Goal: Information Seeking & Learning: Learn about a topic

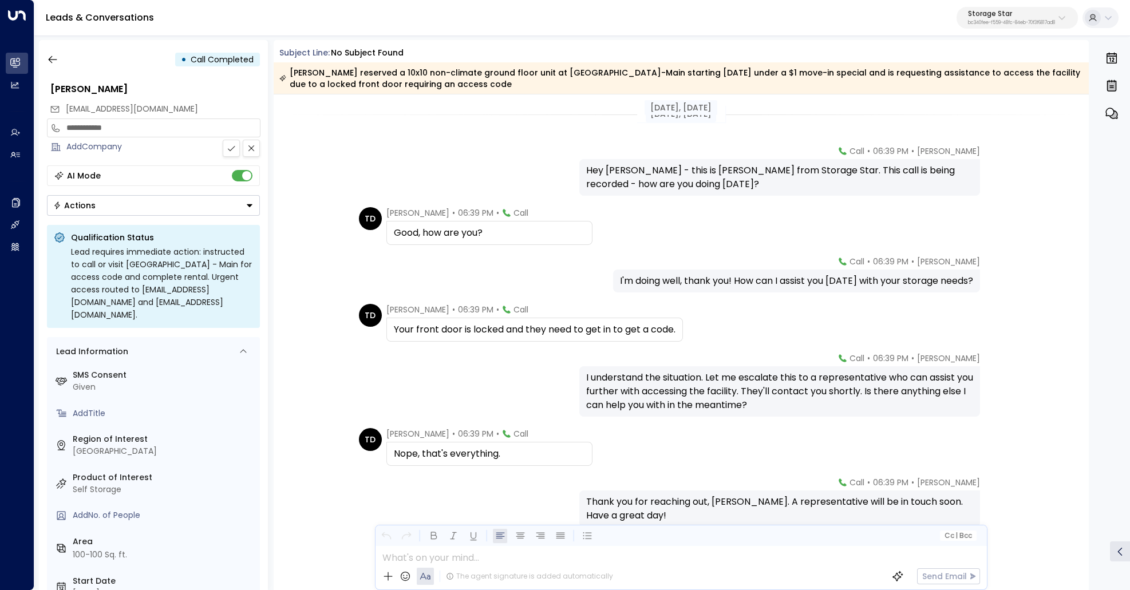
scroll to position [51, 0]
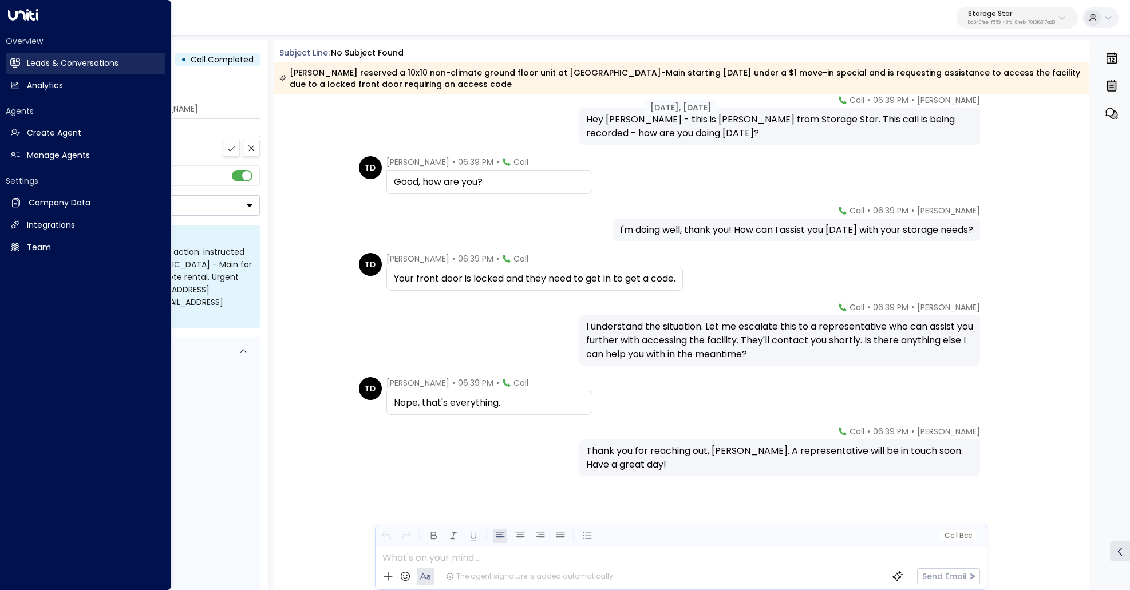
click at [22, 66] on link "Leads & Conversations Leads & Conversations" at bounding box center [86, 63] width 160 height 21
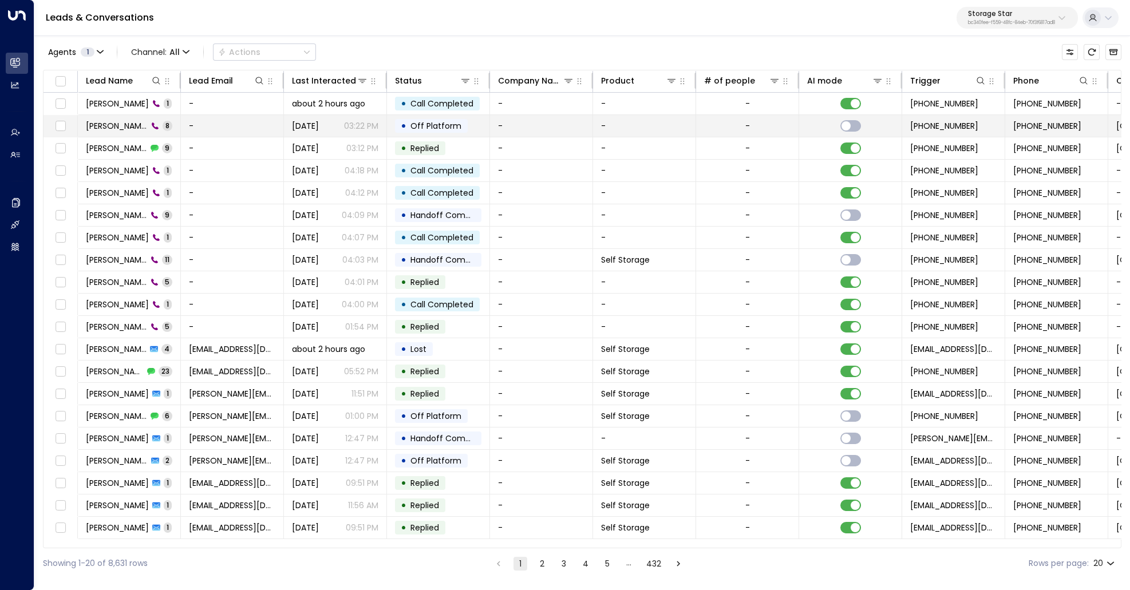
click at [96, 123] on span "[PERSON_NAME]" at bounding box center [117, 125] width 62 height 11
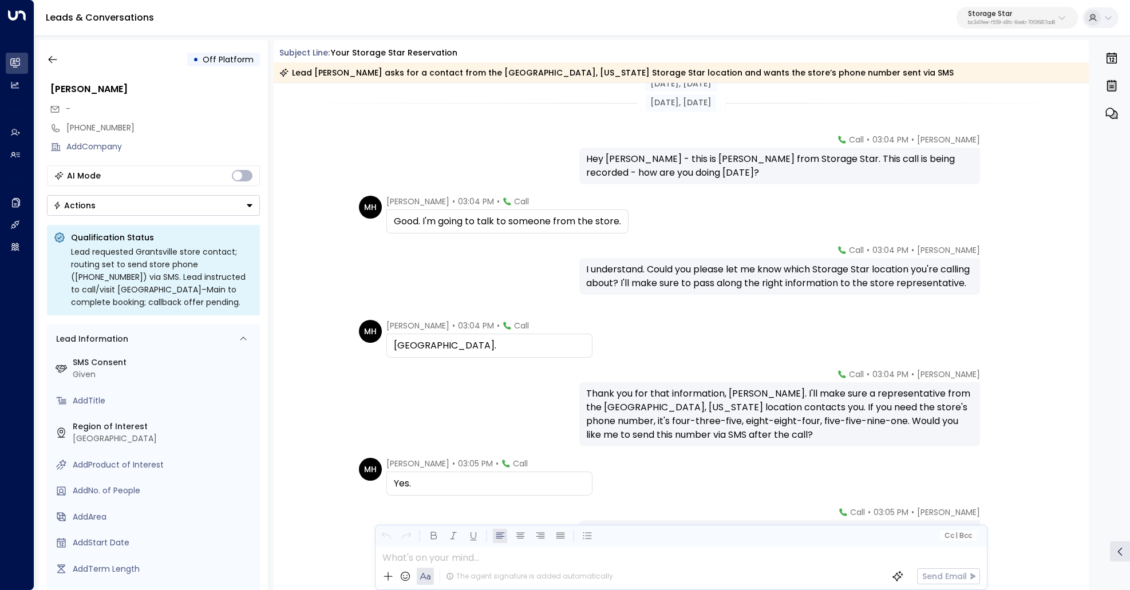
scroll to position [81, 0]
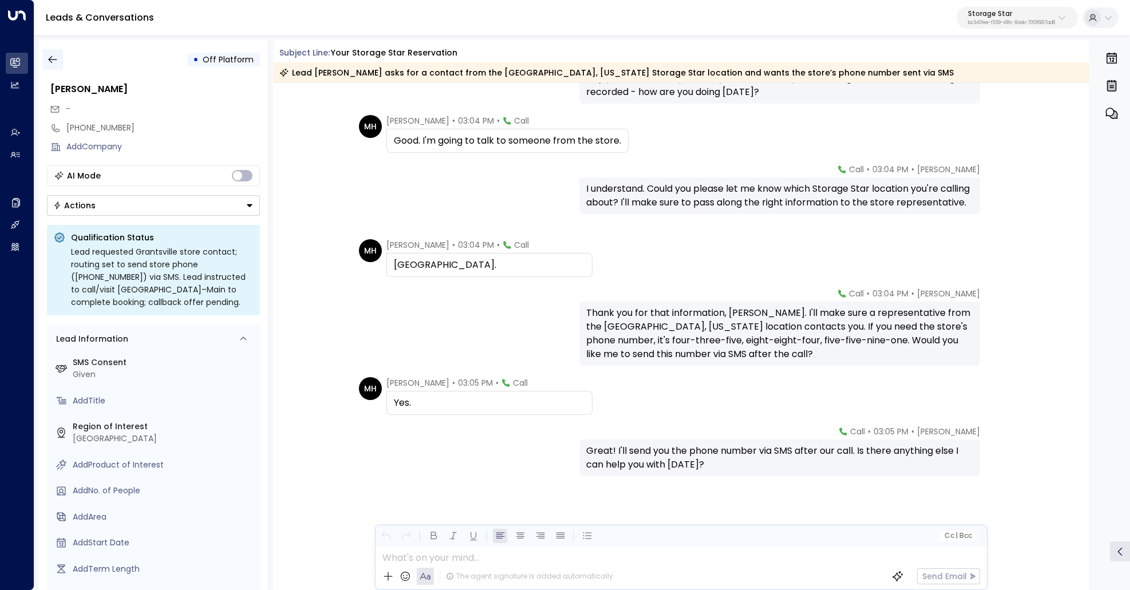
click at [58, 62] on button "button" at bounding box center [52, 59] width 21 height 21
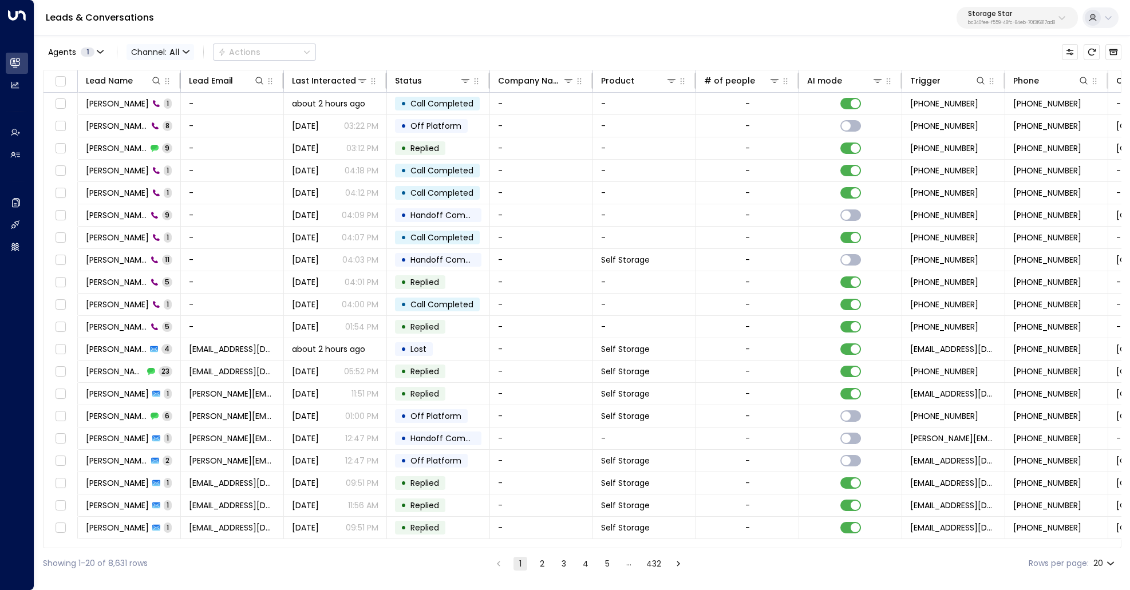
click at [171, 54] on span "All" at bounding box center [174, 51] width 10 height 9
click at [155, 161] on span "Voice" at bounding box center [150, 161] width 23 height 12
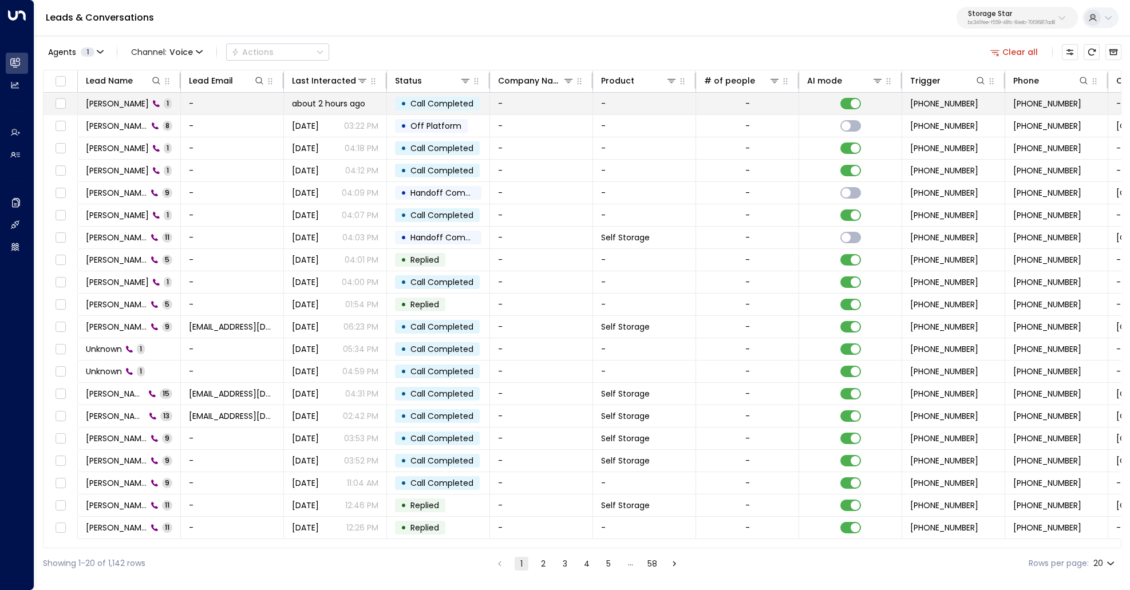
click at [114, 100] on span "[PERSON_NAME]" at bounding box center [117, 103] width 63 height 11
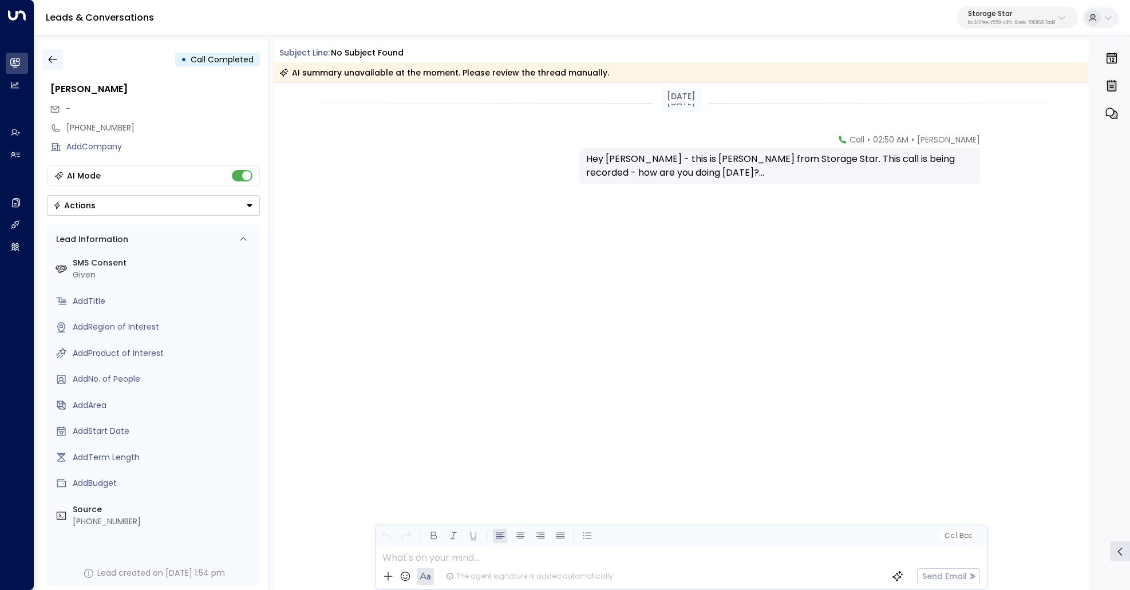
click at [46, 63] on button "button" at bounding box center [52, 59] width 21 height 21
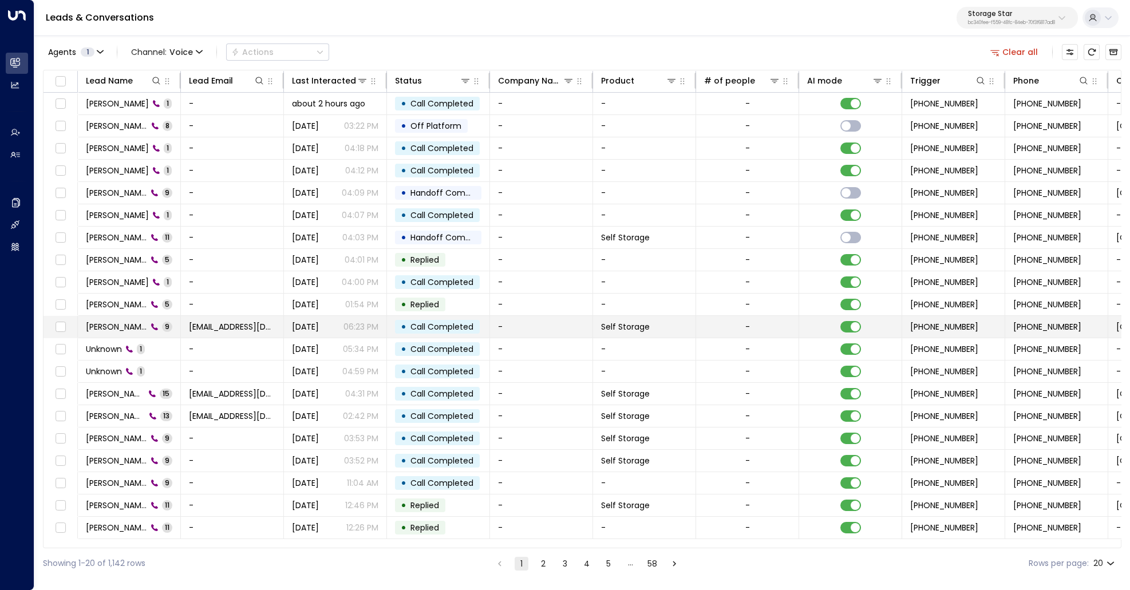
click at [134, 324] on span "[PERSON_NAME]" at bounding box center [116, 326] width 61 height 11
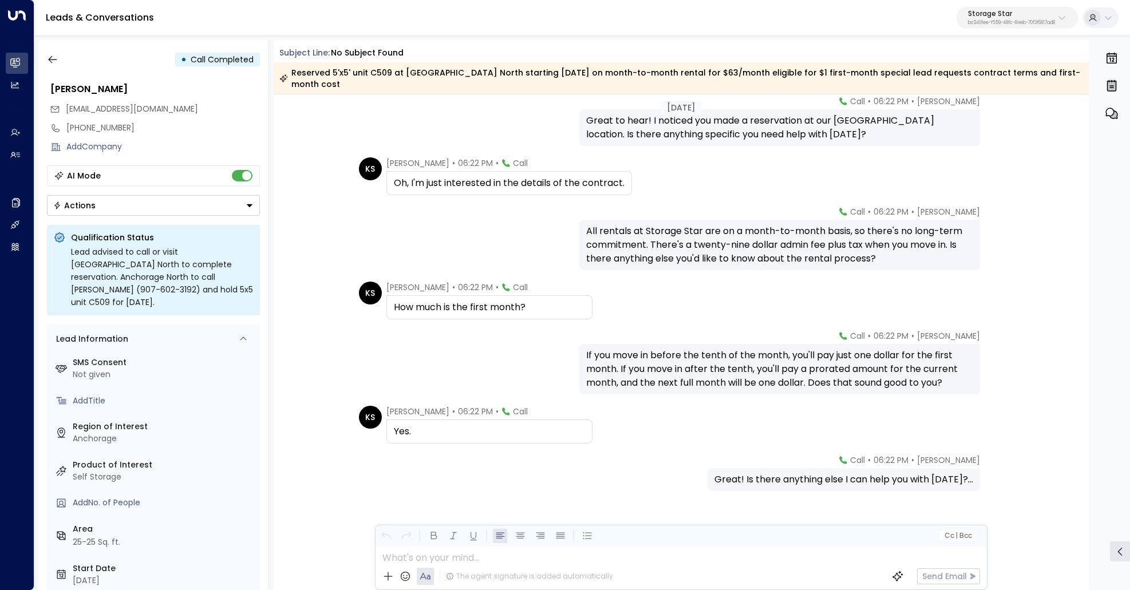
scroll to position [164, 0]
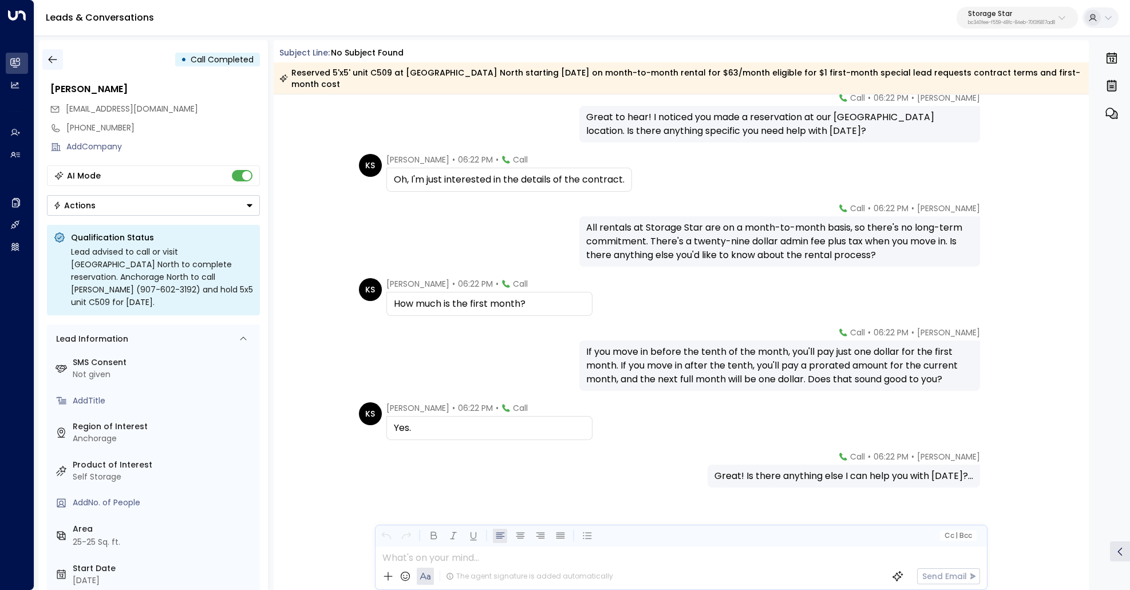
click at [47, 61] on icon "button" at bounding box center [52, 59] width 11 height 11
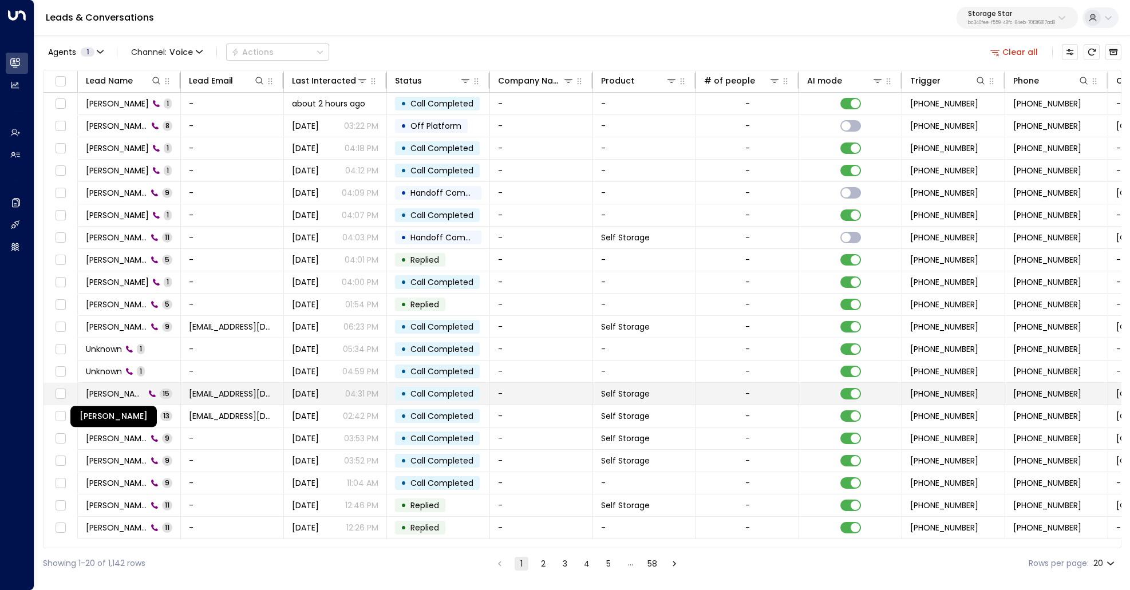
click at [98, 390] on span "Joaquin Gonzalez" at bounding box center [115, 393] width 59 height 11
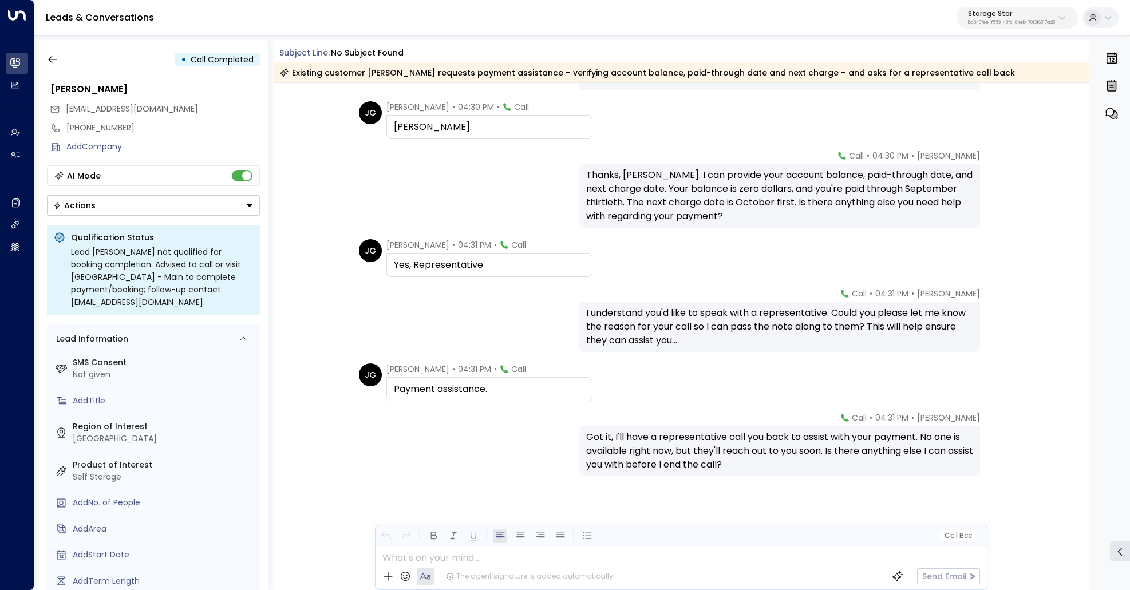
scroll to position [508, 0]
click at [53, 58] on icon "button" at bounding box center [52, 59] width 11 height 11
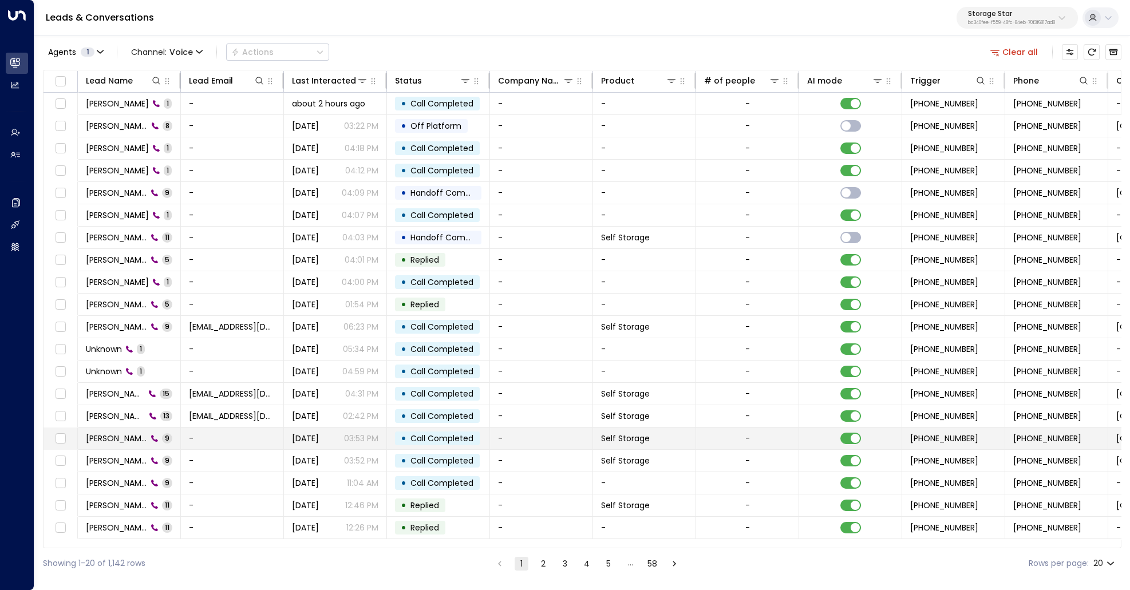
click at [108, 435] on span "Brian Costello" at bounding box center [116, 438] width 61 height 11
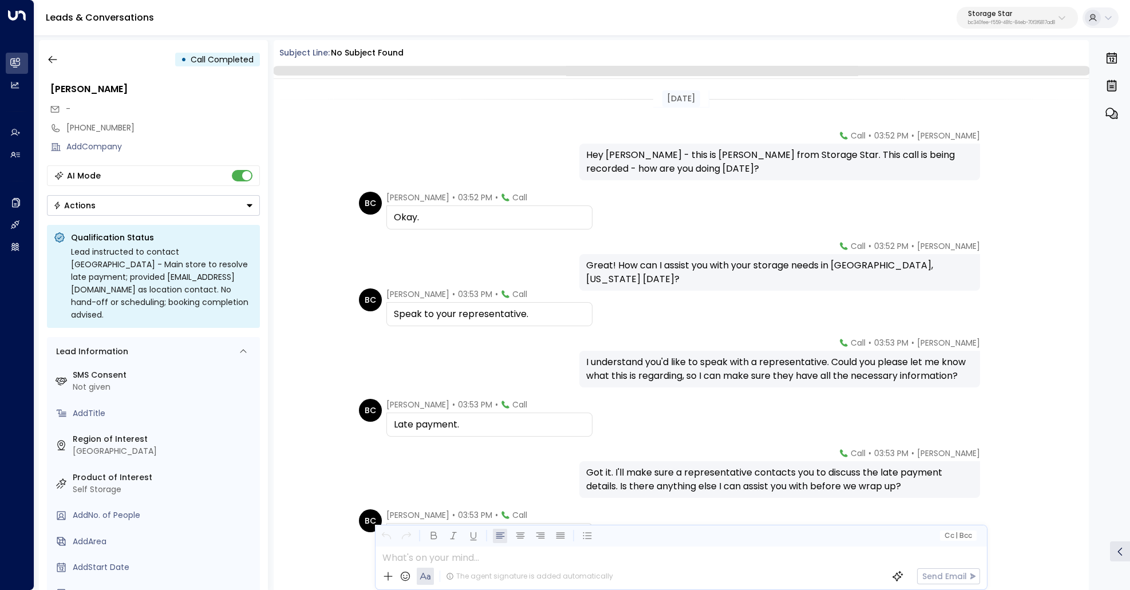
scroll to position [118, 0]
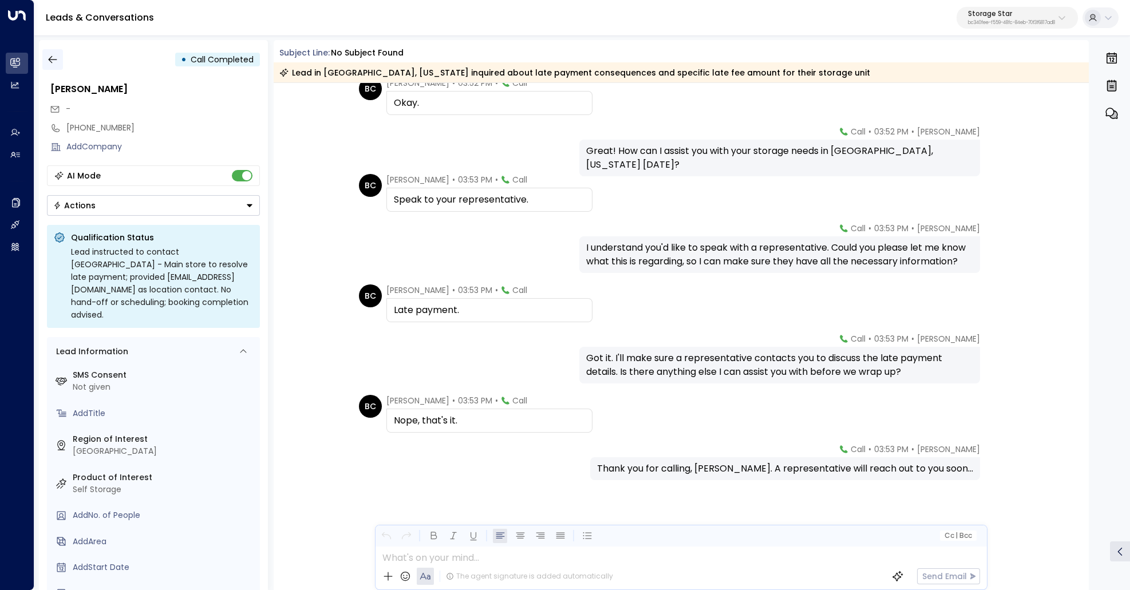
click at [56, 62] on icon "button" at bounding box center [52, 59] width 11 height 11
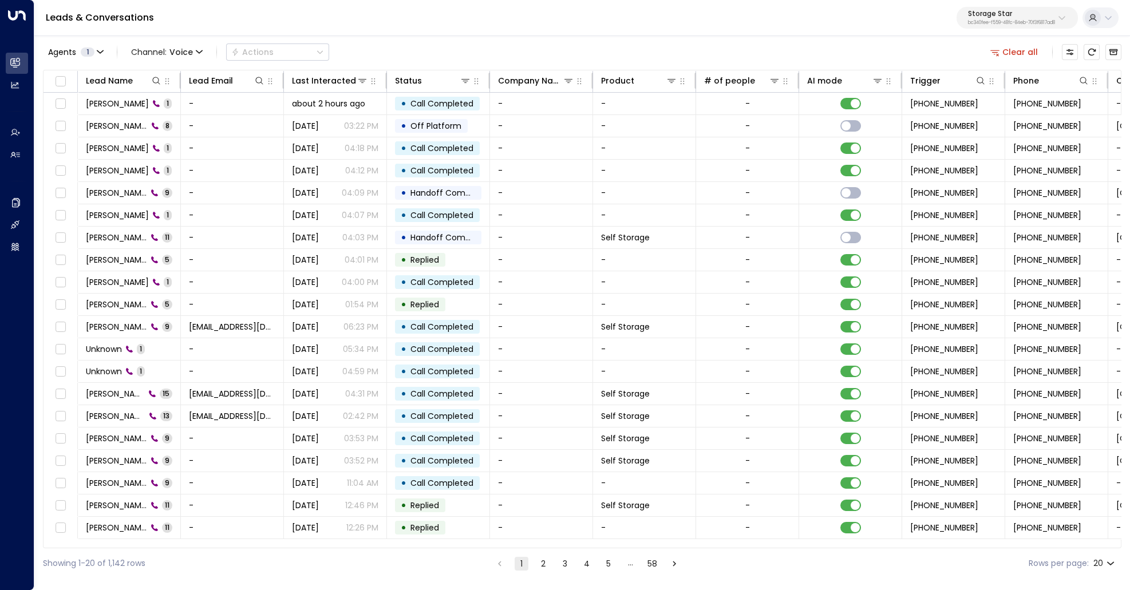
click at [542, 560] on button "2" at bounding box center [543, 564] width 14 height 14
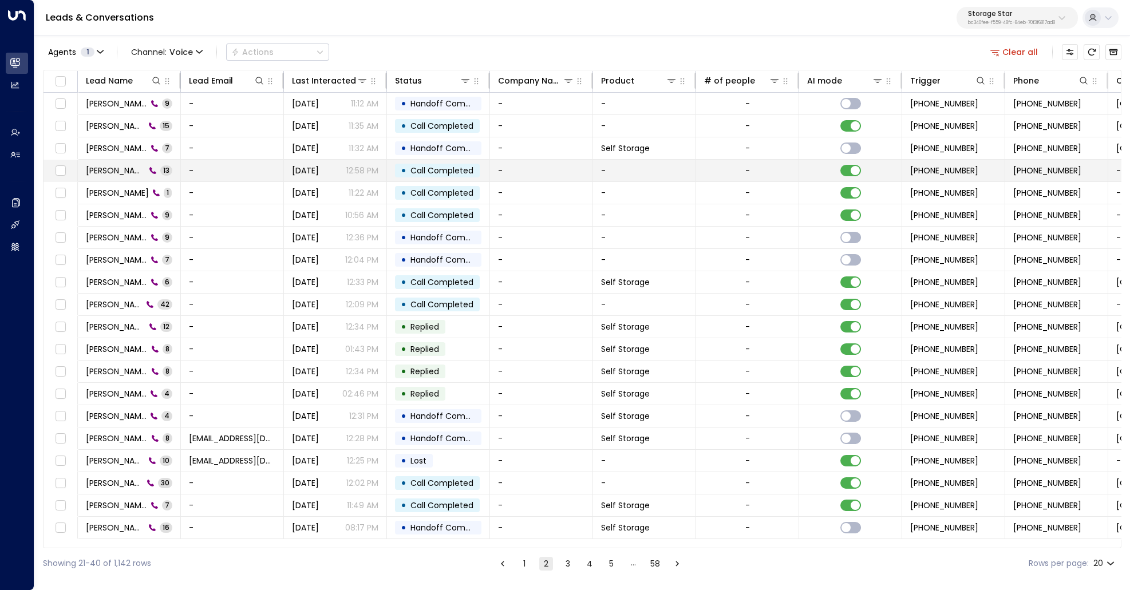
click at [105, 171] on span "Jamie Creakle" at bounding box center [116, 170] width 60 height 11
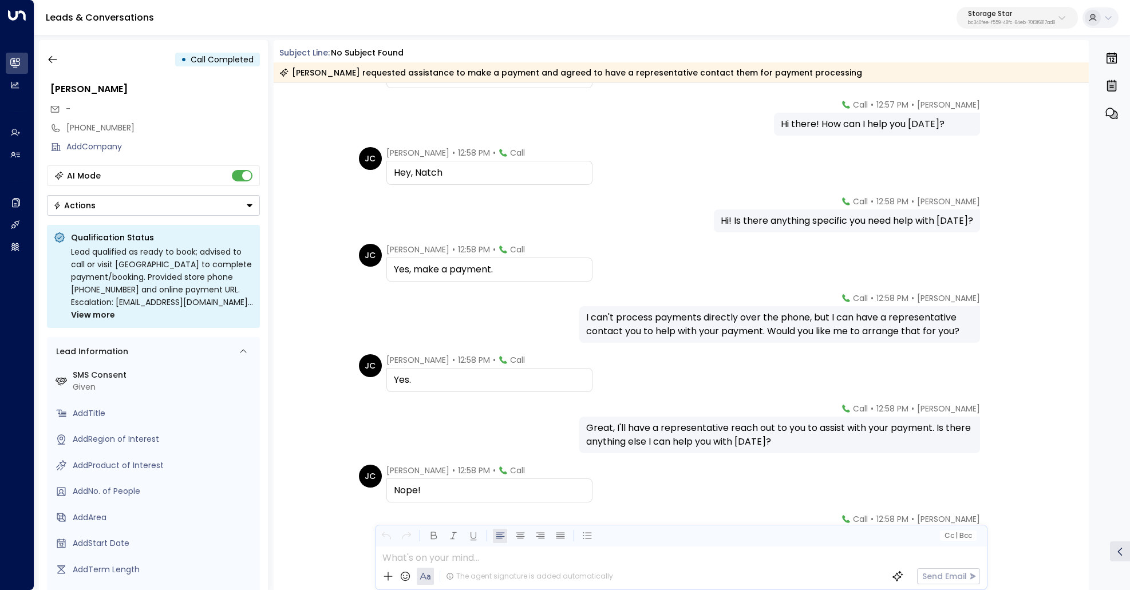
scroll to position [315, 0]
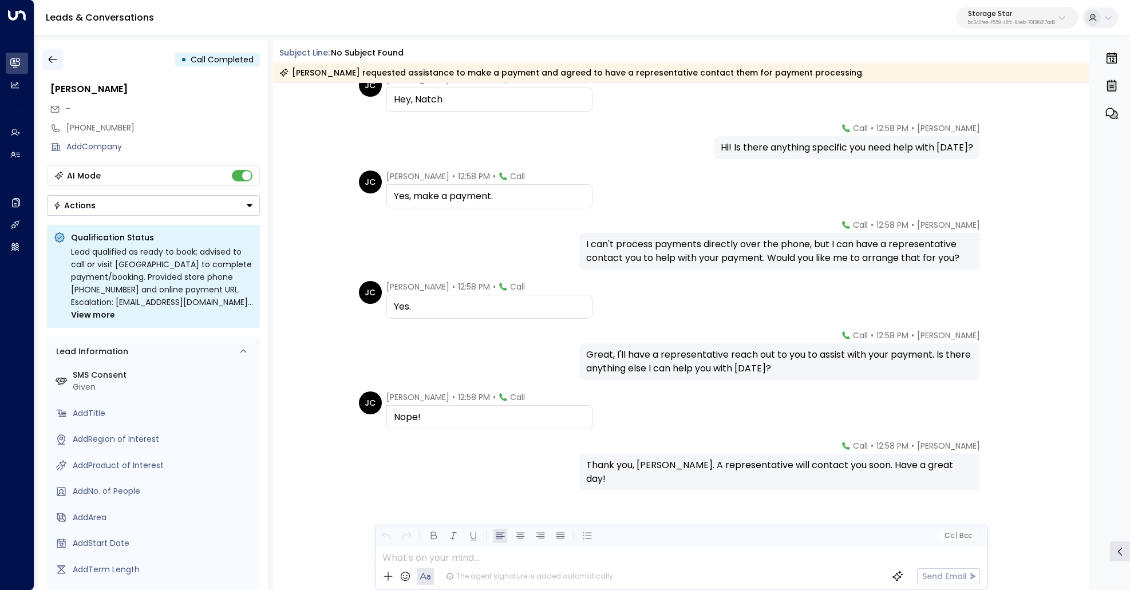
click at [45, 58] on button "button" at bounding box center [52, 59] width 21 height 21
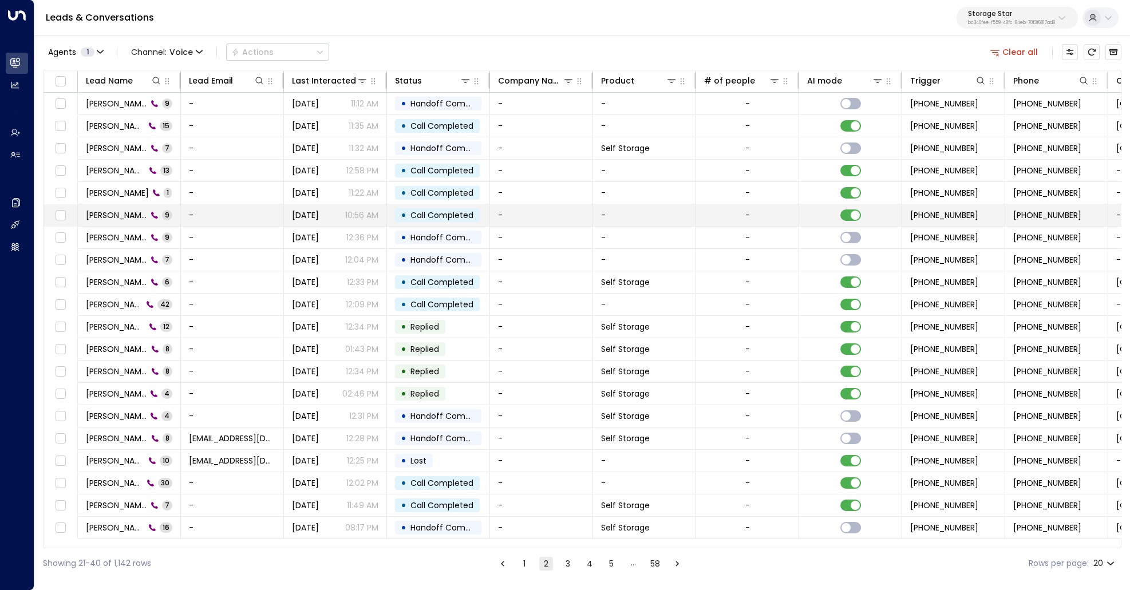
click at [126, 213] on span "Jamie Creakle" at bounding box center [116, 214] width 61 height 11
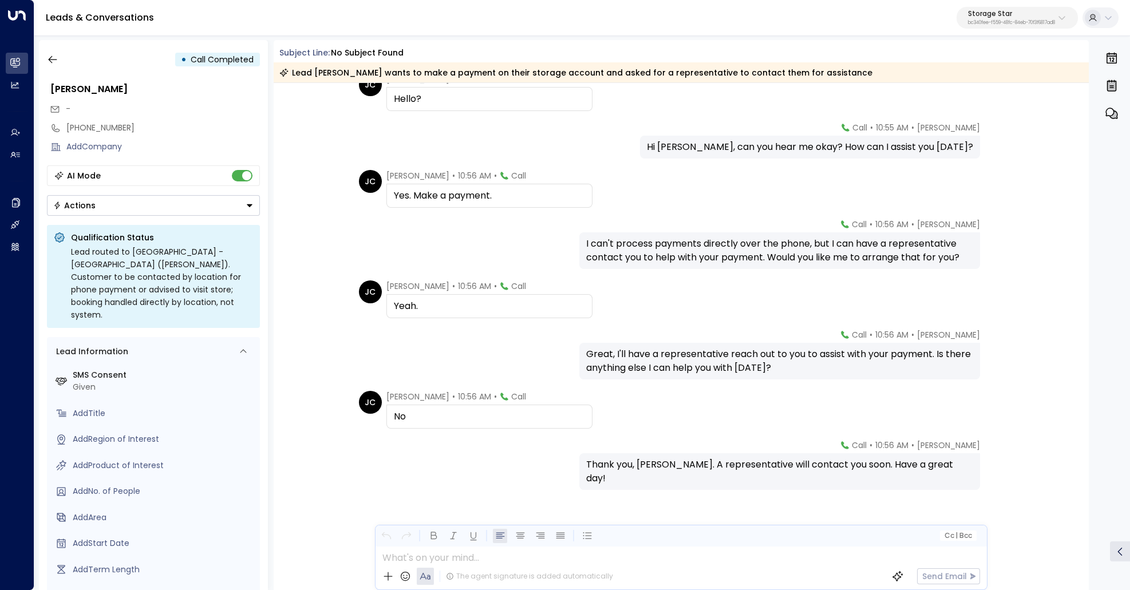
scroll to position [122, 0]
click at [55, 58] on icon "button" at bounding box center [52, 59] width 11 height 11
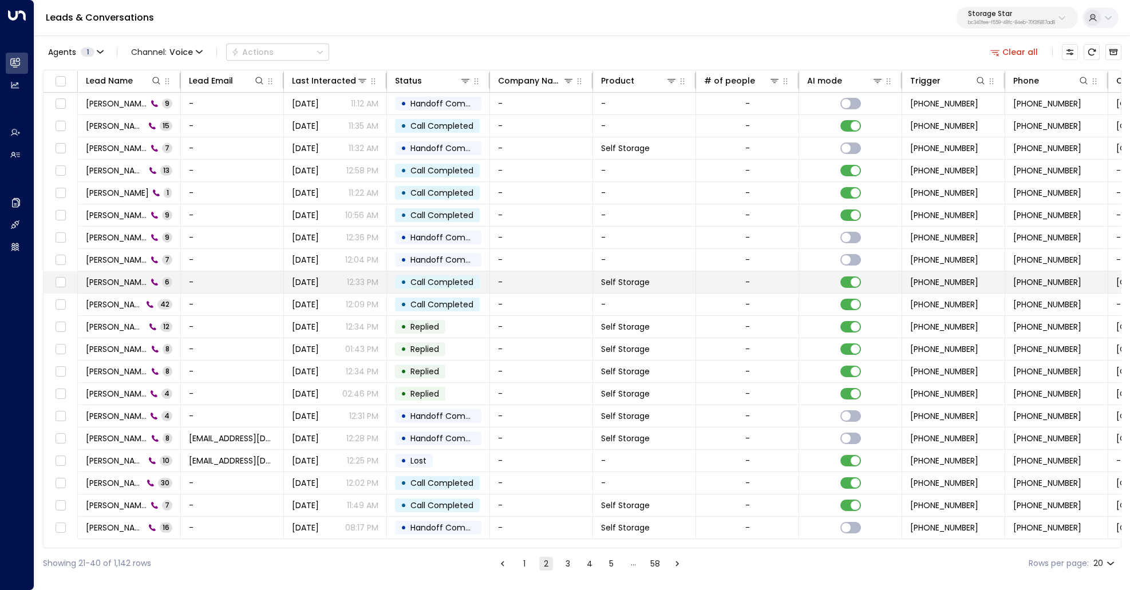
click at [105, 282] on span "Robert" at bounding box center [116, 281] width 61 height 11
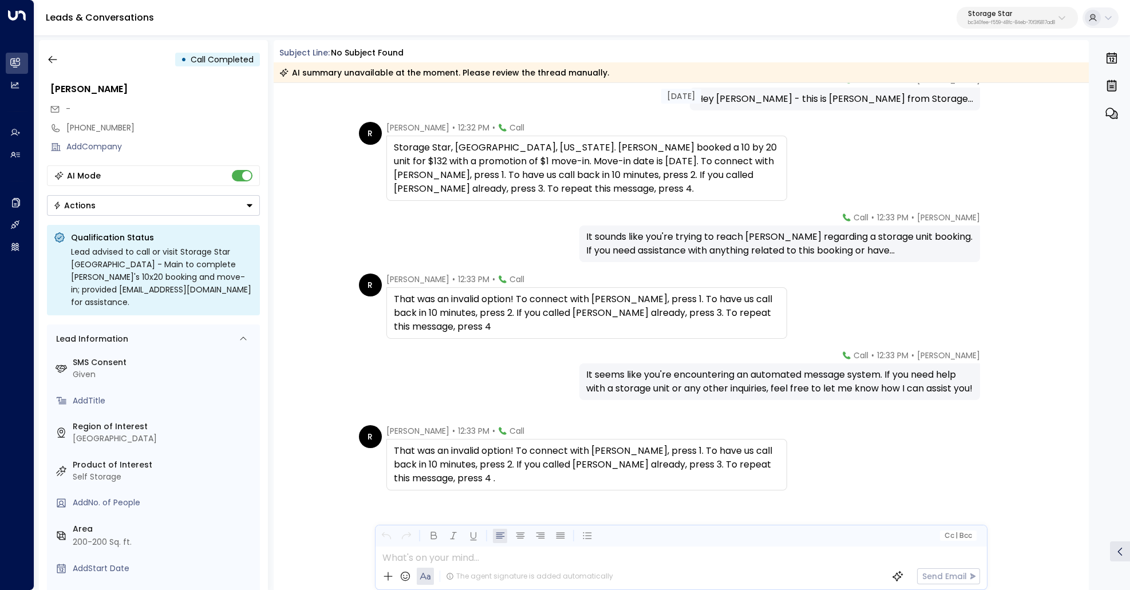
scroll to position [74, 0]
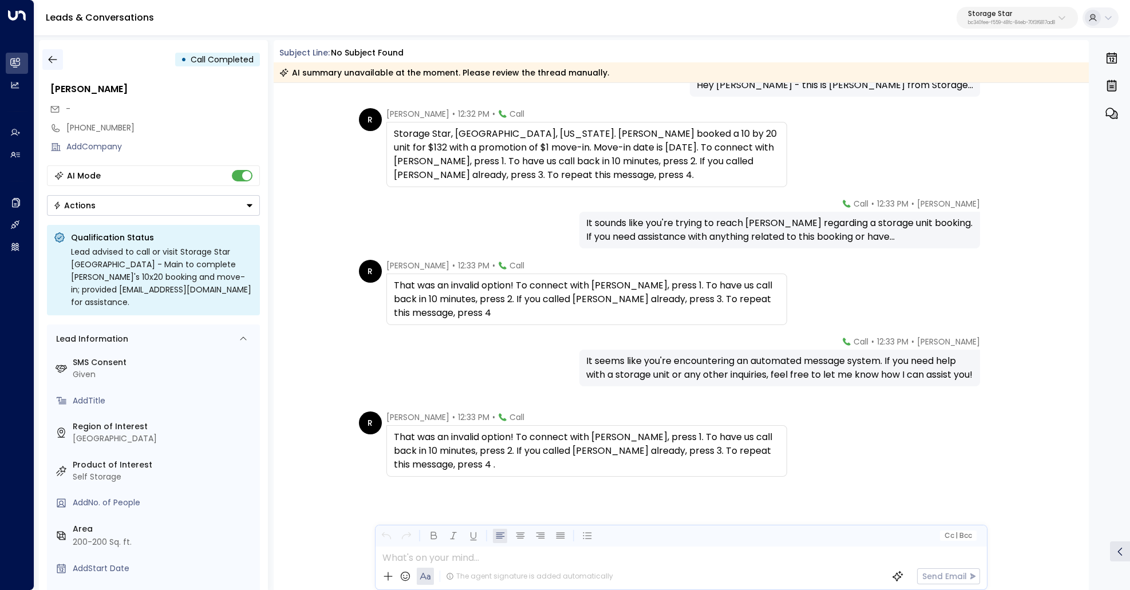
click at [56, 63] on icon "button" at bounding box center [52, 59] width 11 height 11
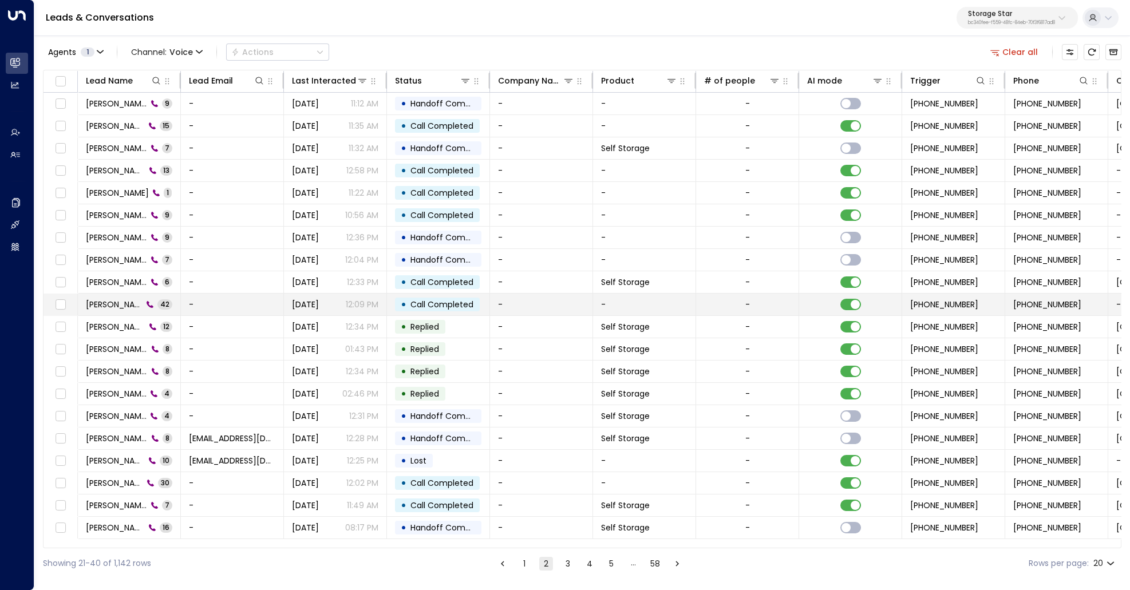
click at [106, 302] on span "Robert" at bounding box center [114, 304] width 57 height 11
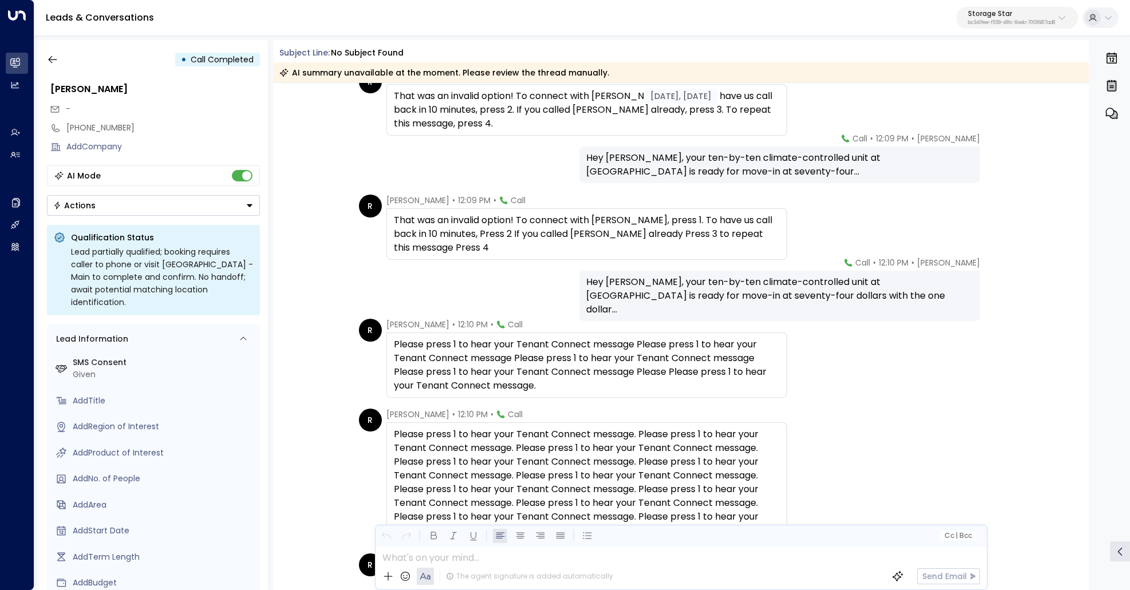
scroll to position [389, 0]
drag, startPoint x: 517, startPoint y: 342, endPoint x: 635, endPoint y: 345, distance: 117.4
click at [635, 345] on div "Please press 1 to hear your Tenant Connect message Please press 1 to hear your …" at bounding box center [587, 363] width 386 height 55
copy div "Tenant Connect message"
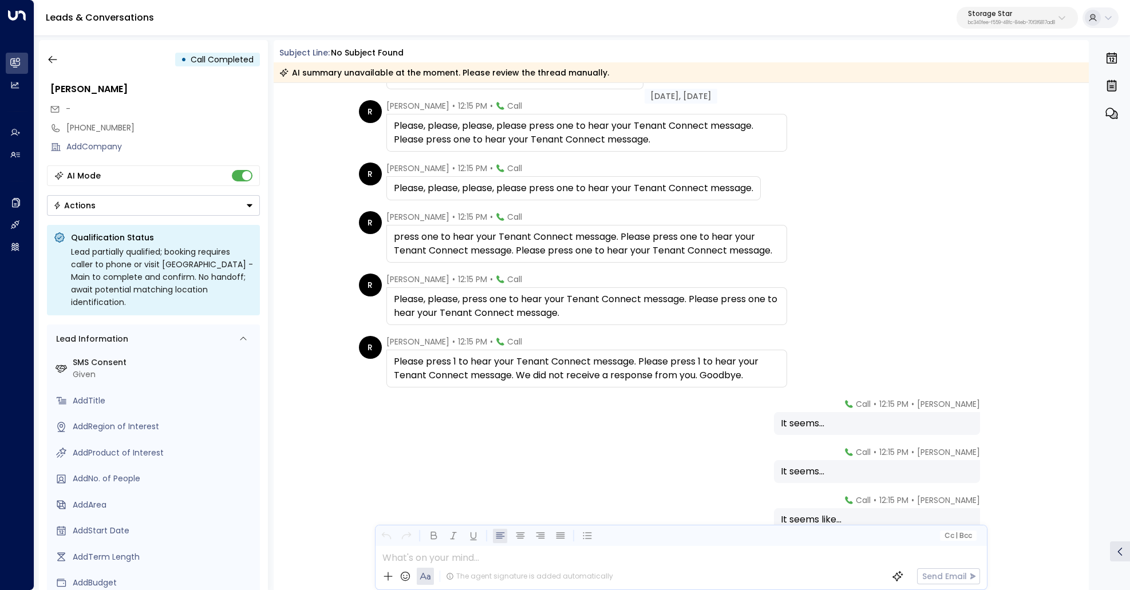
scroll to position [2156, 0]
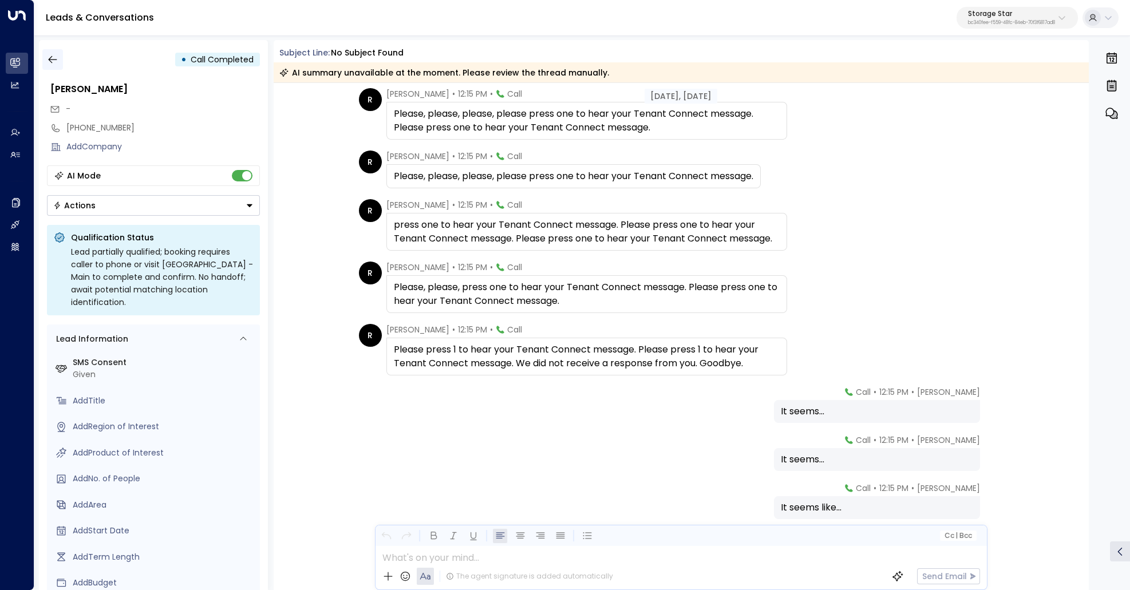
click at [45, 56] on button "button" at bounding box center [52, 59] width 21 height 21
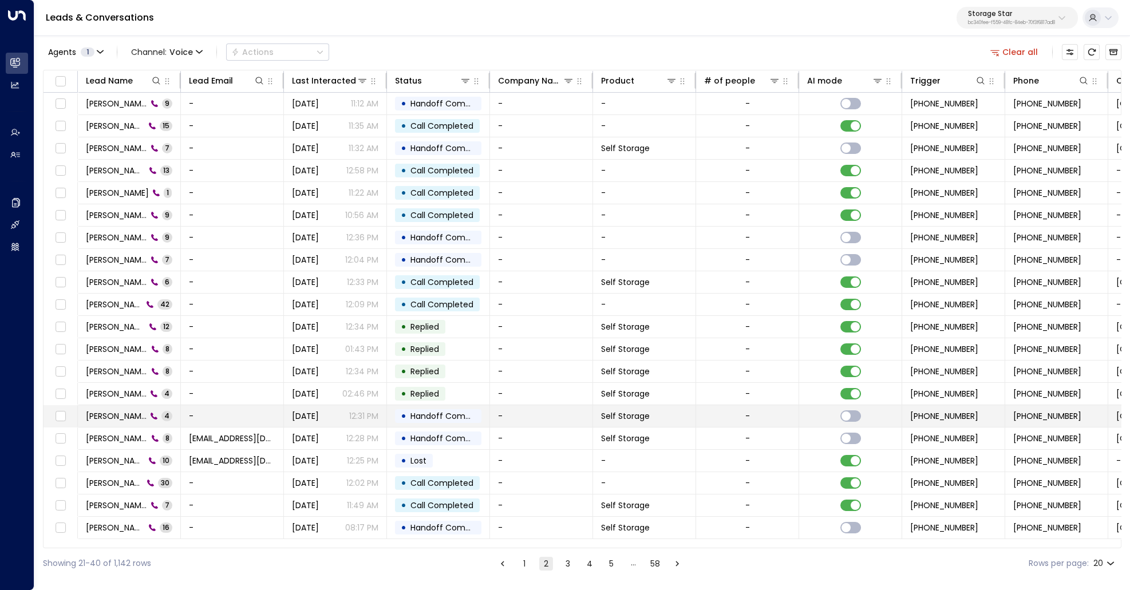
click at [100, 413] on span "Robert" at bounding box center [116, 415] width 61 height 11
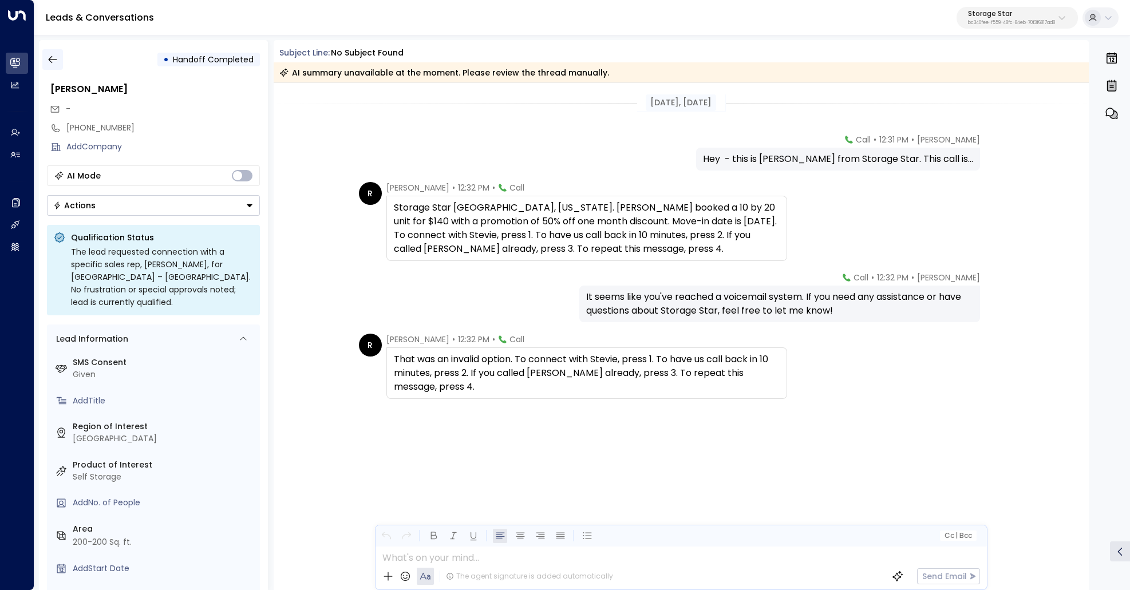
click at [56, 62] on icon "button" at bounding box center [52, 59] width 11 height 11
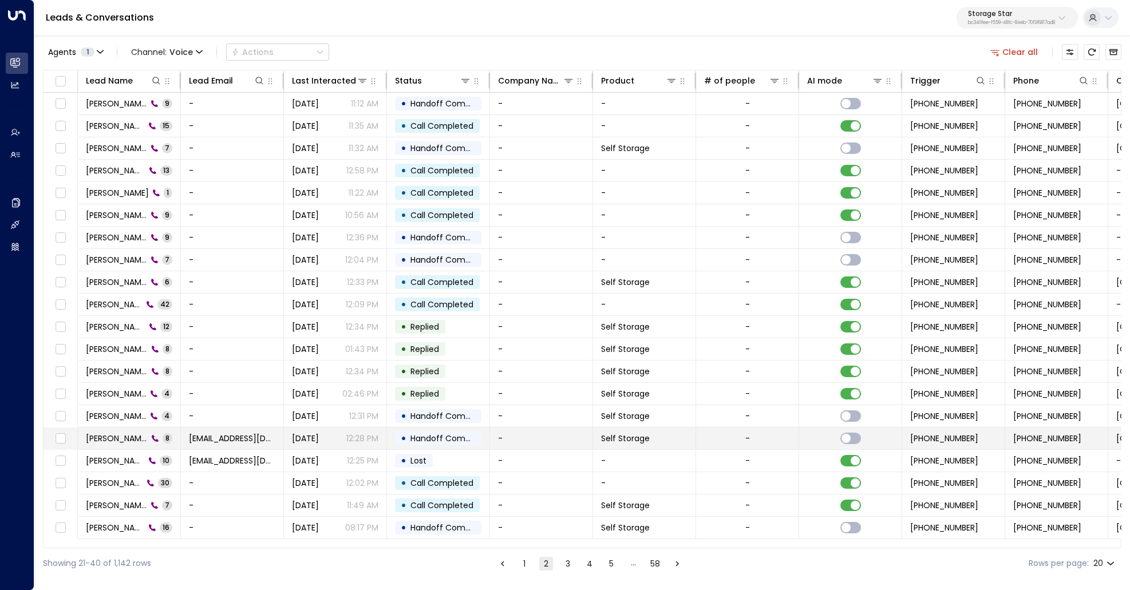
click at [134, 434] on span "Dale Johanson" at bounding box center [117, 438] width 62 height 11
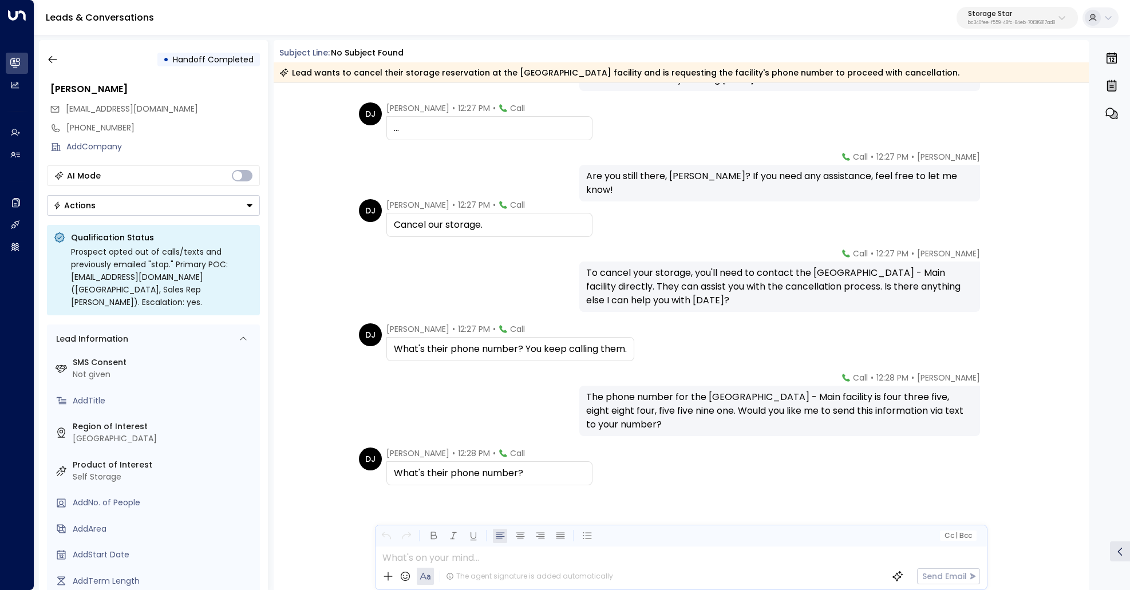
scroll to position [102, 0]
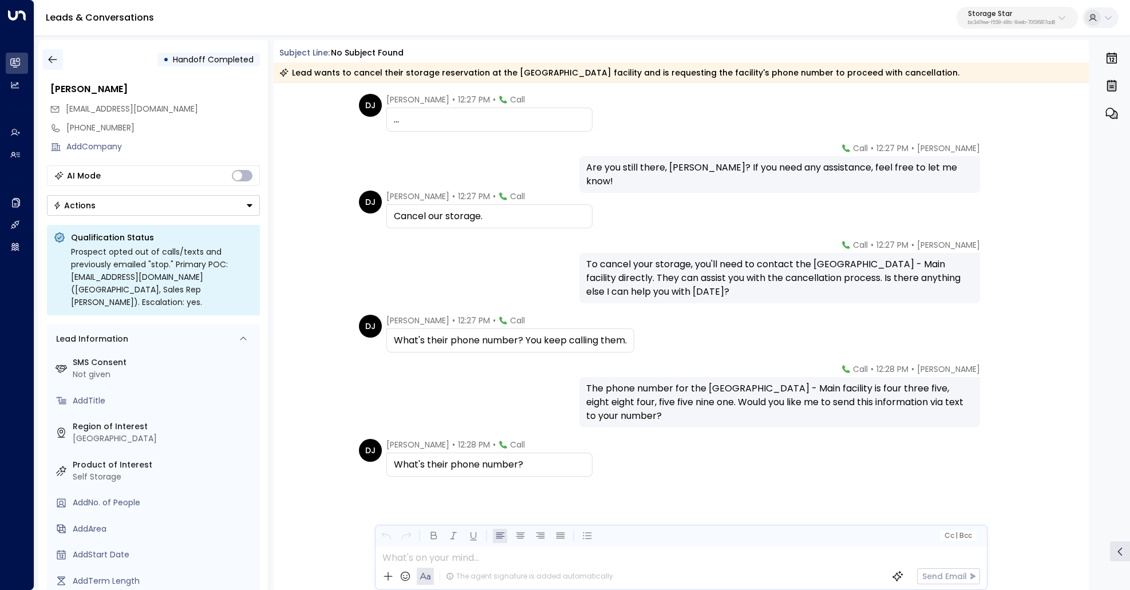
click at [53, 62] on icon "button" at bounding box center [52, 59] width 11 height 11
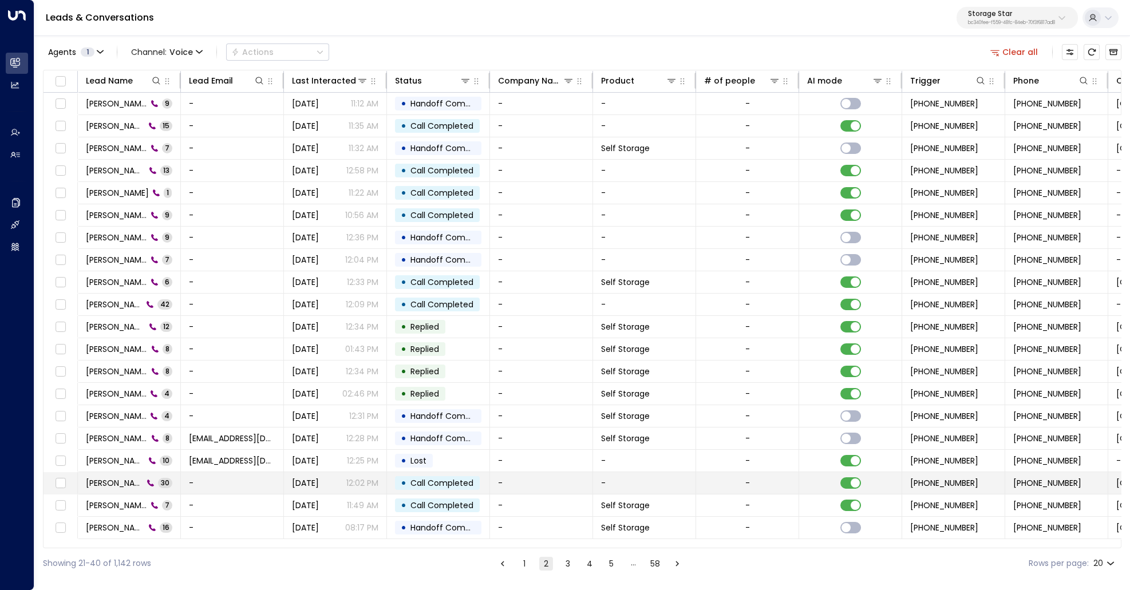
click at [115, 477] on span "Able Mejia" at bounding box center [114, 482] width 57 height 11
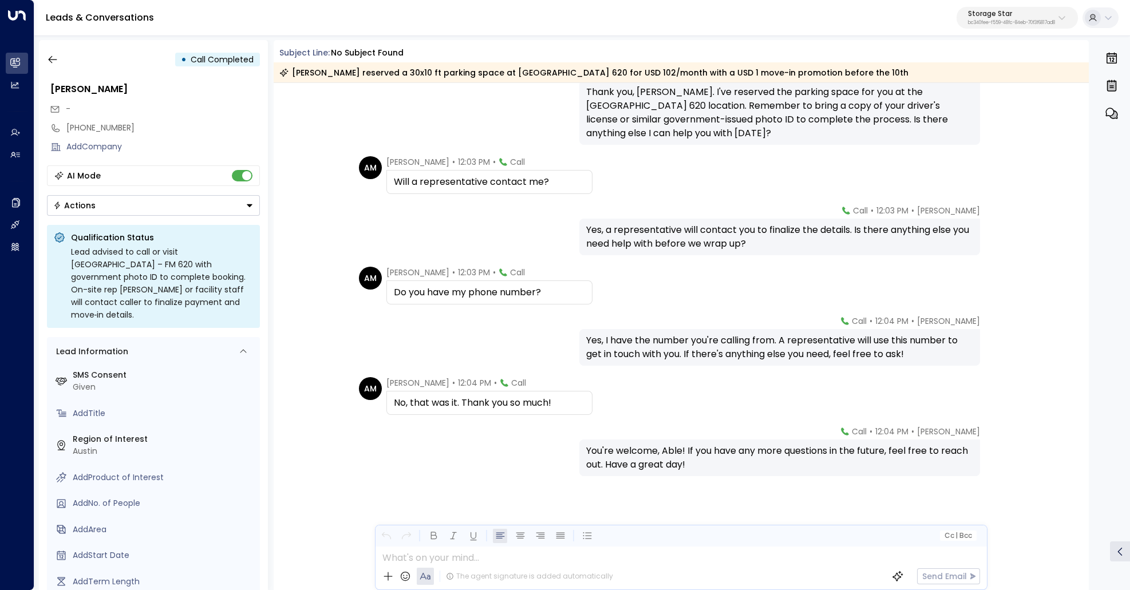
scroll to position [1412, 0]
click at [52, 64] on icon "button" at bounding box center [52, 59] width 11 height 11
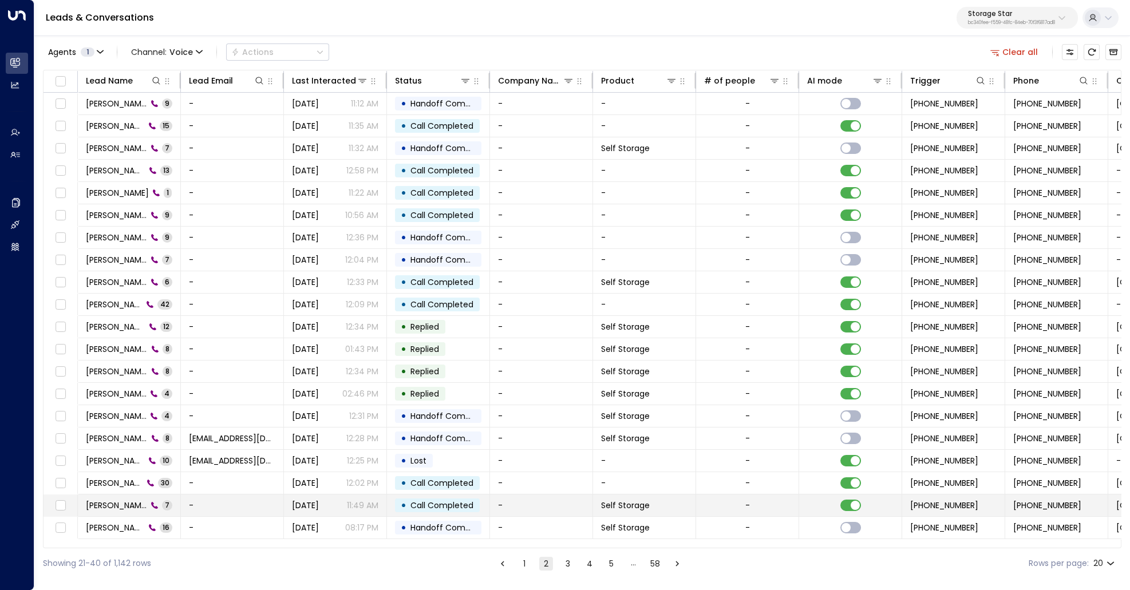
click at [102, 502] on span "Donna Scott" at bounding box center [116, 505] width 61 height 11
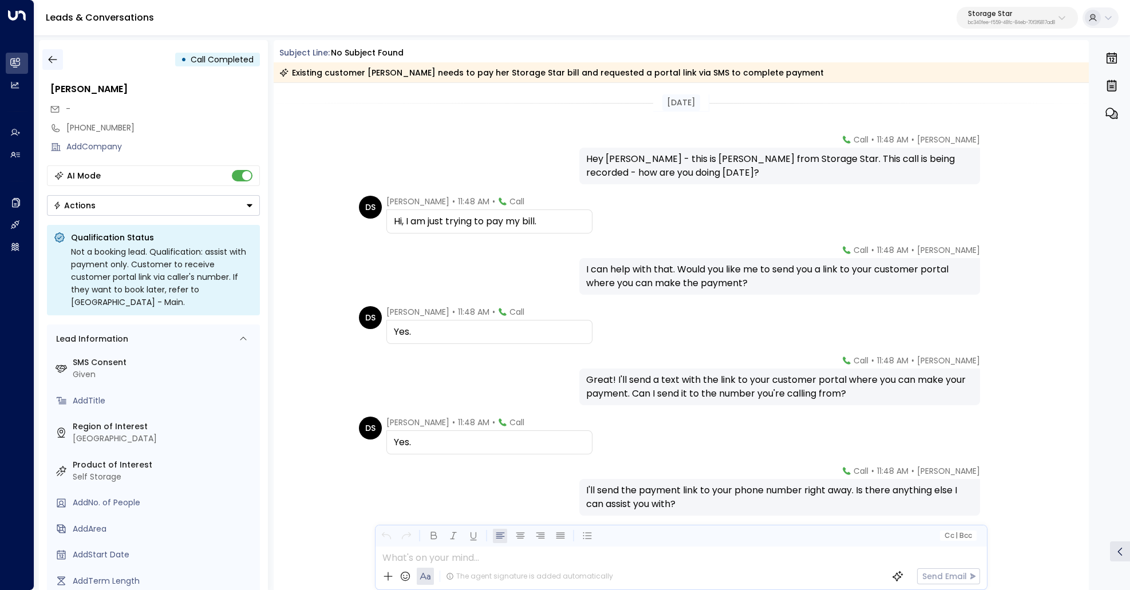
click at [46, 58] on button "button" at bounding box center [52, 59] width 21 height 21
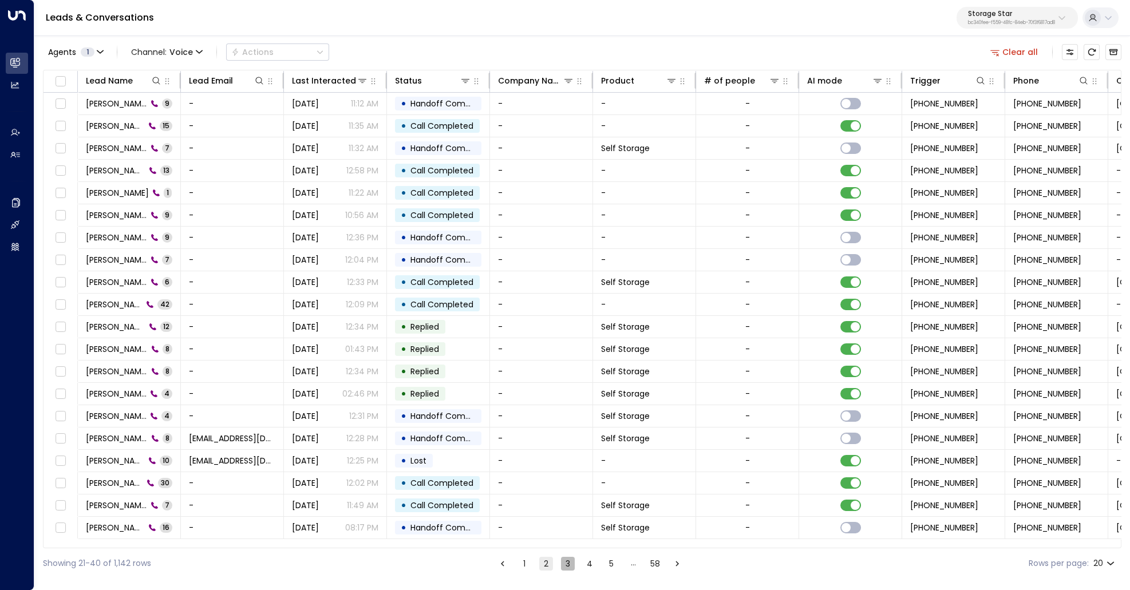
click at [564, 562] on button "3" at bounding box center [568, 564] width 14 height 14
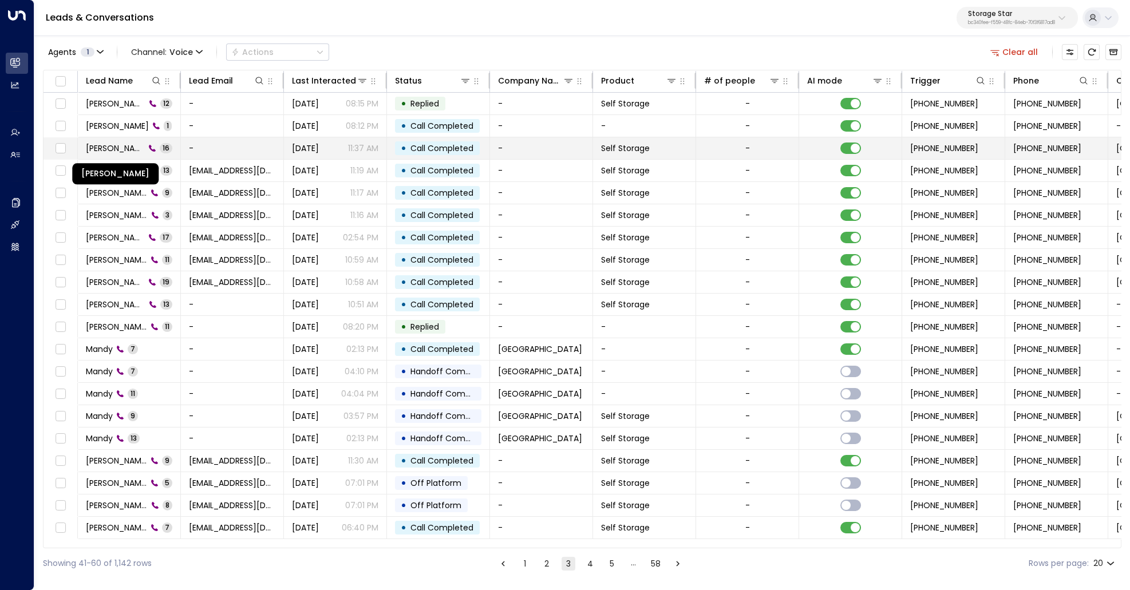
click at [101, 145] on span "Perry Williamson" at bounding box center [115, 147] width 59 height 11
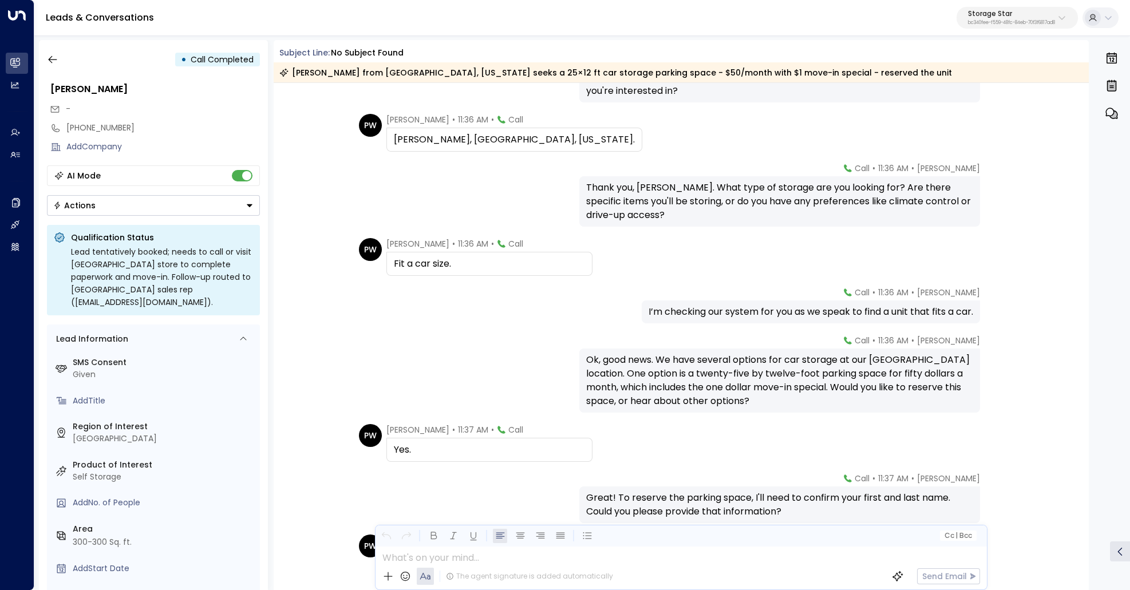
scroll to position [281, 0]
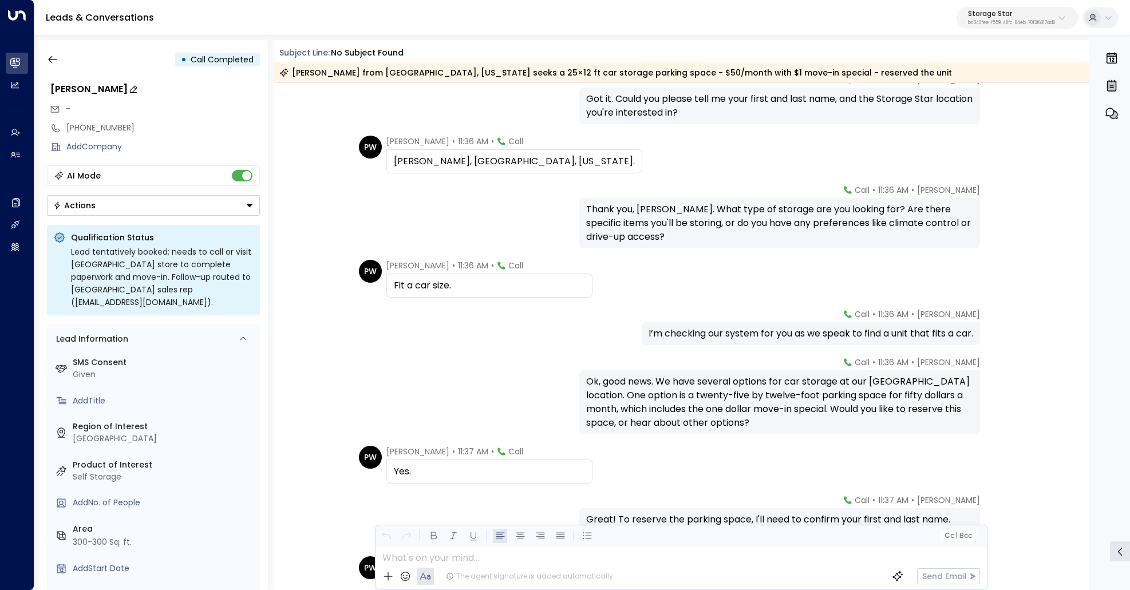
click at [103, 87] on div "Perry Williamson" at bounding box center [154, 89] width 209 height 14
click at [109, 126] on div "+14352158266" at bounding box center [162, 128] width 193 height 12
click at [109, 126] on input "**********" at bounding box center [161, 128] width 190 height 12
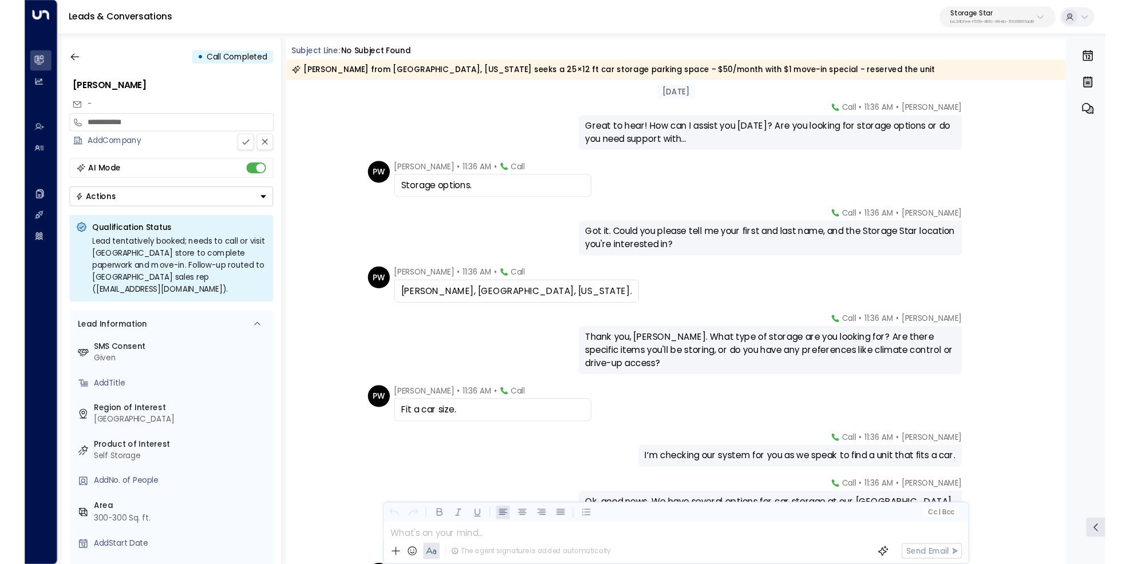
scroll to position [279, 0]
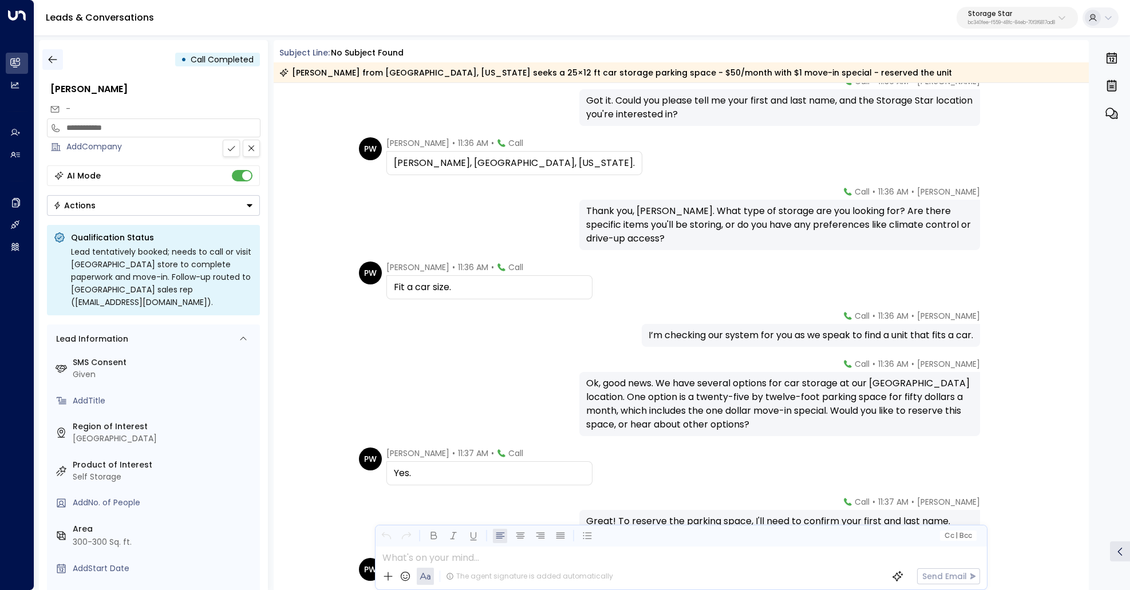
click at [54, 58] on icon "button" at bounding box center [52, 59] width 11 height 11
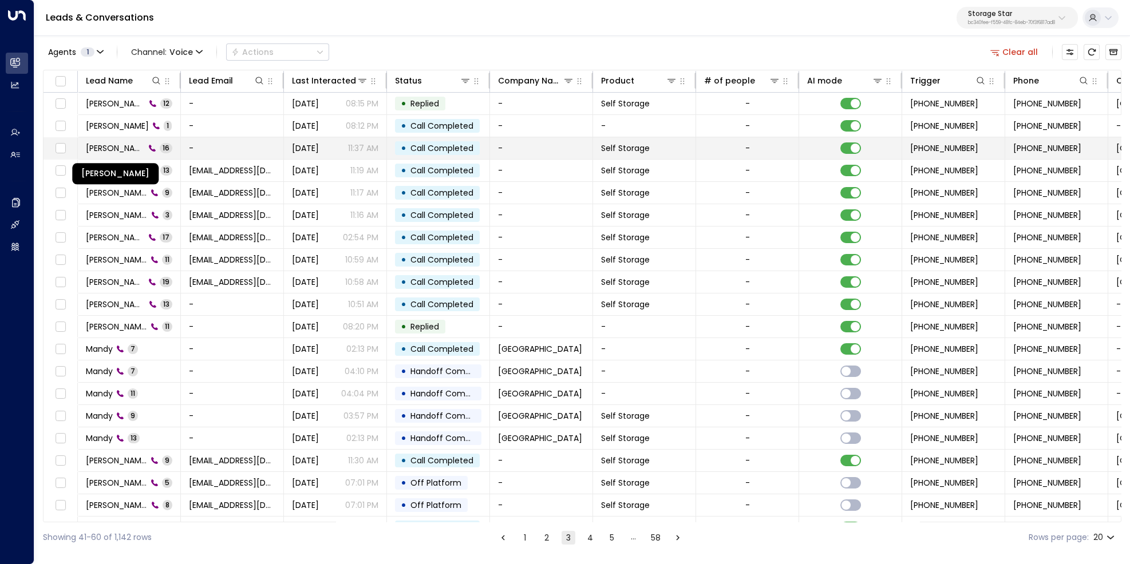
click at [116, 145] on span "Perry Williamson" at bounding box center [115, 147] width 59 height 11
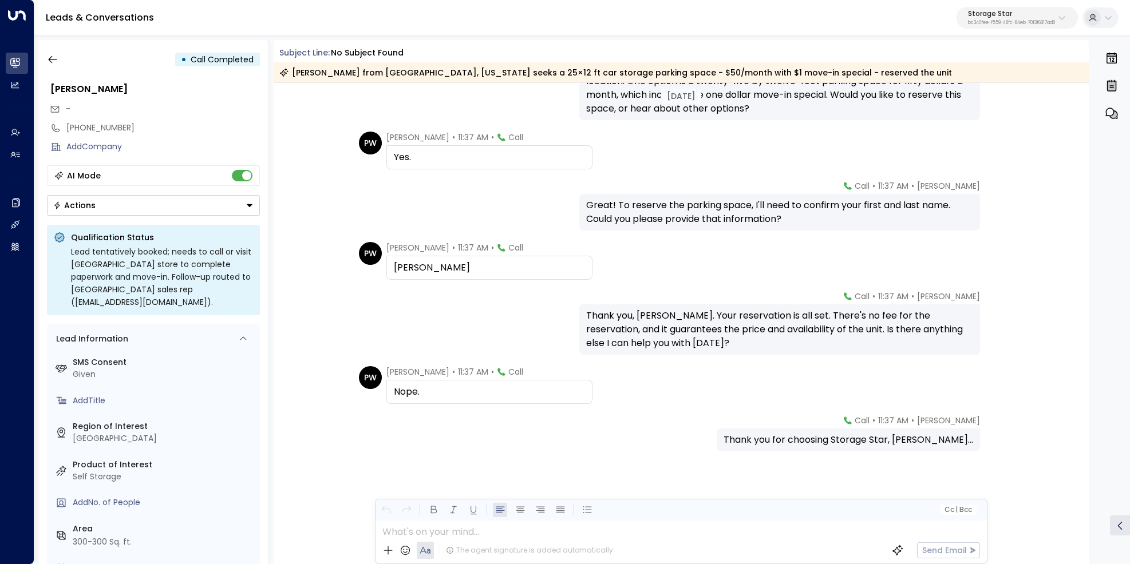
scroll to position [596, 0]
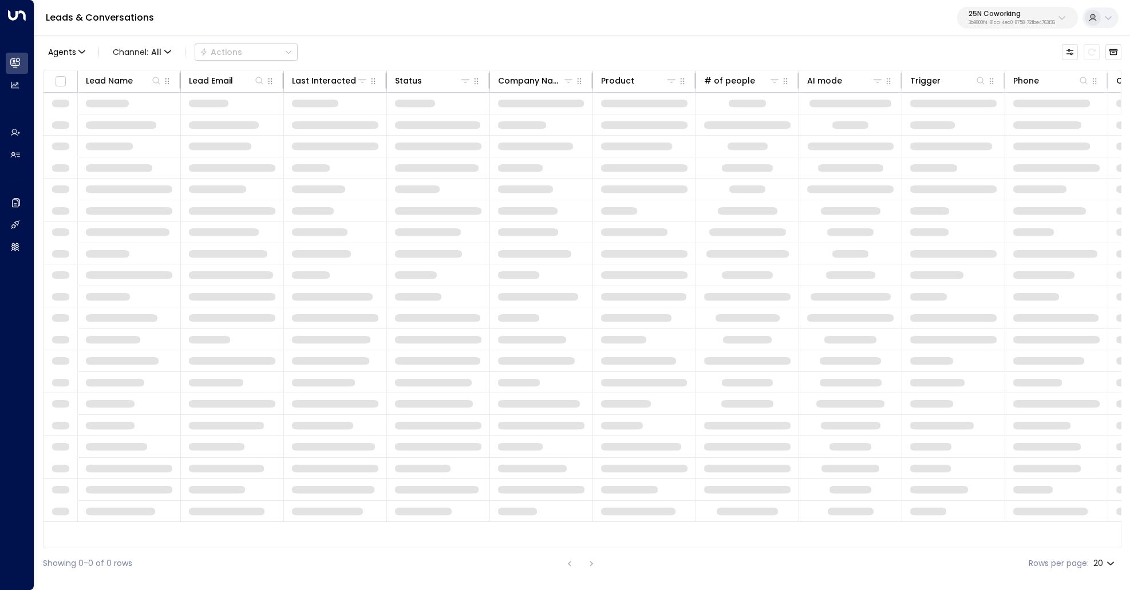
click at [1001, 17] on p "25N Coworking" at bounding box center [1011, 13] width 86 height 7
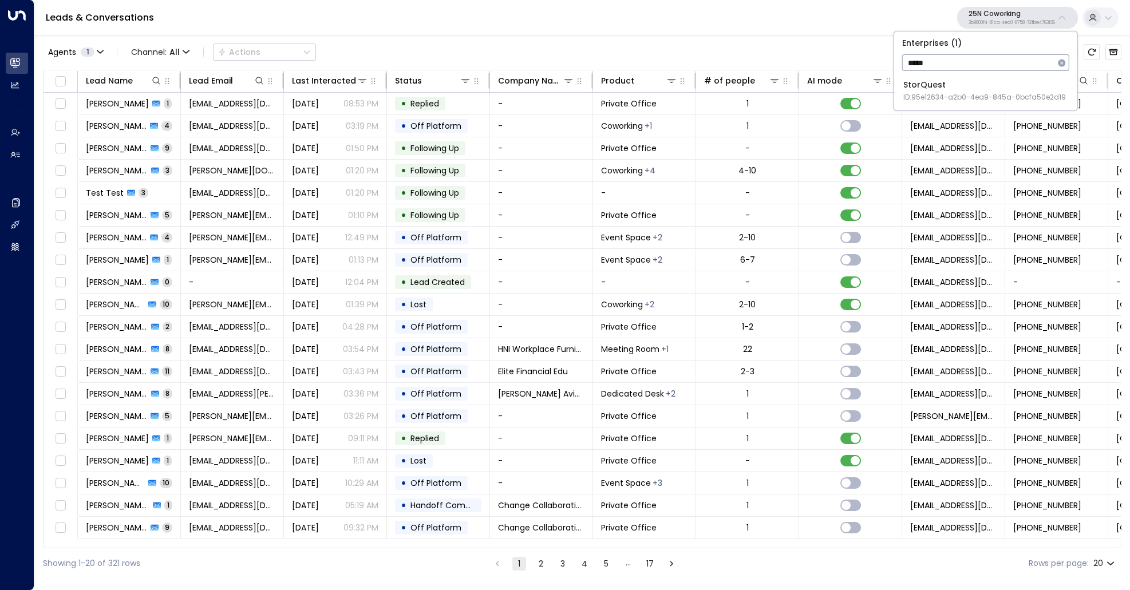
type input "*****"
click at [970, 101] on span "ID: 95e12634-a2b0-4ea9-845a-0bcfa50e2d19" at bounding box center [984, 97] width 163 height 10
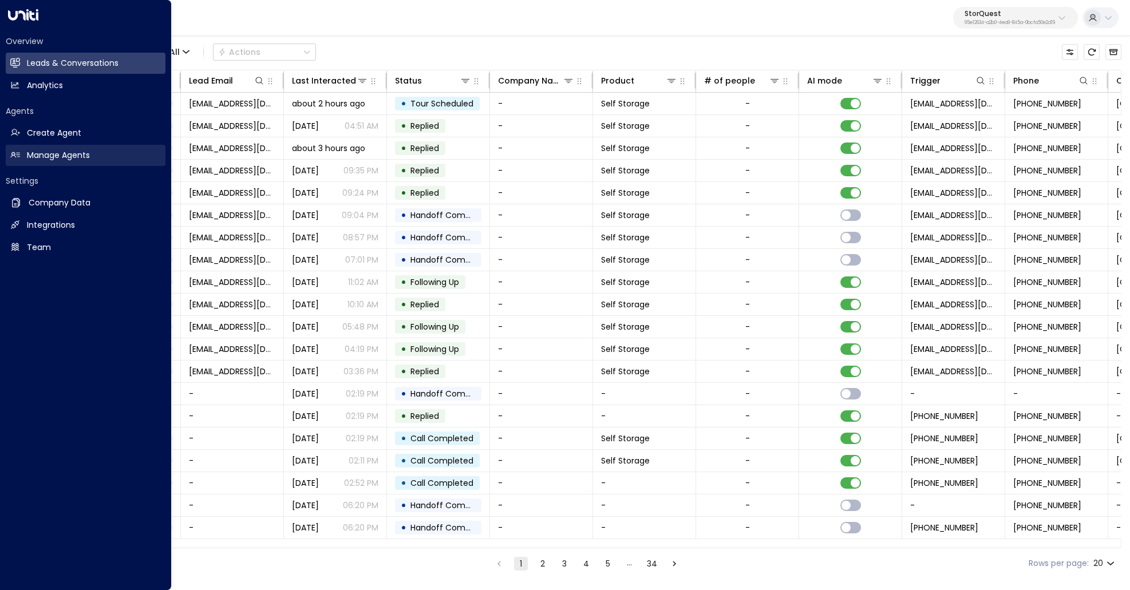
click at [23, 159] on link "Manage Agents Manage Agents" at bounding box center [86, 155] width 160 height 21
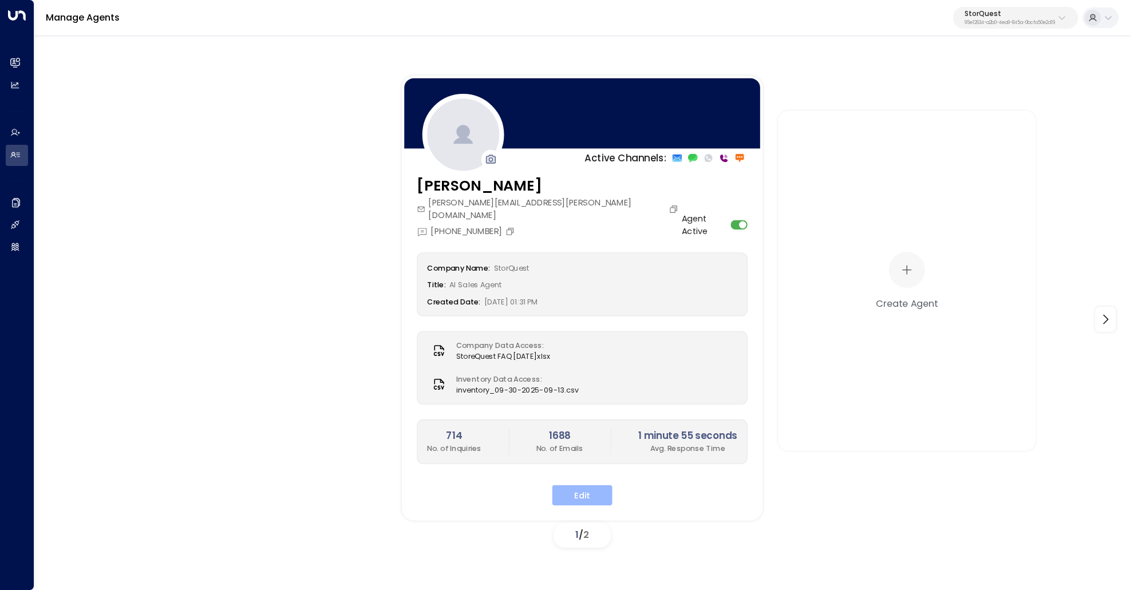
click at [593, 488] on button "Edit" at bounding box center [582, 495] width 60 height 21
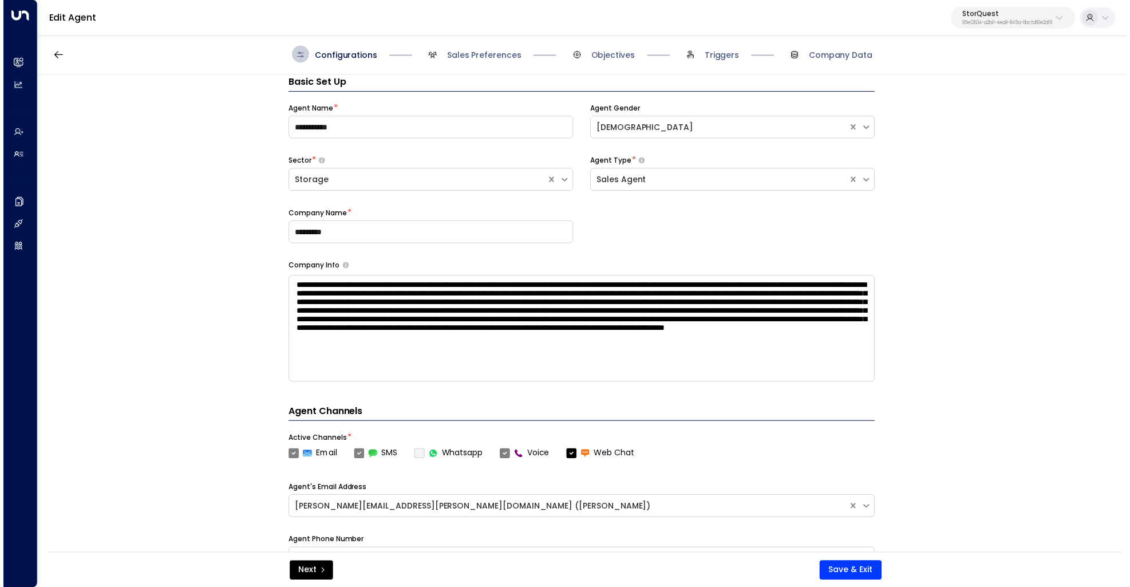
scroll to position [17, 0]
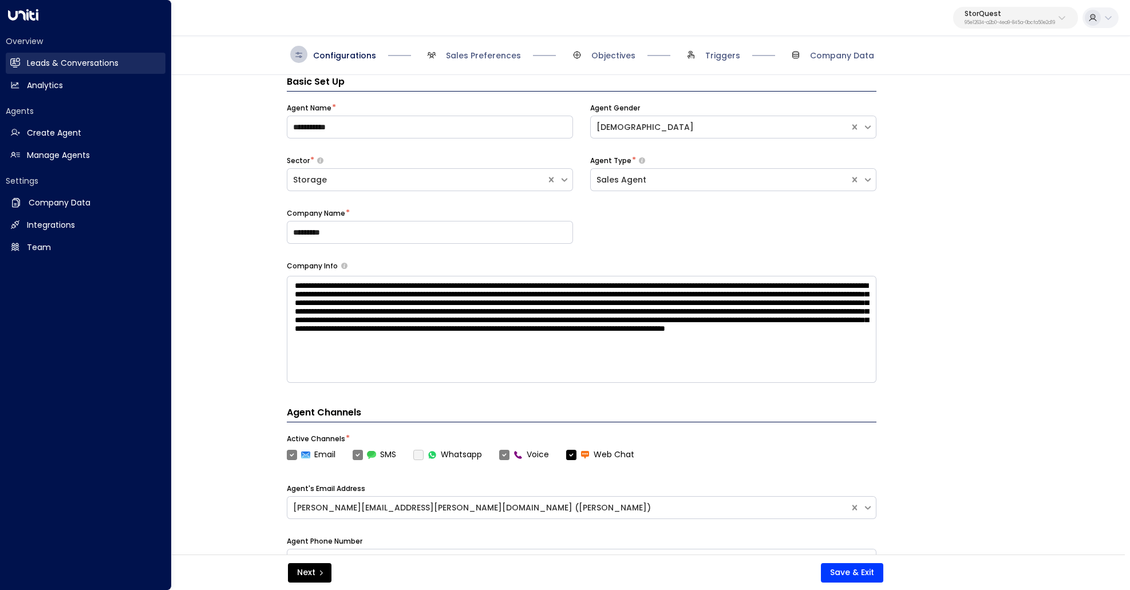
click at [15, 65] on icon at bounding box center [15, 62] width 9 height 7
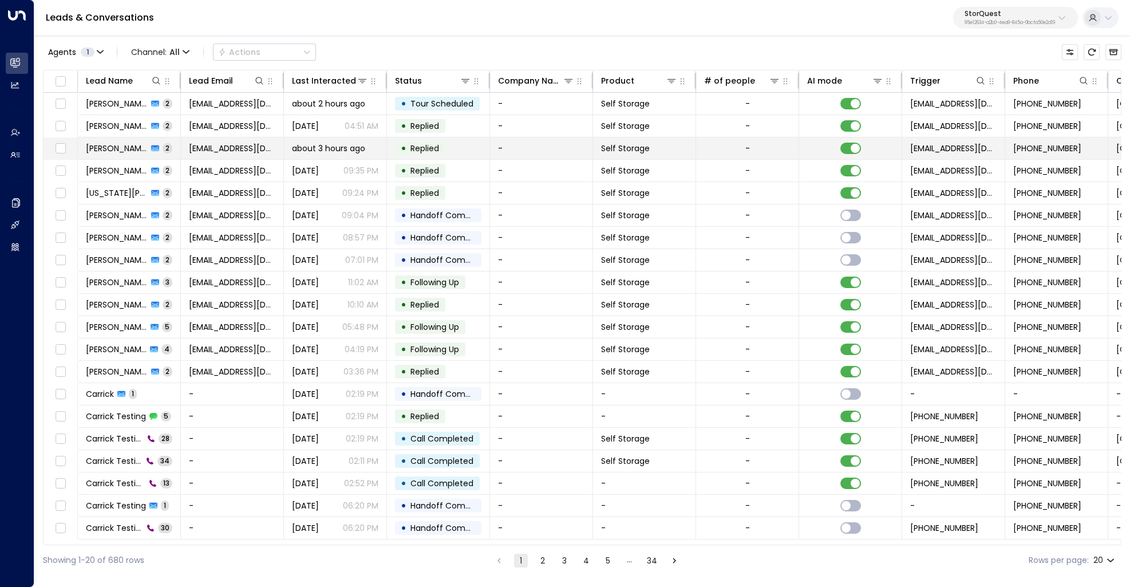
click at [102, 150] on span "Shorrel Lui" at bounding box center [117, 147] width 62 height 11
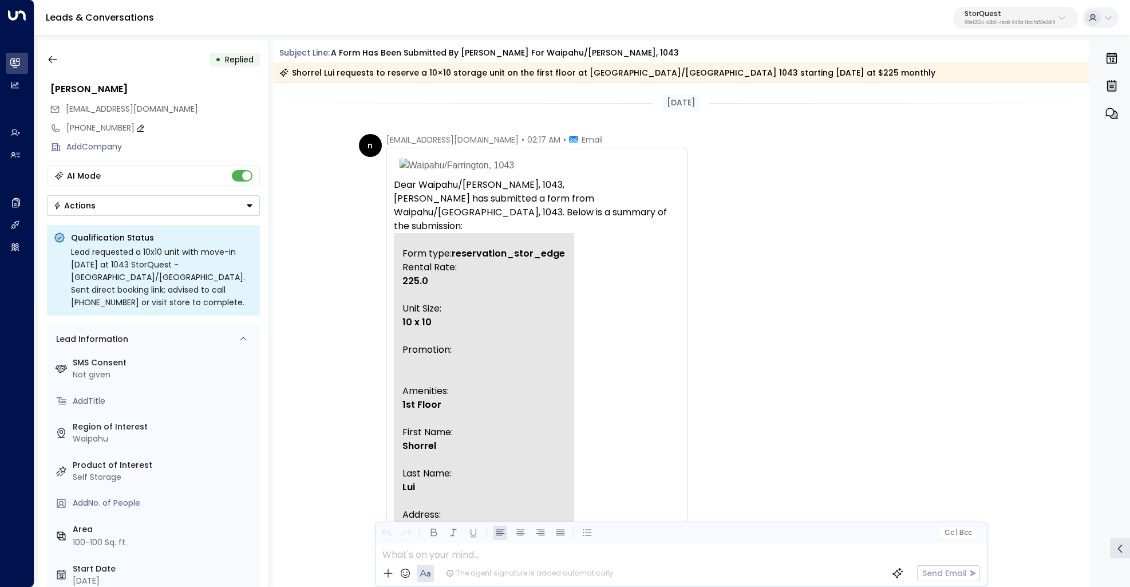
click at [84, 125] on div "+18088617447" at bounding box center [162, 128] width 193 height 12
click at [84, 125] on input "**********" at bounding box center [161, 128] width 190 height 12
click at [227, 132] on input "**********" at bounding box center [161, 128] width 190 height 12
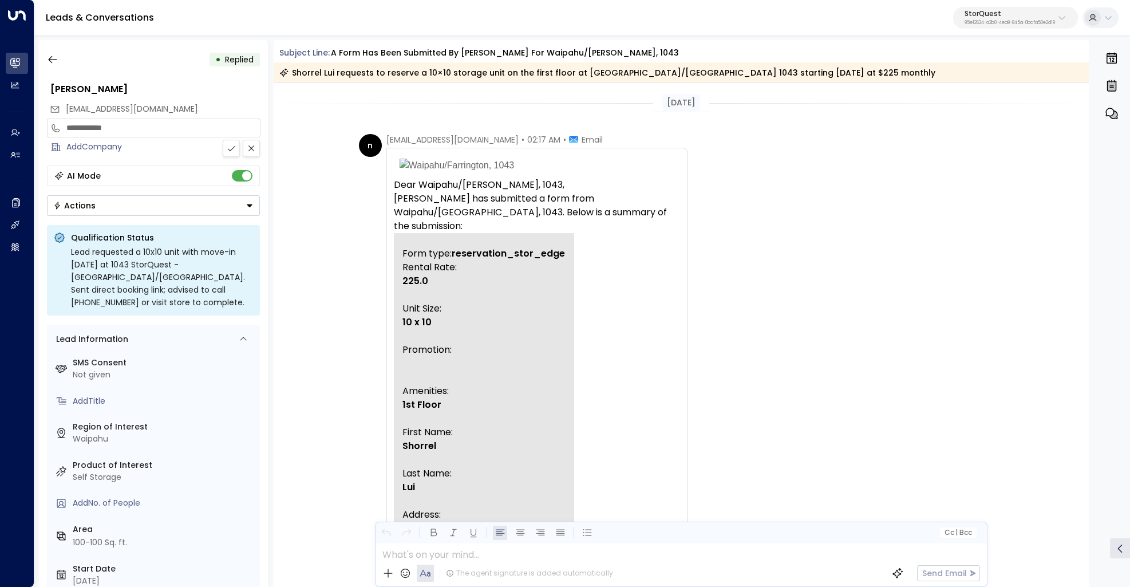
click at [227, 132] on input "**********" at bounding box center [161, 128] width 190 height 12
click at [55, 63] on icon "button" at bounding box center [52, 59] width 11 height 11
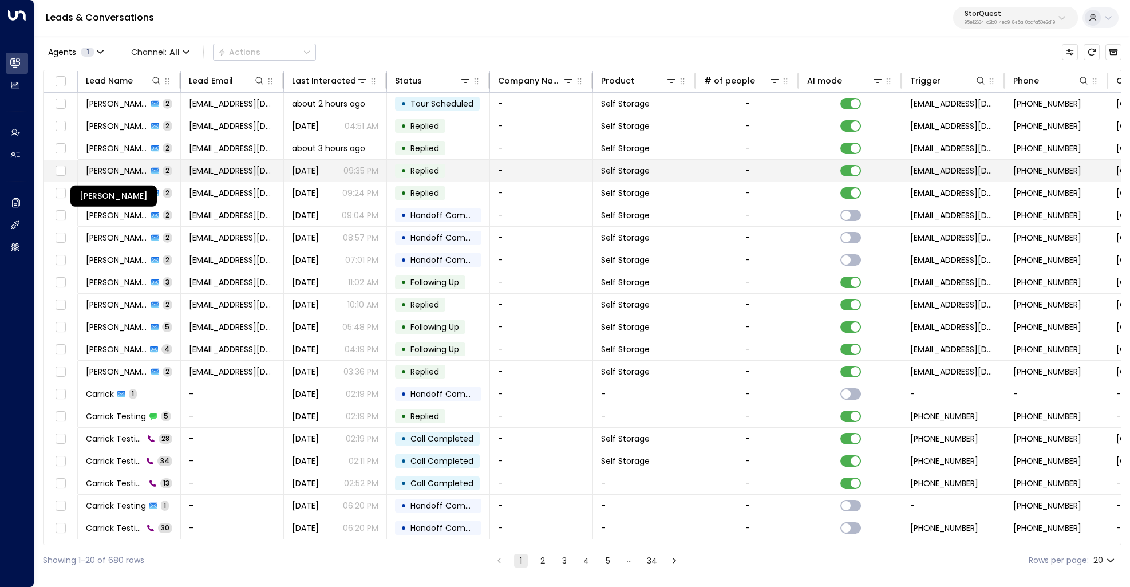
click at [117, 168] on span "Chanel Yarbrough" at bounding box center [117, 170] width 62 height 11
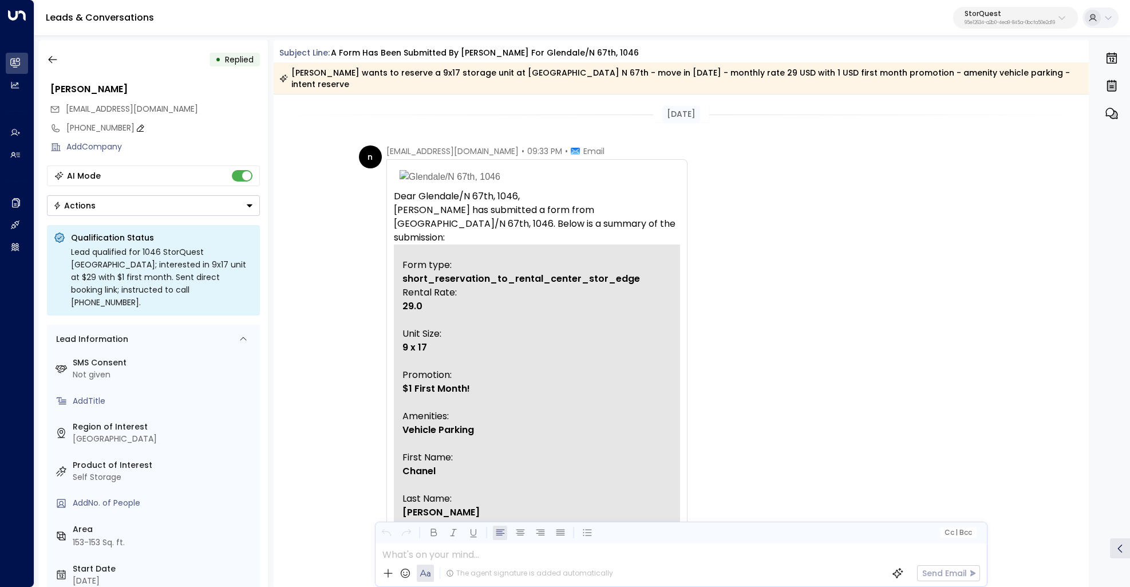
click at [99, 128] on div "+16233412705" at bounding box center [162, 128] width 193 height 12
click at [99, 128] on input "**********" at bounding box center [161, 128] width 190 height 12
click at [52, 60] on icon "button" at bounding box center [52, 59] width 11 height 11
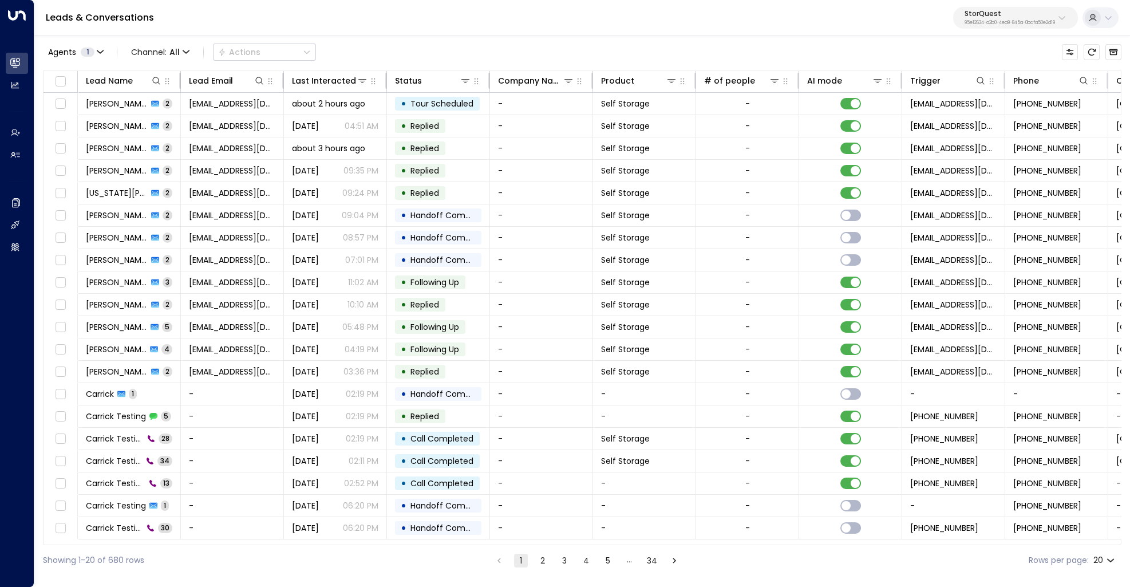
click at [567, 561] on button "3" at bounding box center [564, 560] width 14 height 14
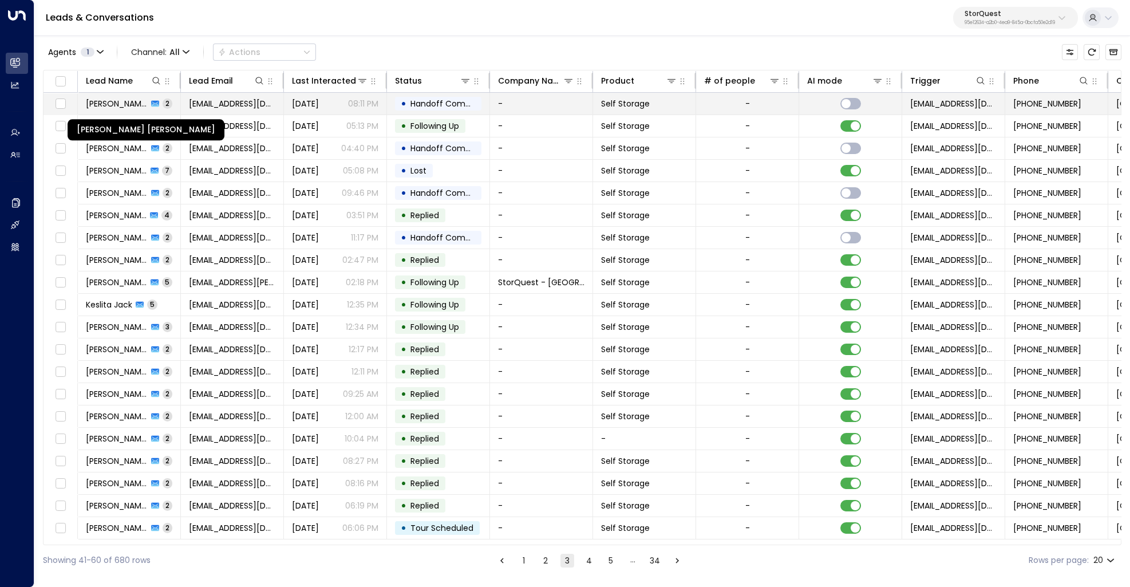
click at [94, 105] on span "Marian Lopez Javier" at bounding box center [117, 103] width 62 height 11
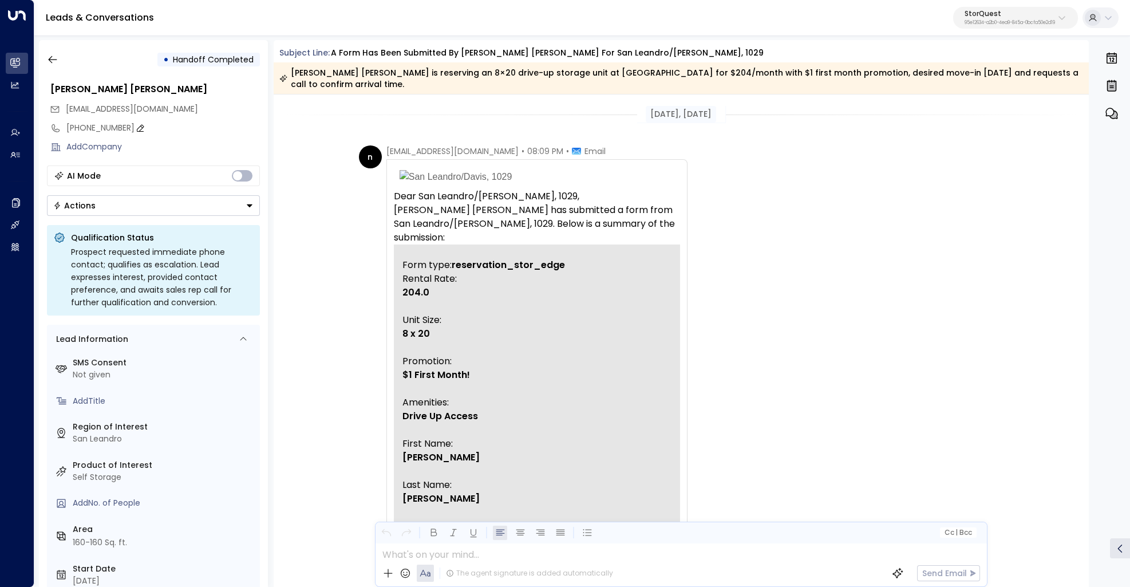
click at [112, 126] on div "+15107466639" at bounding box center [162, 128] width 193 height 12
click at [112, 126] on input "**********" at bounding box center [161, 128] width 190 height 12
click at [55, 64] on icon "button" at bounding box center [52, 59] width 11 height 11
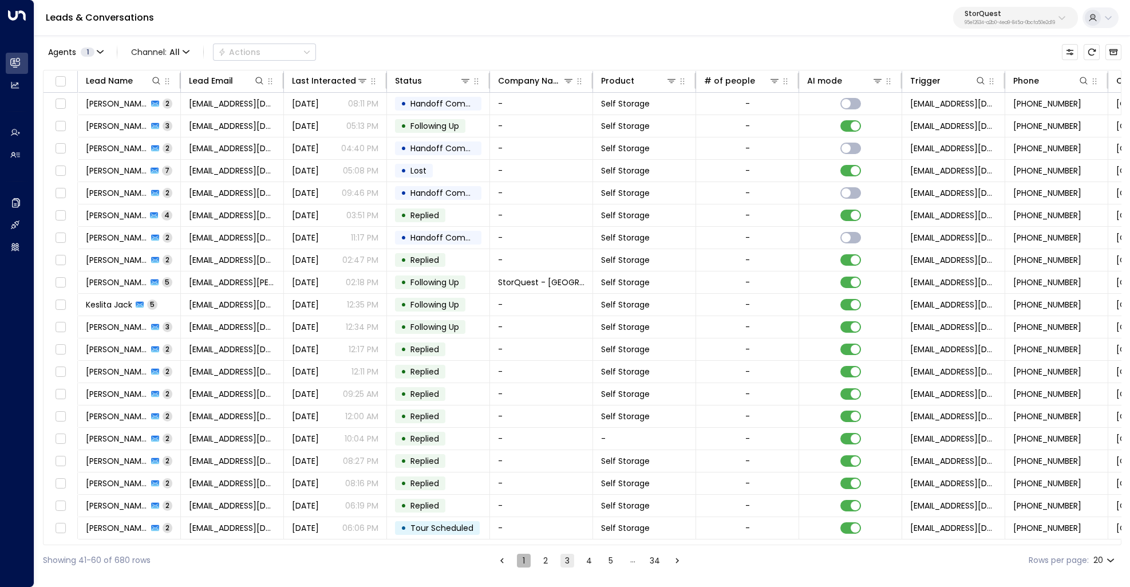
click at [523, 563] on button "1" at bounding box center [524, 560] width 14 height 14
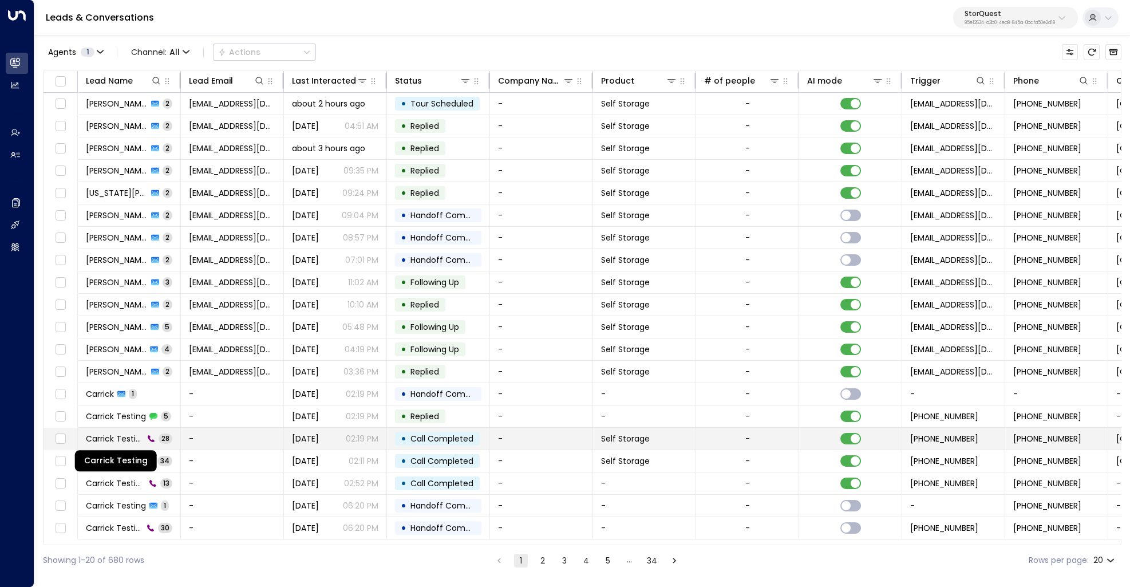
click at [124, 434] on span "Carrick Testing" at bounding box center [115, 438] width 58 height 11
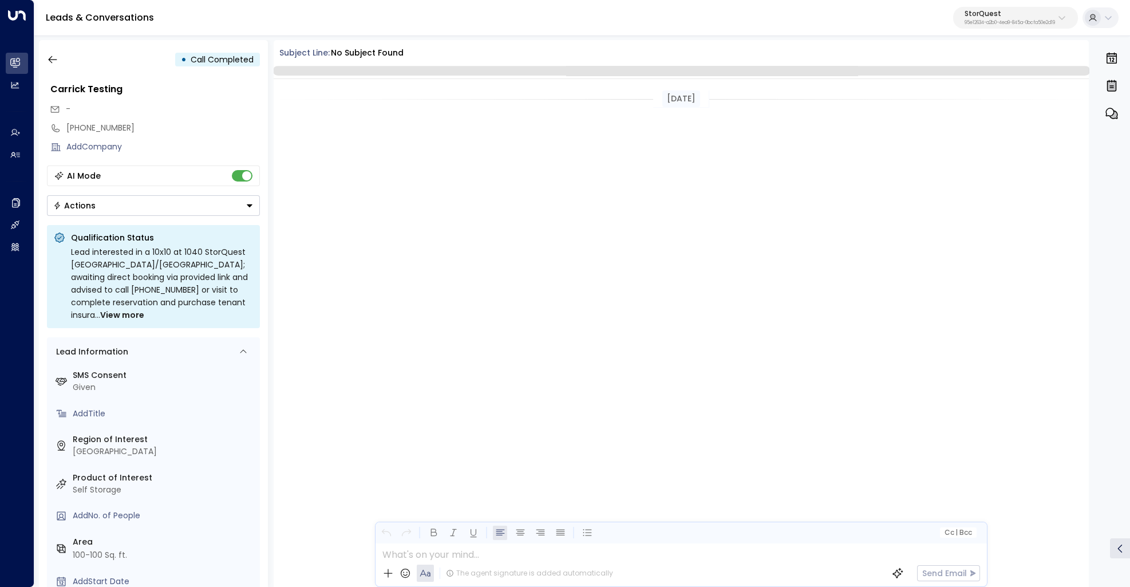
scroll to position [3684, 0]
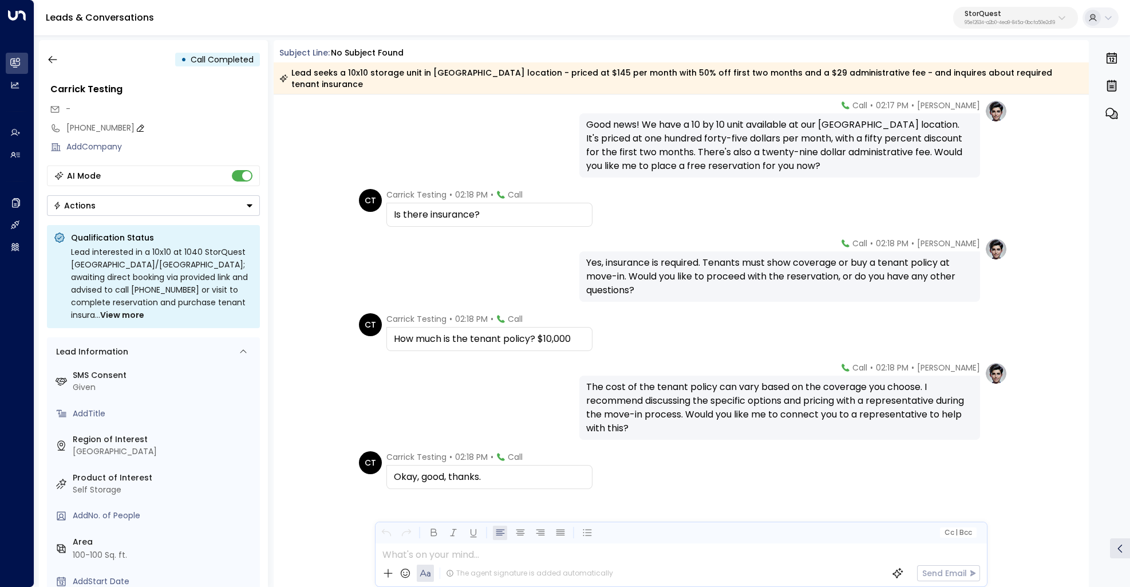
click at [94, 127] on div "+12532612671" at bounding box center [162, 128] width 193 height 12
click at [94, 127] on input "**********" at bounding box center [161, 128] width 190 height 12
click at [165, 124] on input "**********" at bounding box center [161, 128] width 190 height 12
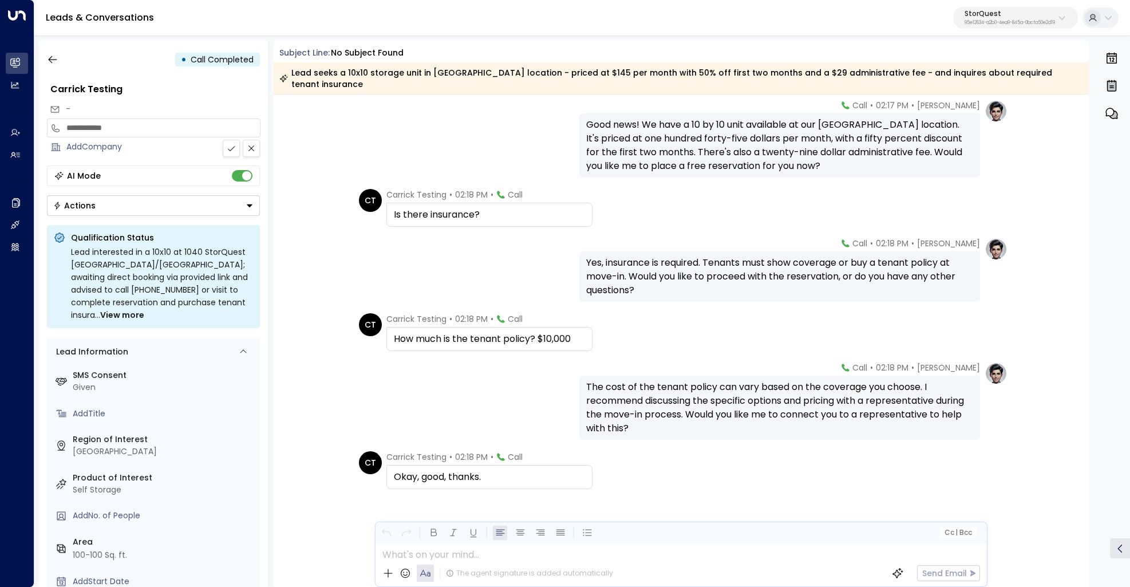
click at [165, 124] on input "**********" at bounding box center [161, 128] width 190 height 12
click at [49, 62] on icon "button" at bounding box center [52, 59] width 11 height 11
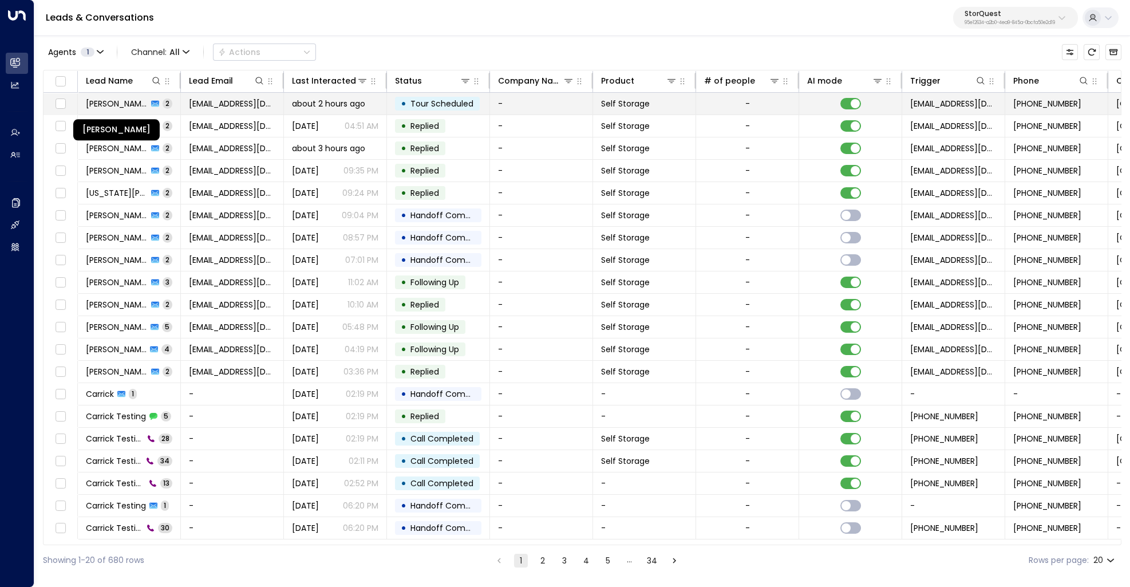
click at [130, 100] on span "Karen Villanueva" at bounding box center [117, 103] width 62 height 11
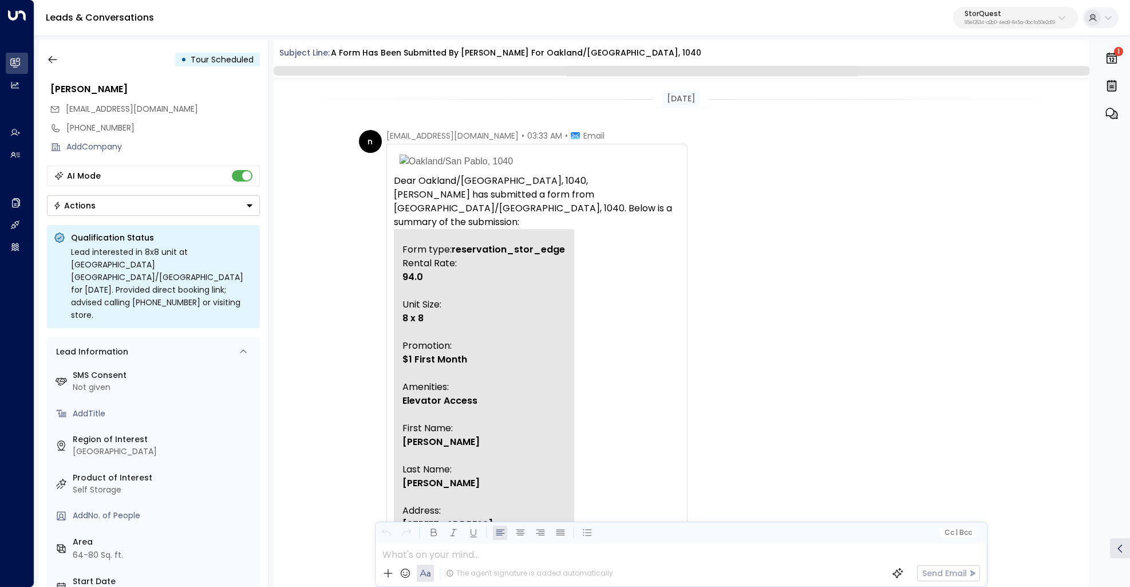
scroll to position [387, 0]
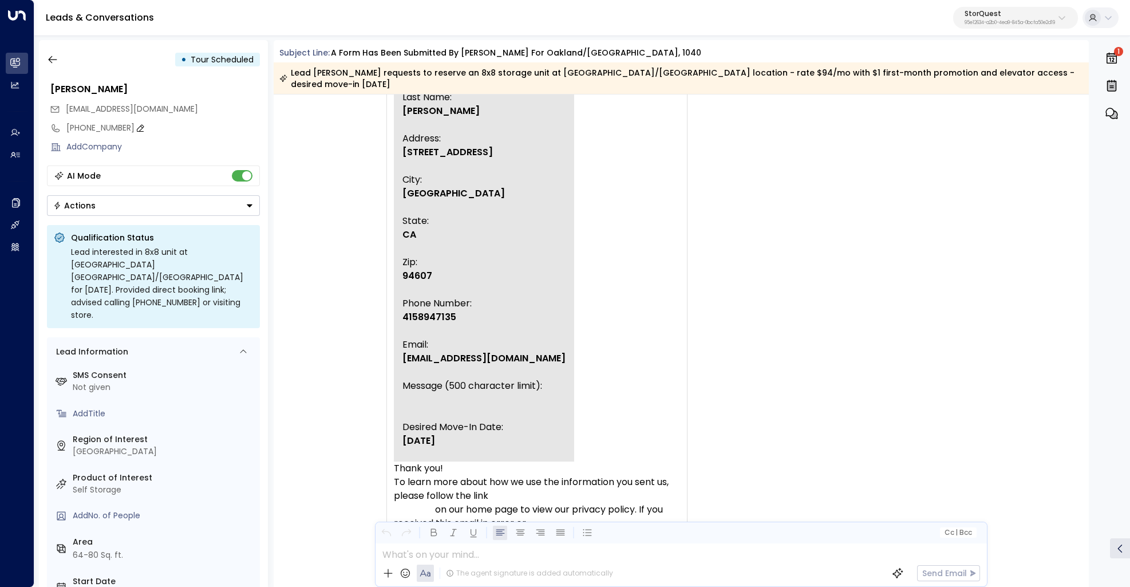
click at [130, 125] on div "+14158947135" at bounding box center [162, 128] width 193 height 12
click at [130, 125] on input "**********" at bounding box center [161, 128] width 190 height 12
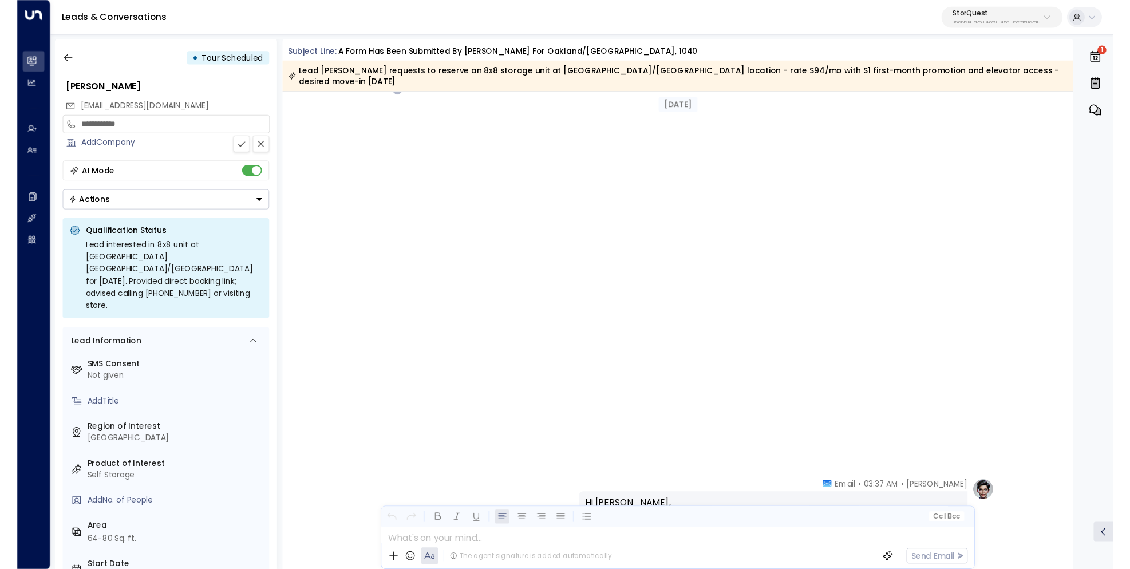
scroll to position [924, 0]
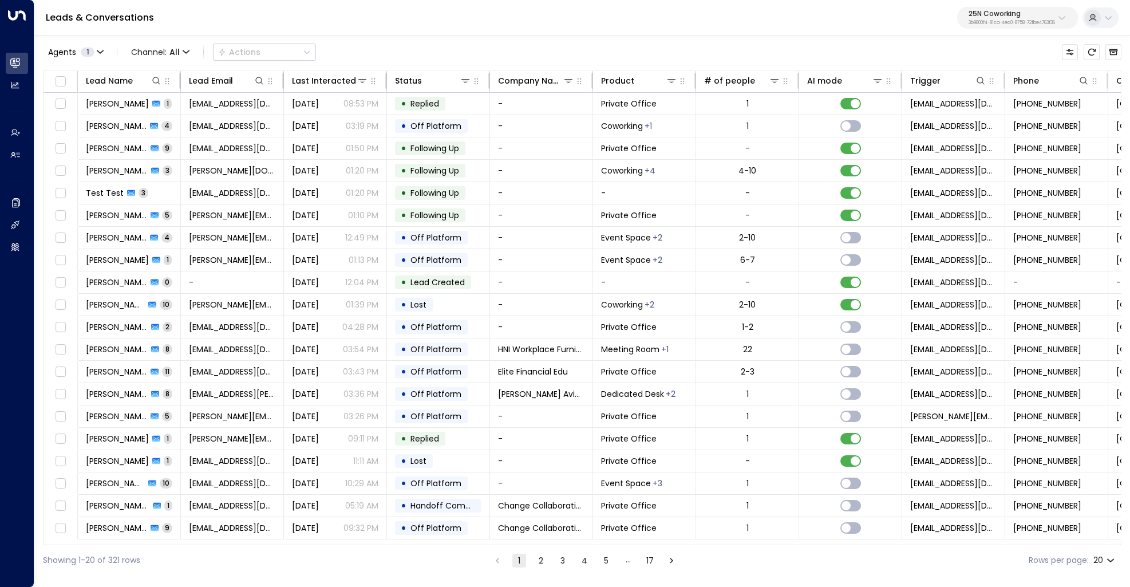
click at [1018, 22] on p "3b9800f4-81ca-4ec0-8758-72fbe4763f36" at bounding box center [1011, 23] width 86 height 5
type input "******"
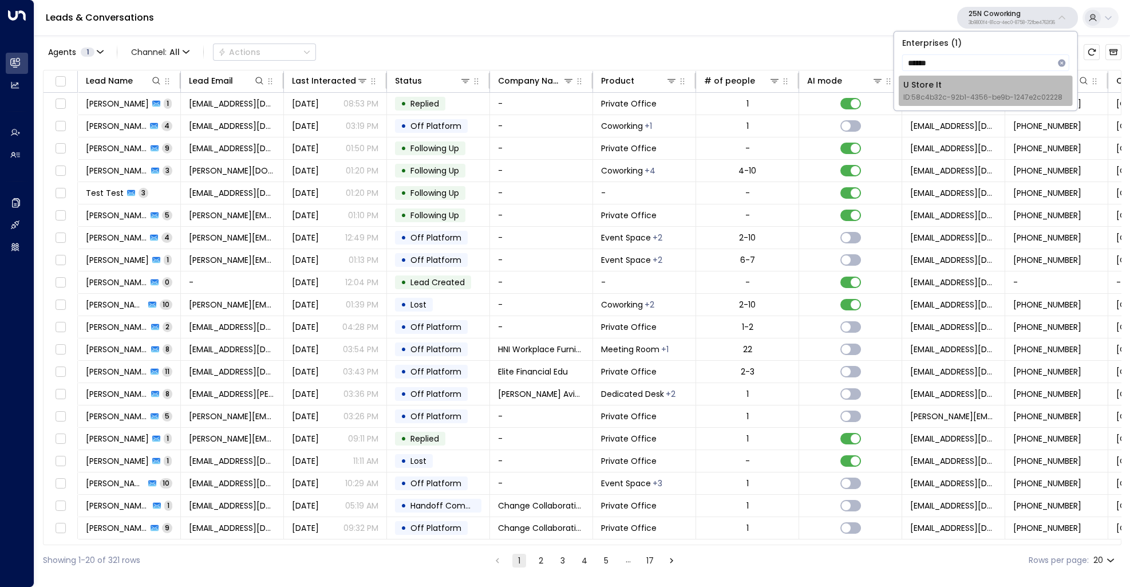
click at [986, 90] on div "U Store It ID: 58c4b32c-92b1-4356-be9b-1247e2c02228" at bounding box center [982, 90] width 159 height 23
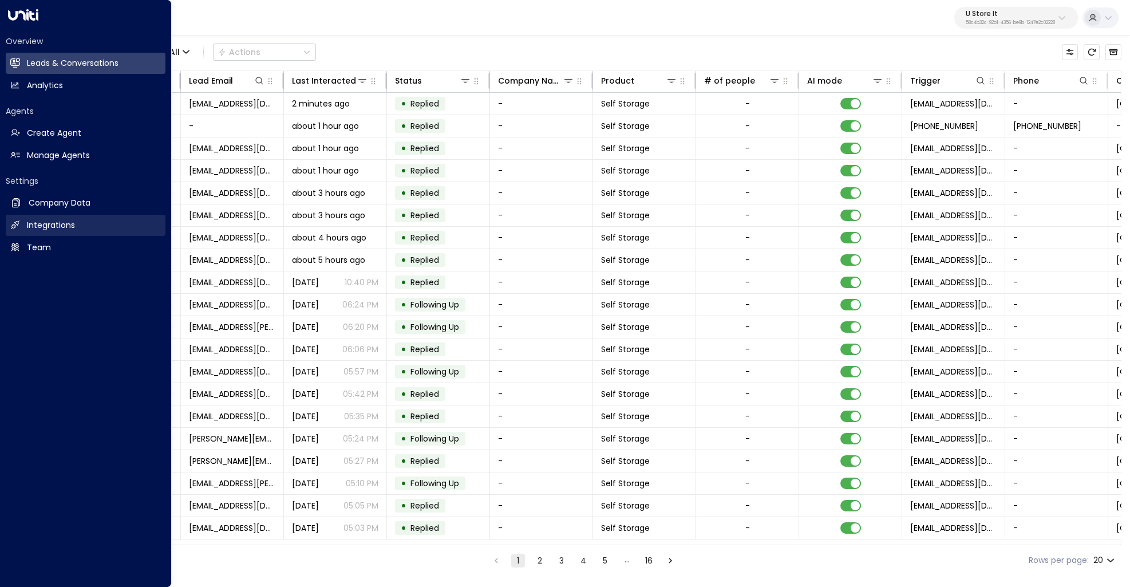
click at [39, 223] on h2 "Integrations" at bounding box center [51, 225] width 48 height 12
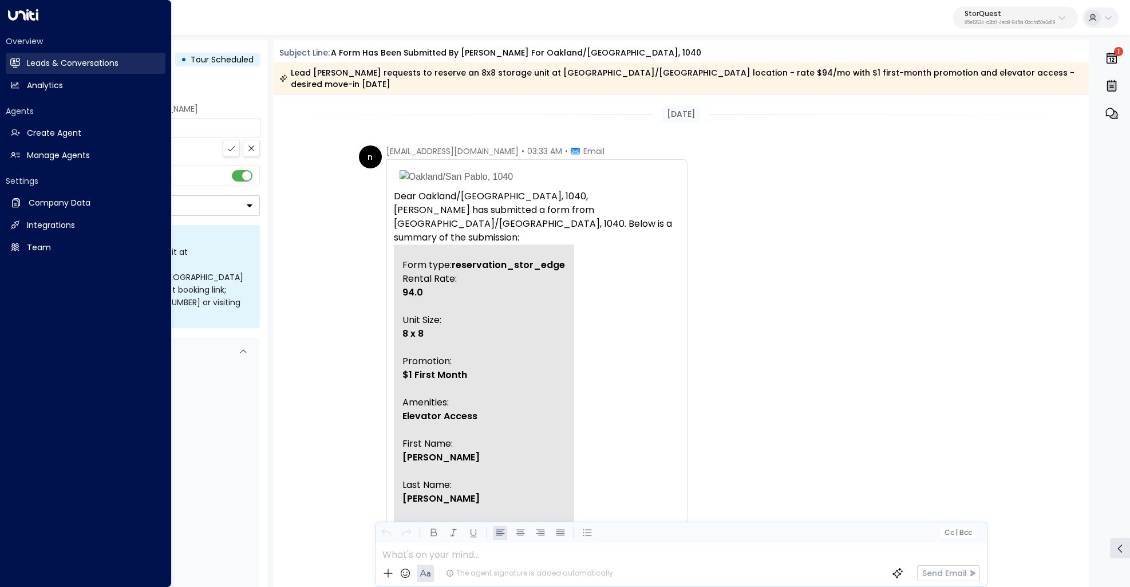
scroll to position [924, 0]
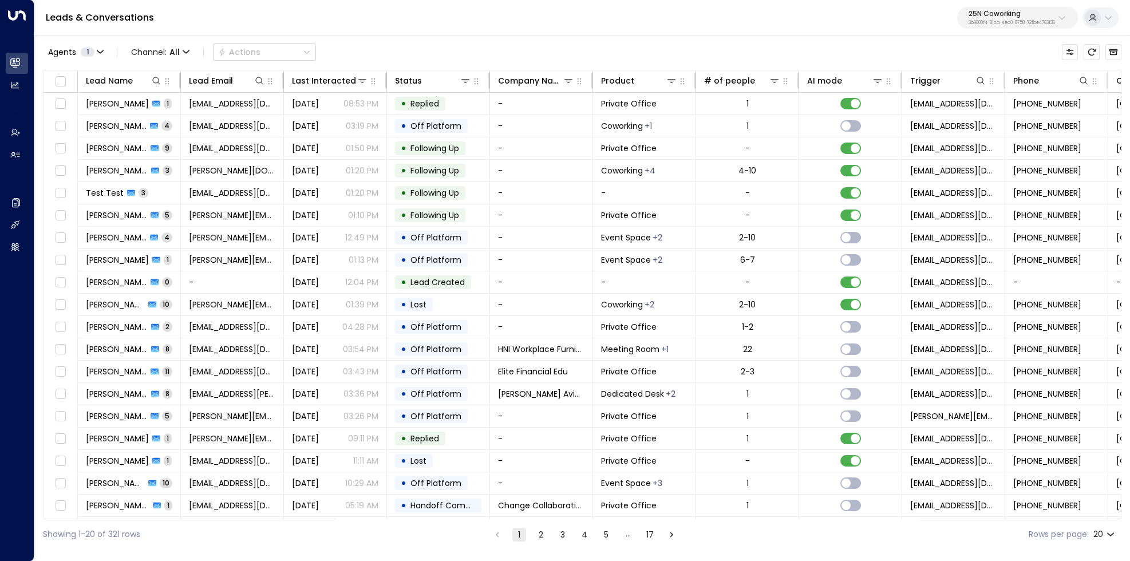
click at [991, 21] on p "3b9800f4-81ca-4ec0-8758-72fbe4763f36" at bounding box center [1011, 23] width 86 height 5
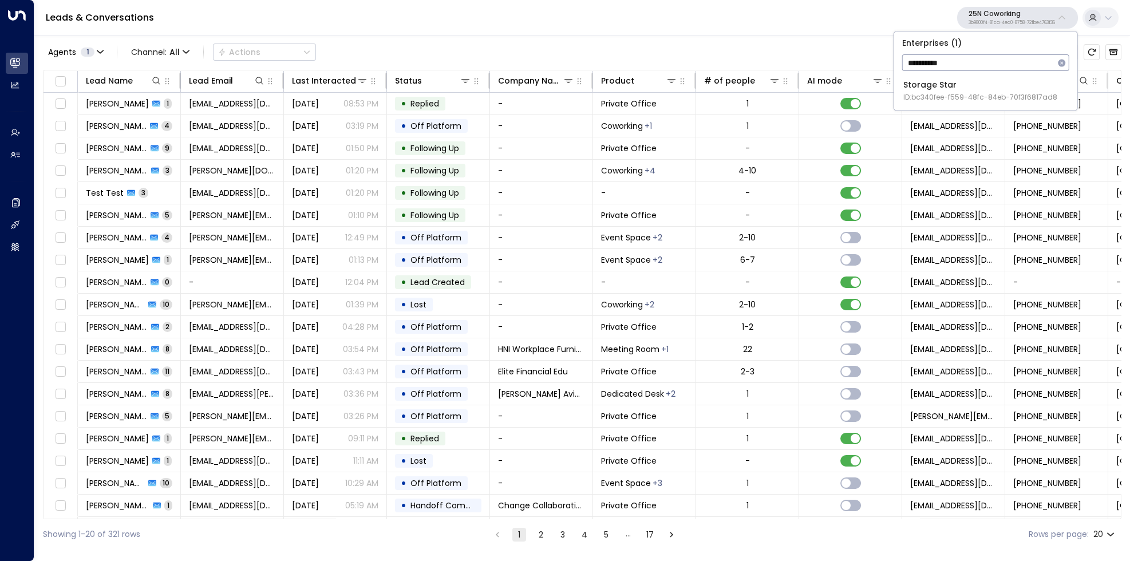
type input "**********"
click at [970, 87] on div "Storage Star ID: bc340fee-f559-48fc-84eb-70f3f6817ad8" at bounding box center [980, 90] width 154 height 23
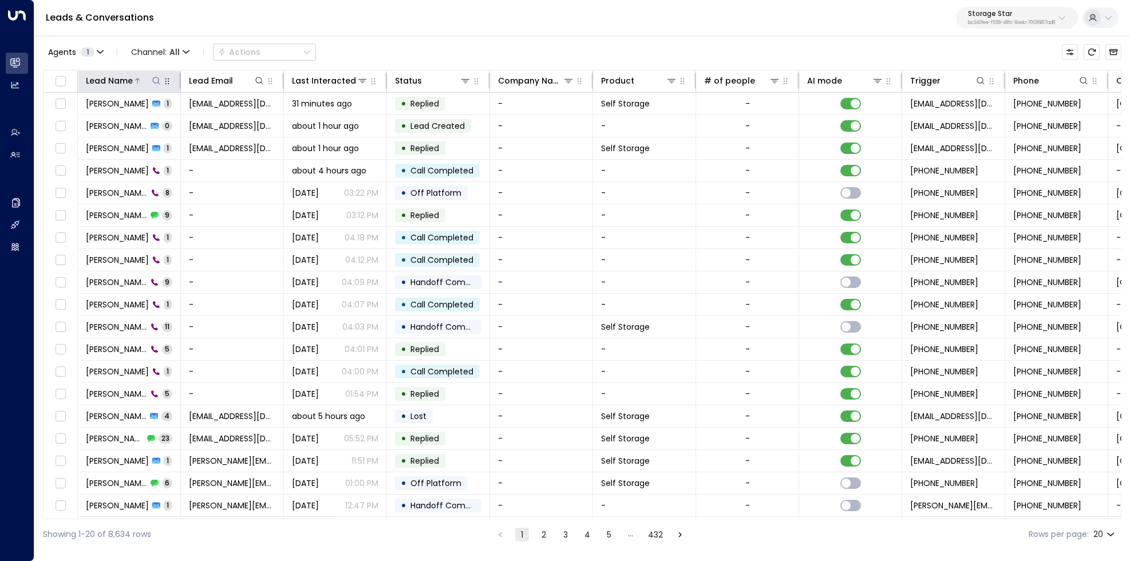
click at [158, 80] on icon at bounding box center [156, 80] width 9 height 9
type input "*******"
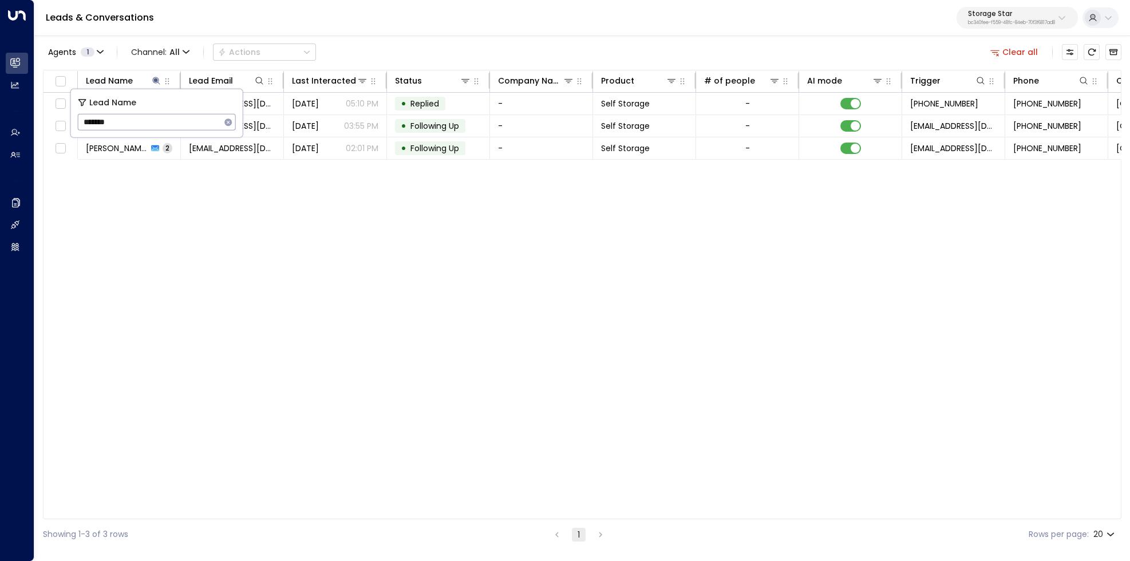
click at [436, 37] on div "Agents 1 Channel: All Actions Clear all Lead Name Lead Email Last Interacted St…" at bounding box center [582, 291] width 1078 height 515
click at [159, 81] on icon at bounding box center [155, 80] width 7 height 7
type input "**********"
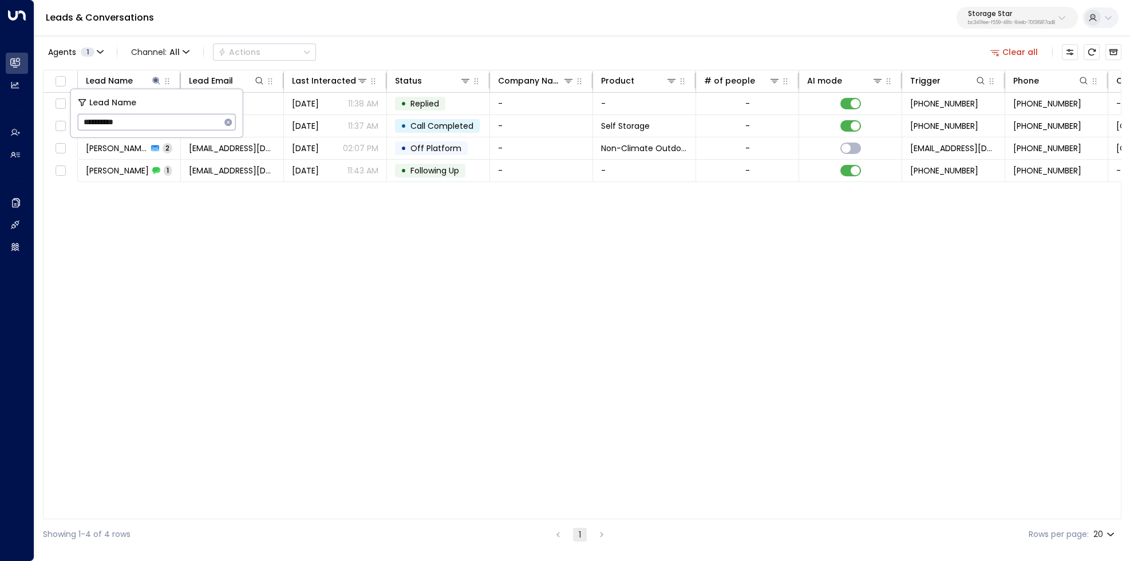
click at [410, 55] on div "Agents 1 Channel: All Actions Clear all" at bounding box center [582, 52] width 1078 height 24
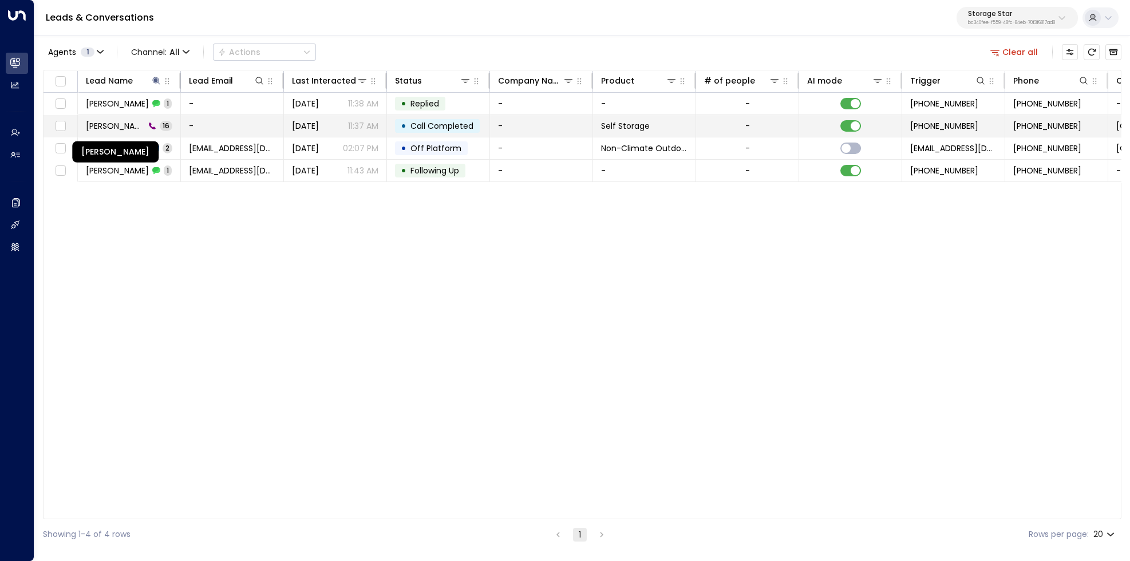
click at [113, 121] on span "Perry Williamson" at bounding box center [115, 125] width 59 height 11
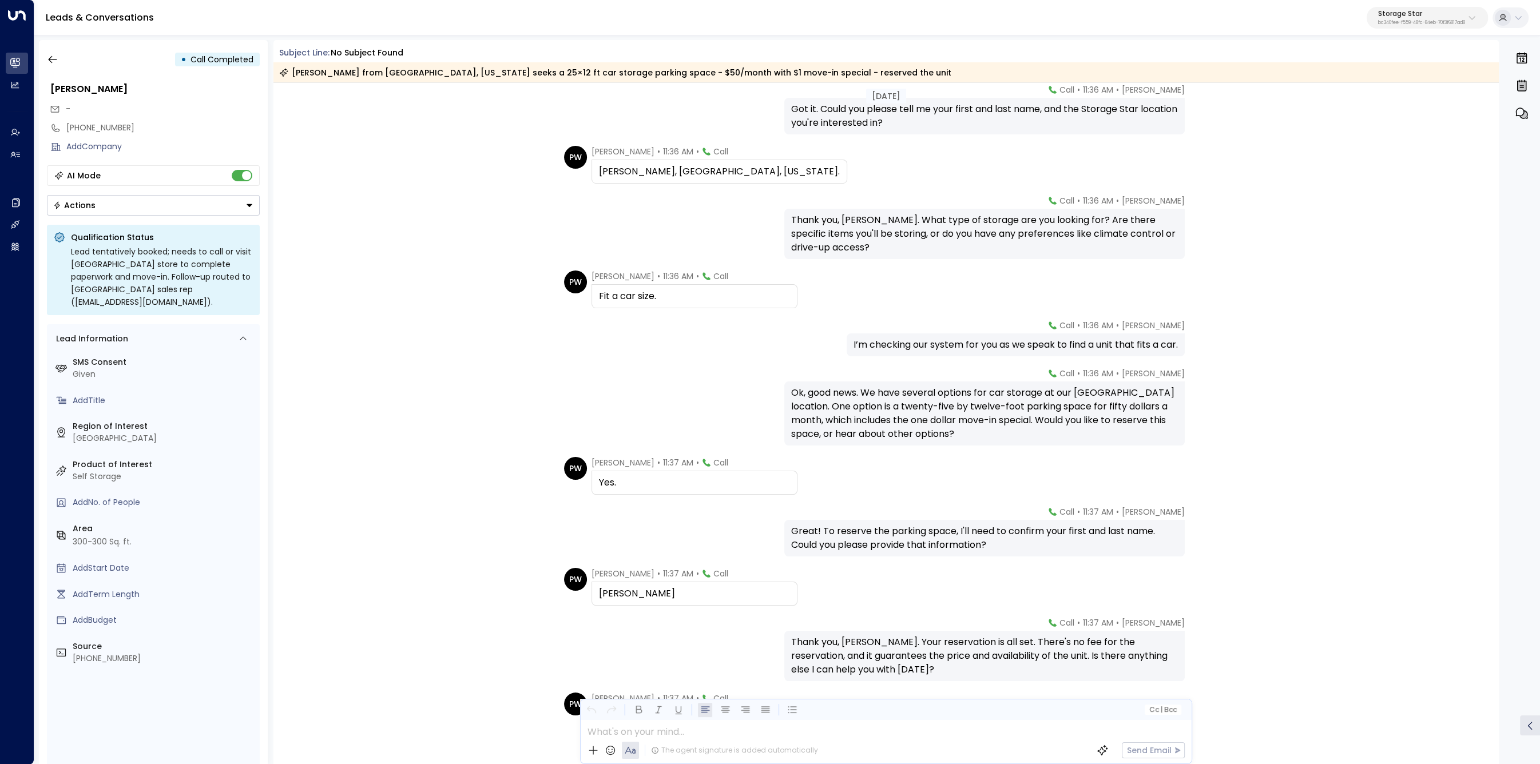
scroll to position [268, 0]
click at [56, 61] on icon "button" at bounding box center [52, 59] width 11 height 11
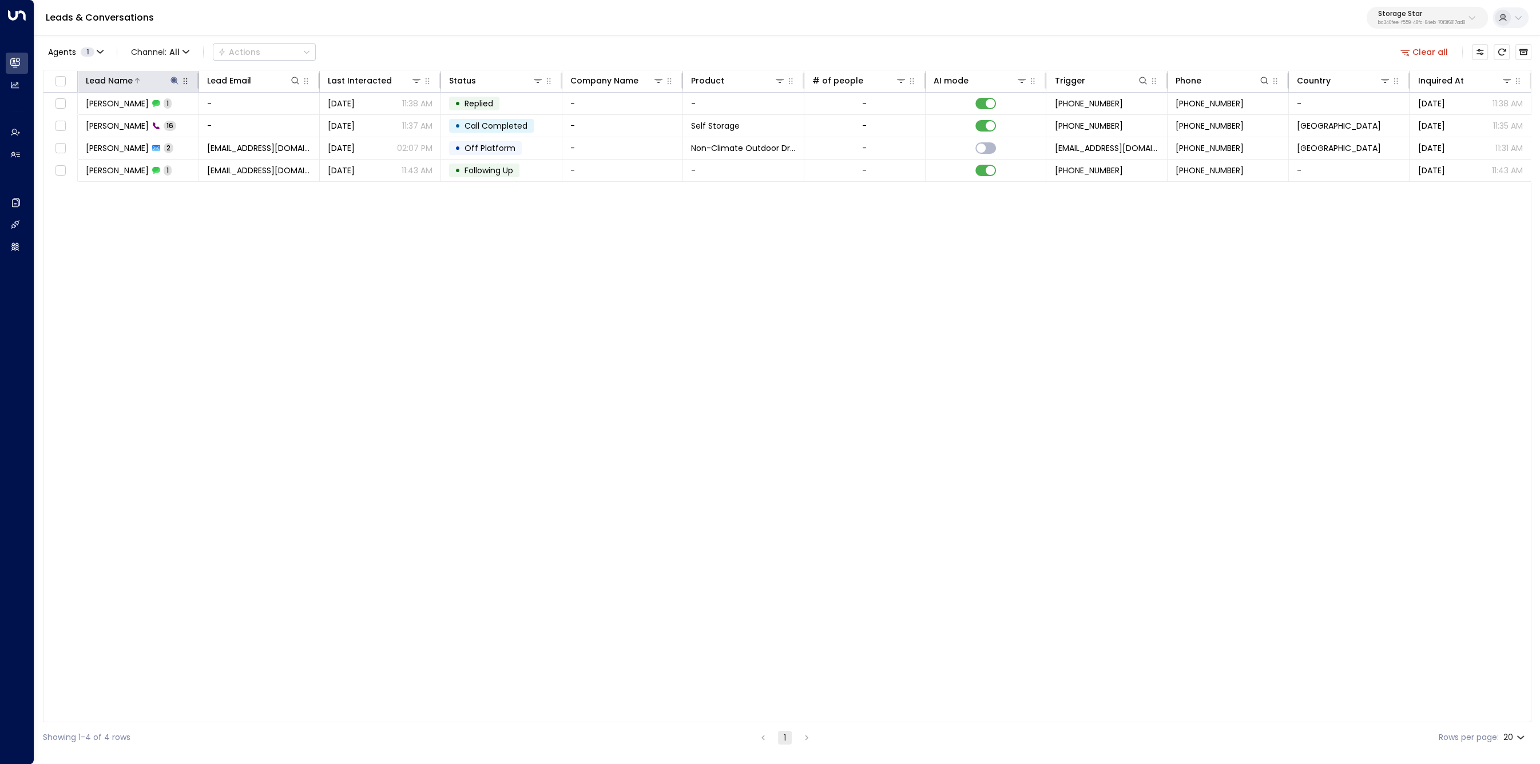
click at [176, 81] on icon at bounding box center [174, 80] width 7 height 7
type input "******"
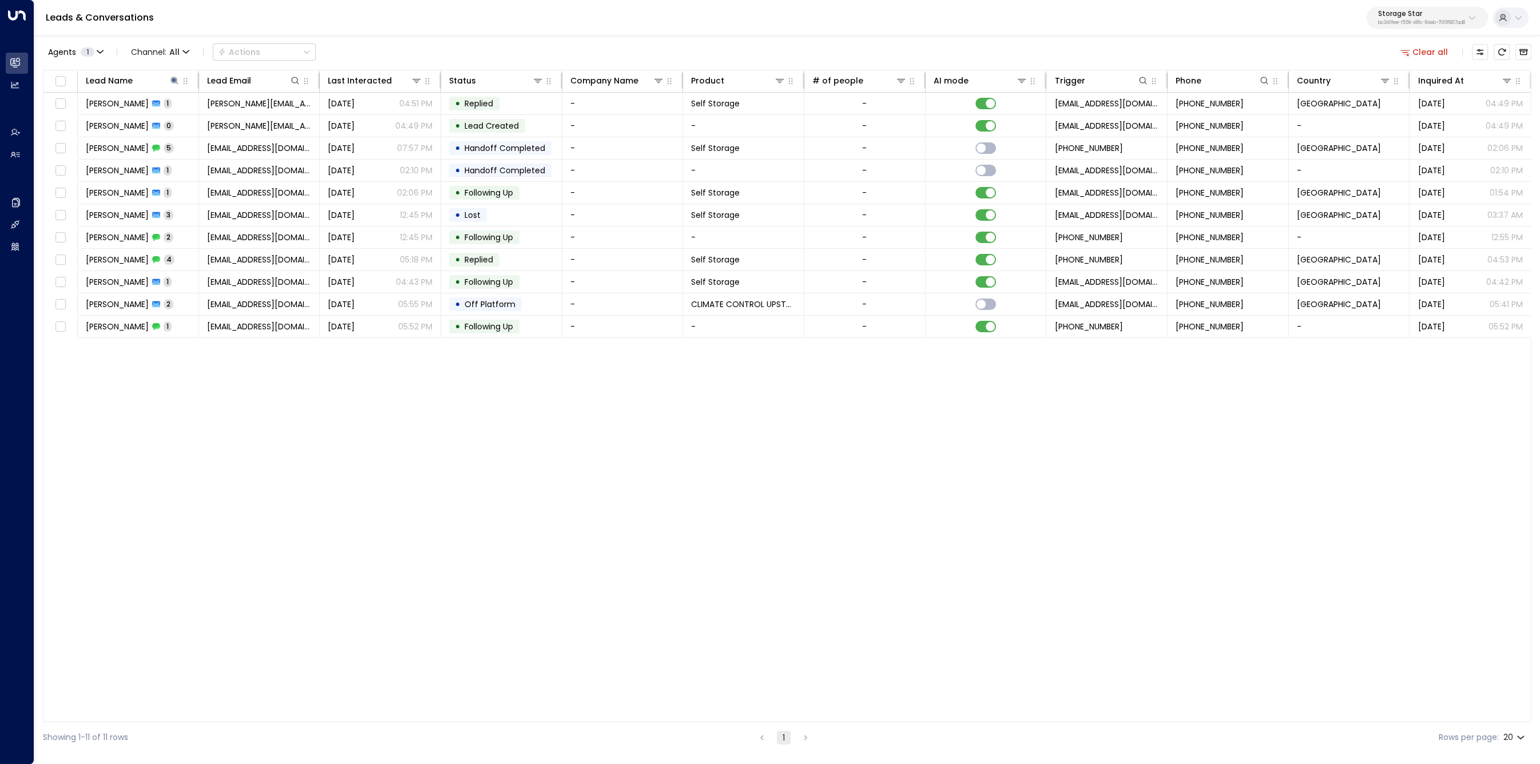
click at [478, 540] on div "Lead Name Lead Email Last Interacted Status Company Name Product # of people AI…" at bounding box center [787, 396] width 1489 height 653
click at [126, 167] on span "Mindy Molina" at bounding box center [117, 170] width 63 height 11
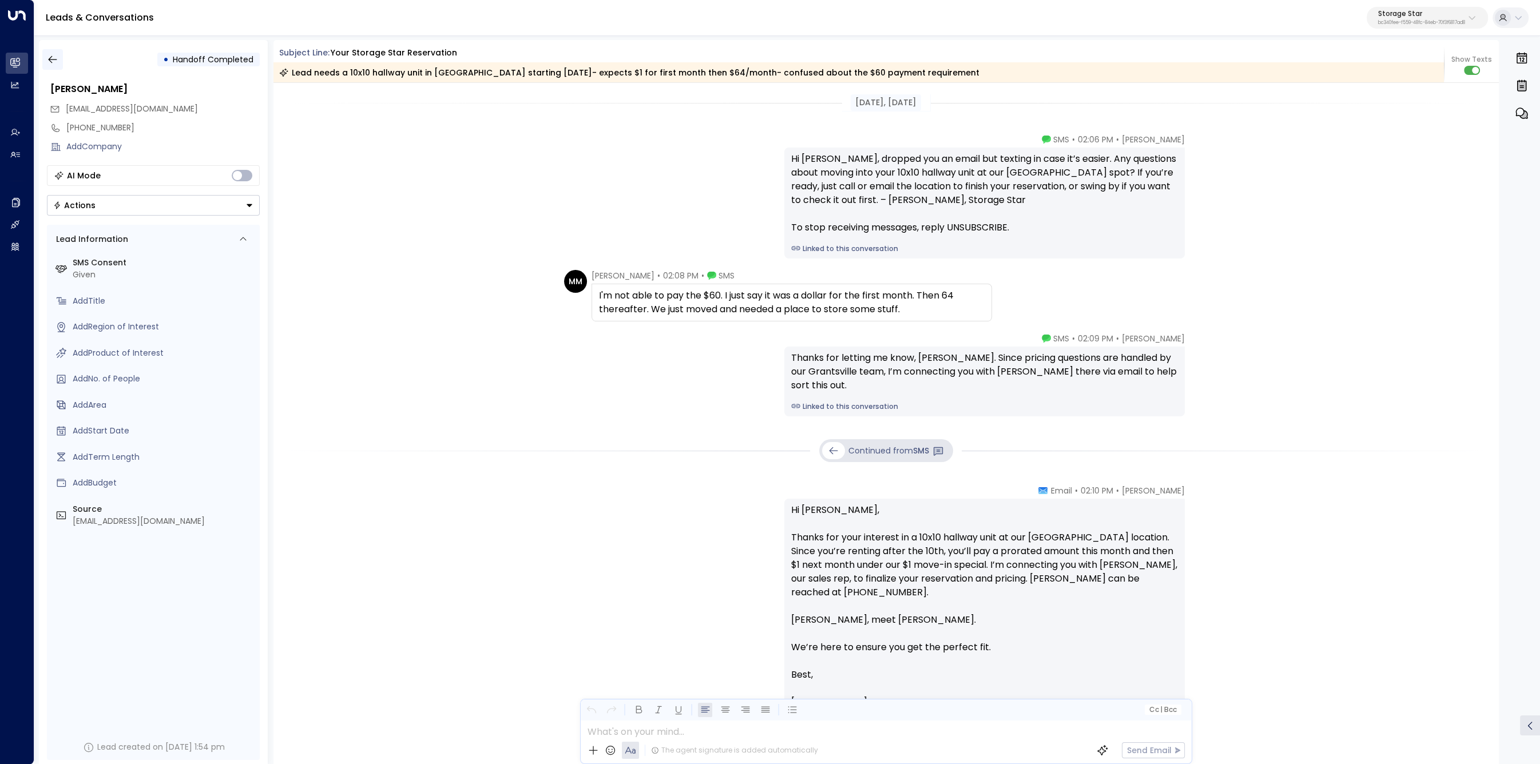
click at [53, 65] on icon "button" at bounding box center [52, 59] width 11 height 11
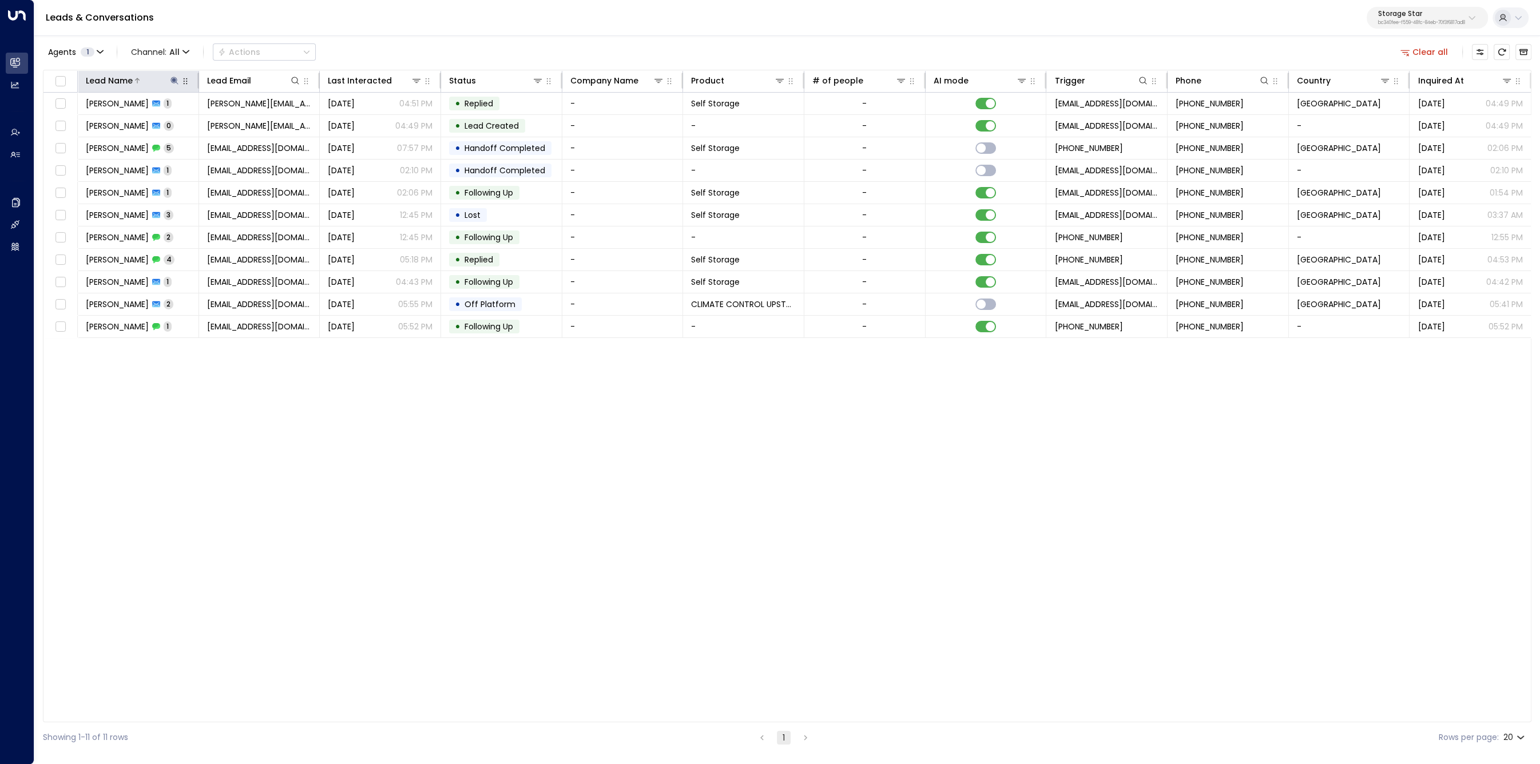
click at [174, 77] on button at bounding box center [174, 80] width 11 height 11
type input "*********"
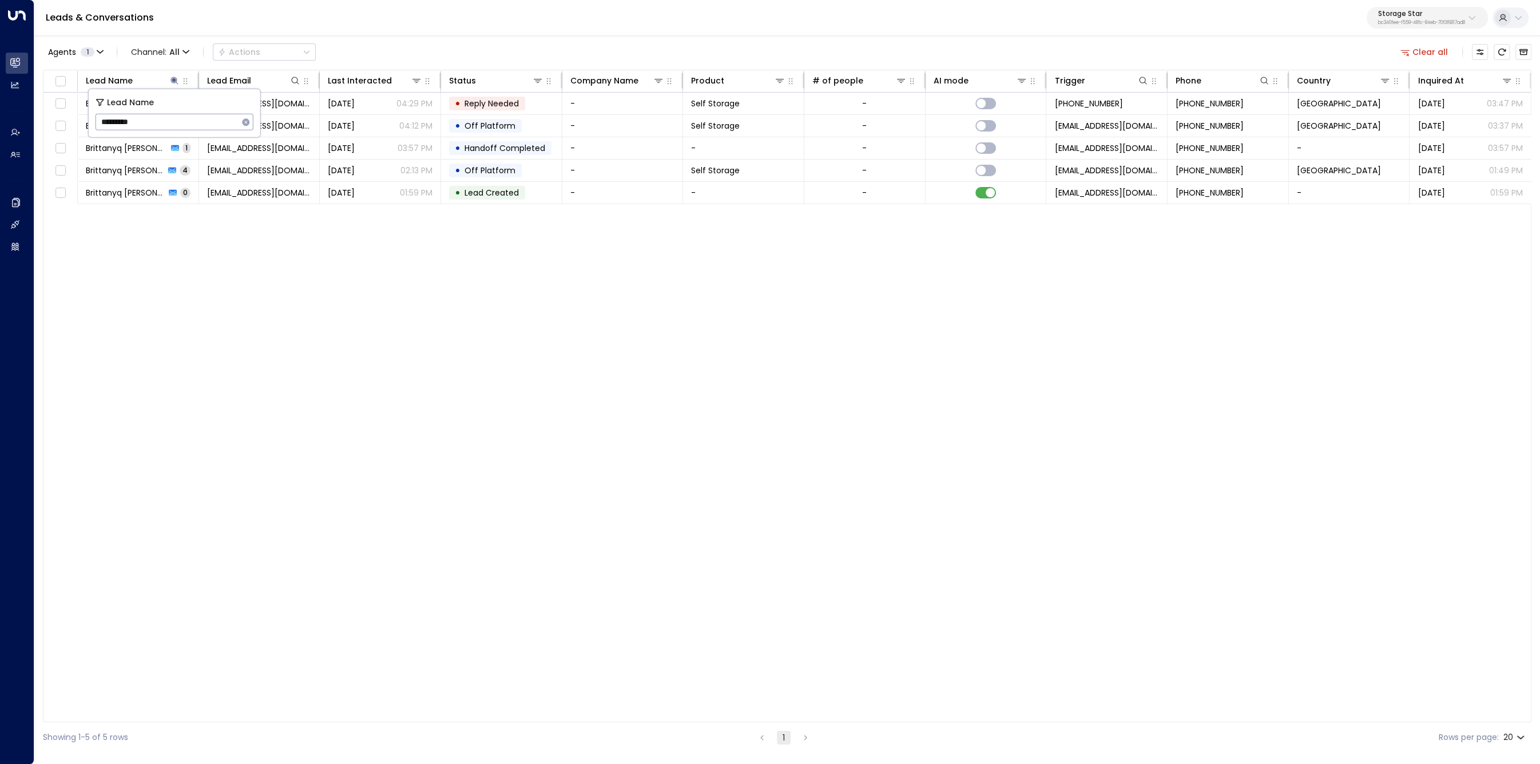
click at [387, 497] on div "Lead Name Lead Email Last Interacted Status Company Name Product # of people AI…" at bounding box center [787, 396] width 1489 height 653
click at [136, 126] on span "Brittanyq Palladino" at bounding box center [126, 125] width 80 height 11
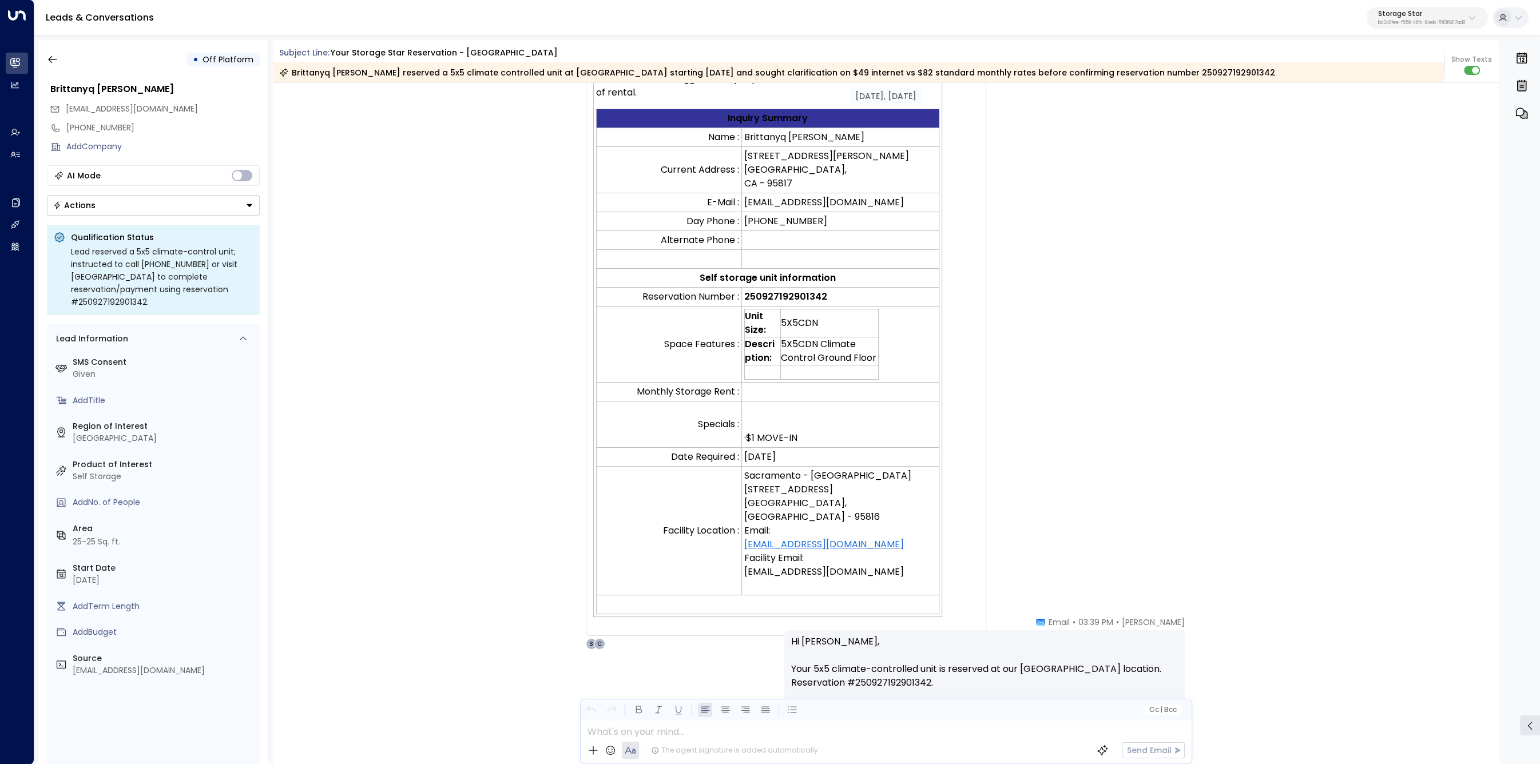
scroll to position [373, 0]
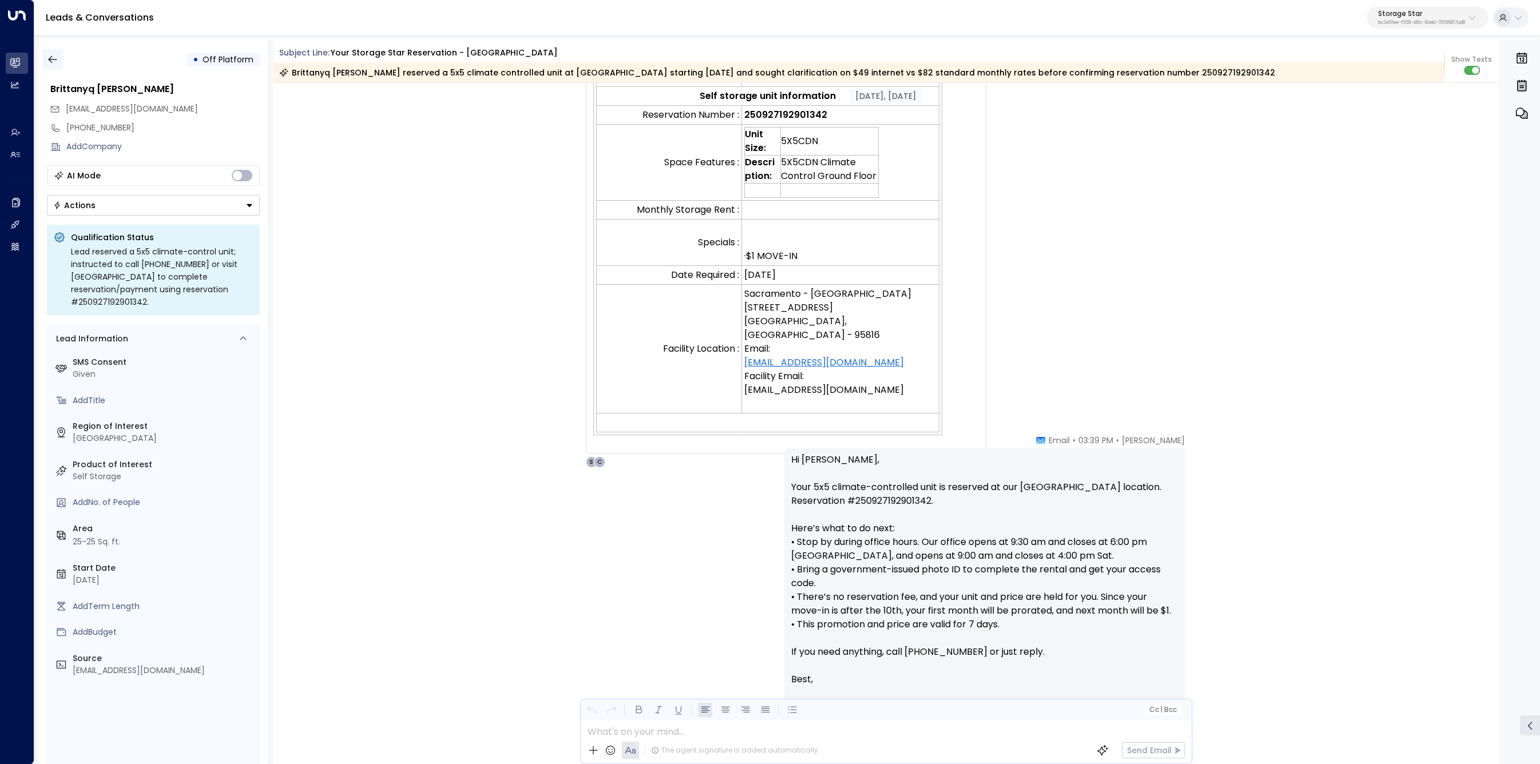
click at [45, 62] on button "button" at bounding box center [52, 59] width 21 height 21
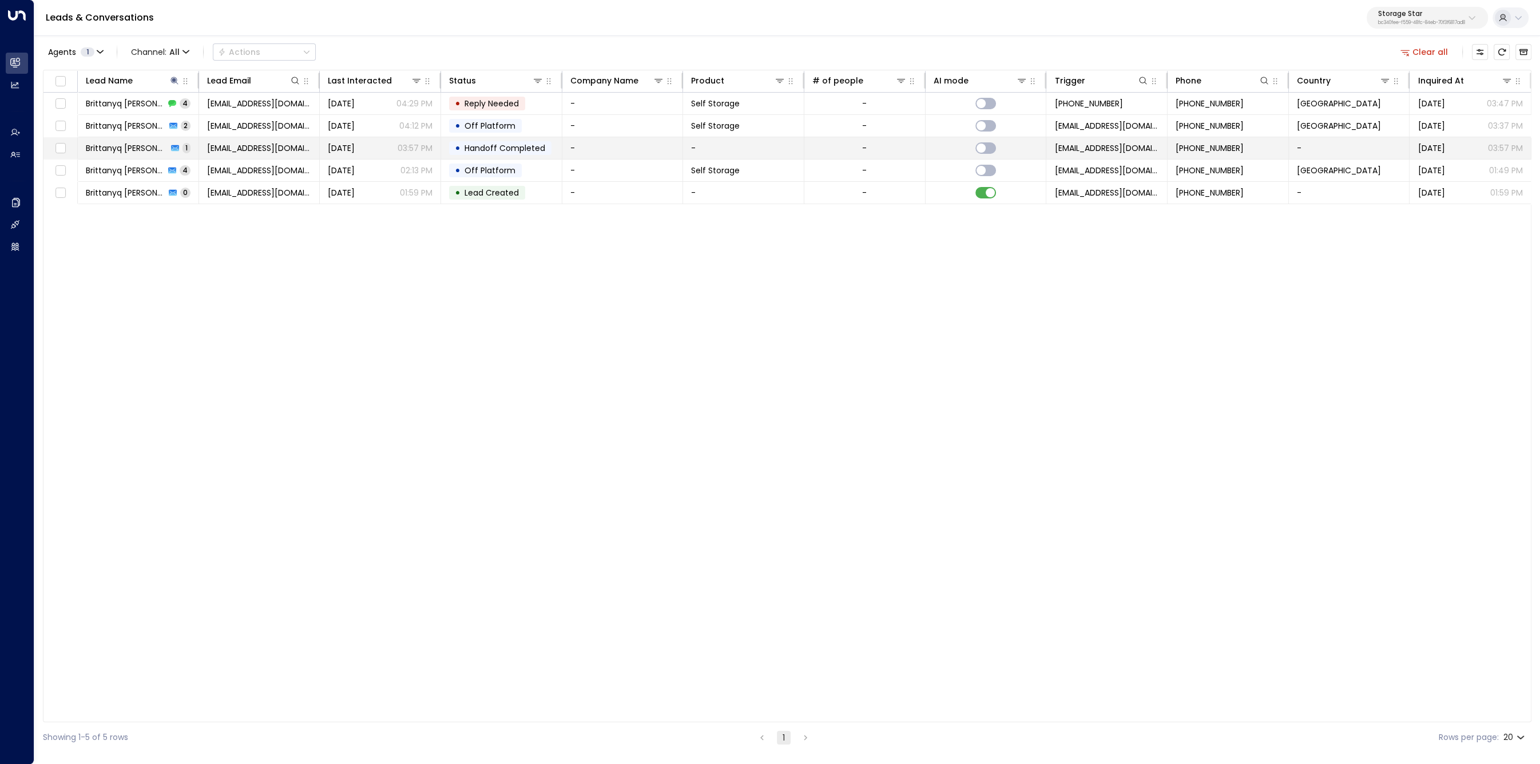
click at [126, 142] on span "Brittanyq Palladino" at bounding box center [127, 147] width 82 height 11
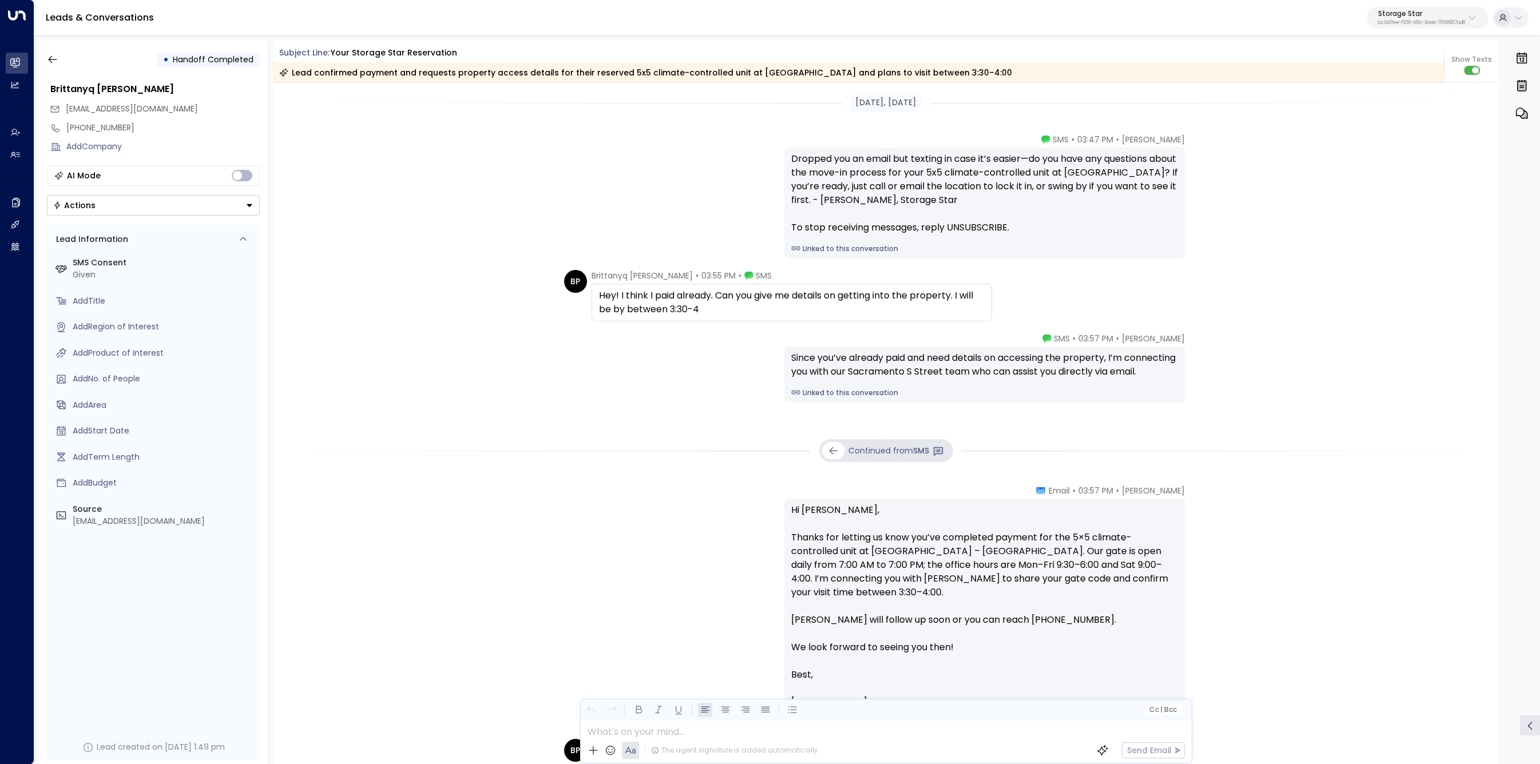
scroll to position [141, 0]
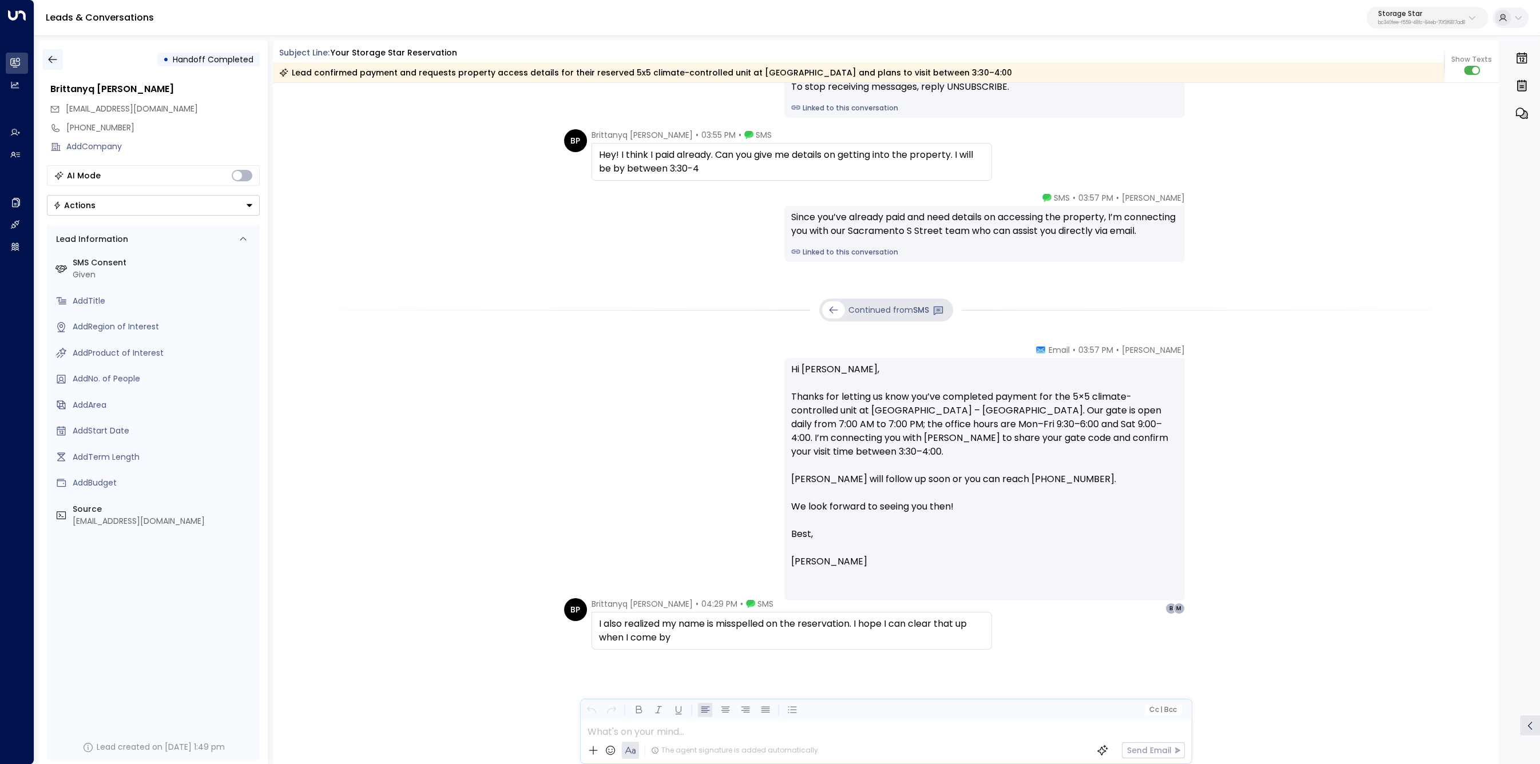
click at [51, 60] on icon "button" at bounding box center [52, 59] width 9 height 7
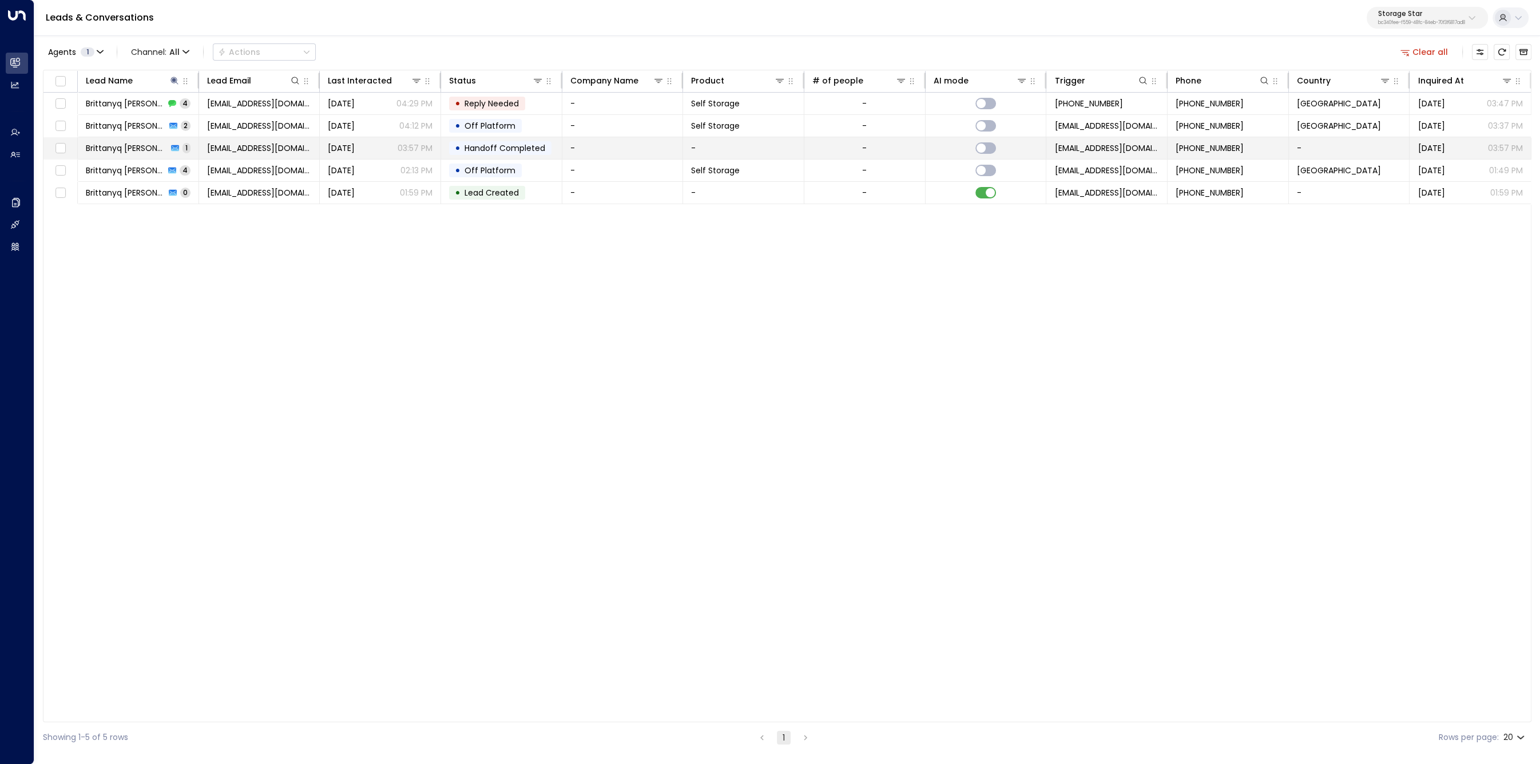
click at [128, 142] on span "Brittanyq Palladino" at bounding box center [127, 147] width 82 height 11
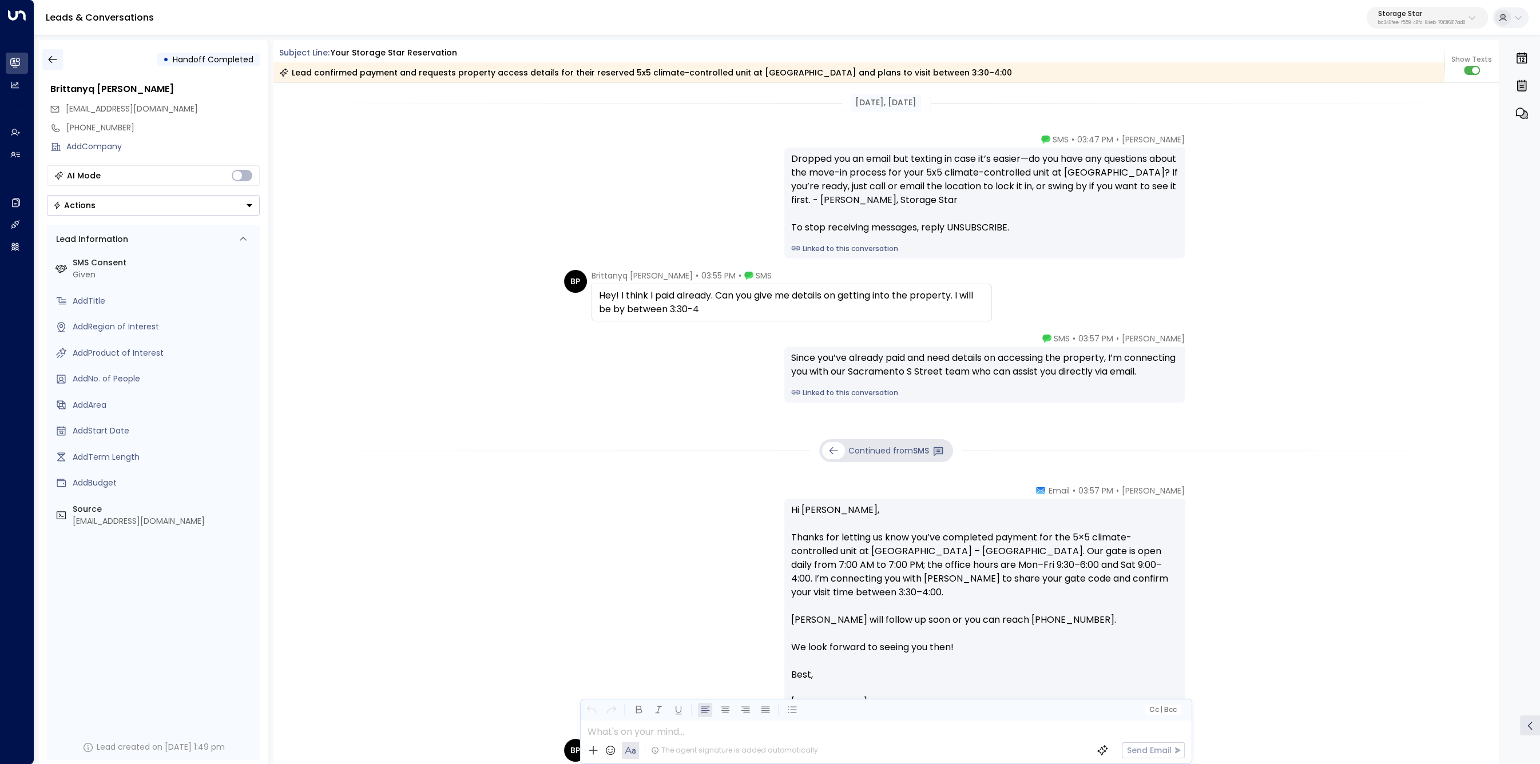
click at [50, 63] on icon "button" at bounding box center [52, 59] width 11 height 11
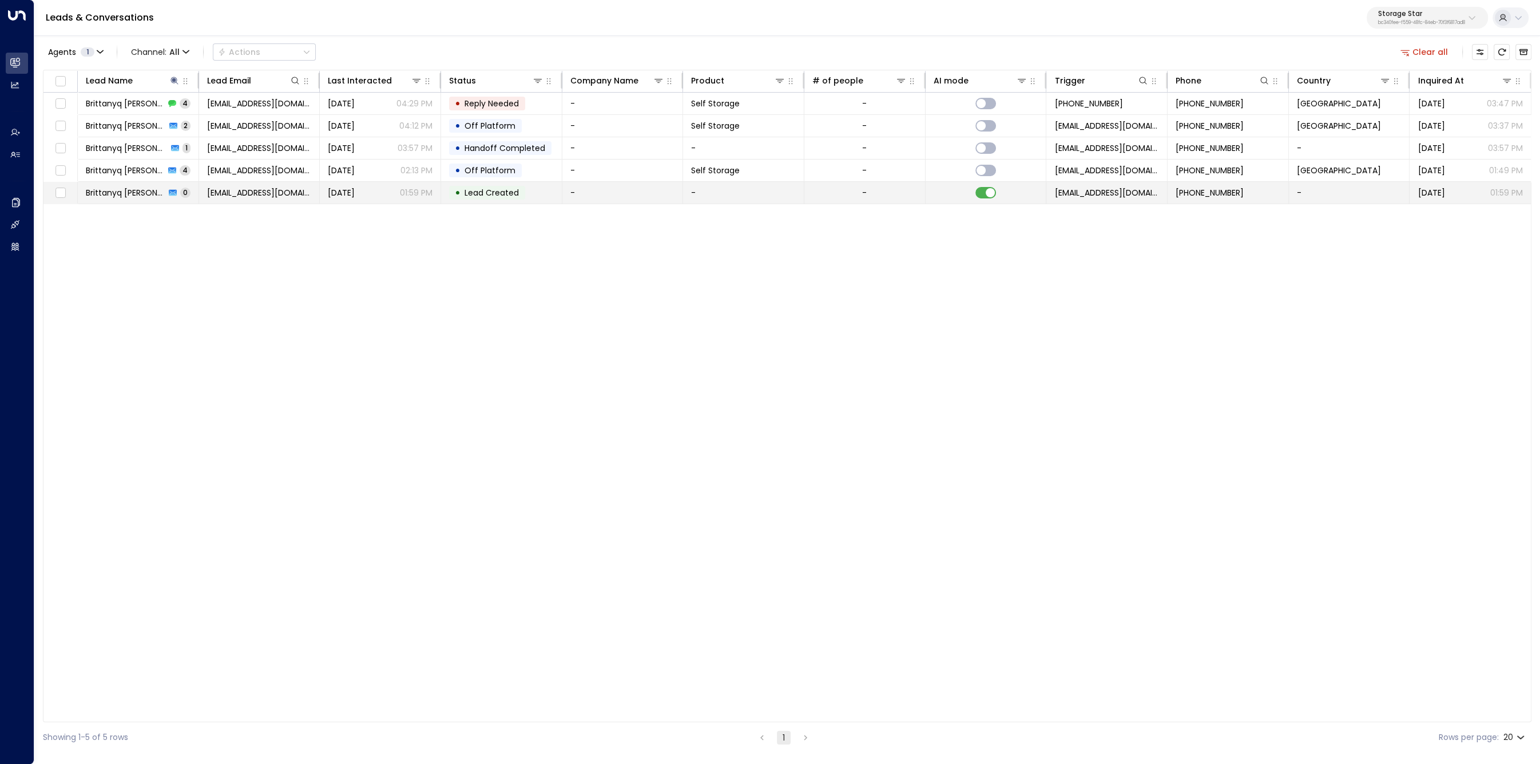
click at [134, 197] on span "Brittanyq Palladino" at bounding box center [126, 192] width 80 height 11
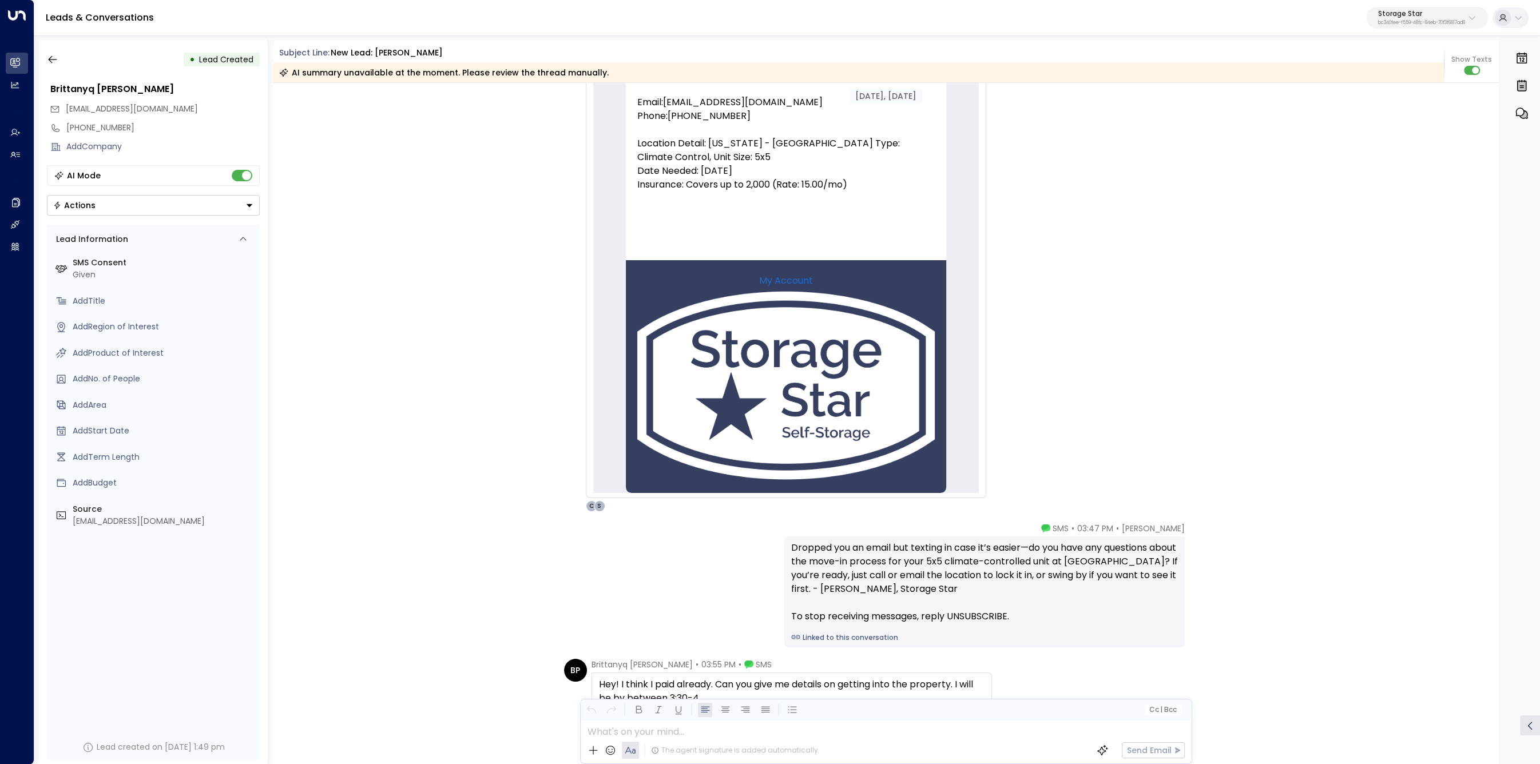
scroll to position [513, 0]
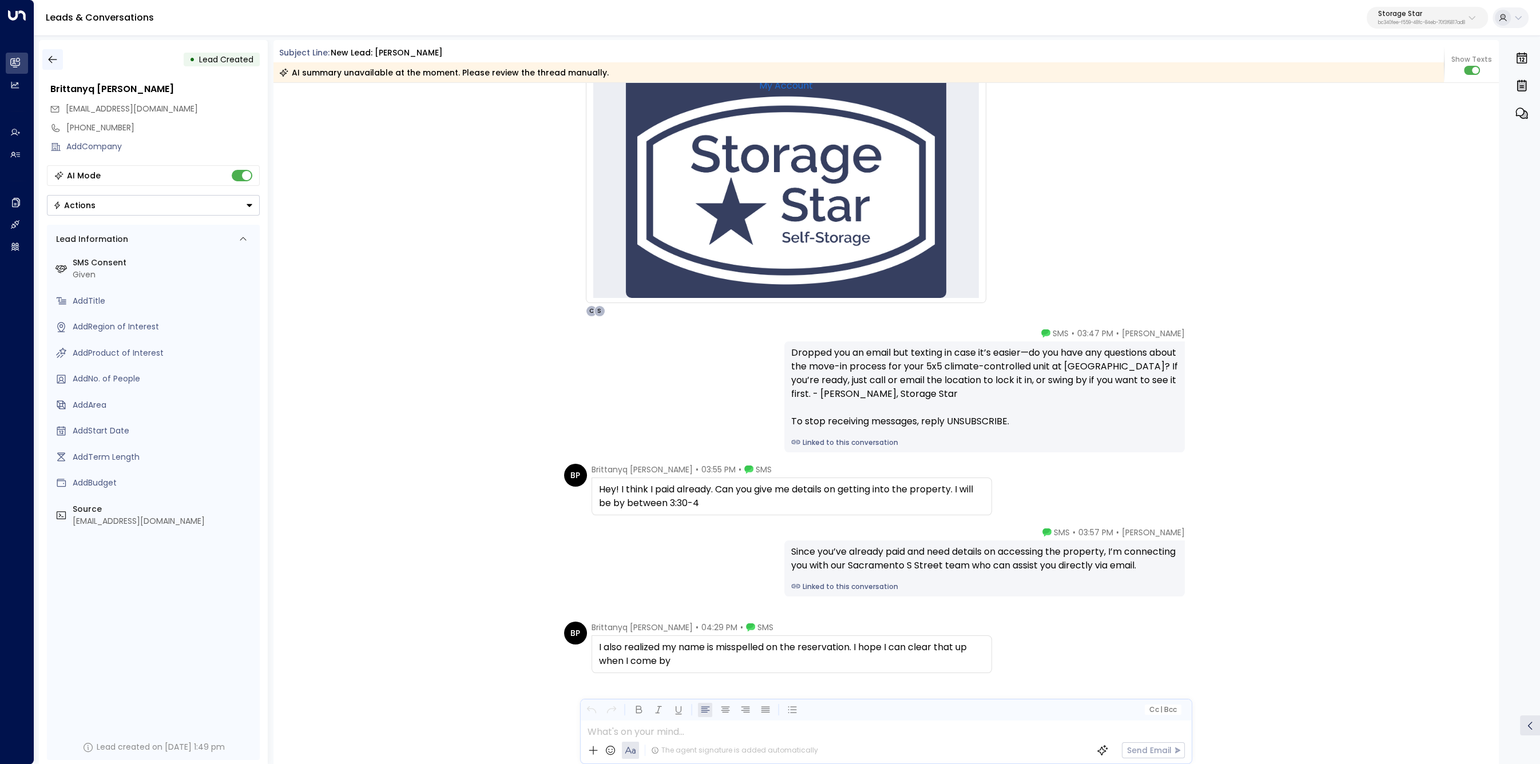
click at [51, 54] on button "button" at bounding box center [52, 59] width 21 height 21
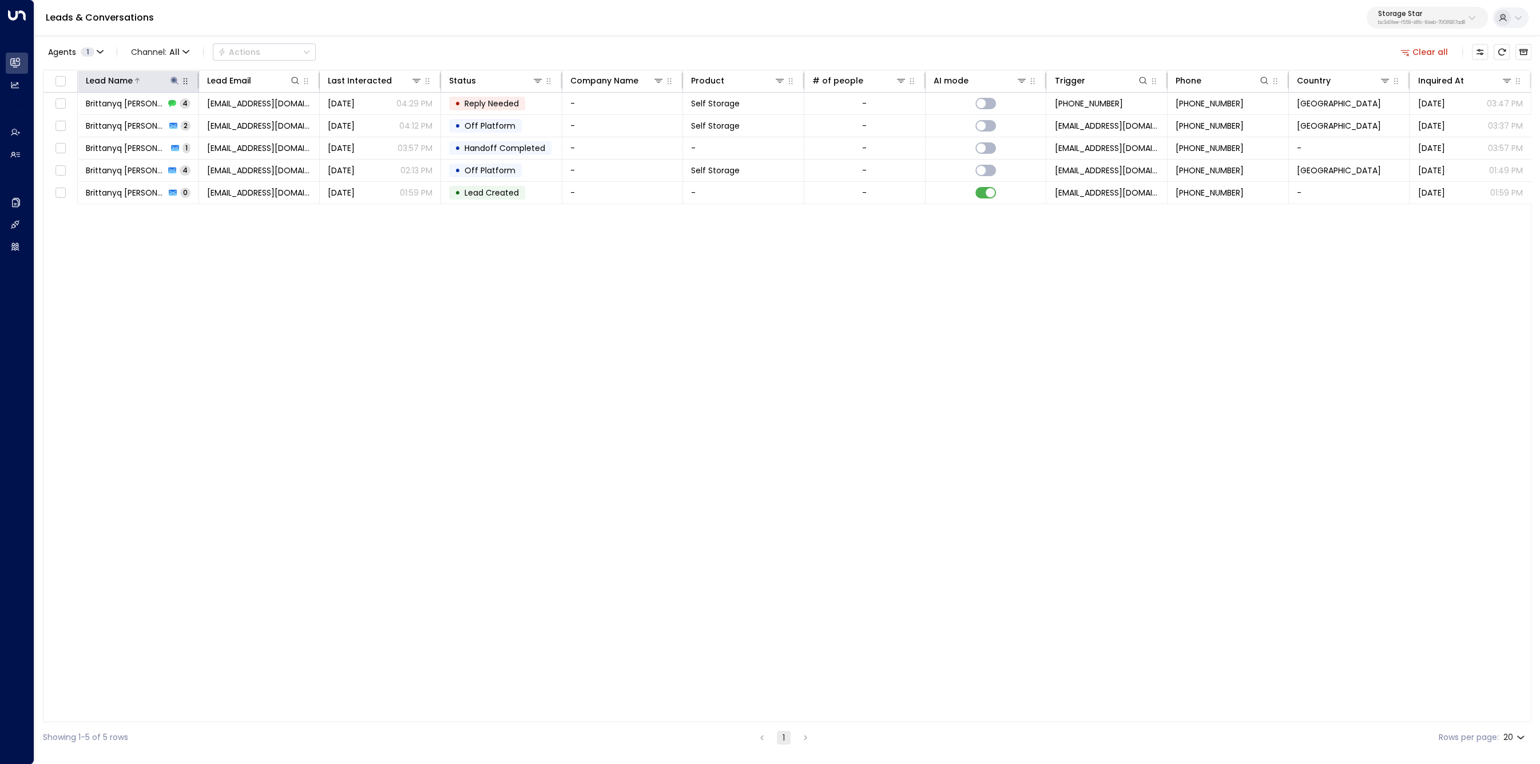
click at [171, 84] on icon at bounding box center [174, 80] width 9 height 9
type input "******"
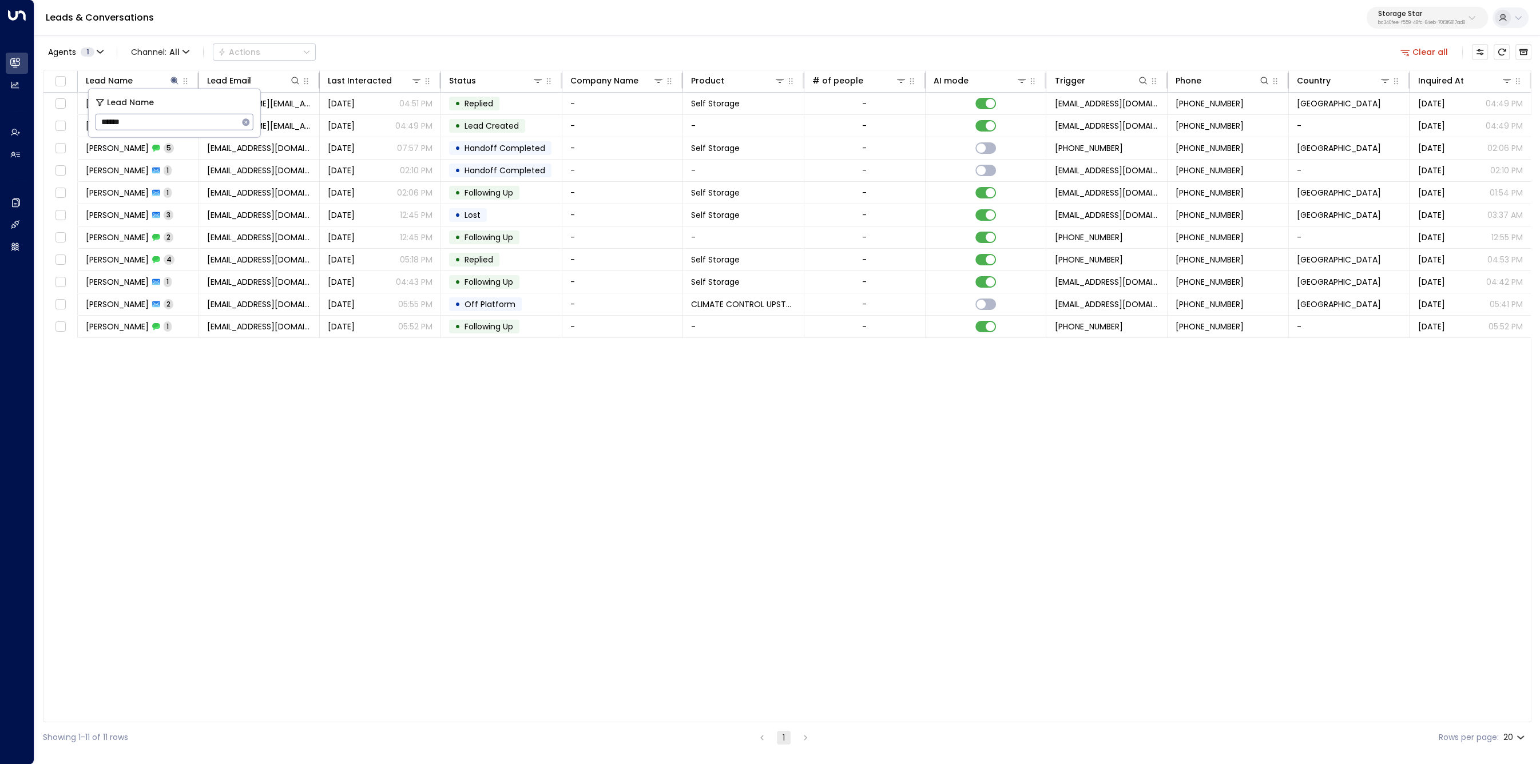
click at [331, 430] on div "Lead Name Lead Email Last Interacted Status Company Name Product # of people AI…" at bounding box center [787, 396] width 1489 height 653
click at [114, 190] on span "Mindy Molina" at bounding box center [117, 192] width 63 height 11
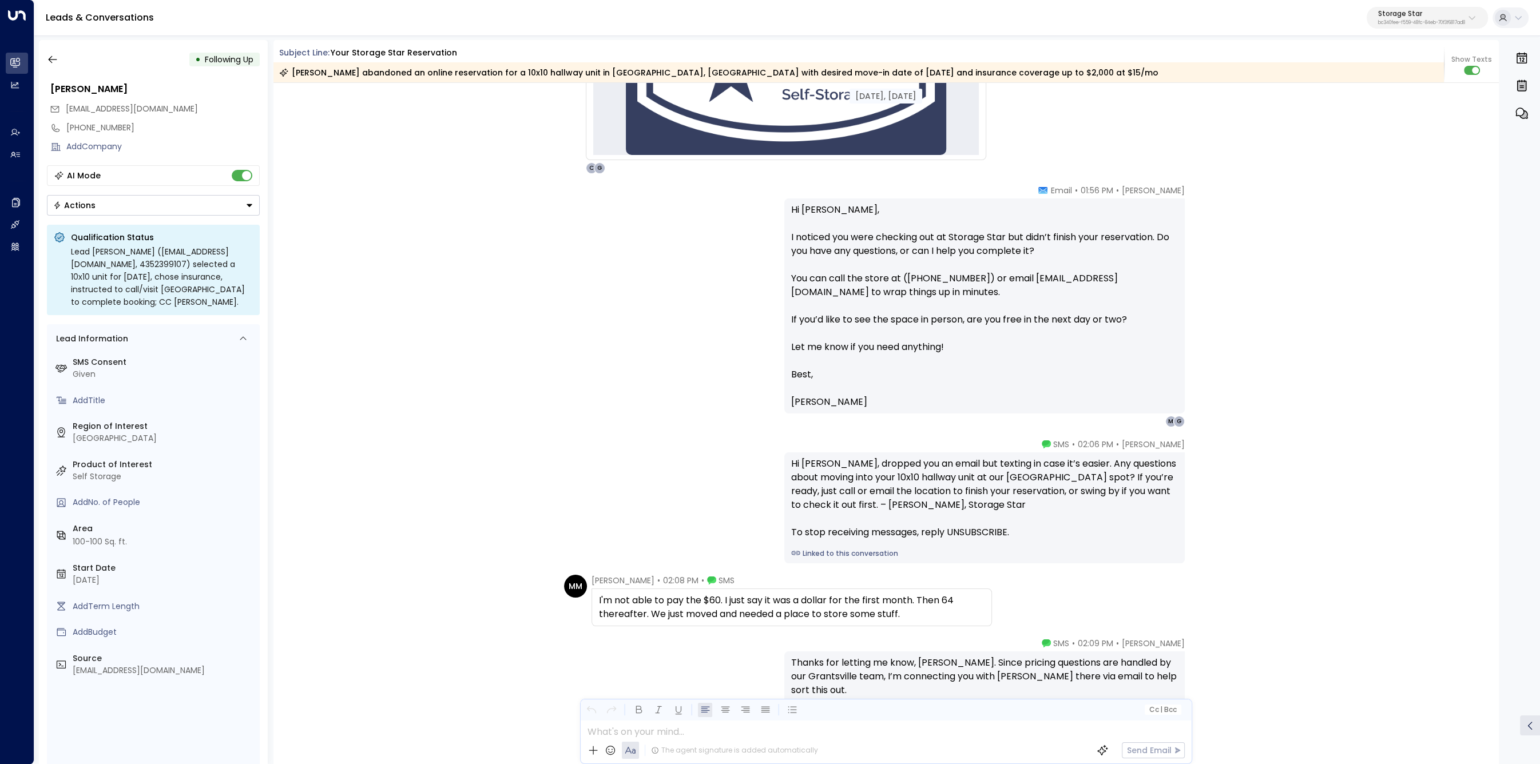
scroll to position [728, 0]
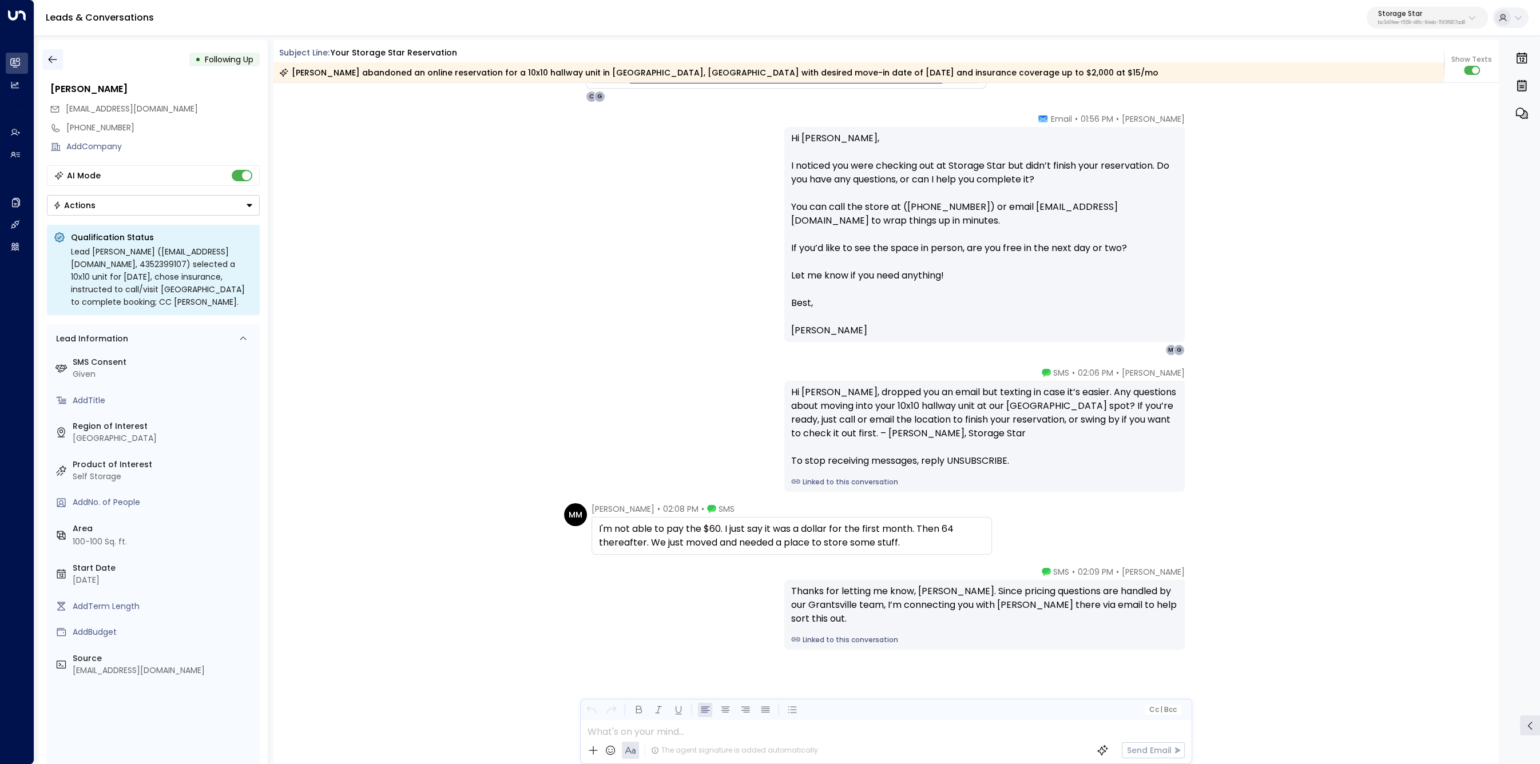
click at [58, 61] on icon "button" at bounding box center [52, 59] width 11 height 11
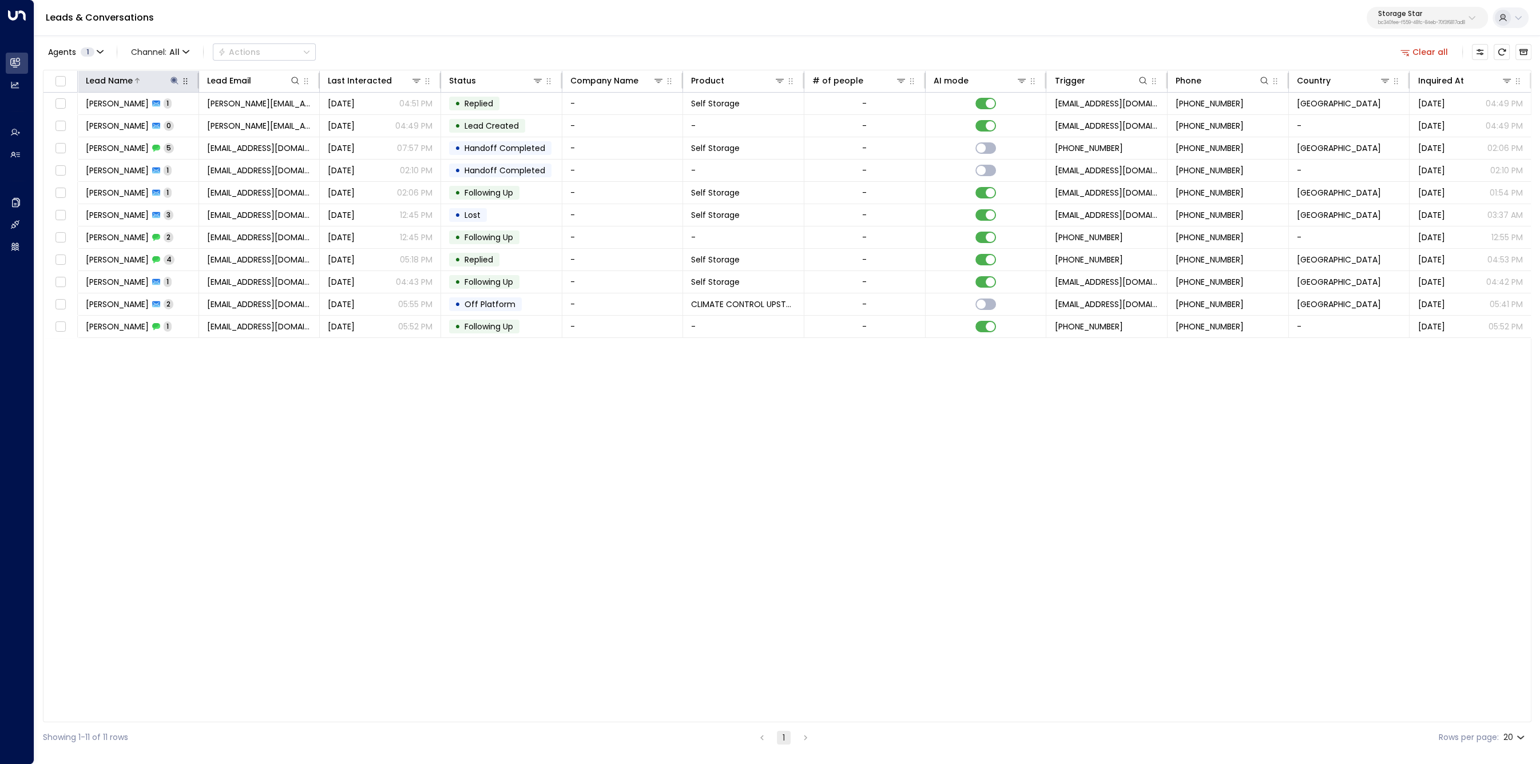
click at [175, 79] on icon at bounding box center [174, 80] width 7 height 7
type input "********"
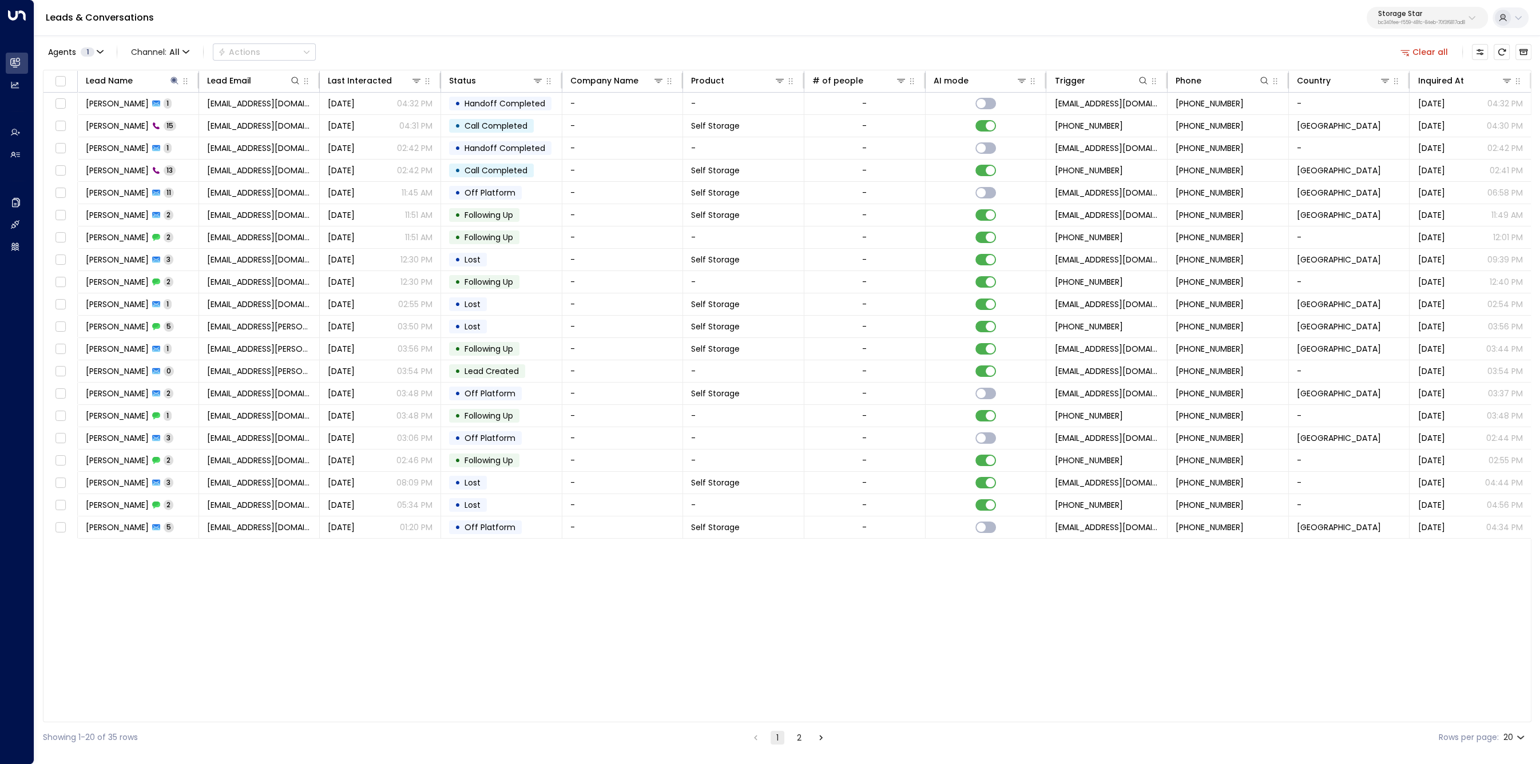
click at [432, 552] on div "Lead Name Lead Email Last Interacted Status Company Name Product # of people AI…" at bounding box center [787, 396] width 1489 height 653
click at [175, 85] on icon at bounding box center [174, 80] width 9 height 9
type input "********"
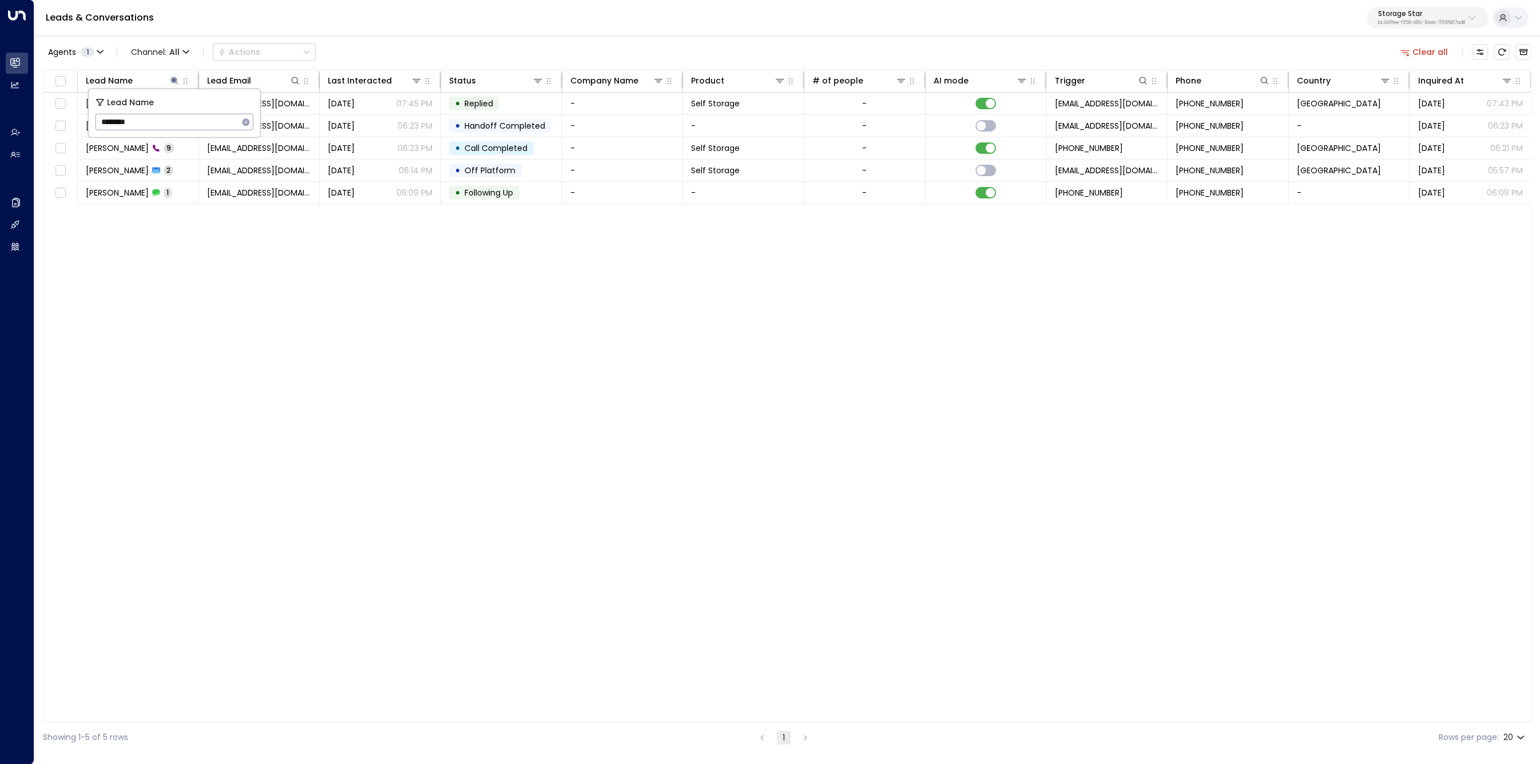
click at [457, 39] on div "Agents 1 Channel: All Actions Clear all Lead Name Lead Email Last Interacted St…" at bounding box center [787, 393] width 1489 height 719
click at [175, 81] on icon at bounding box center [174, 80] width 7 height 7
type input "*******"
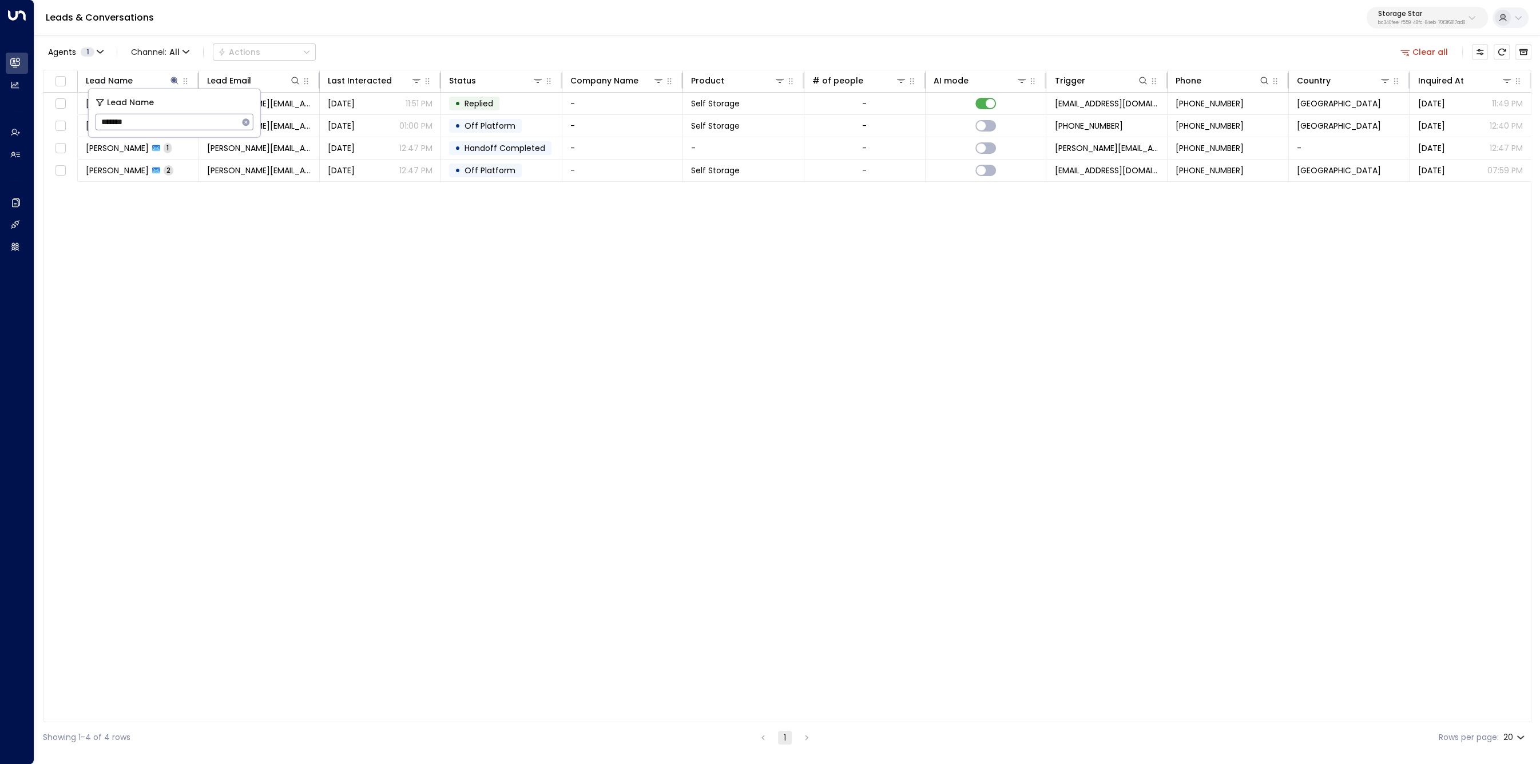
click at [432, 486] on div "Lead Name Lead Email Last Interacted Status Company Name Product # of people AI…" at bounding box center [787, 396] width 1489 height 653
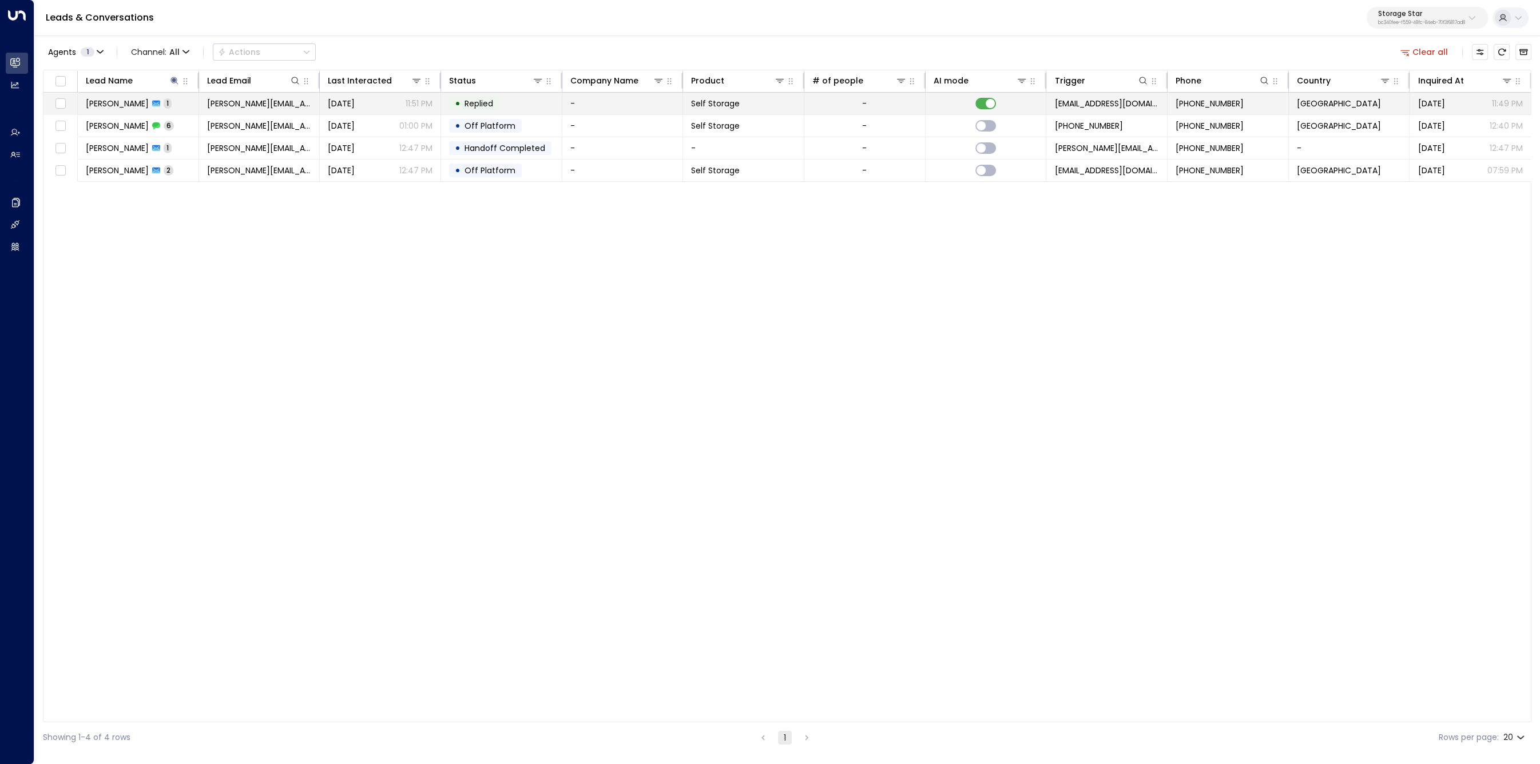
click at [120, 104] on span "Courtney Klinger" at bounding box center [117, 103] width 63 height 11
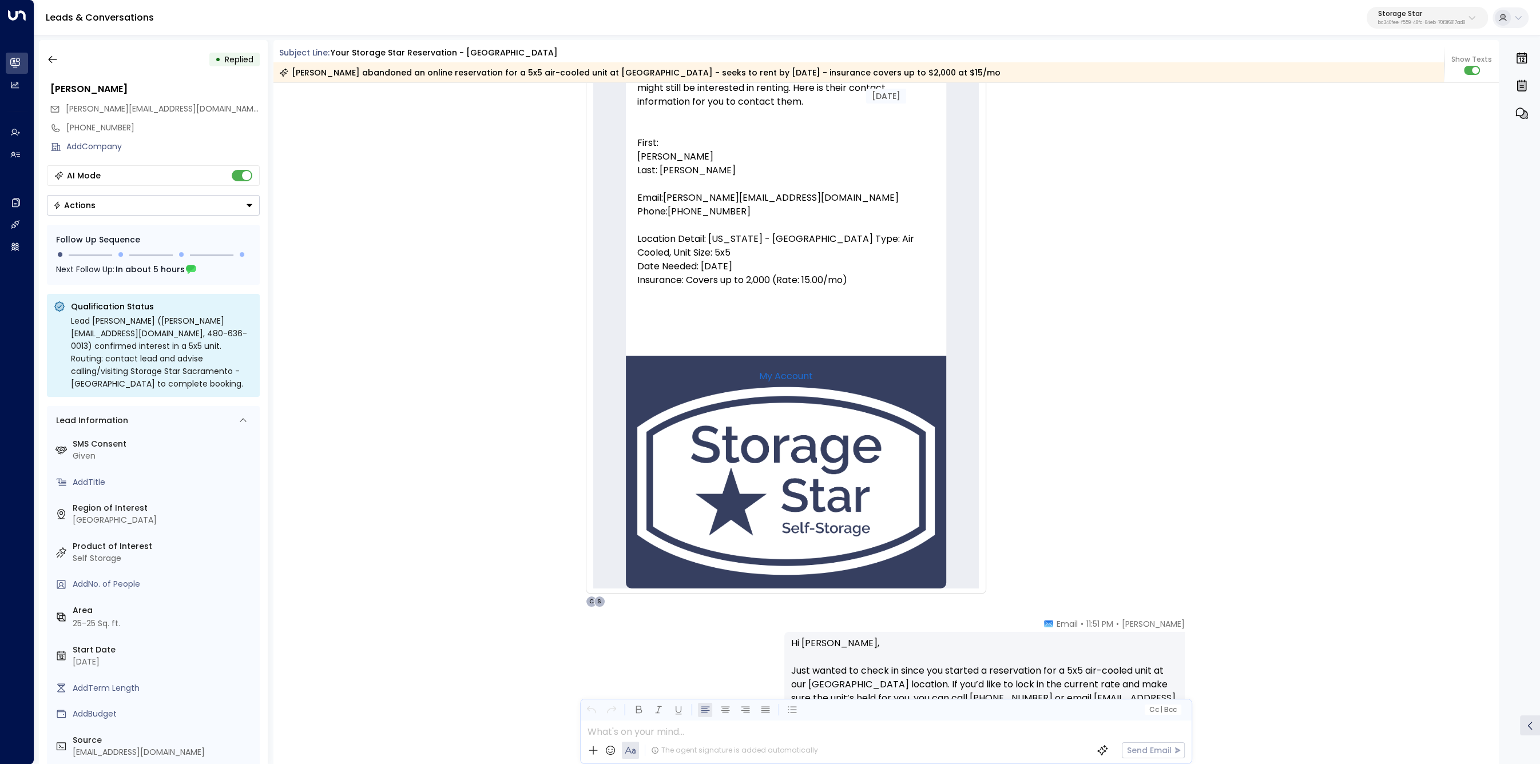
scroll to position [825, 0]
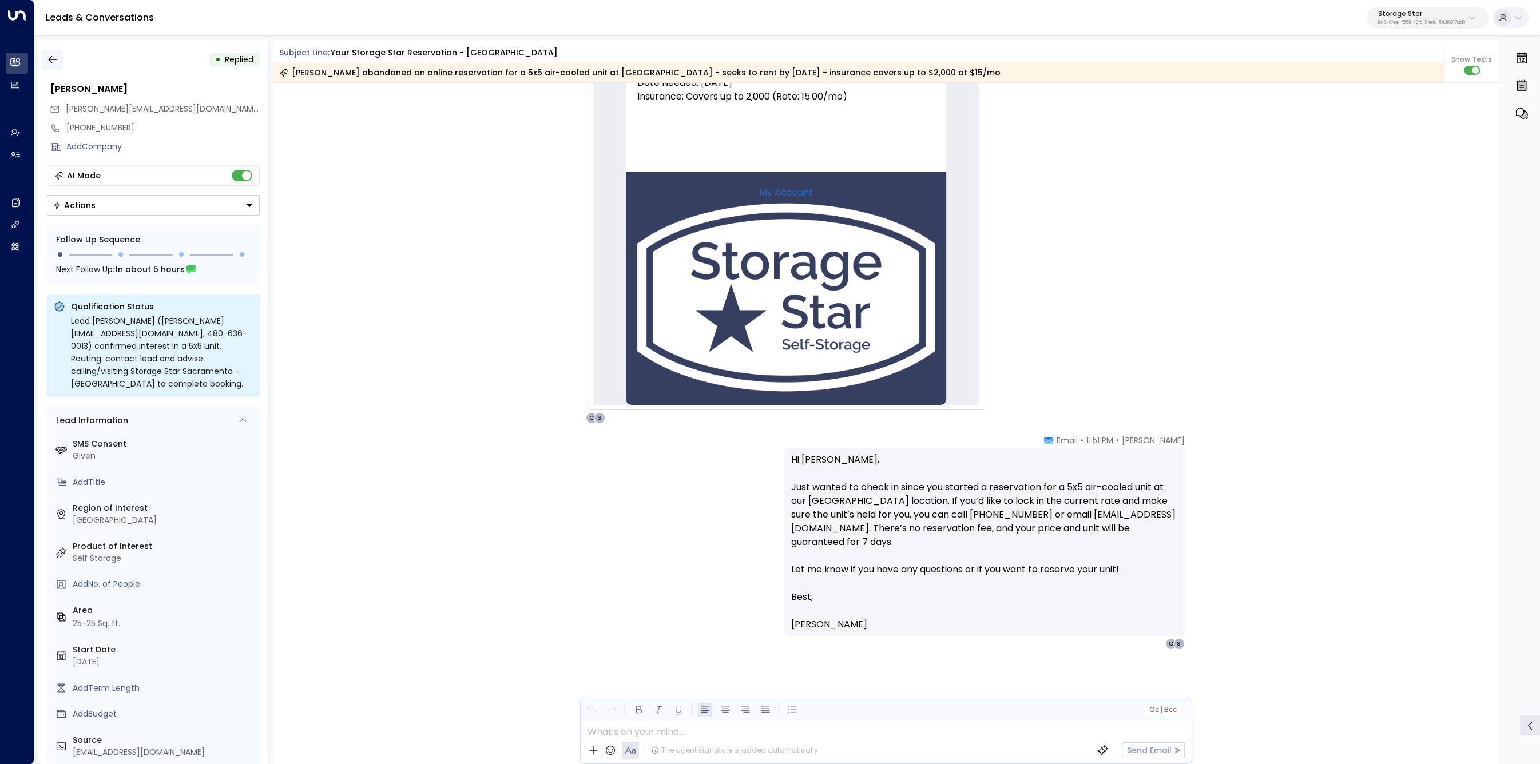
click at [54, 64] on icon "button" at bounding box center [52, 59] width 11 height 11
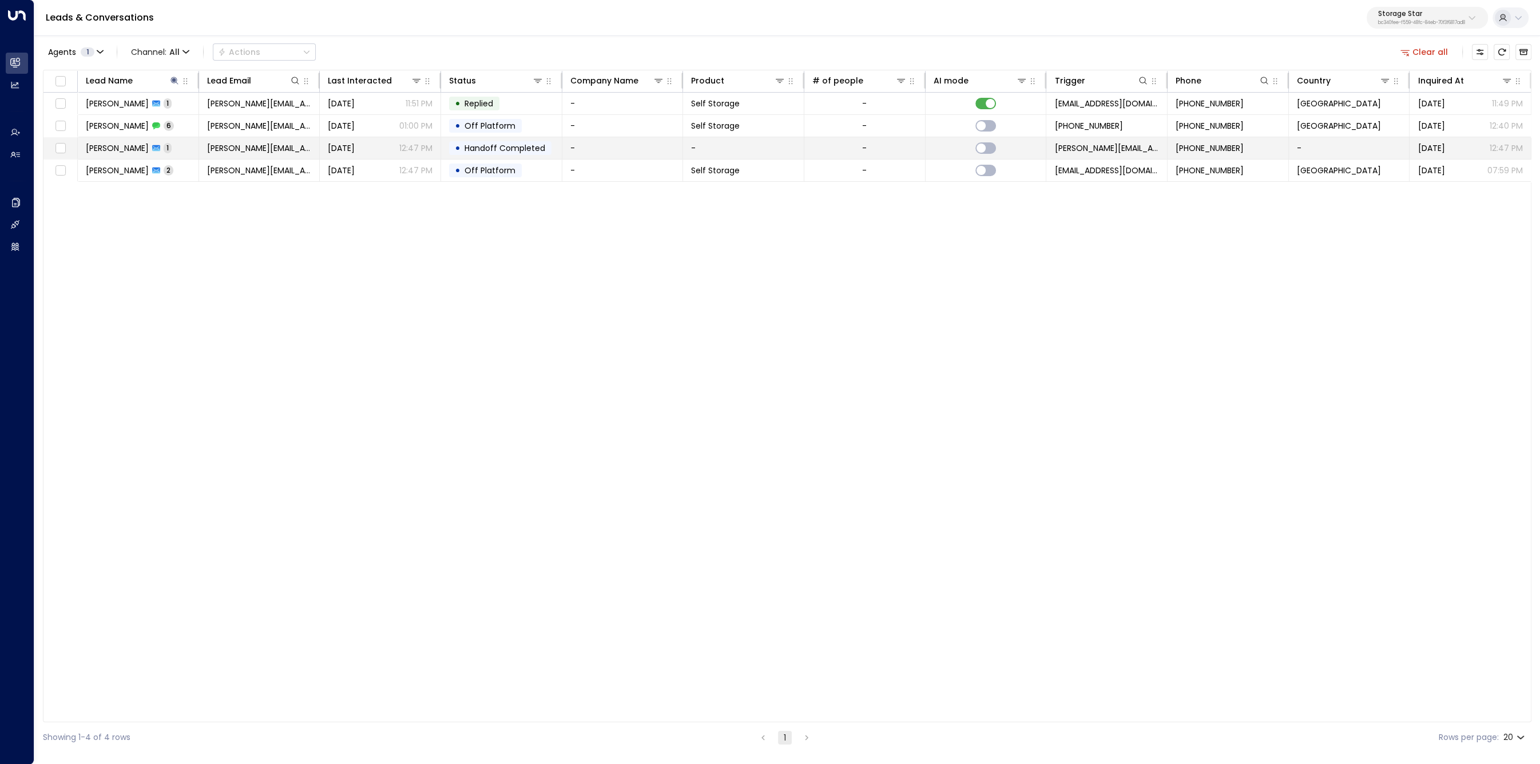
click at [125, 147] on span "Courtney Klinger" at bounding box center [117, 147] width 63 height 11
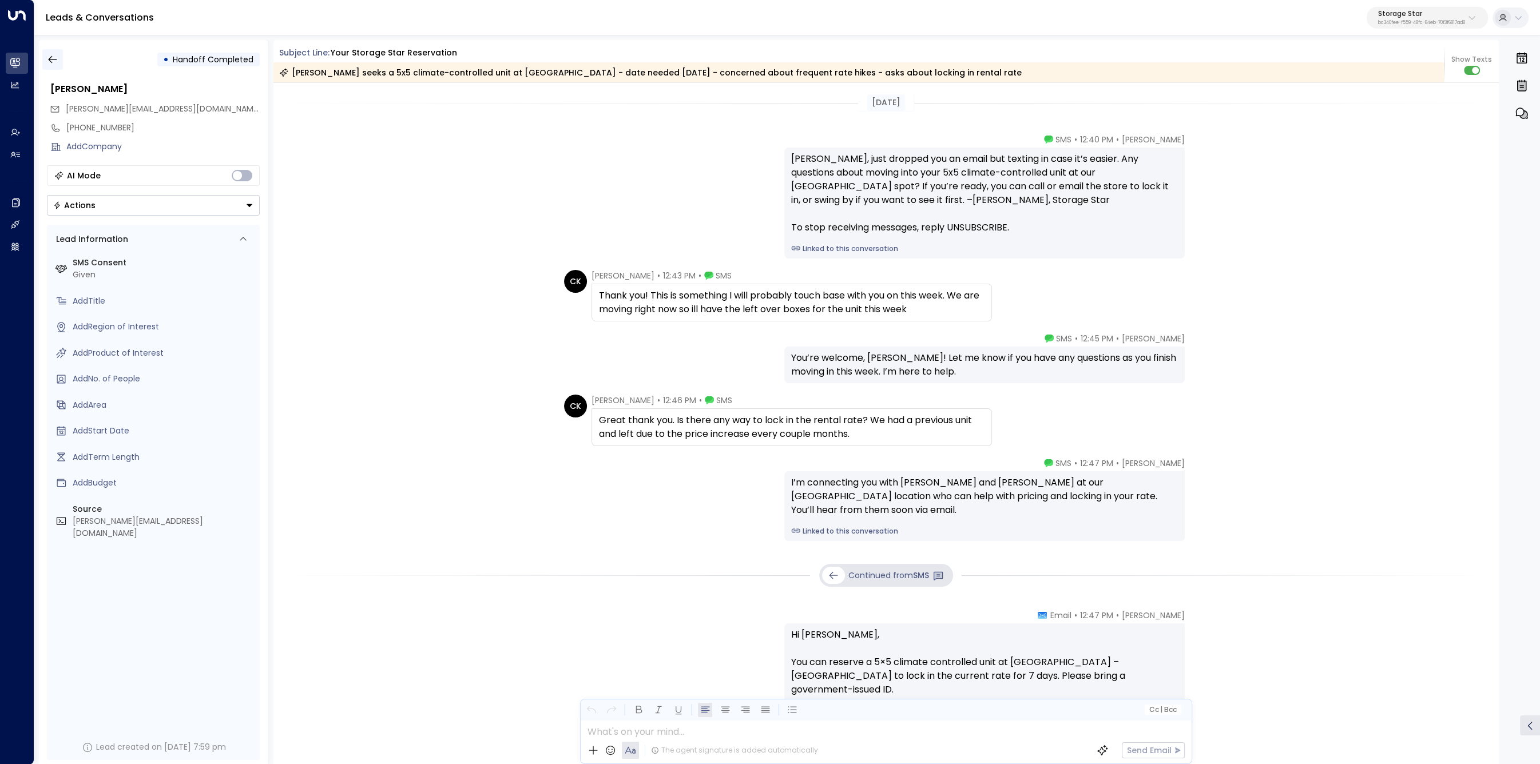
click at [53, 61] on icon "button" at bounding box center [52, 59] width 11 height 11
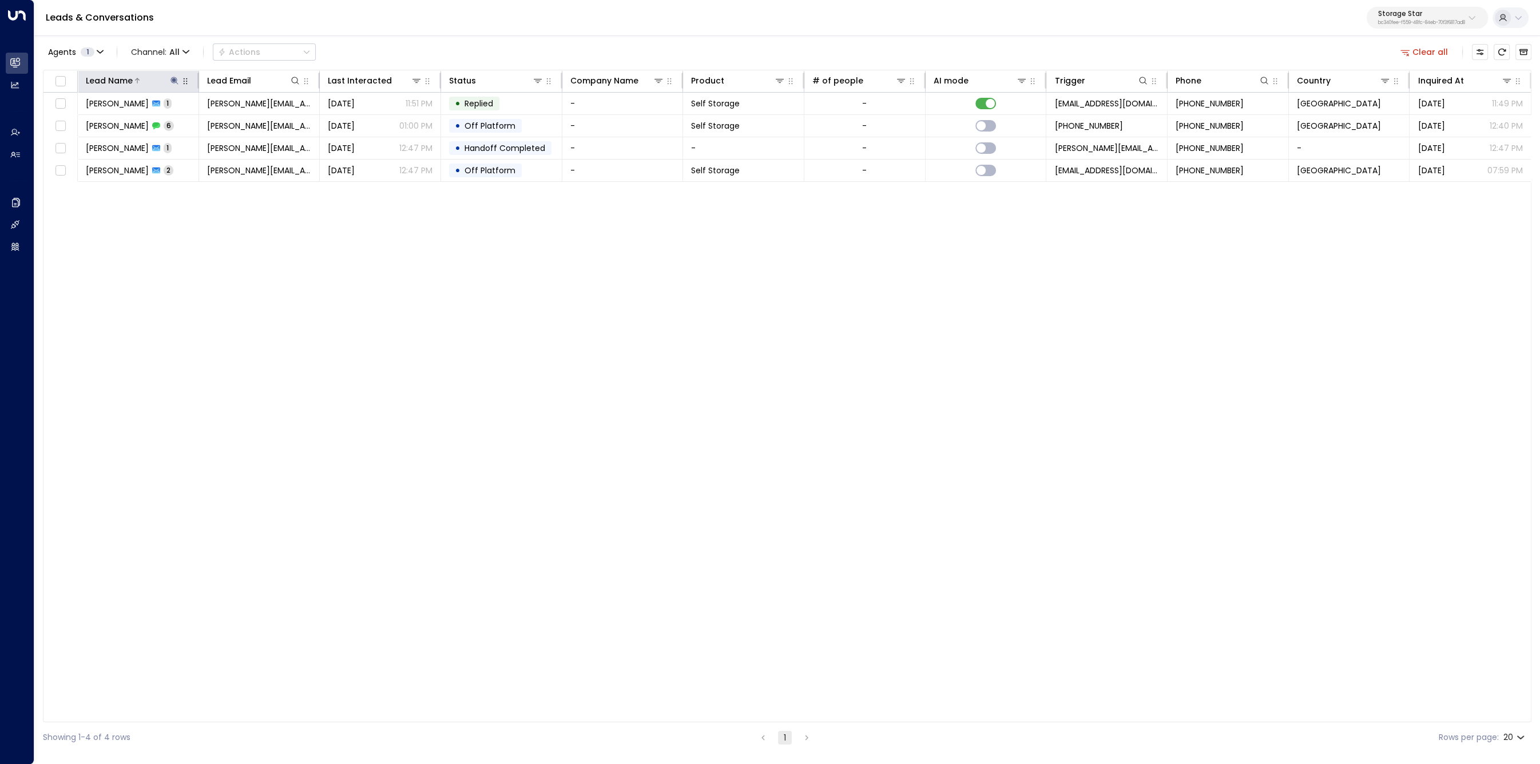
click at [171, 82] on icon at bounding box center [174, 80] width 7 height 7
click at [1129, 53] on button "Clear all" at bounding box center [1424, 52] width 57 height 16
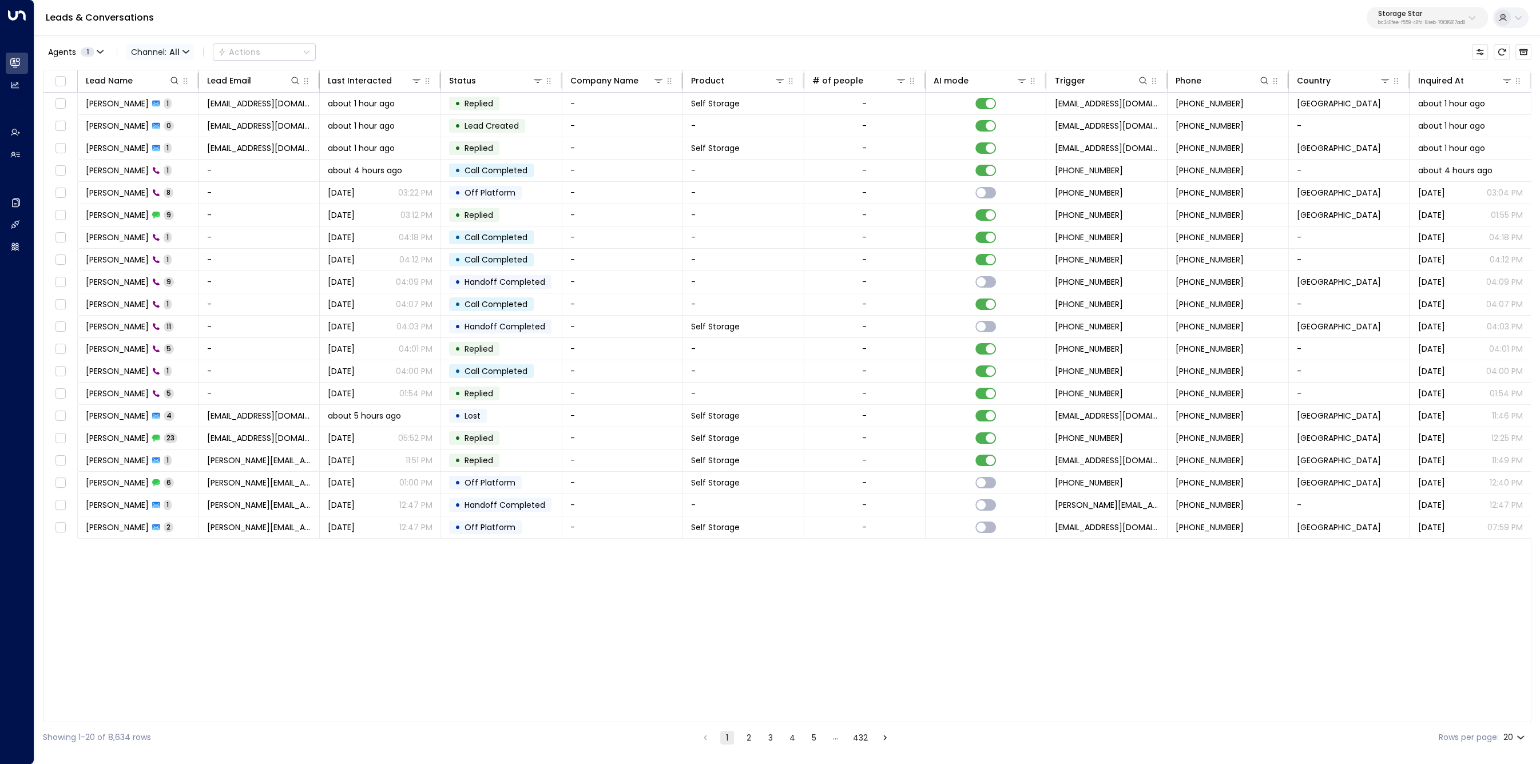
click at [177, 47] on span "All" at bounding box center [174, 51] width 10 height 9
click at [164, 162] on p "Voice" at bounding box center [166, 161] width 55 height 12
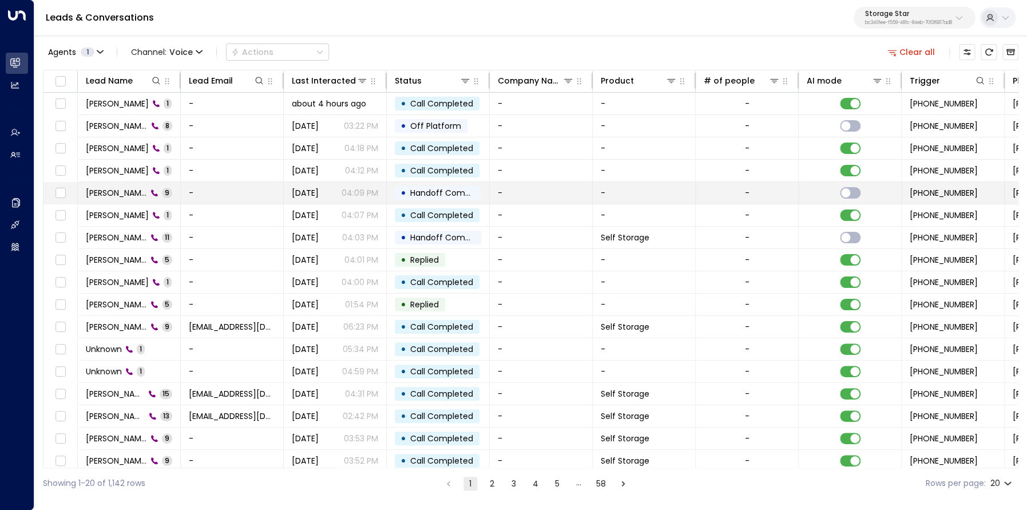
click at [132, 192] on span "Michael Harvey" at bounding box center [116, 192] width 61 height 11
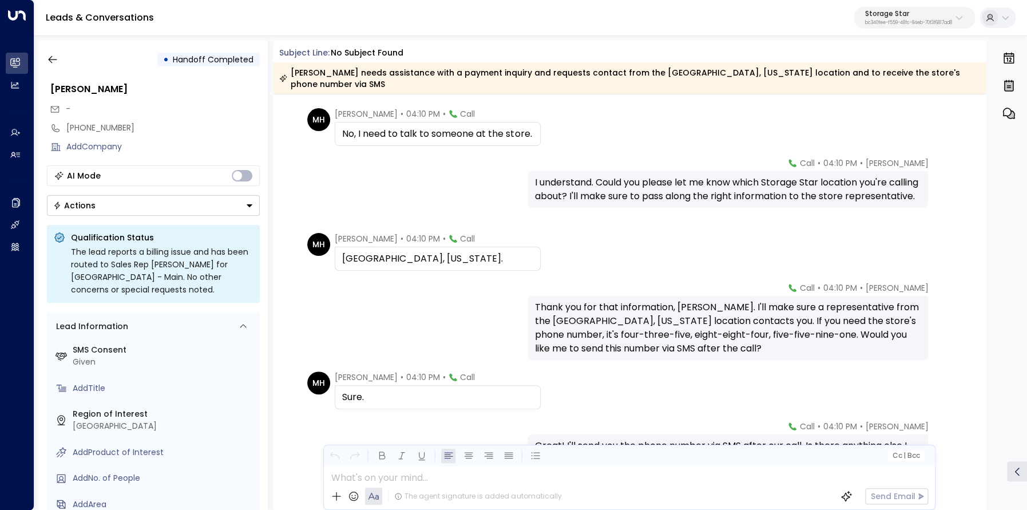
scroll to position [274, 0]
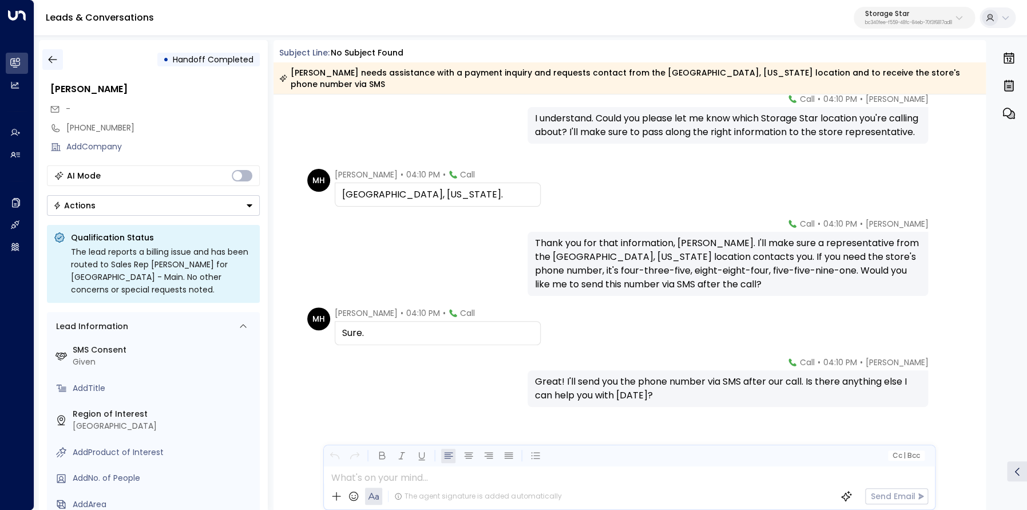
click at [50, 58] on icon "button" at bounding box center [52, 59] width 9 height 7
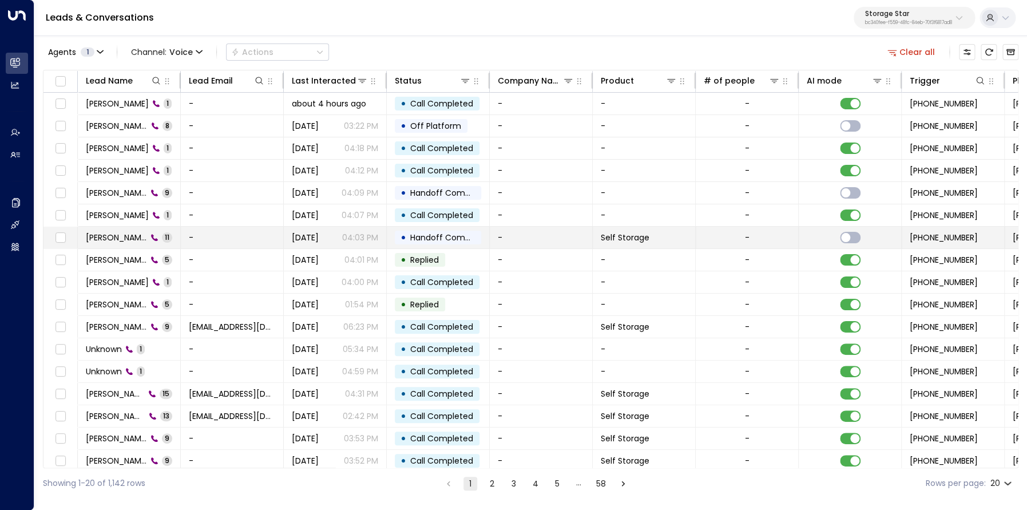
click at [124, 235] on span "Michael Harvey" at bounding box center [116, 237] width 61 height 11
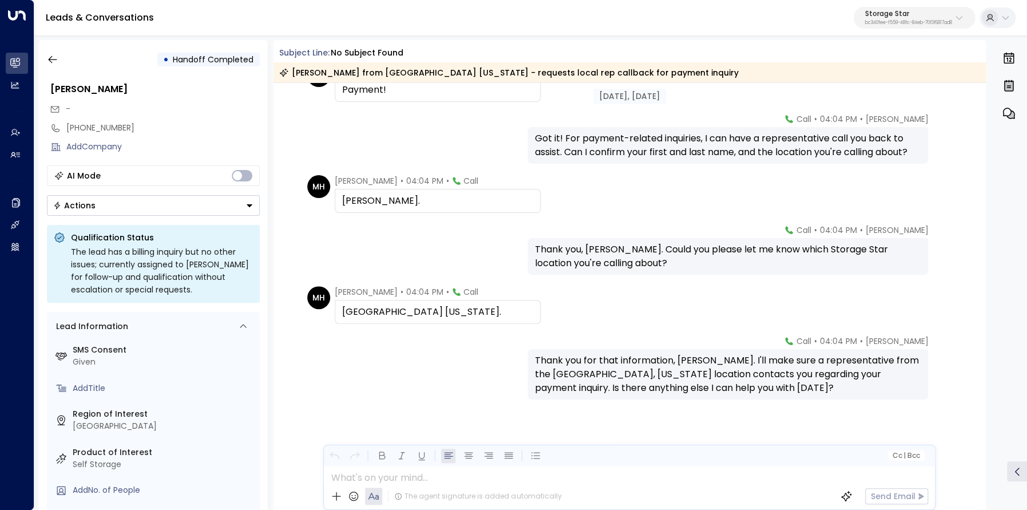
scroll to position [336, 0]
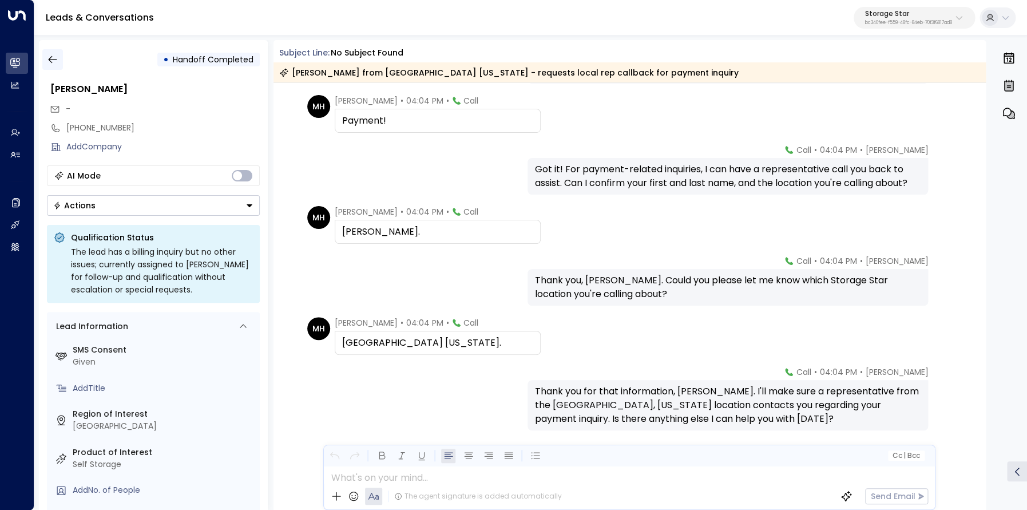
click at [50, 56] on icon "button" at bounding box center [52, 59] width 11 height 11
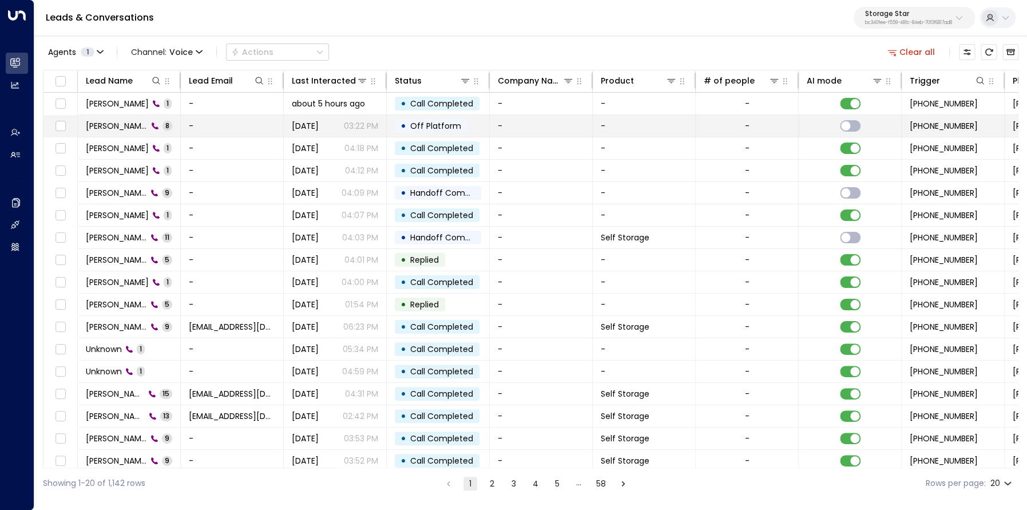
click at [122, 134] on td "Michael Harvey 8" at bounding box center [129, 126] width 103 height 22
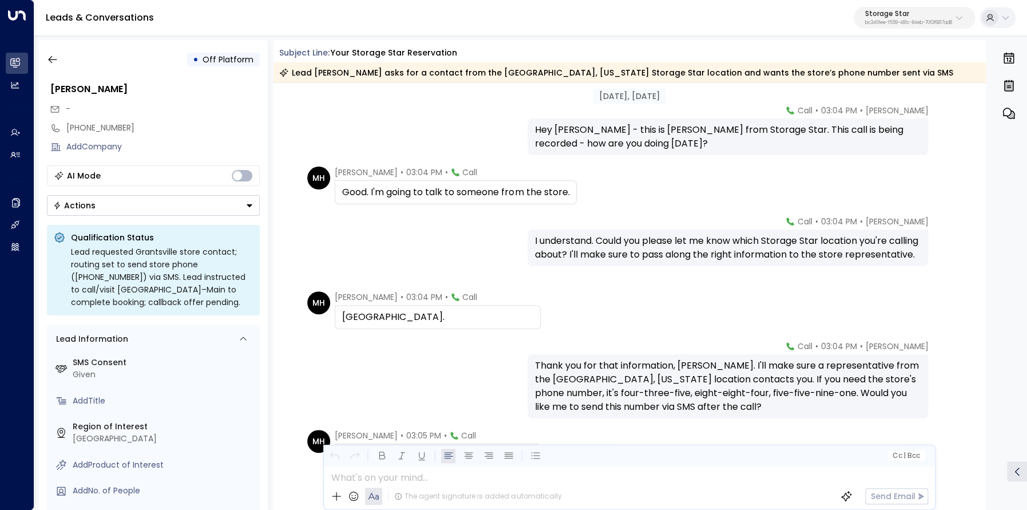
scroll to position [31, 0]
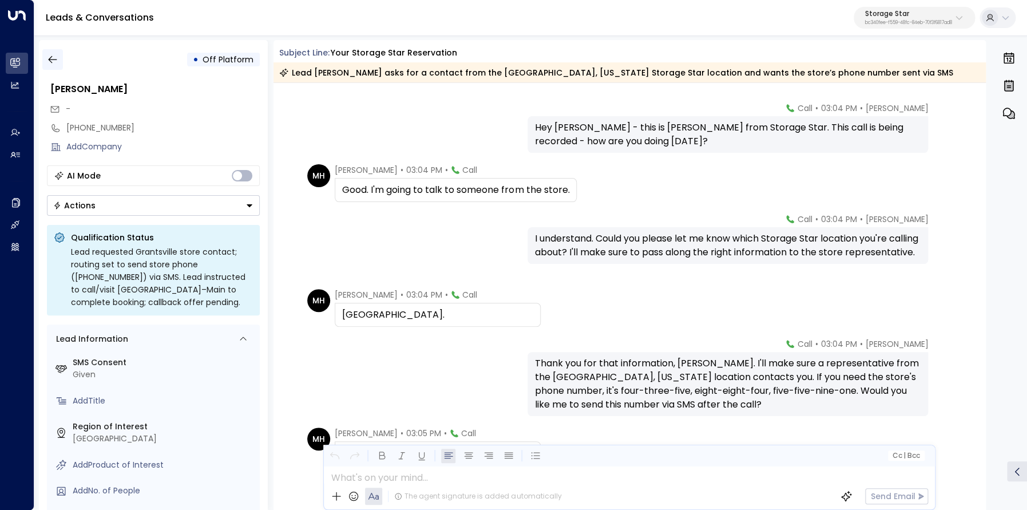
click at [50, 58] on icon "button" at bounding box center [52, 59] width 11 height 11
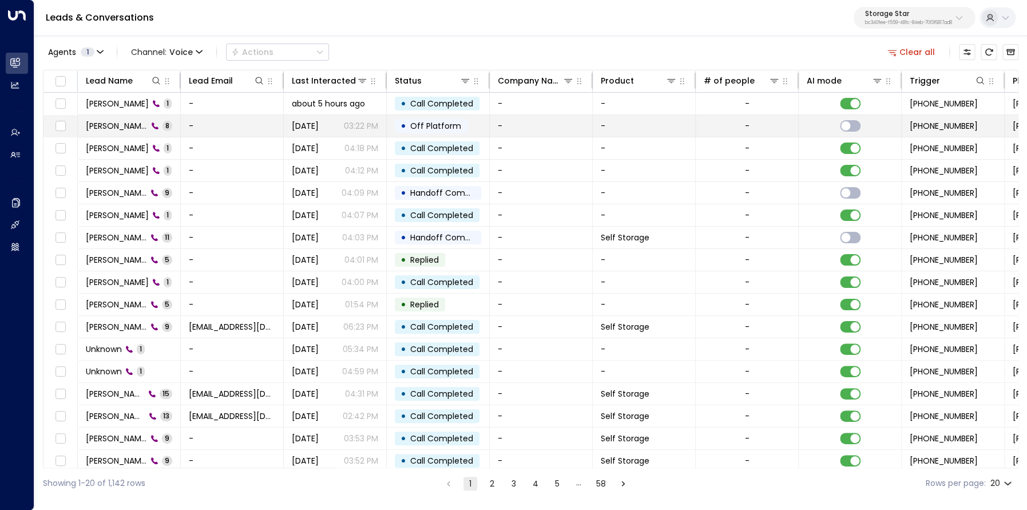
click at [114, 132] on td "Michael Harvey 8" at bounding box center [129, 126] width 103 height 22
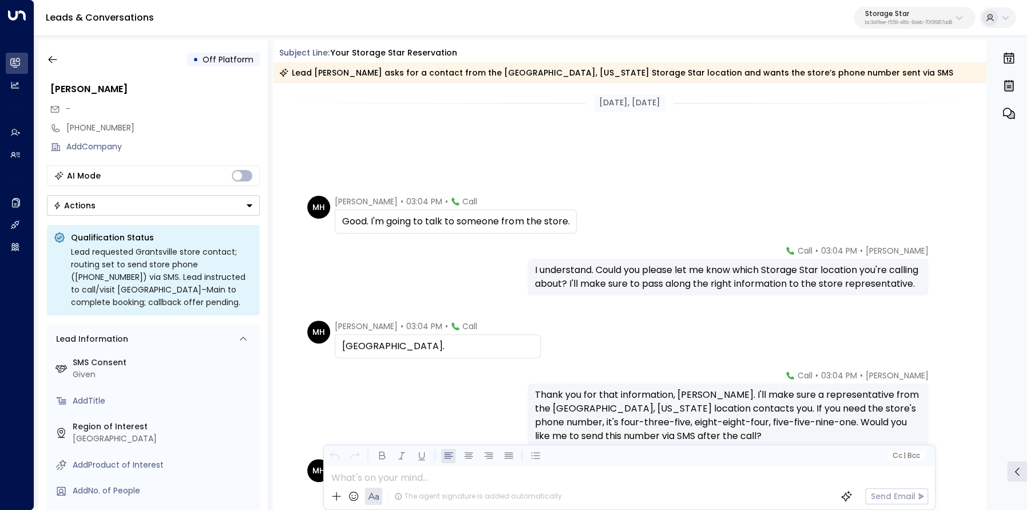
scroll to position [163, 0]
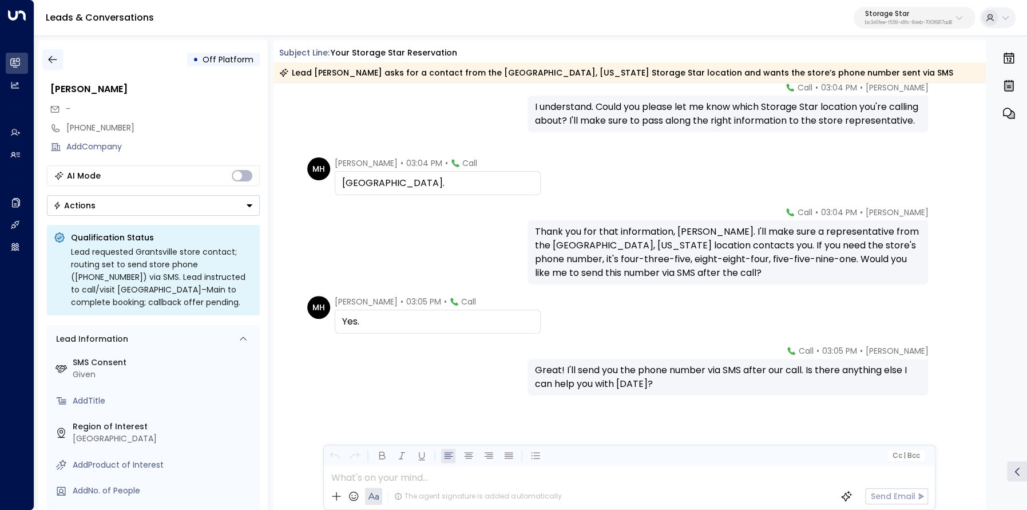
click at [53, 59] on icon "button" at bounding box center [52, 59] width 11 height 11
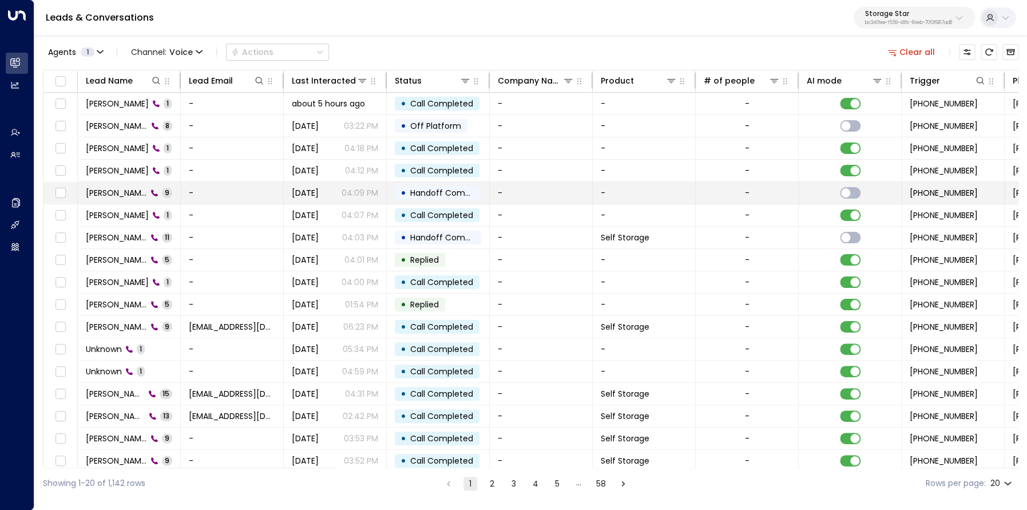
click at [132, 196] on span "Michael Harvey" at bounding box center [116, 192] width 61 height 11
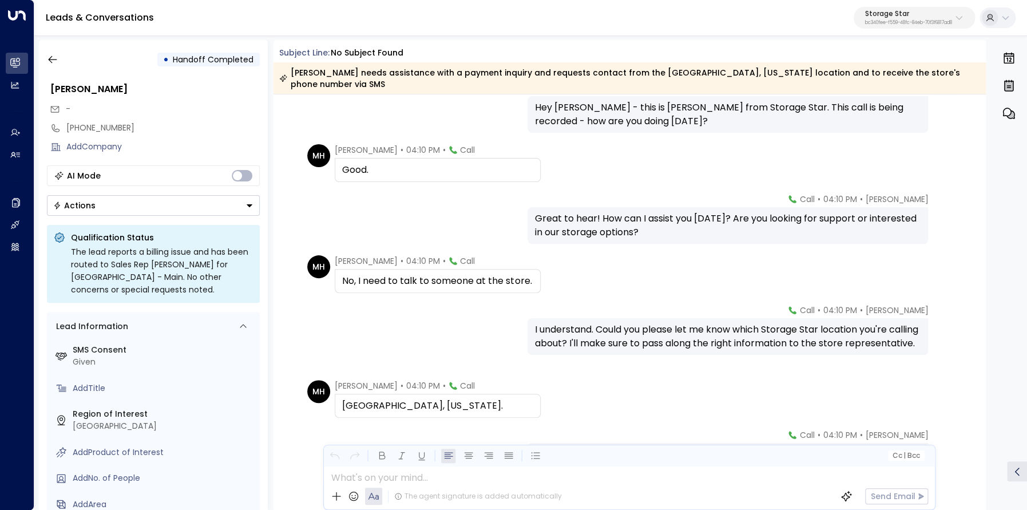
scroll to position [5, 0]
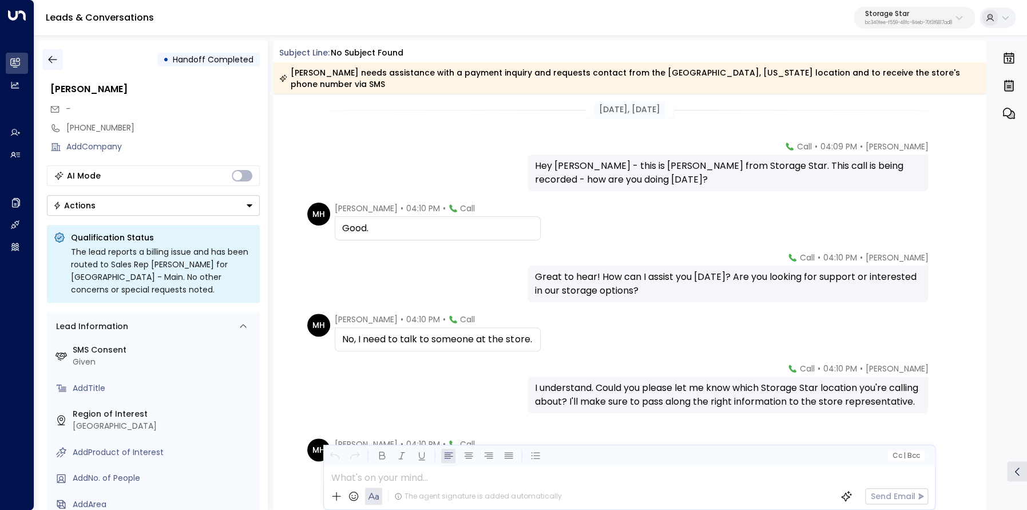
click at [56, 61] on icon "button" at bounding box center [52, 59] width 11 height 11
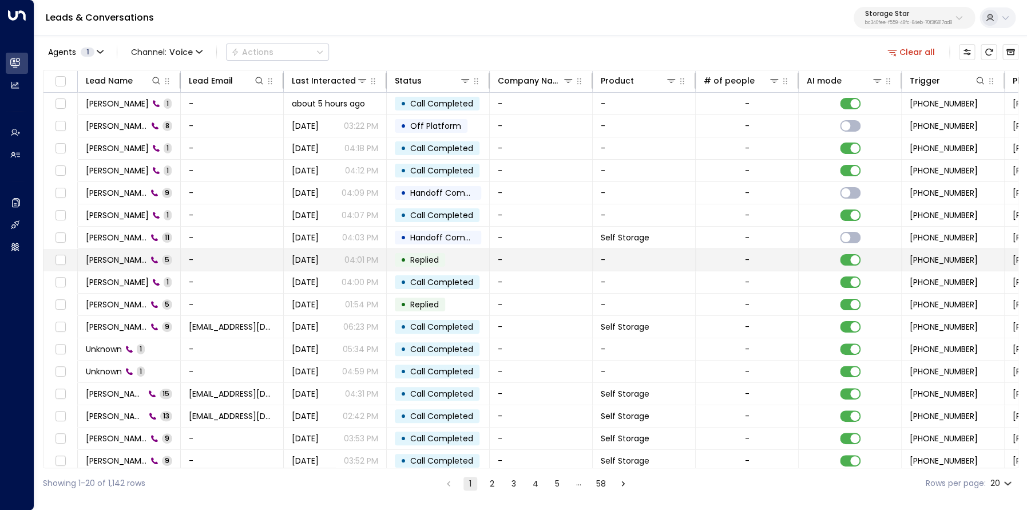
click at [122, 256] on span "Michael Harvey" at bounding box center [116, 259] width 61 height 11
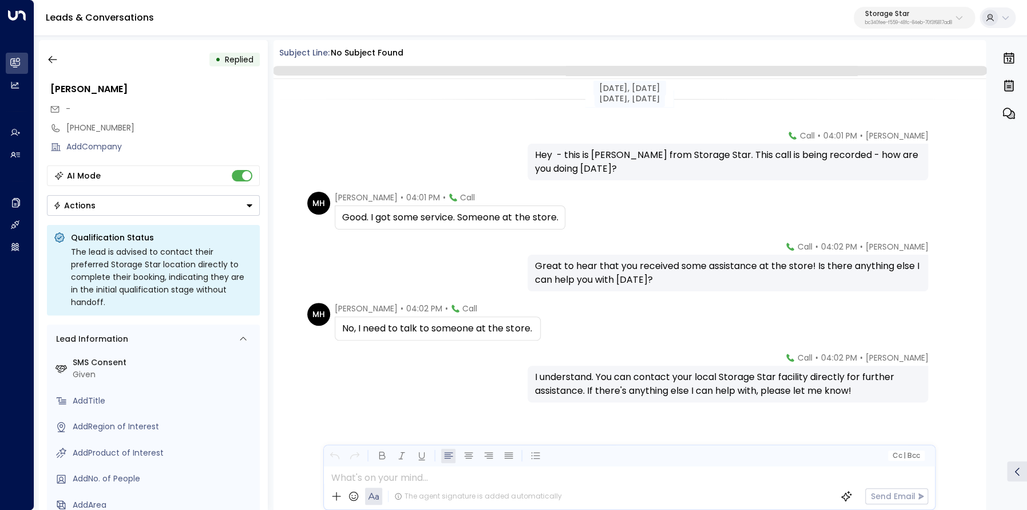
scroll to position [7, 0]
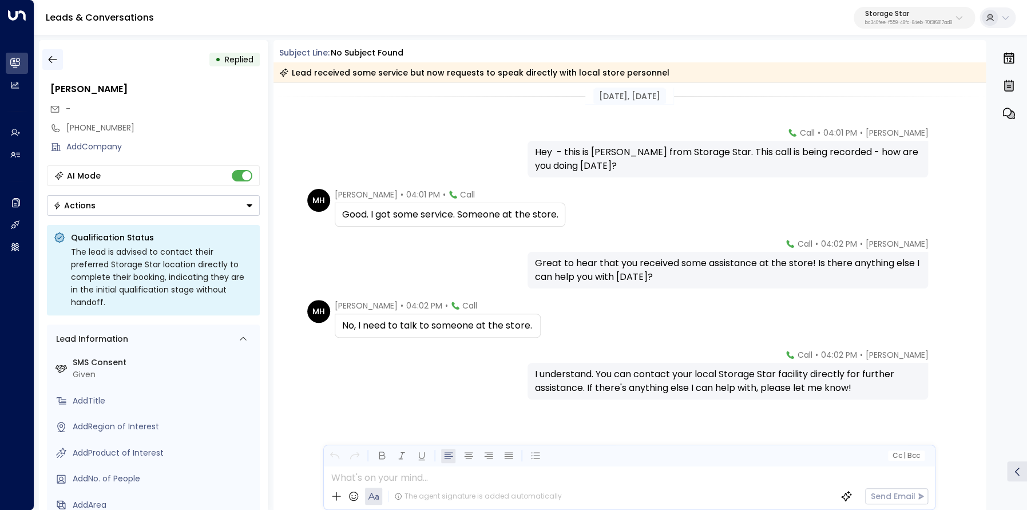
click at [56, 61] on icon "button" at bounding box center [52, 59] width 11 height 11
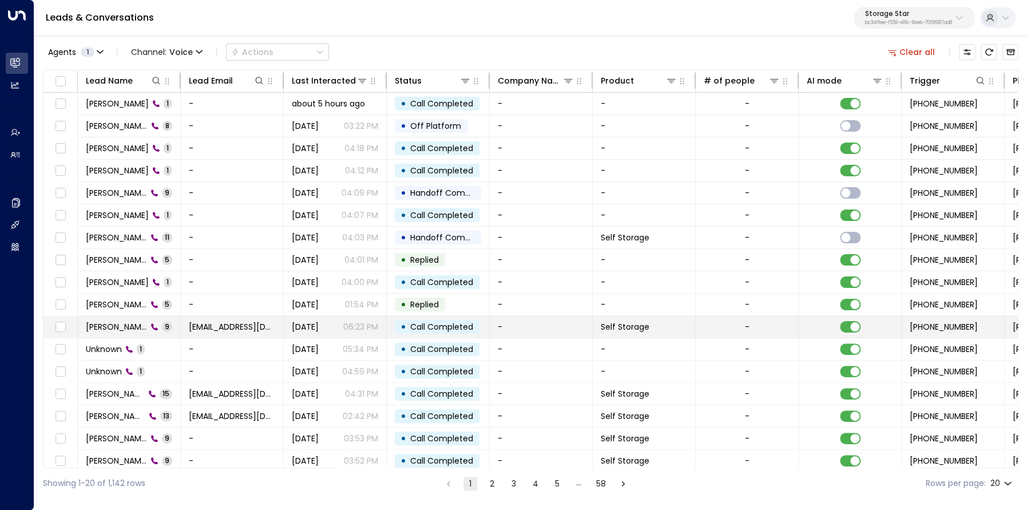
click at [131, 327] on span "Karen Stulting" at bounding box center [116, 326] width 61 height 11
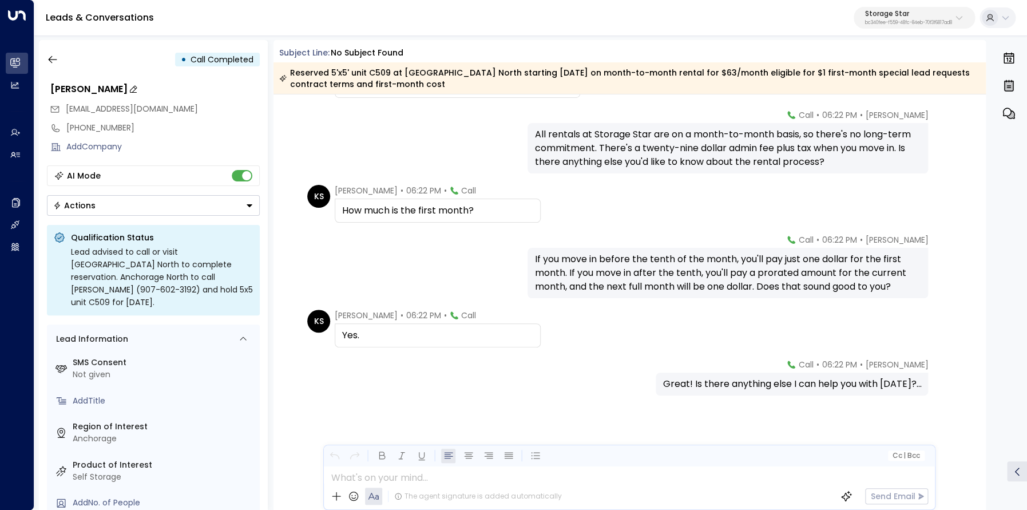
scroll to position [258, 0]
click at [52, 62] on icon "button" at bounding box center [52, 59] width 11 height 11
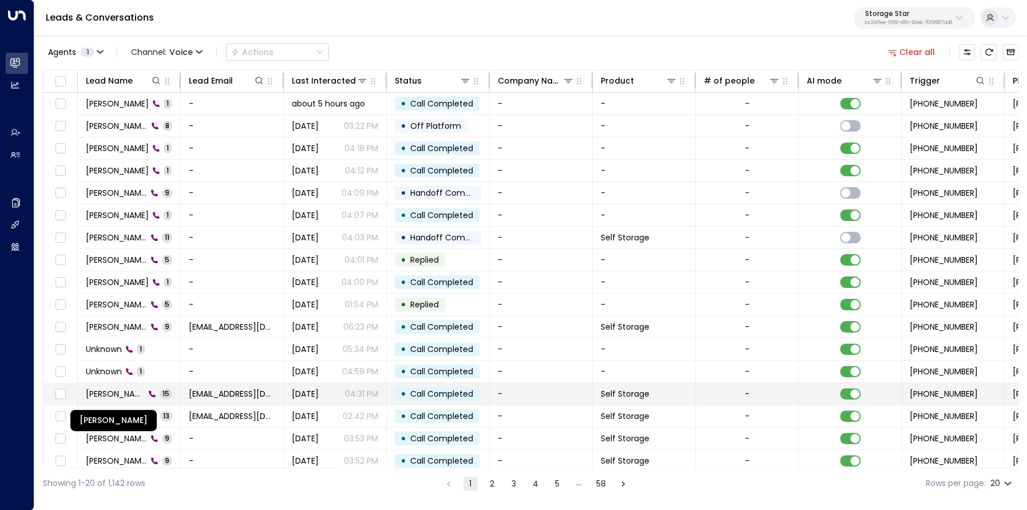
click at [123, 393] on span "Joaquin Gonzalez" at bounding box center [115, 393] width 59 height 11
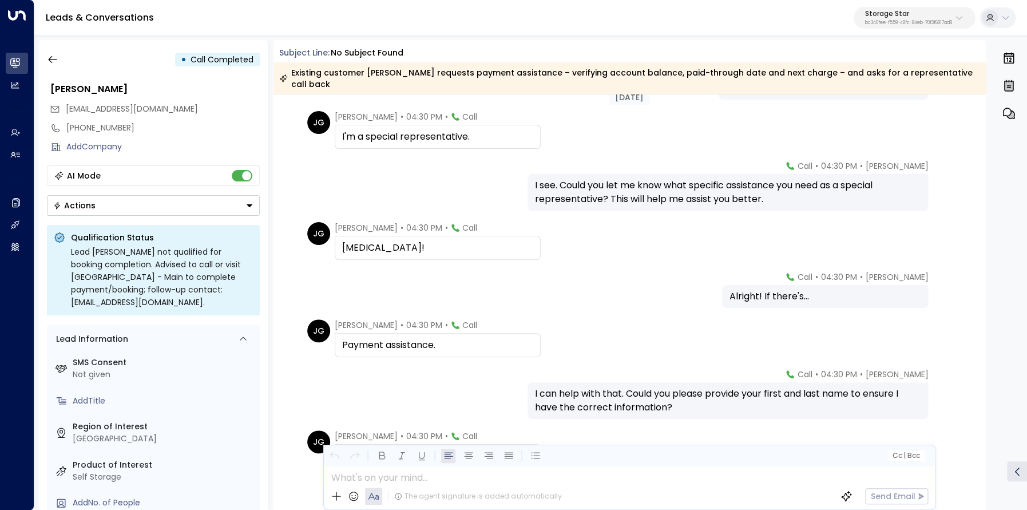
scroll to position [193, 0]
click at [53, 58] on icon "button" at bounding box center [52, 59] width 11 height 11
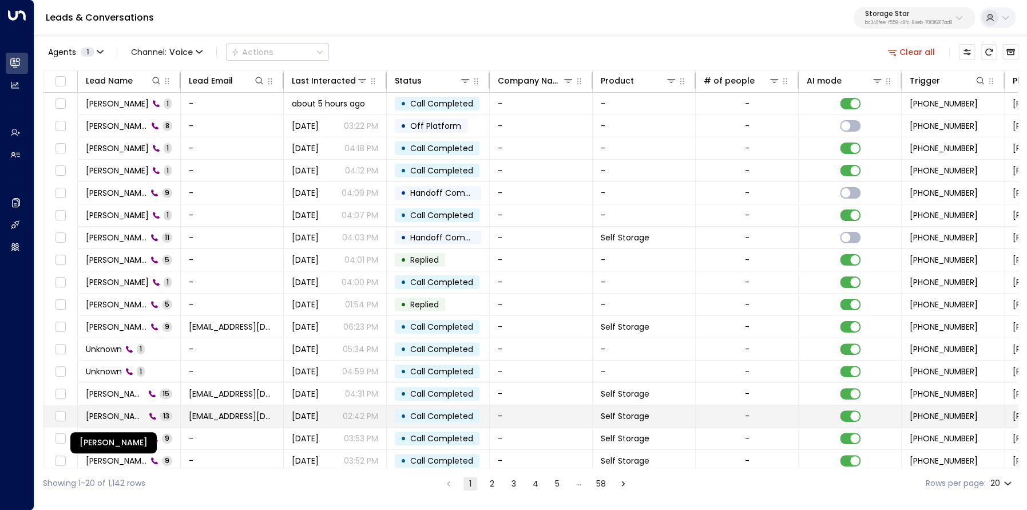
click at [139, 415] on span "Joaquin Gonzalez" at bounding box center [116, 415] width 60 height 11
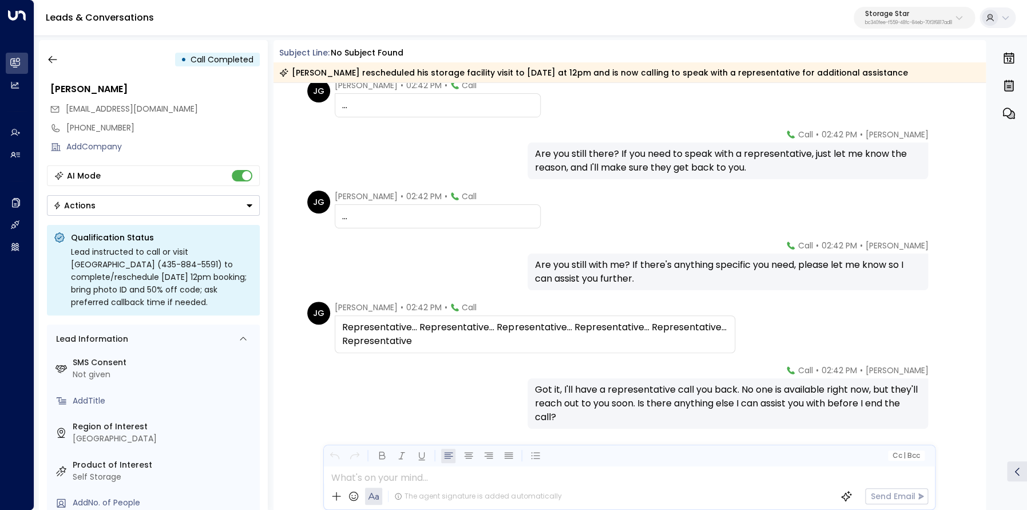
scroll to position [452, 0]
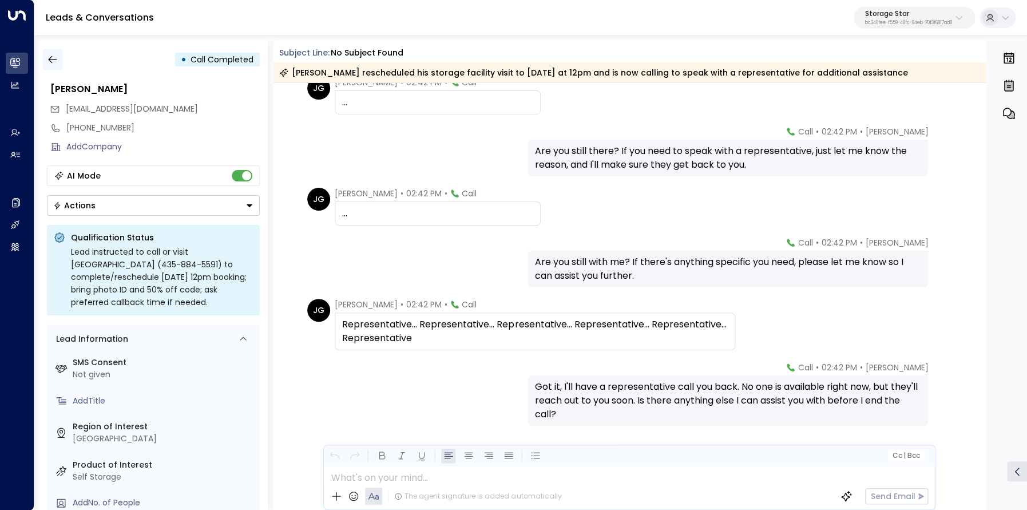
click at [52, 59] on icon "button" at bounding box center [52, 59] width 11 height 11
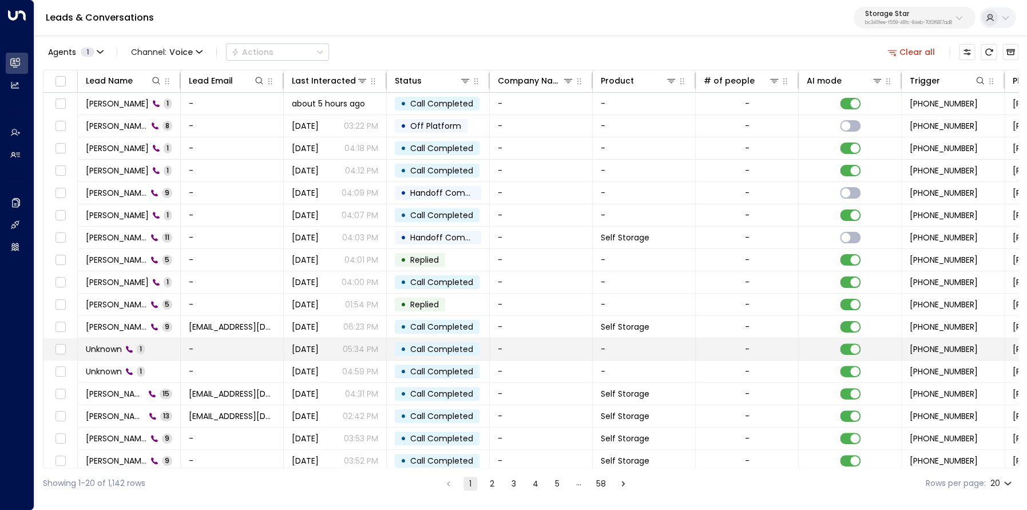
scroll to position [13, 0]
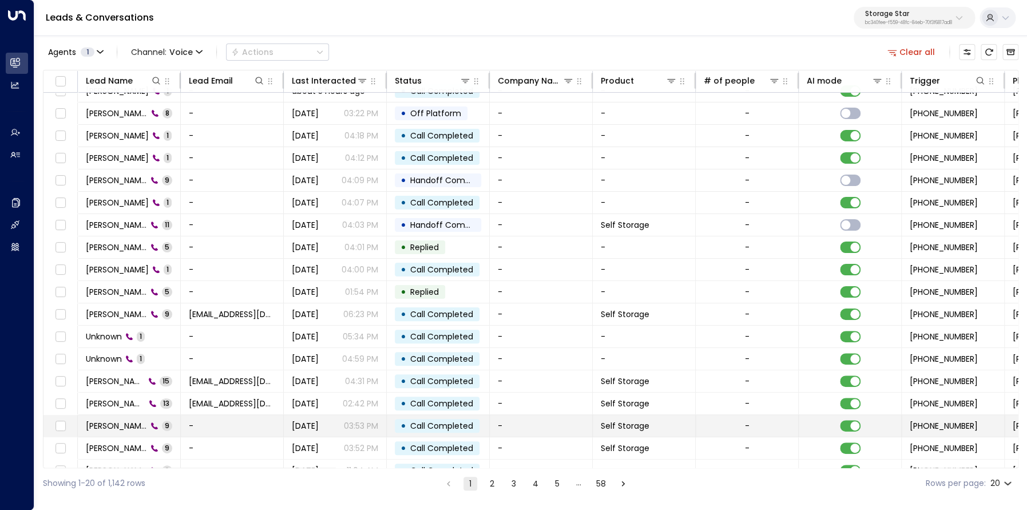
click at [123, 429] on span "Brian Costello" at bounding box center [116, 425] width 61 height 11
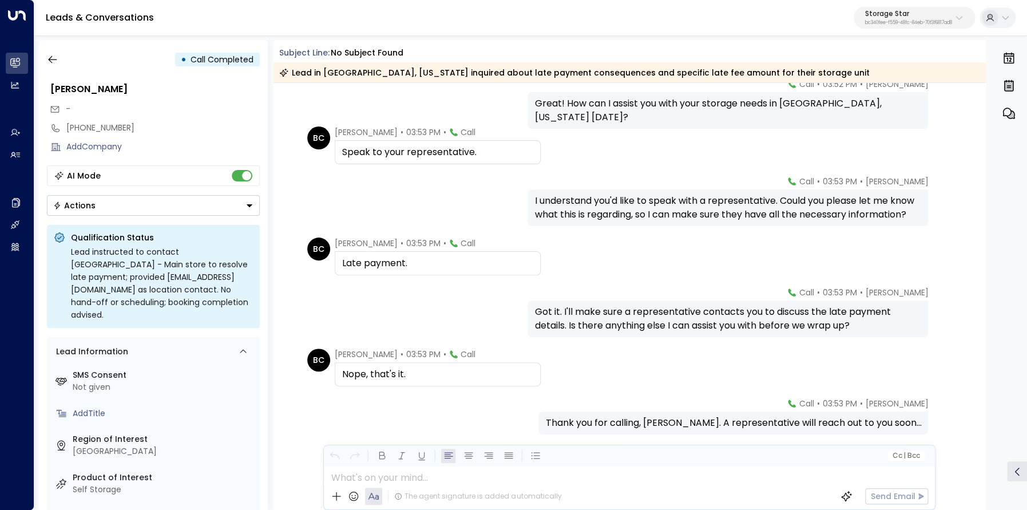
scroll to position [171, 0]
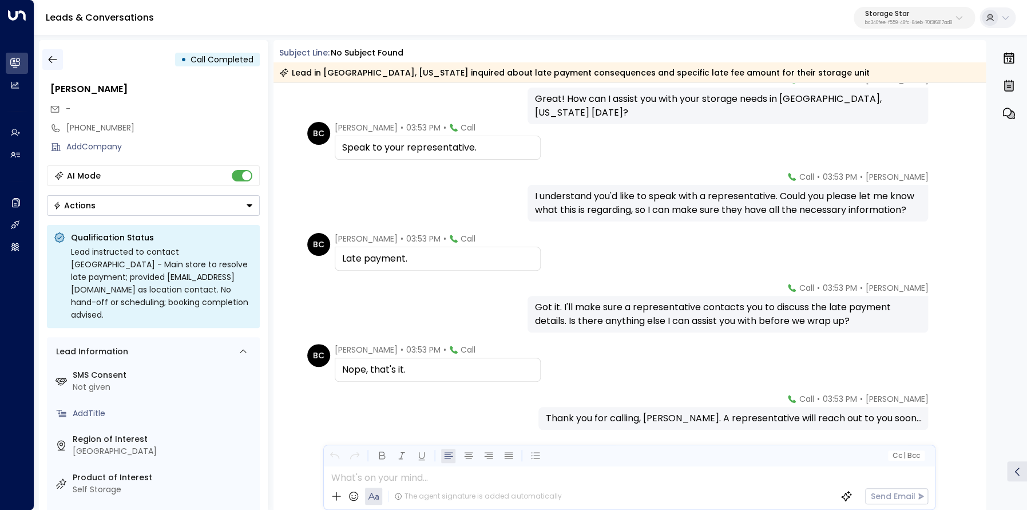
click at [48, 61] on icon "button" at bounding box center [52, 59] width 11 height 11
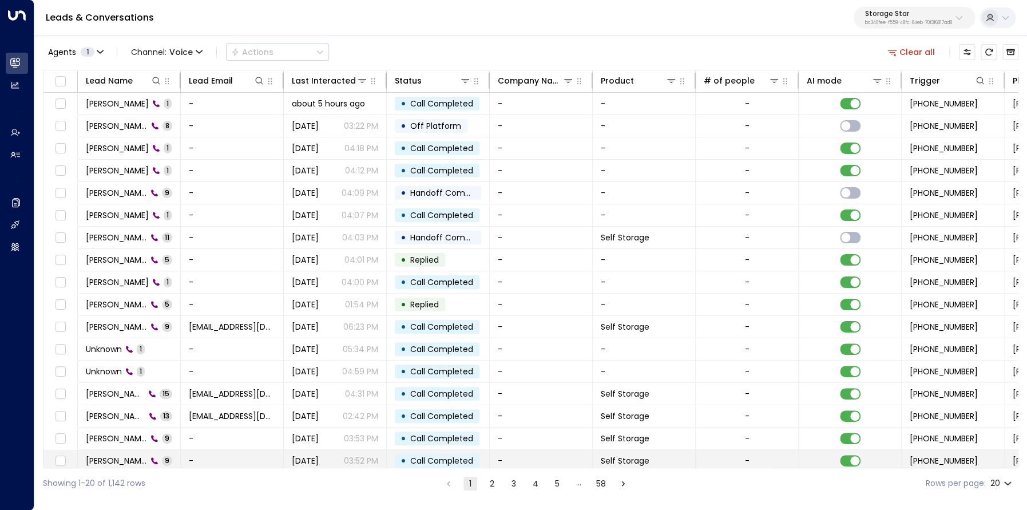
click at [130, 457] on span "Brian Costello" at bounding box center [116, 460] width 61 height 11
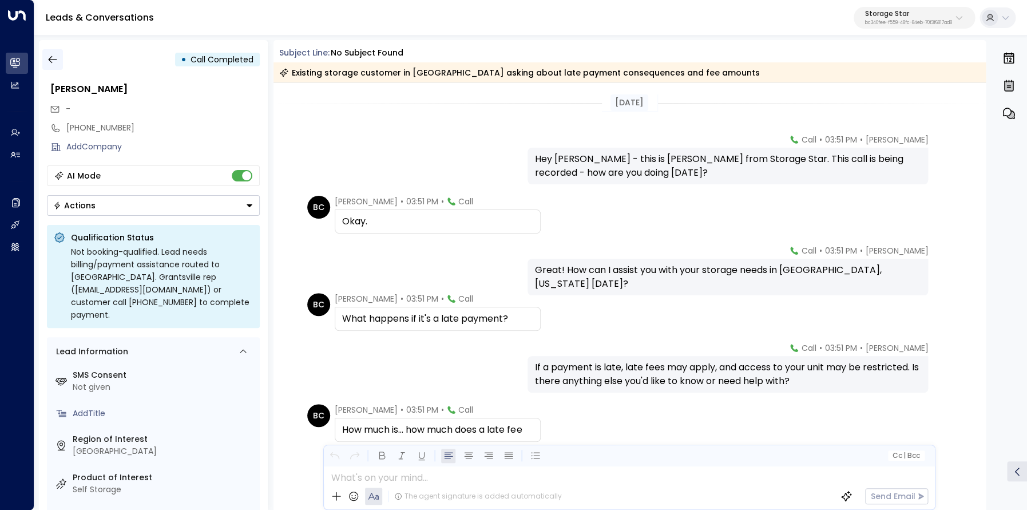
click at [47, 57] on icon "button" at bounding box center [52, 59] width 11 height 11
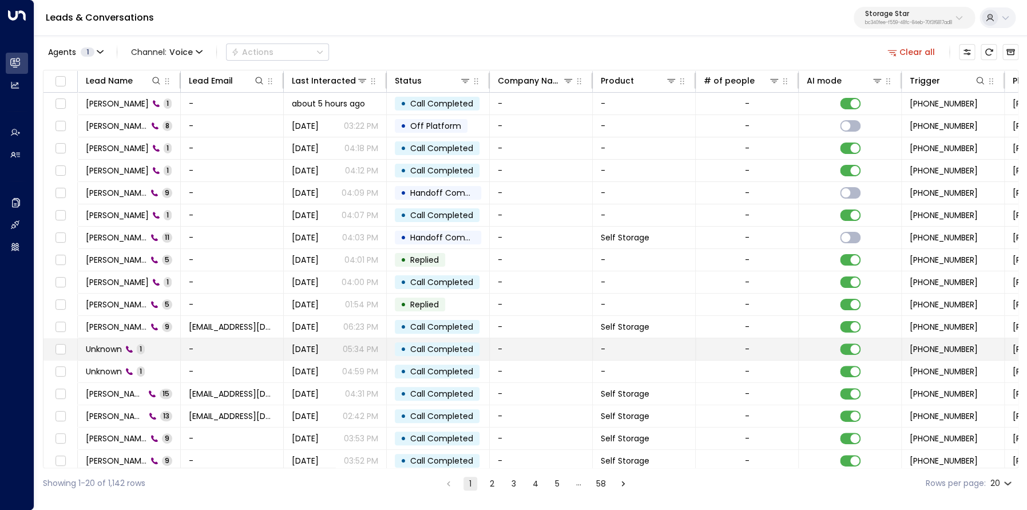
scroll to position [72, 0]
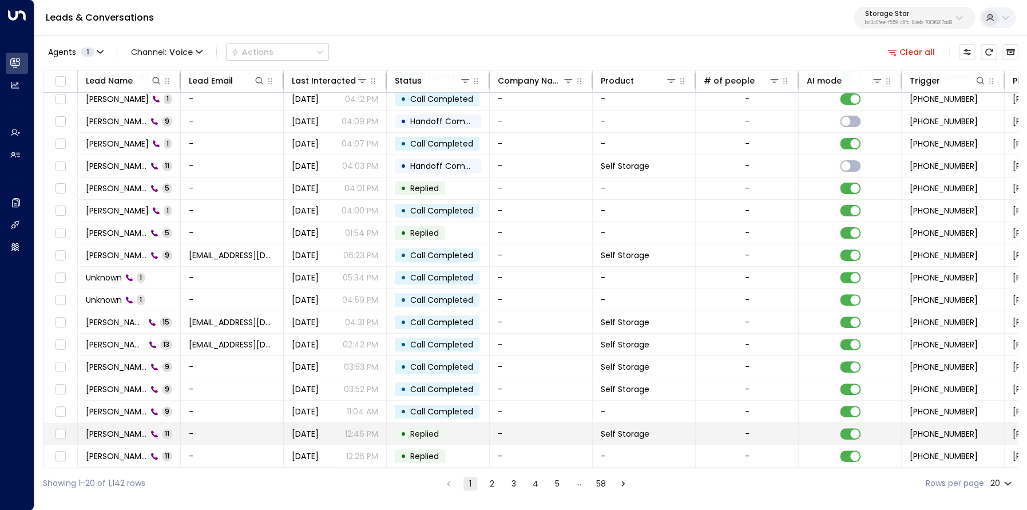
click at [125, 432] on span "Brian Costello" at bounding box center [116, 433] width 61 height 11
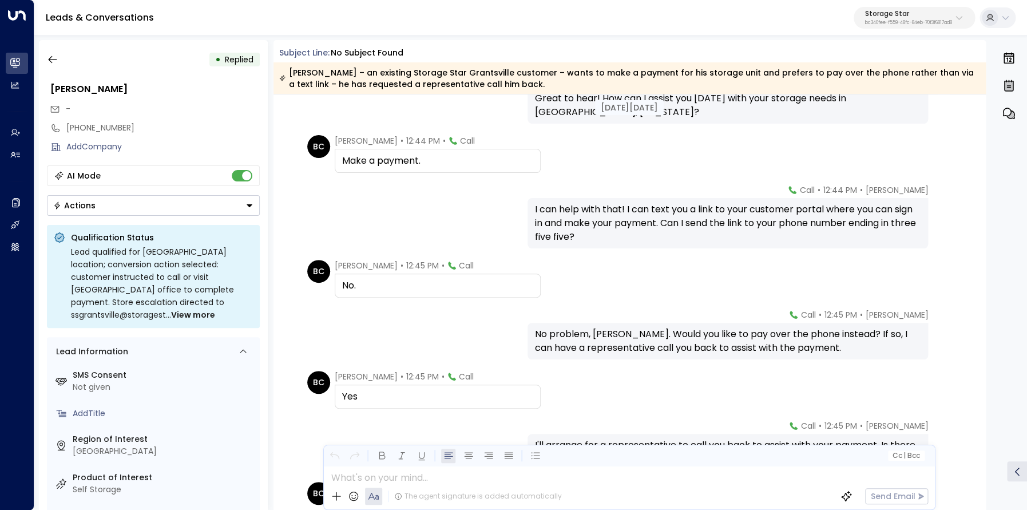
scroll to position [187, 0]
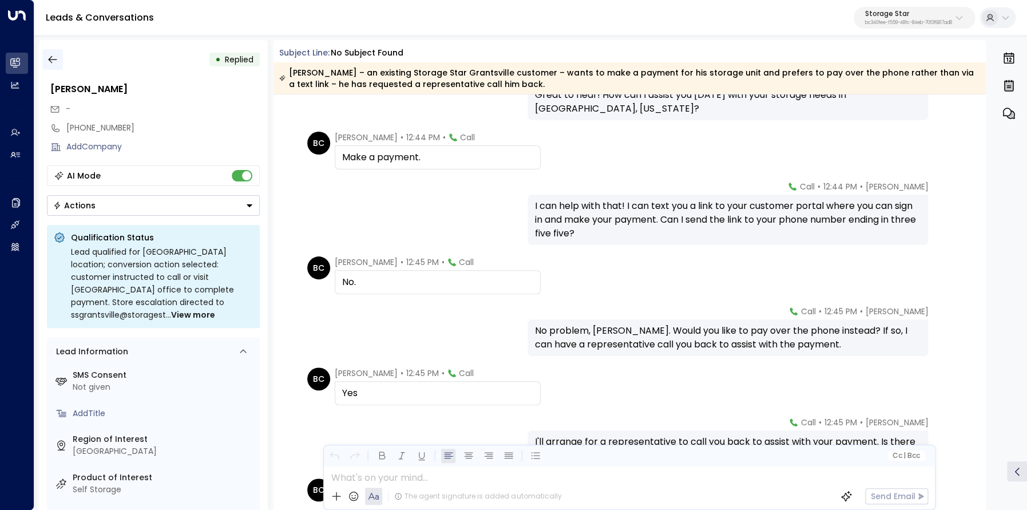
click at [50, 61] on icon "button" at bounding box center [52, 59] width 9 height 7
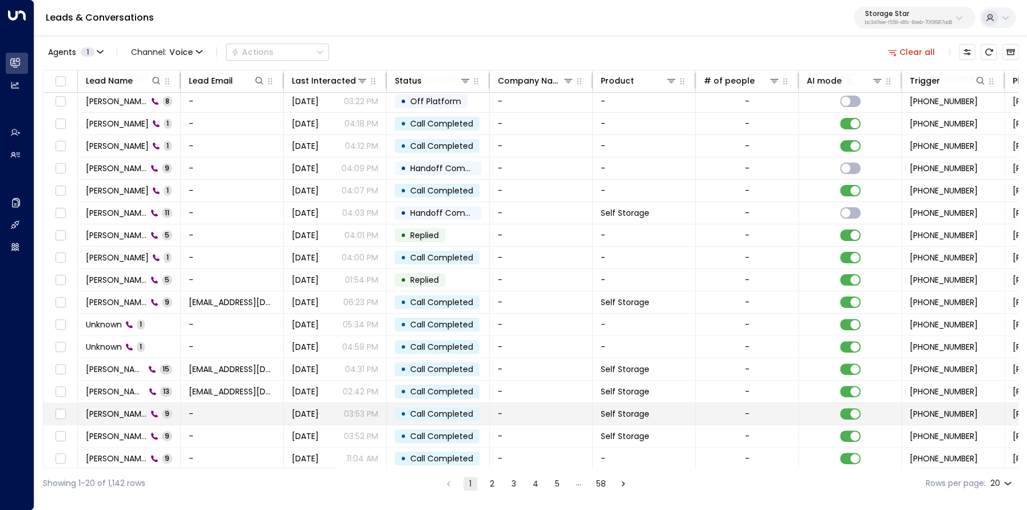
scroll to position [72, 0]
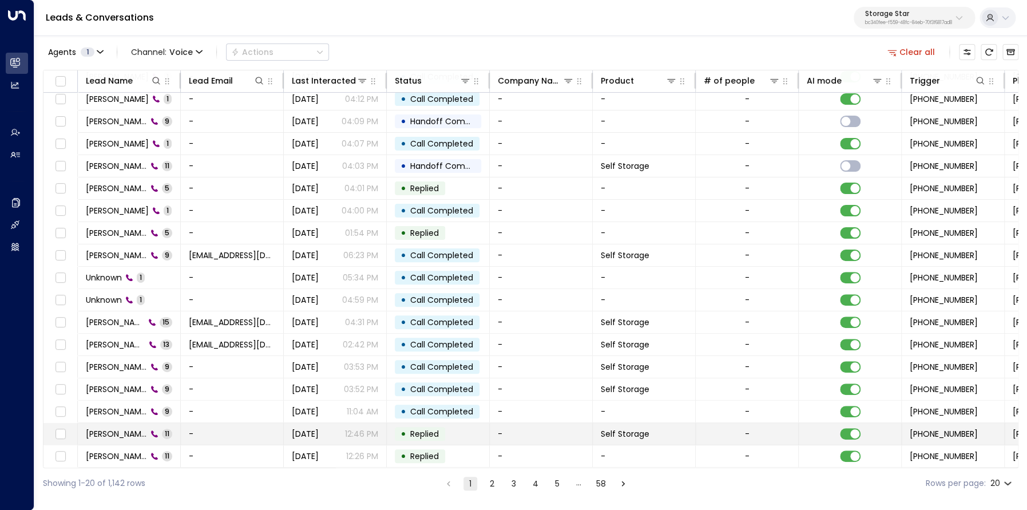
click at [129, 423] on td "Brian Costello 11" at bounding box center [129, 434] width 103 height 22
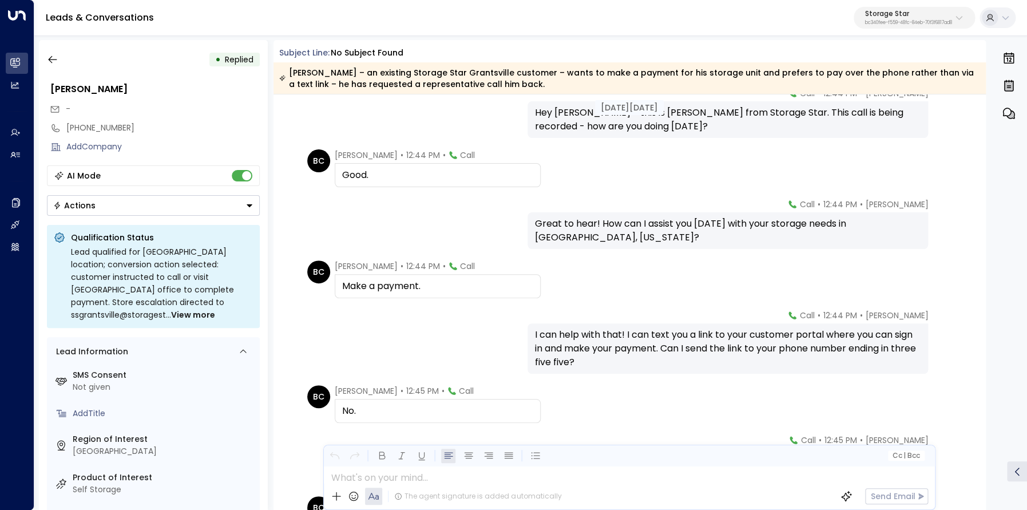
scroll to position [151, 0]
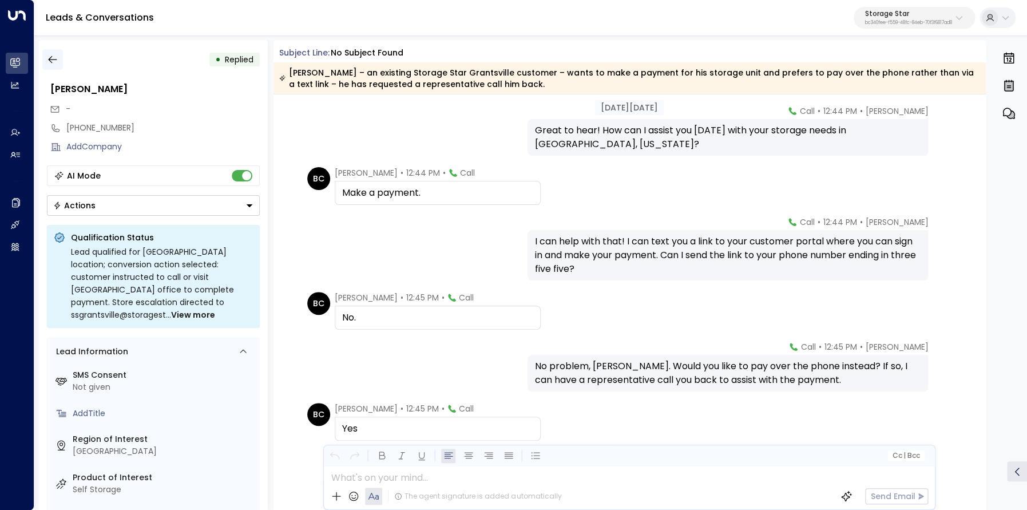
click at [57, 64] on icon "button" at bounding box center [52, 59] width 11 height 11
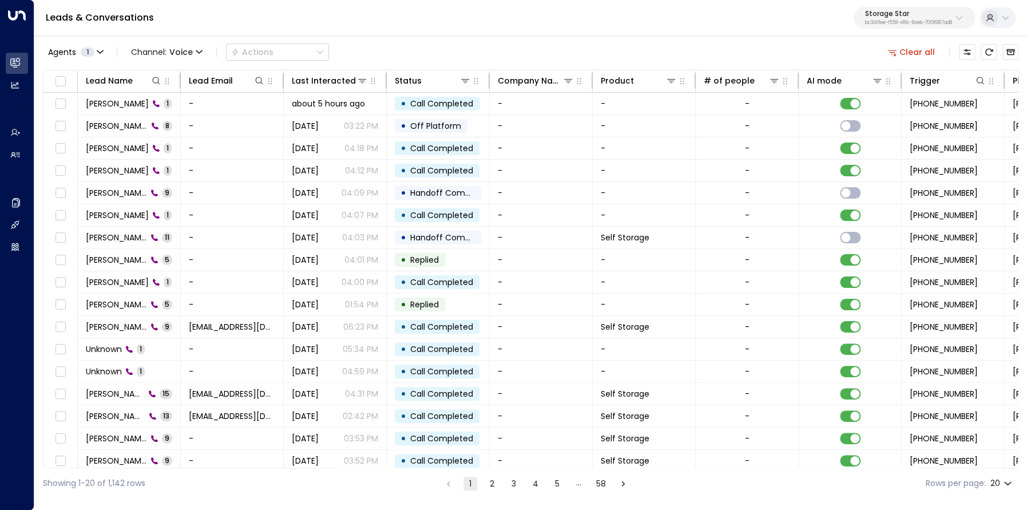
click at [489, 484] on button "2" at bounding box center [492, 484] width 14 height 14
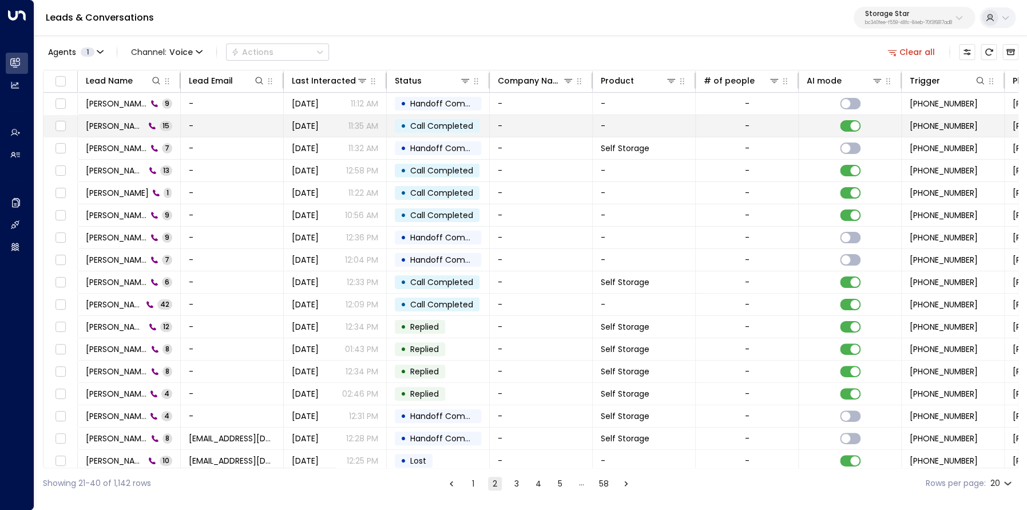
click at [125, 122] on span "Brian Costello" at bounding box center [115, 125] width 59 height 11
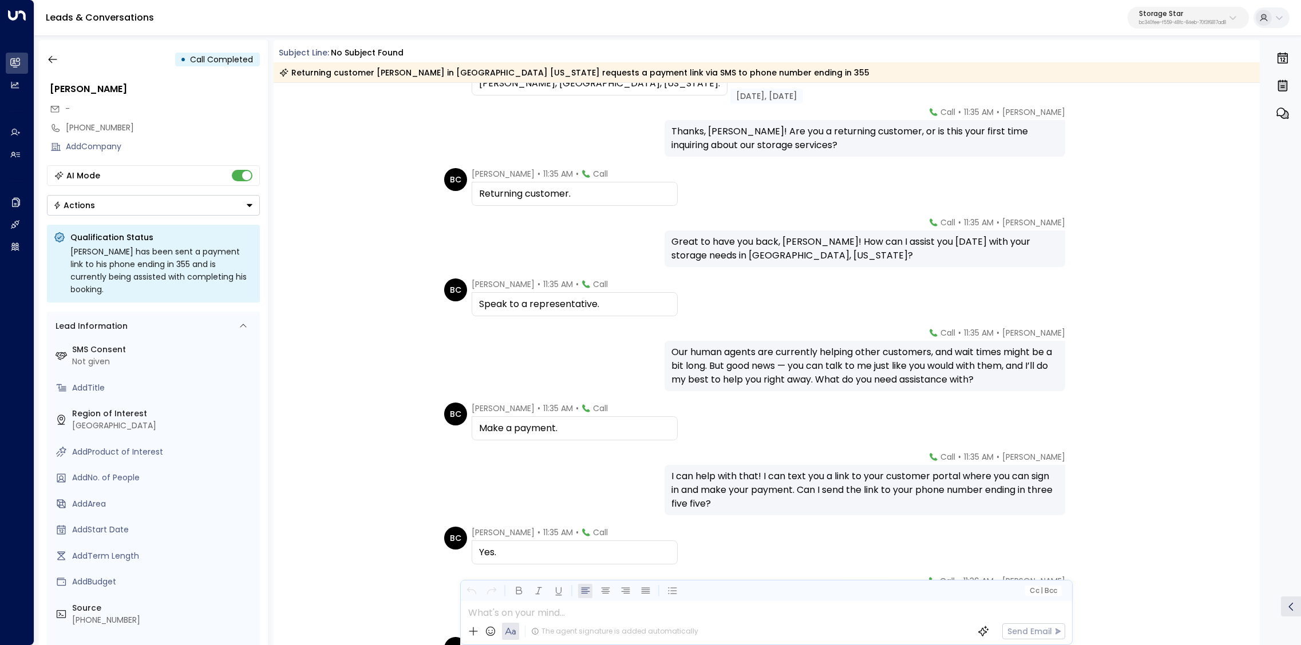
scroll to position [148, 0]
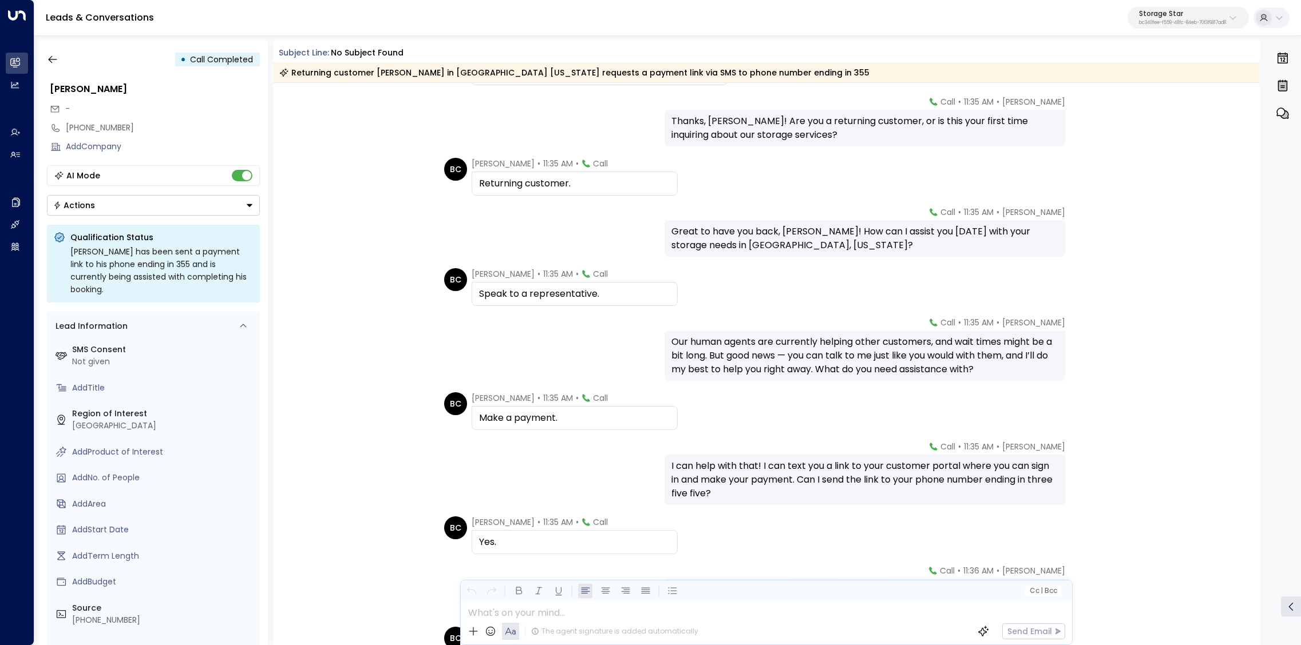
click at [85, 138] on div "Add Company" at bounding box center [153, 146] width 213 height 19
click at [91, 92] on div "Brian Costello" at bounding box center [154, 89] width 209 height 14
click at [91, 92] on input "**********" at bounding box center [153, 89] width 206 height 14
click at [51, 60] on icon "button" at bounding box center [52, 59] width 9 height 7
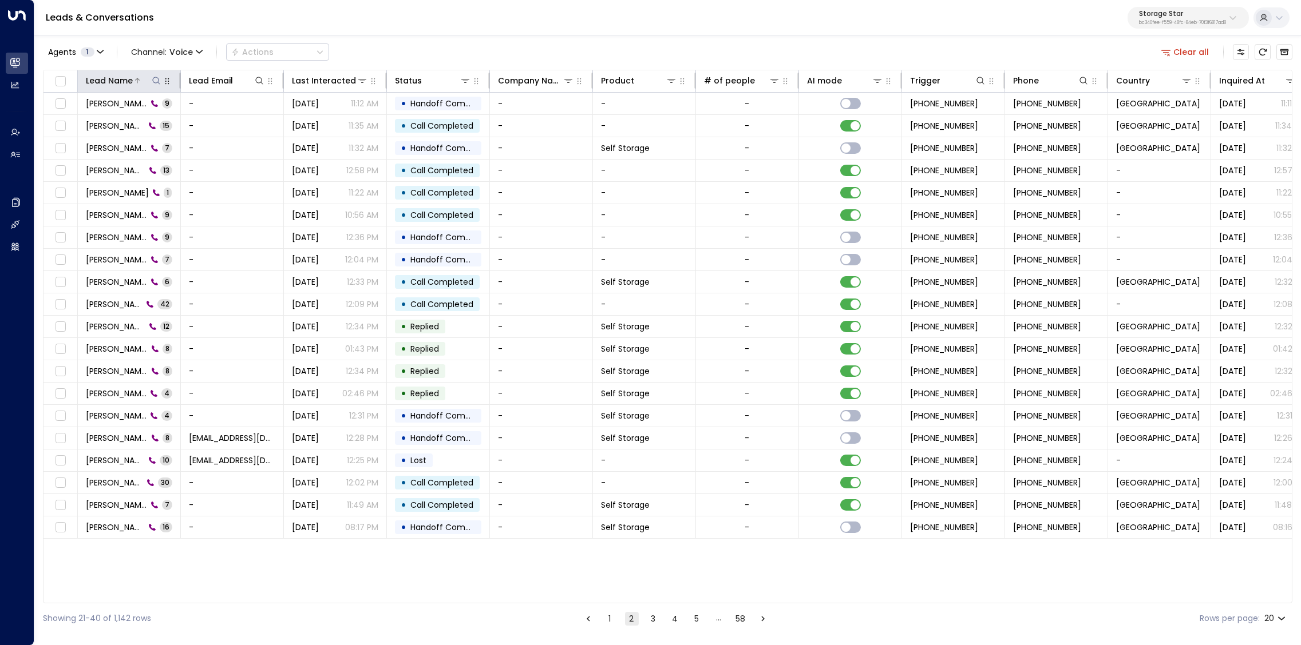
click at [155, 77] on icon at bounding box center [155, 80] width 7 height 7
type input "**********"
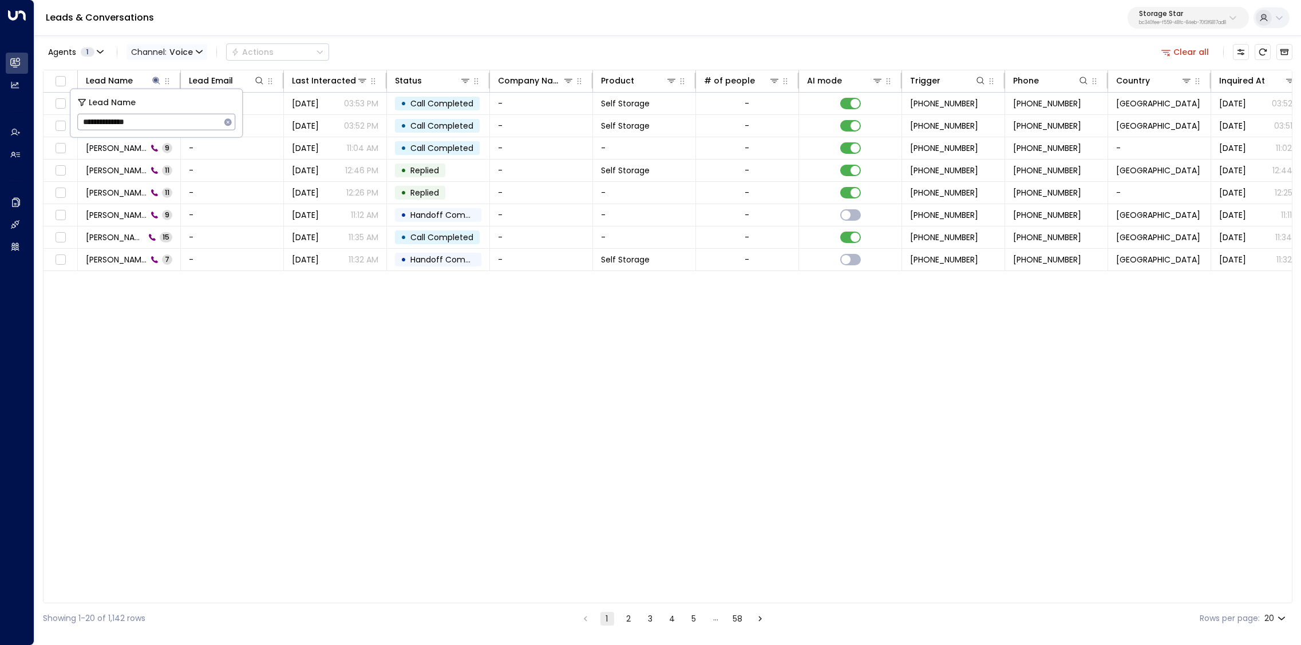
click at [182, 54] on span "Voice" at bounding box center [180, 51] width 23 height 9
click at [162, 100] on p "SMS" at bounding box center [166, 97] width 55 height 12
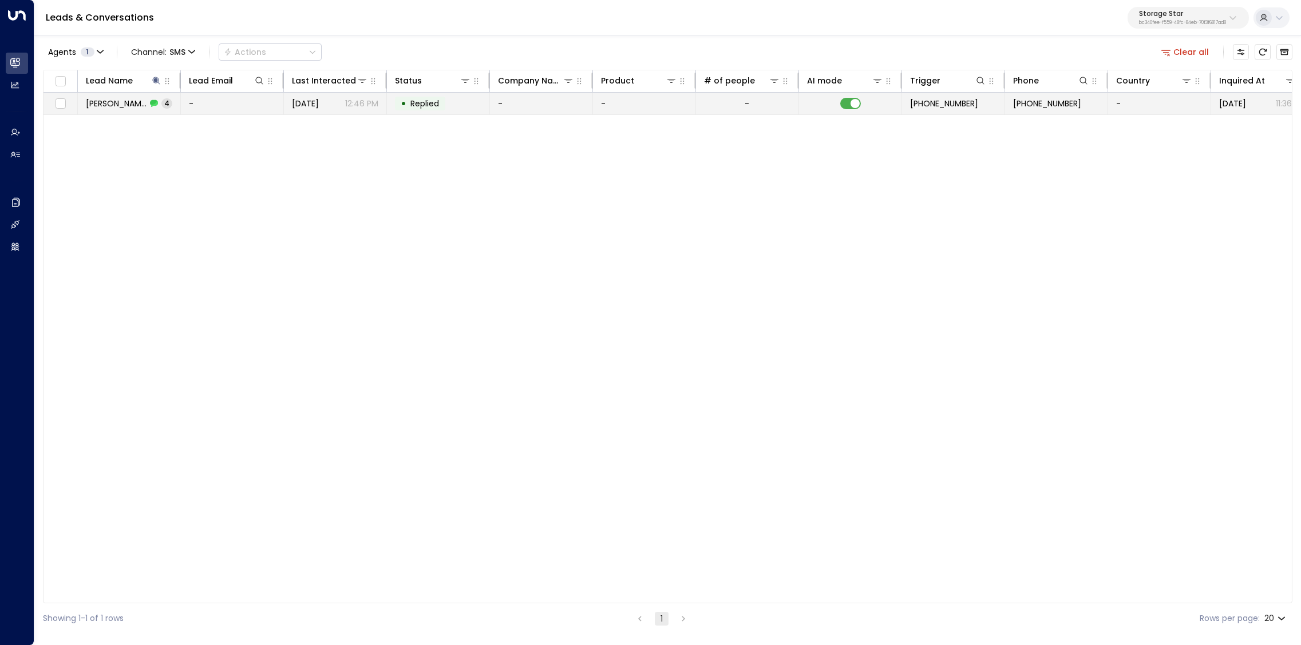
click at [126, 101] on span "Brian Costello" at bounding box center [116, 103] width 61 height 11
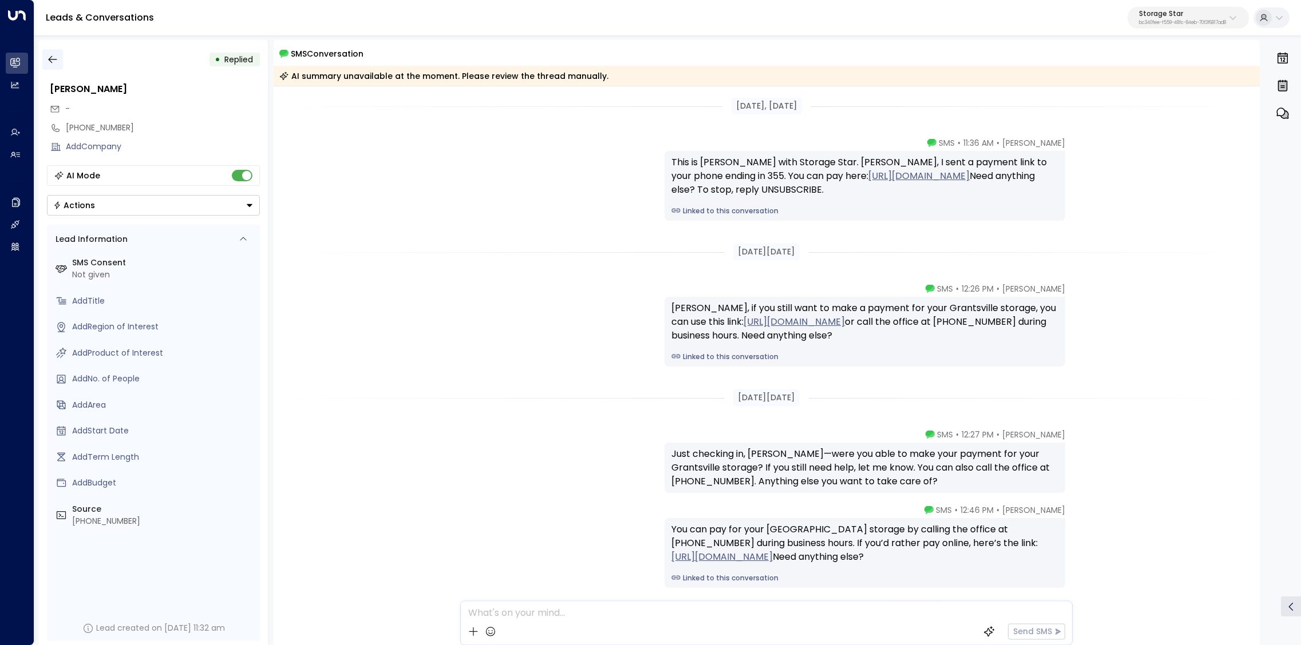
click at [56, 58] on icon "button" at bounding box center [52, 59] width 11 height 11
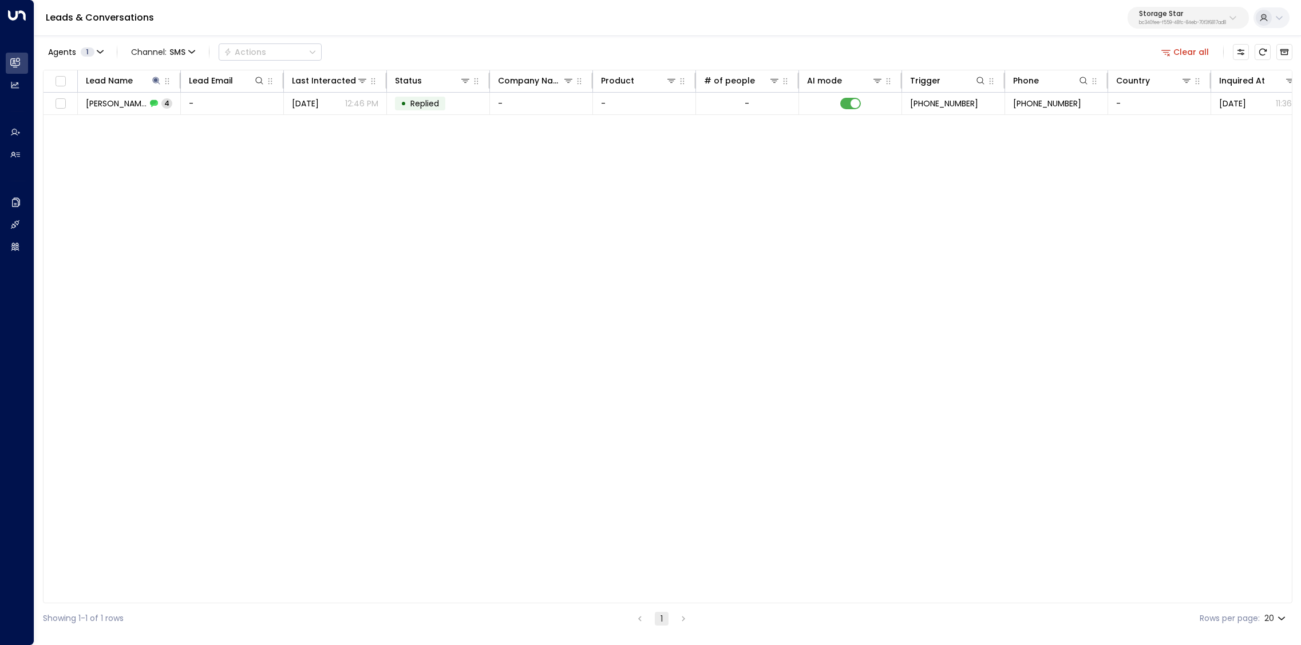
click at [1129, 54] on button "Clear all" at bounding box center [1184, 52] width 57 height 16
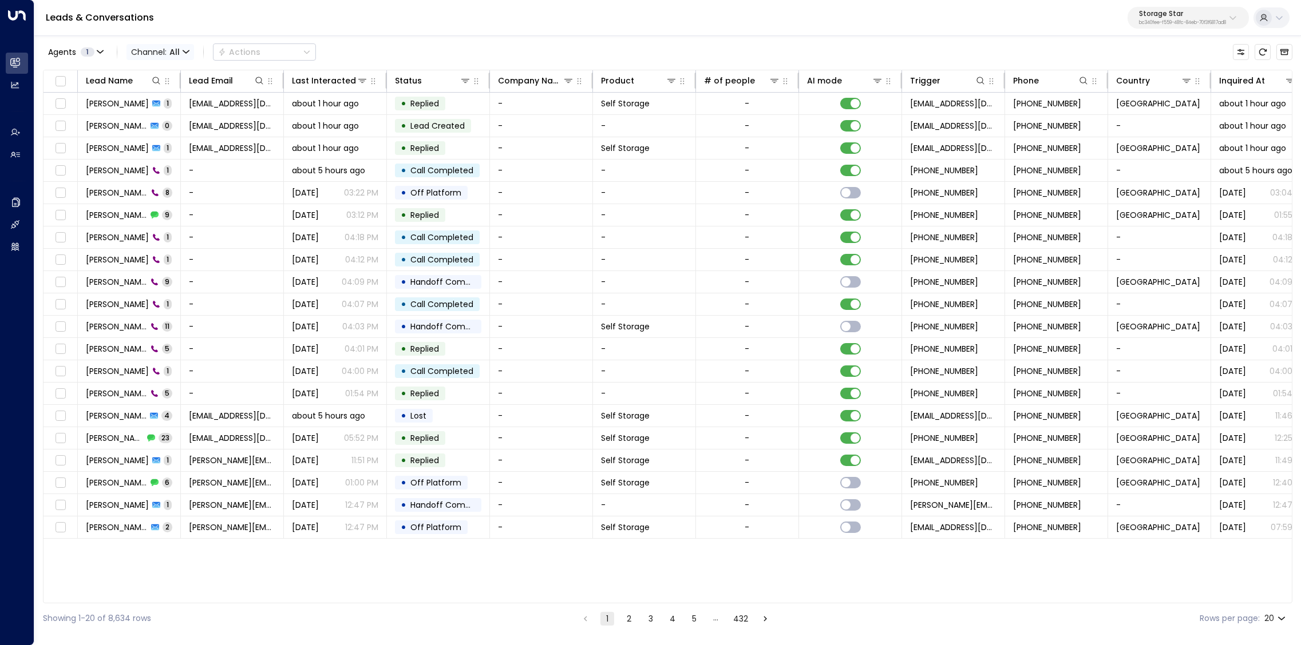
click at [175, 52] on span "All" at bounding box center [174, 51] width 10 height 9
click at [153, 121] on span "Voice" at bounding box center [145, 117] width 18 height 7
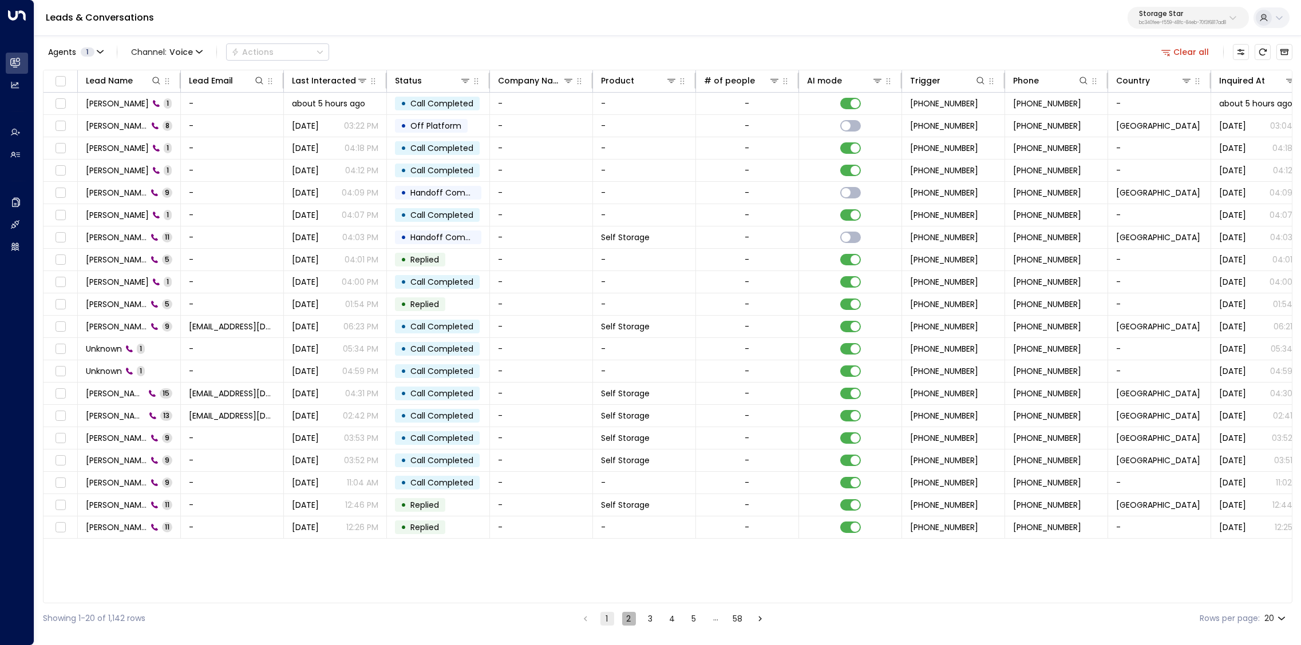
click at [626, 560] on button "2" at bounding box center [629, 619] width 14 height 14
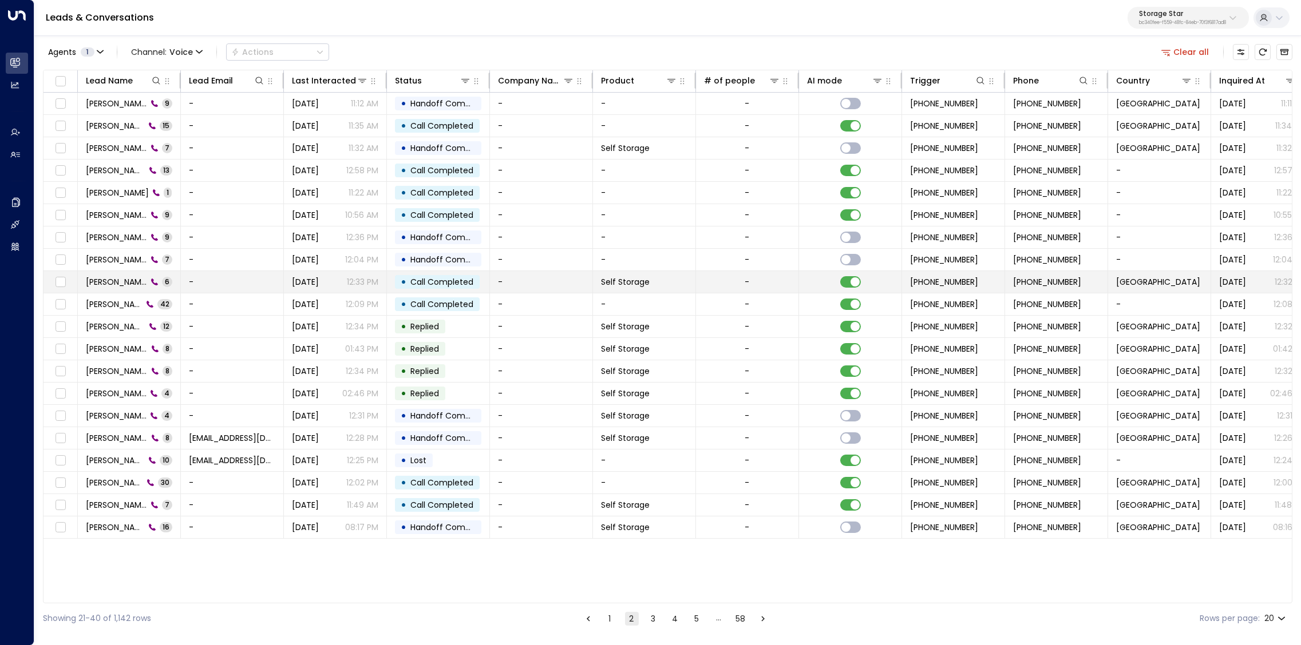
click at [97, 279] on span "Robert" at bounding box center [116, 281] width 61 height 11
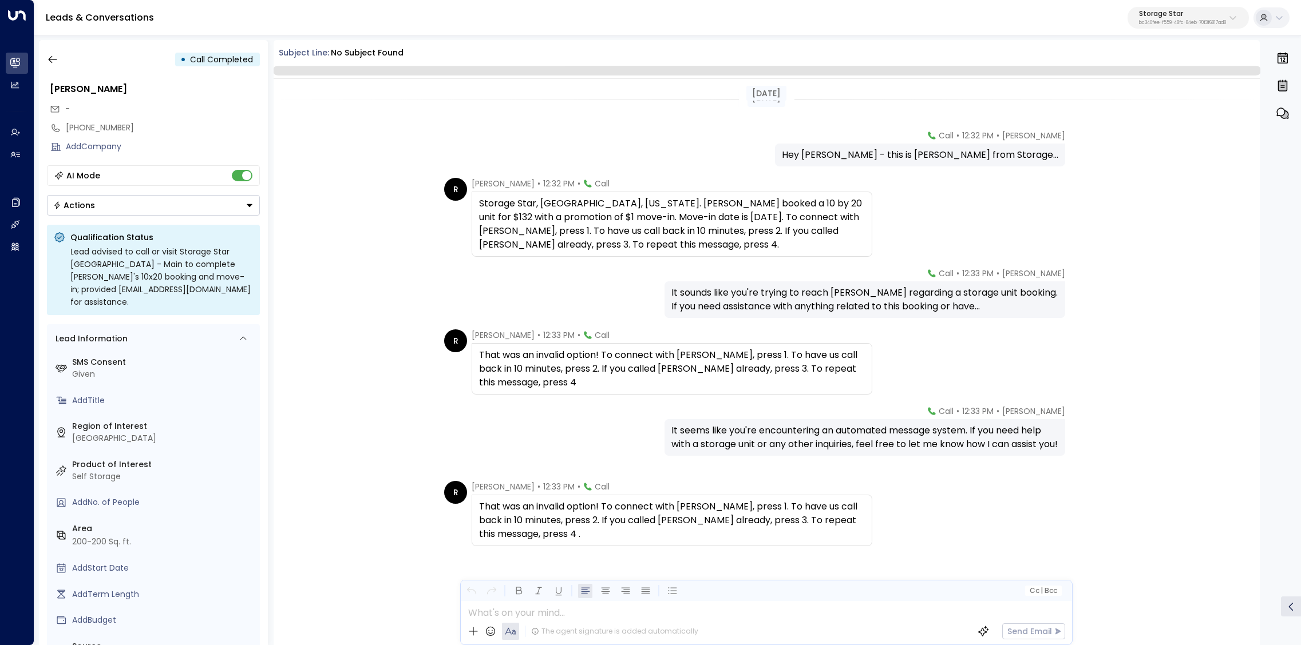
scroll to position [14, 0]
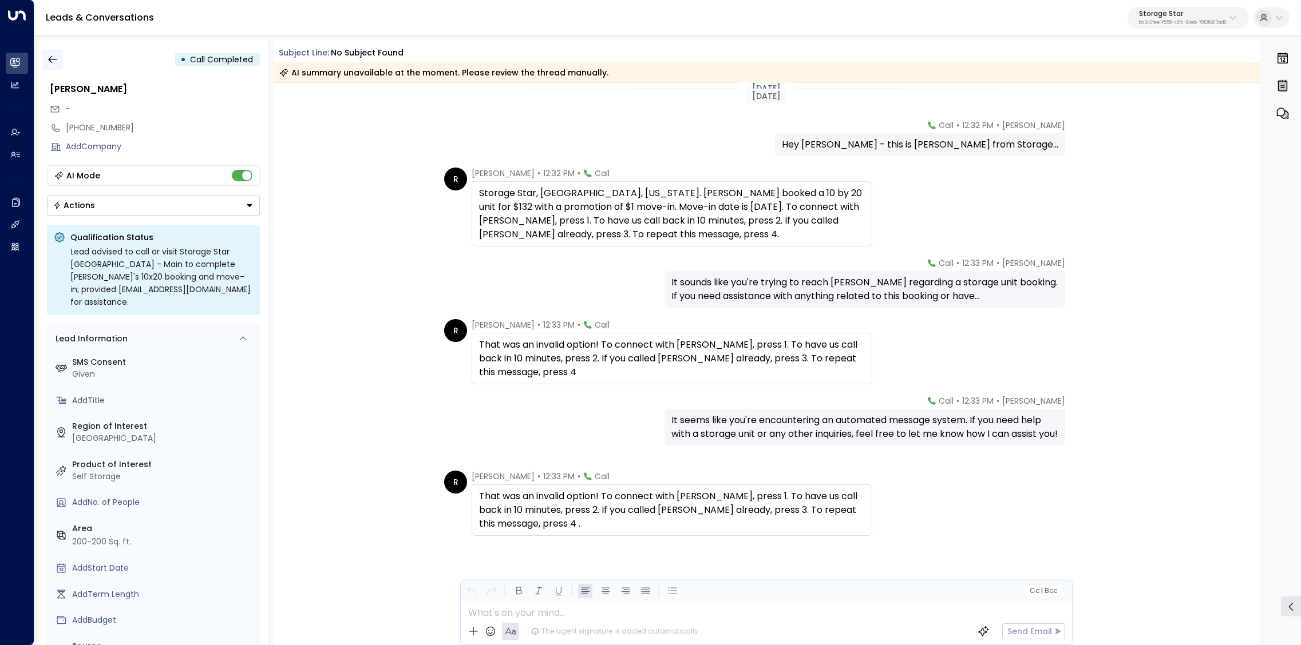
click at [50, 62] on icon "button" at bounding box center [52, 59] width 11 height 11
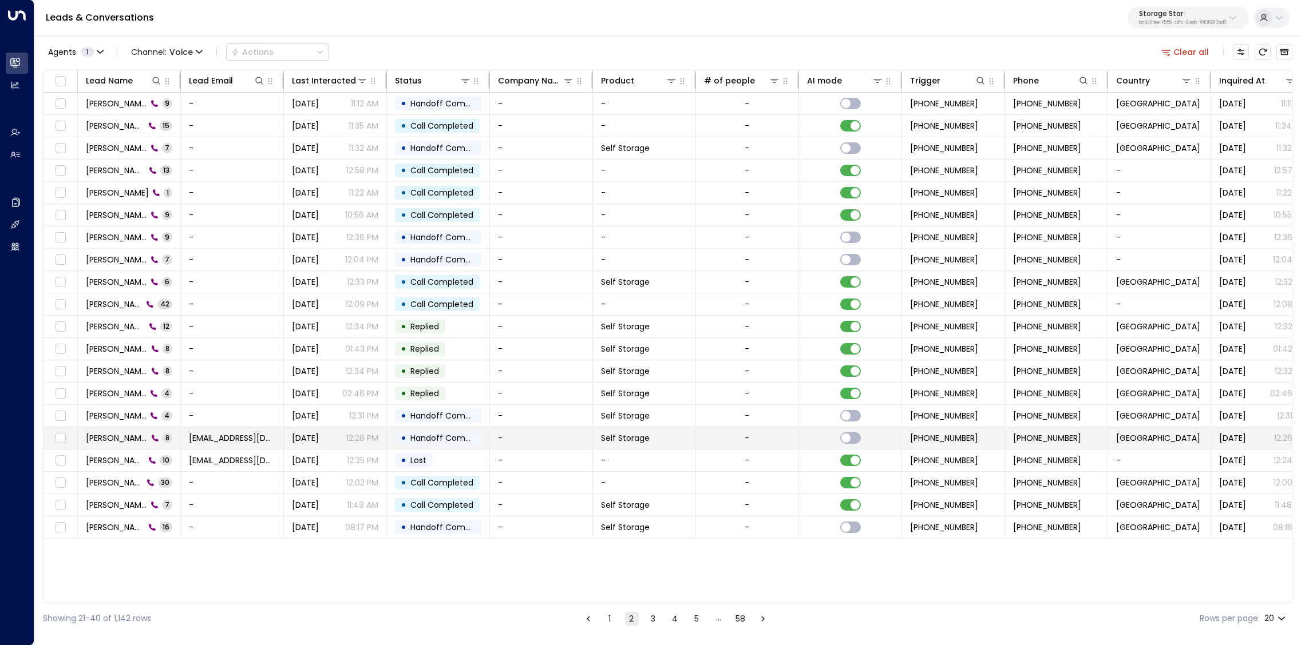
click at [120, 439] on span "Dale Johanson" at bounding box center [117, 438] width 62 height 11
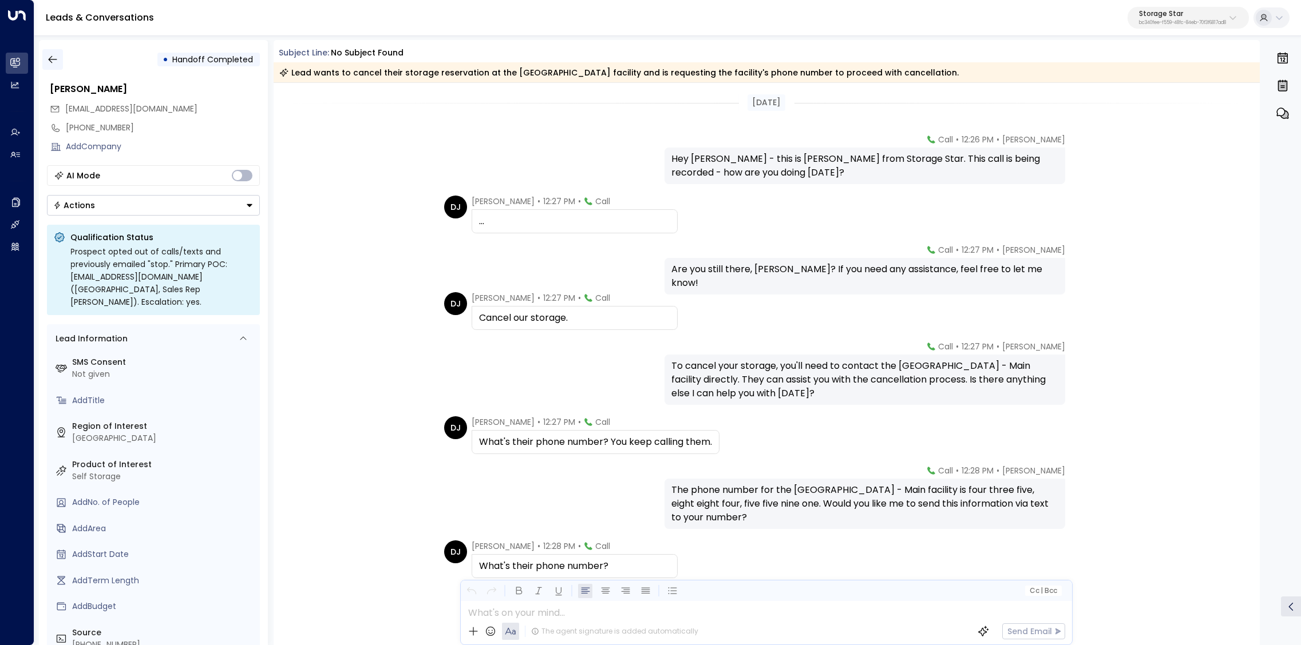
click at [57, 62] on icon "button" at bounding box center [52, 59] width 11 height 11
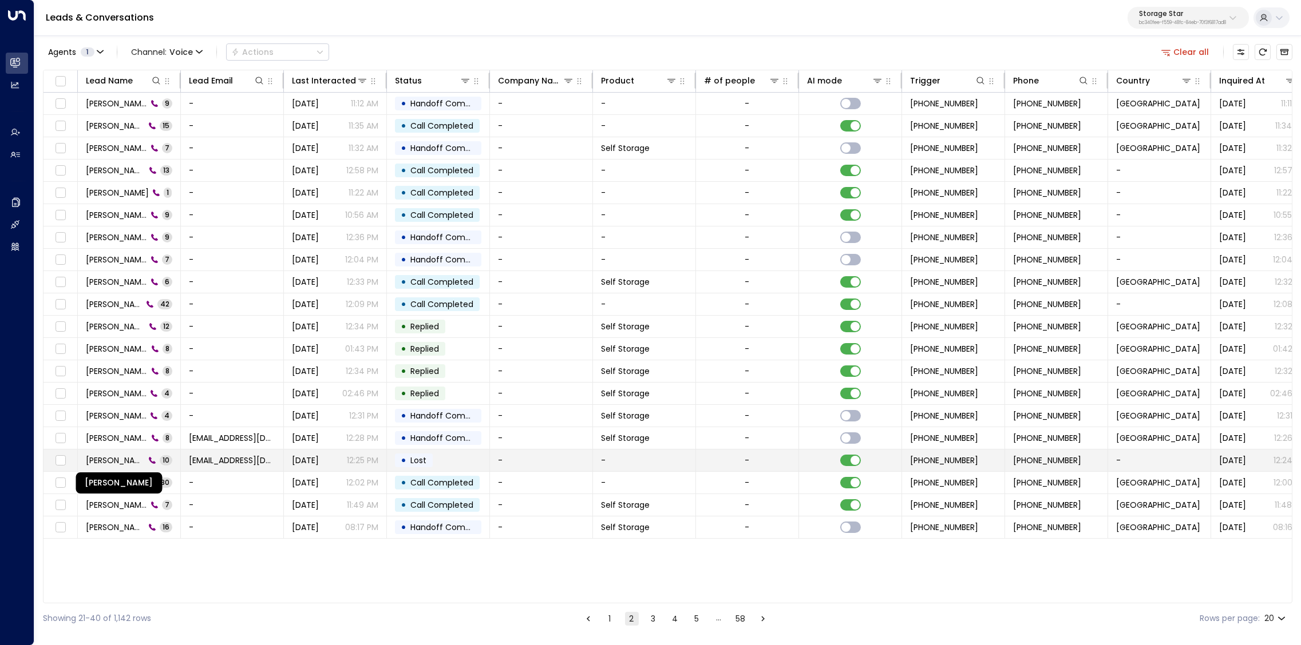
click at [129, 455] on span "Dale Johanson" at bounding box center [115, 460] width 59 height 11
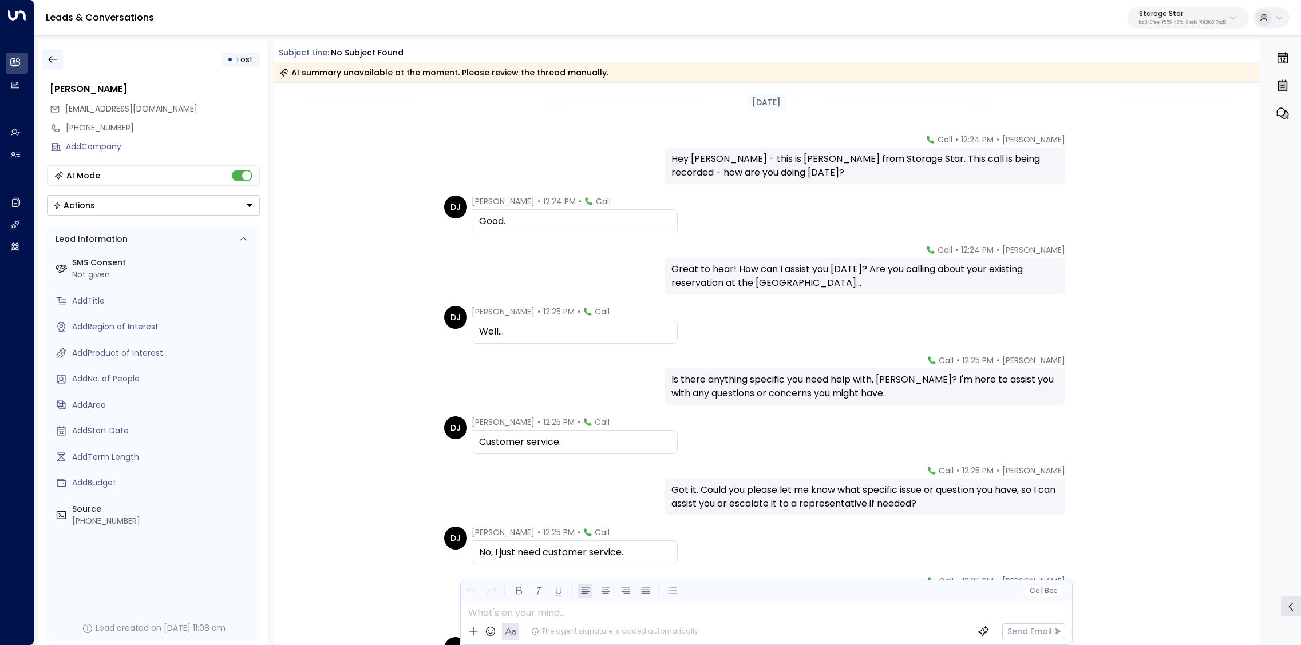
click at [57, 58] on icon "button" at bounding box center [52, 59] width 11 height 11
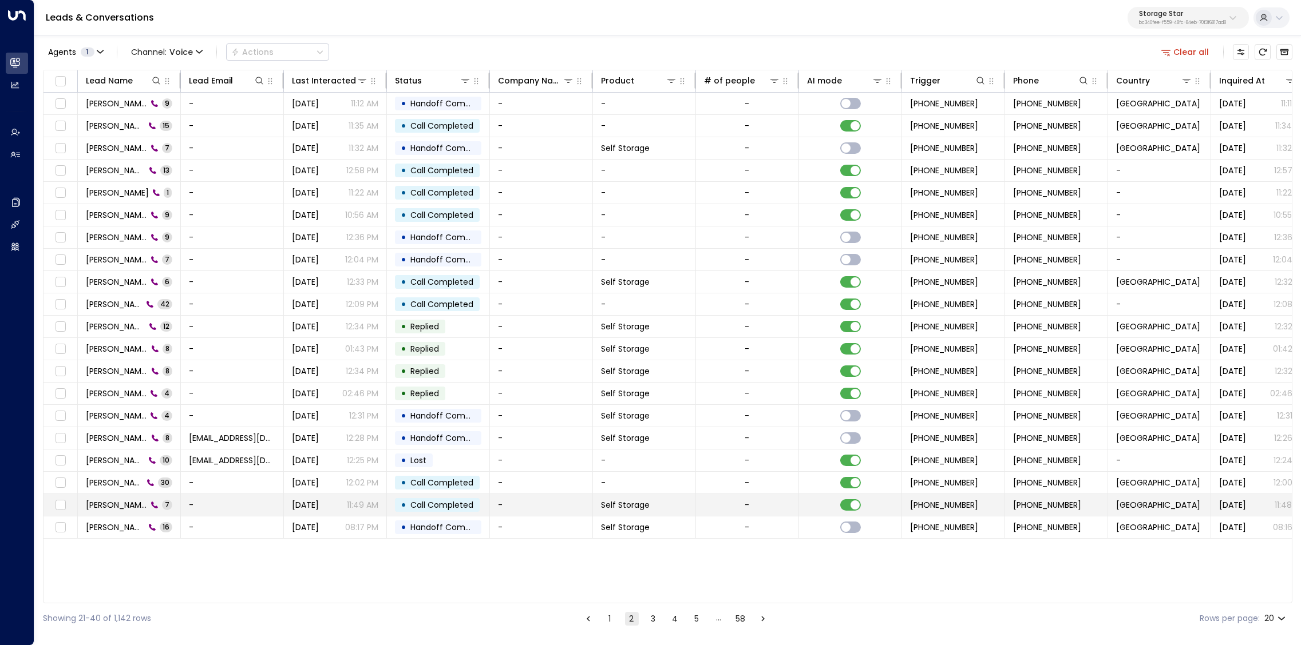
click at [117, 501] on span "Donna Scott" at bounding box center [116, 505] width 61 height 11
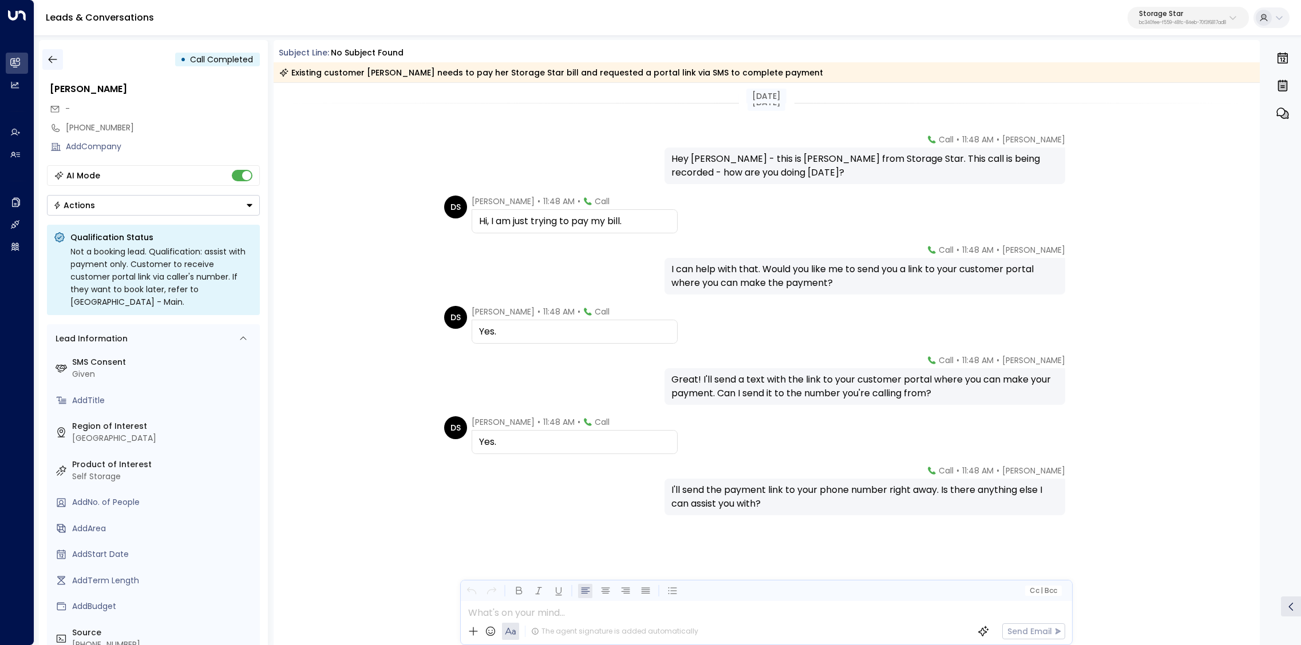
click at [54, 58] on icon "button" at bounding box center [52, 59] width 11 height 11
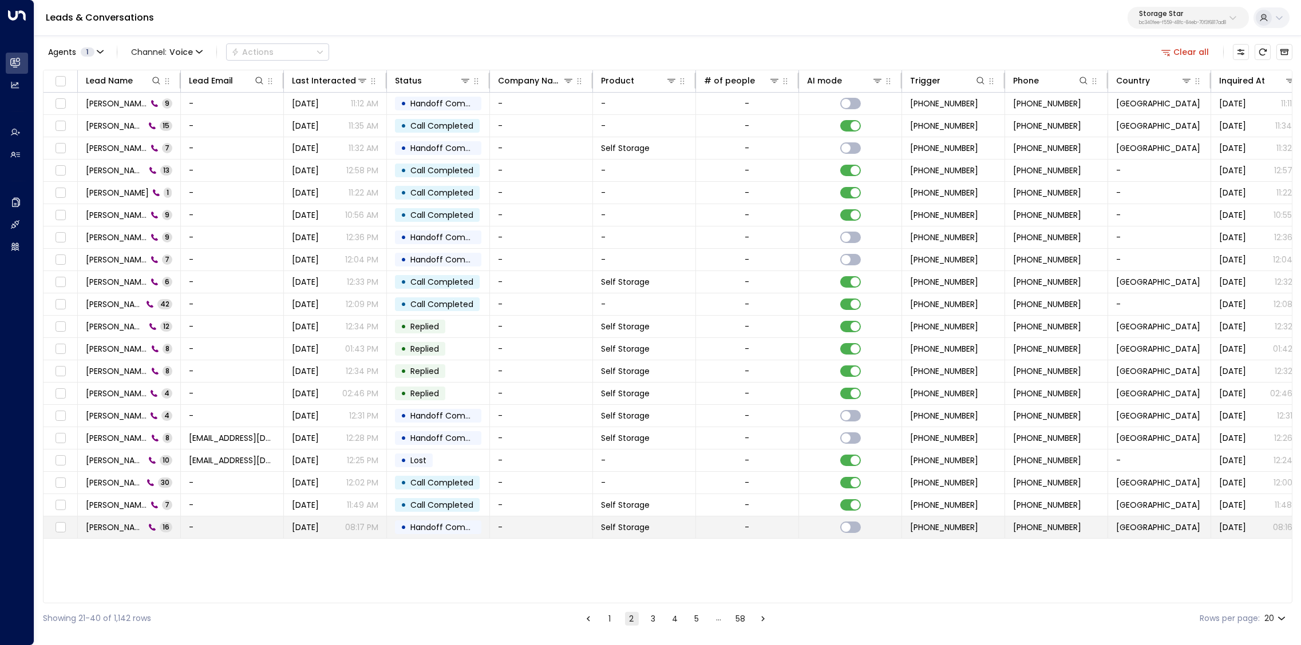
click at [108, 524] on span "Donna Scott" at bounding box center [115, 527] width 59 height 11
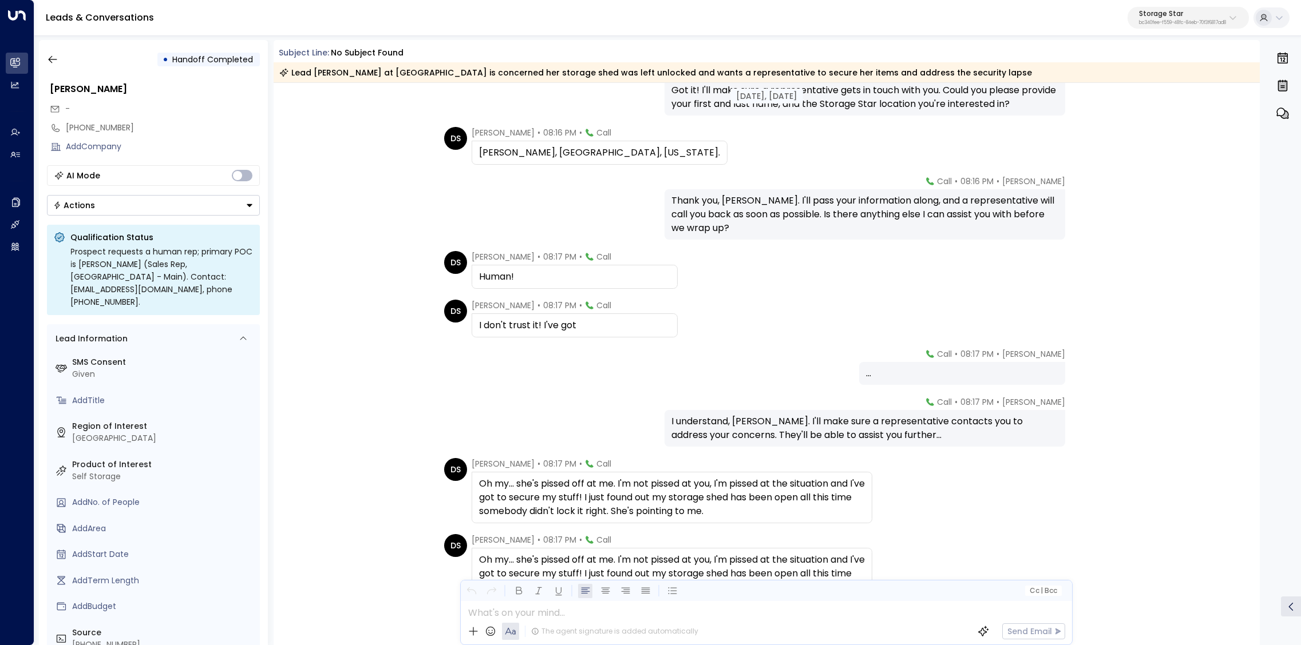
scroll to position [419, 0]
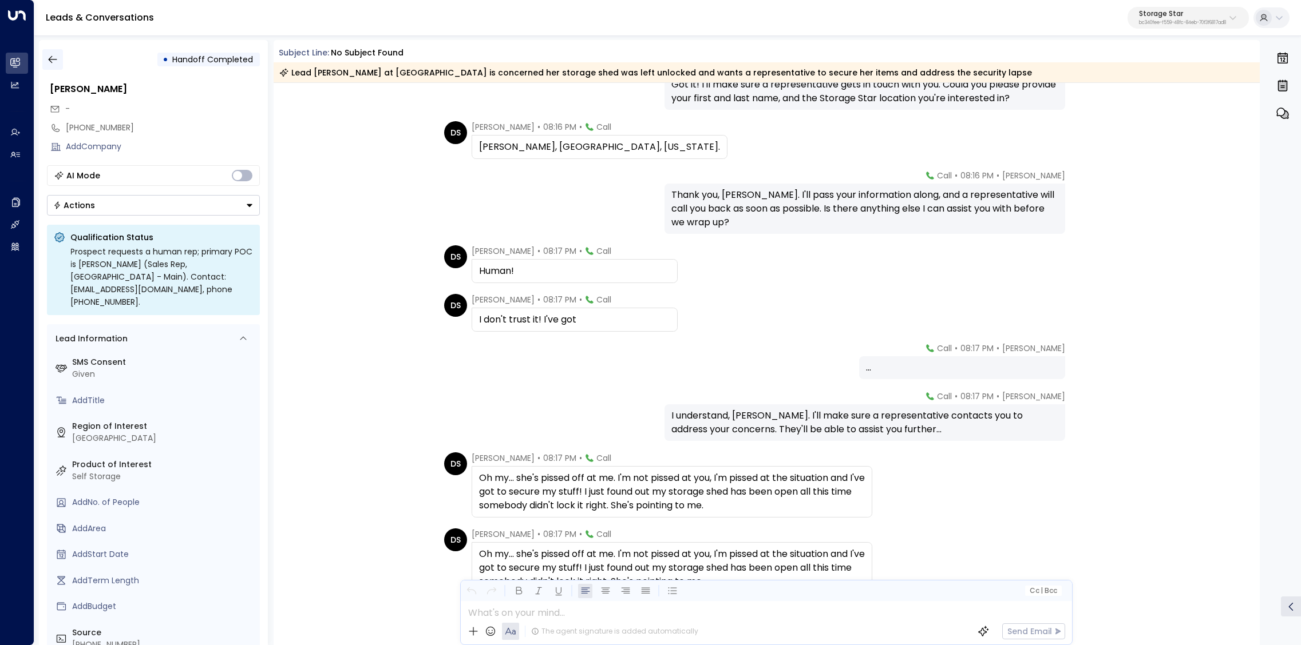
click at [57, 64] on icon "button" at bounding box center [52, 59] width 11 height 11
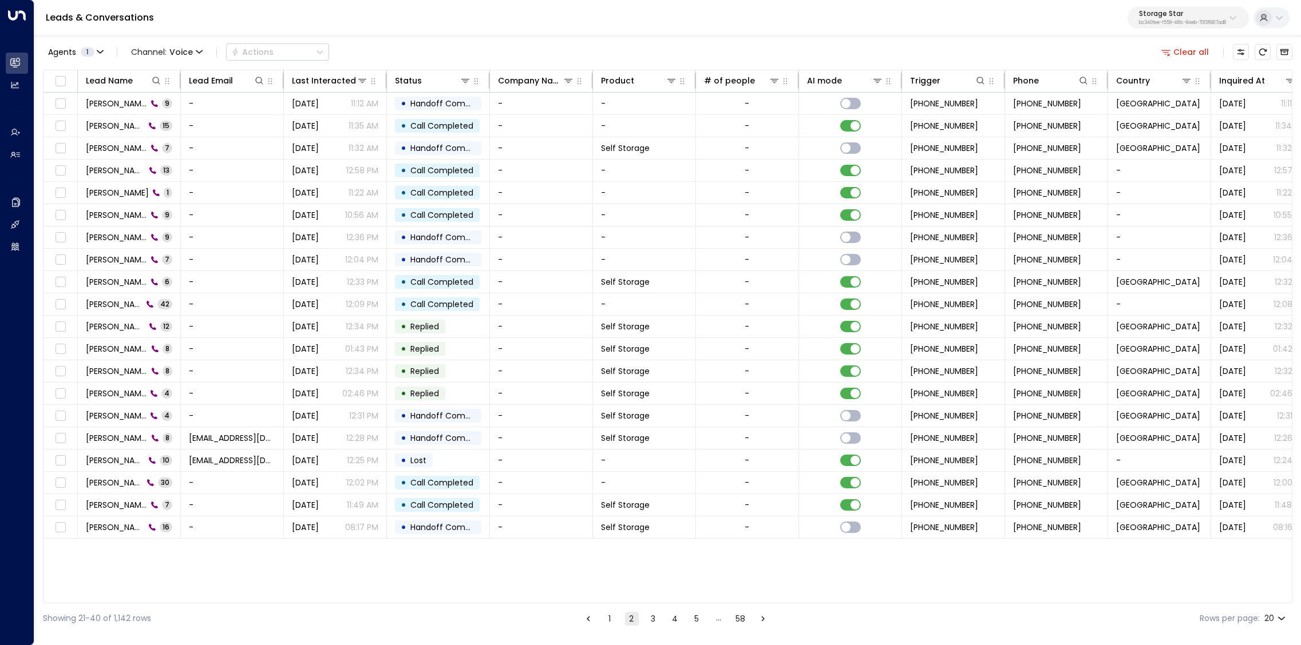
click at [655, 560] on button "3" at bounding box center [654, 619] width 14 height 14
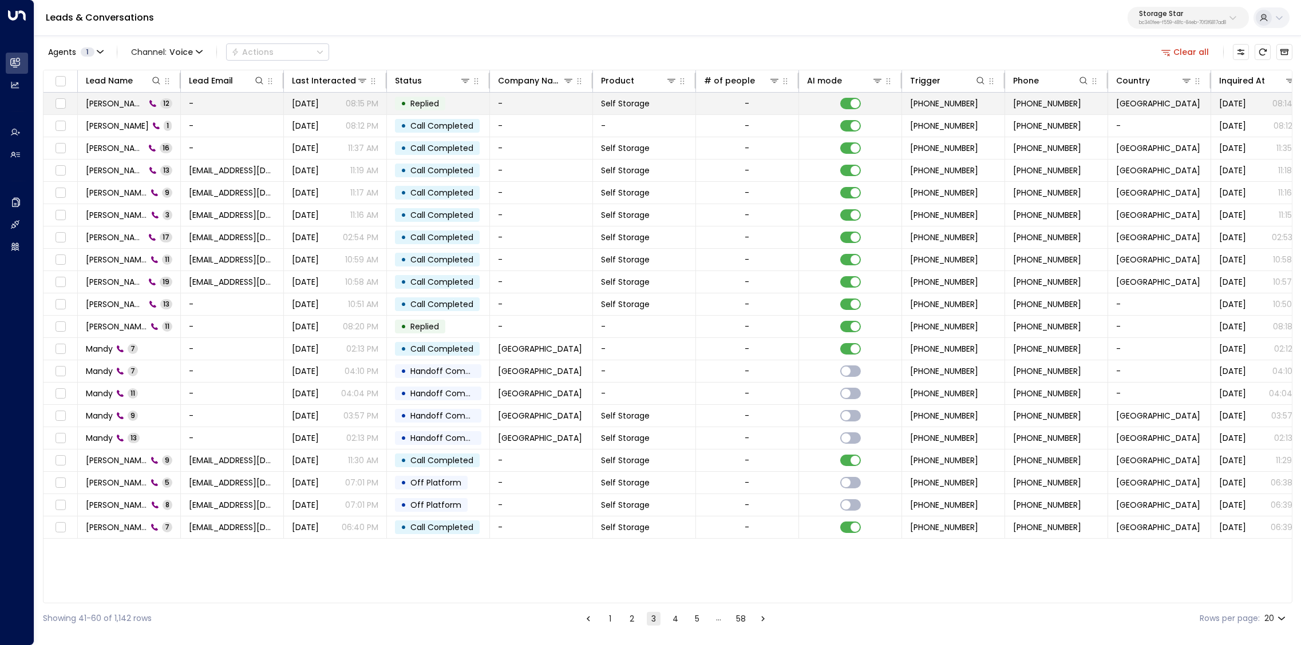
click at [112, 105] on span "Donna Scott" at bounding box center [116, 103] width 60 height 11
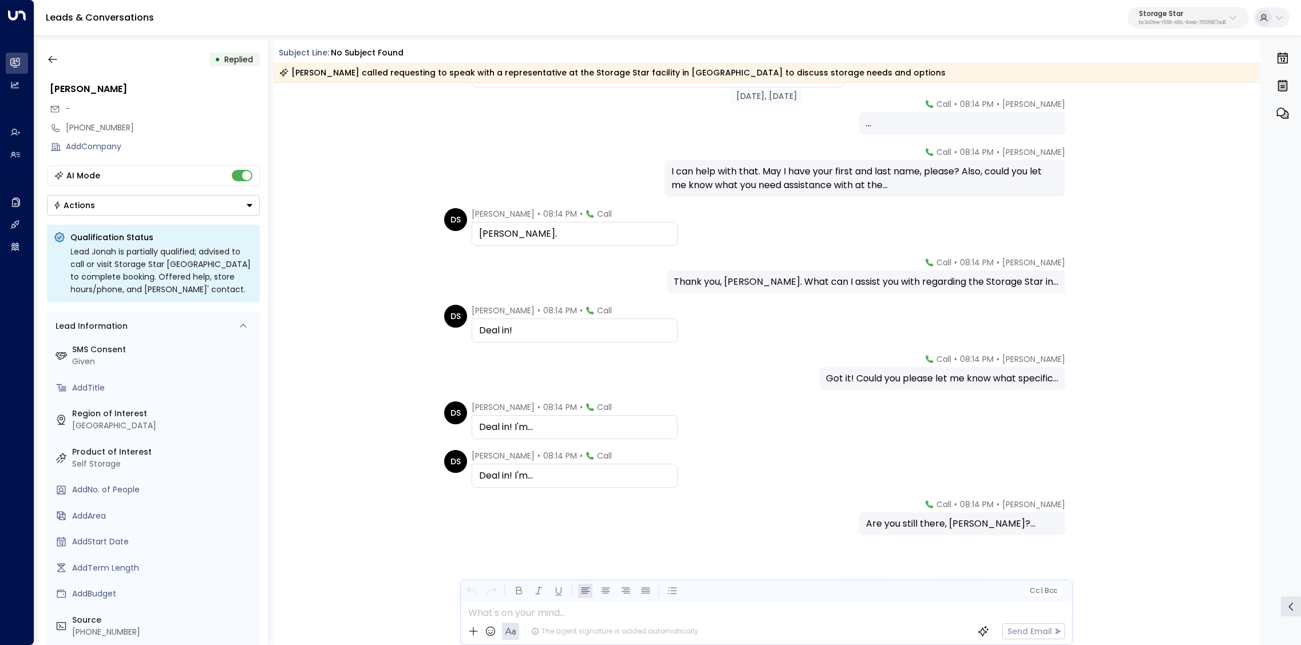
scroll to position [199, 0]
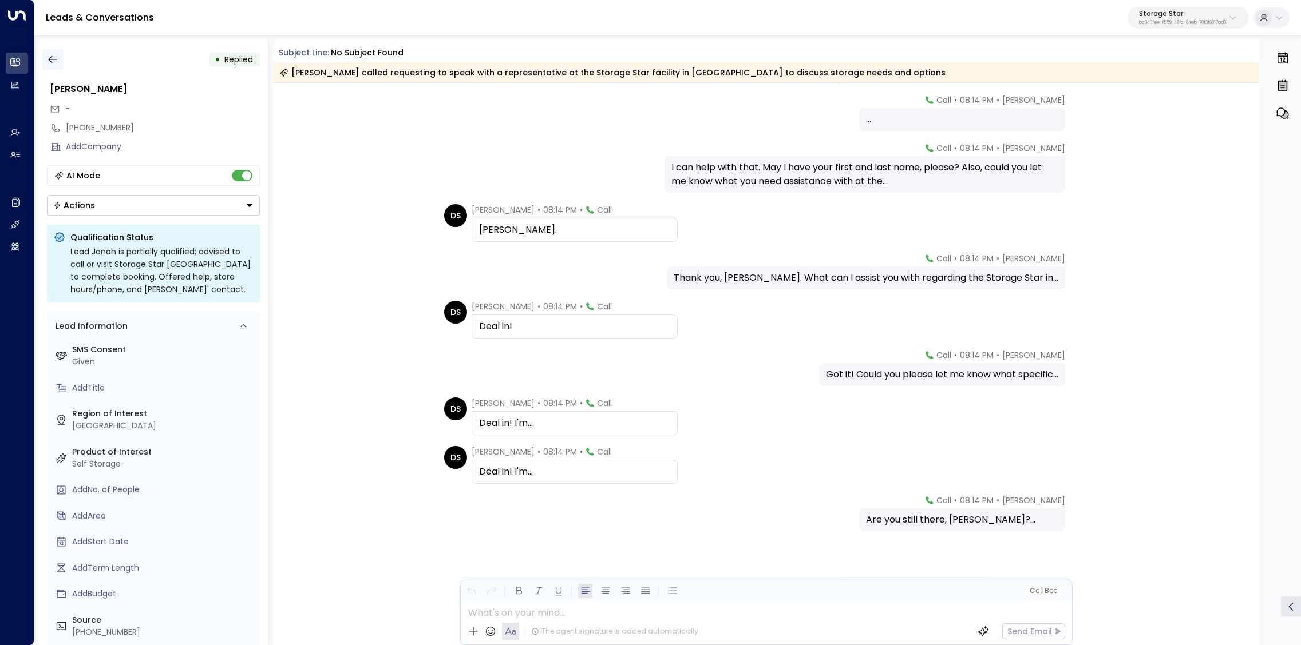
click at [47, 62] on icon "button" at bounding box center [52, 59] width 11 height 11
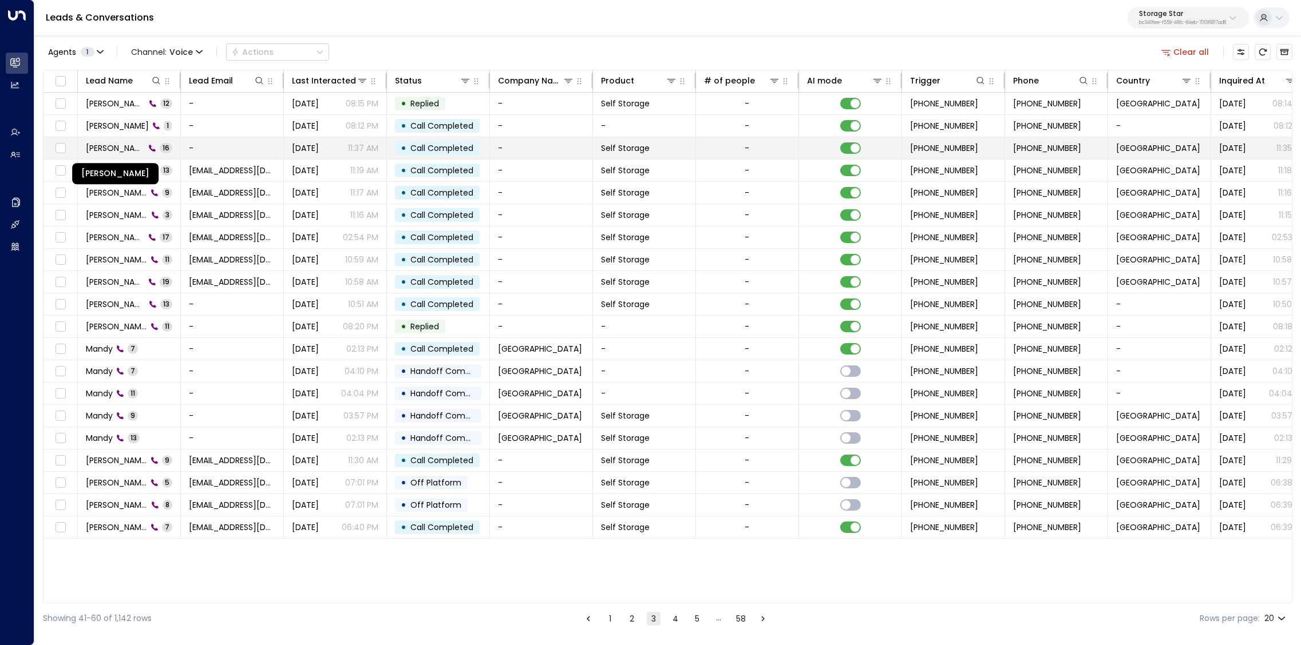
click at [112, 151] on span "Perry Williamson" at bounding box center [115, 147] width 59 height 11
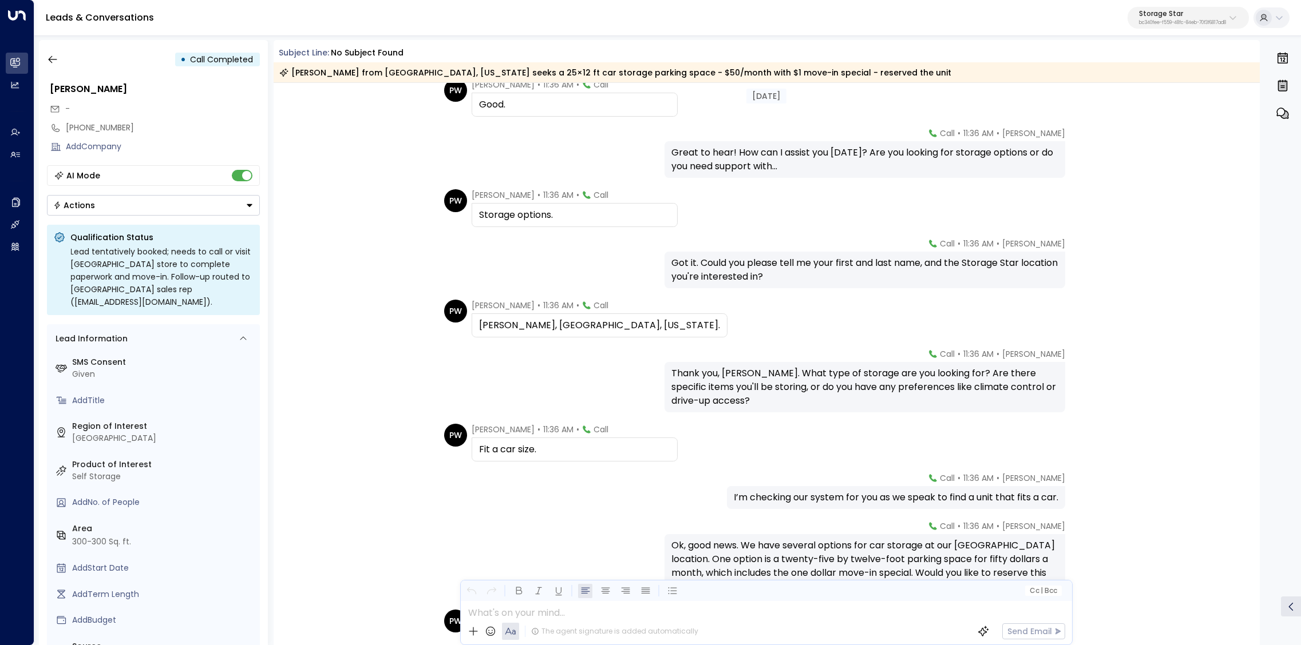
scroll to position [101, 0]
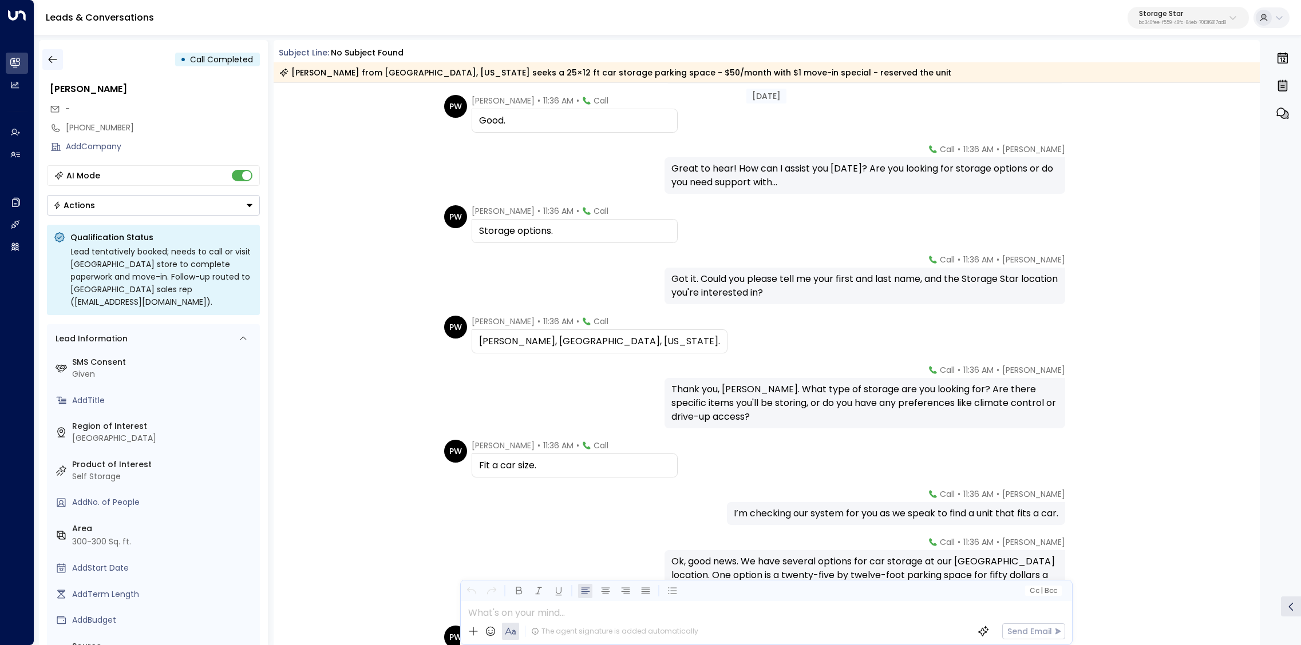
click at [49, 60] on icon "button" at bounding box center [52, 59] width 9 height 7
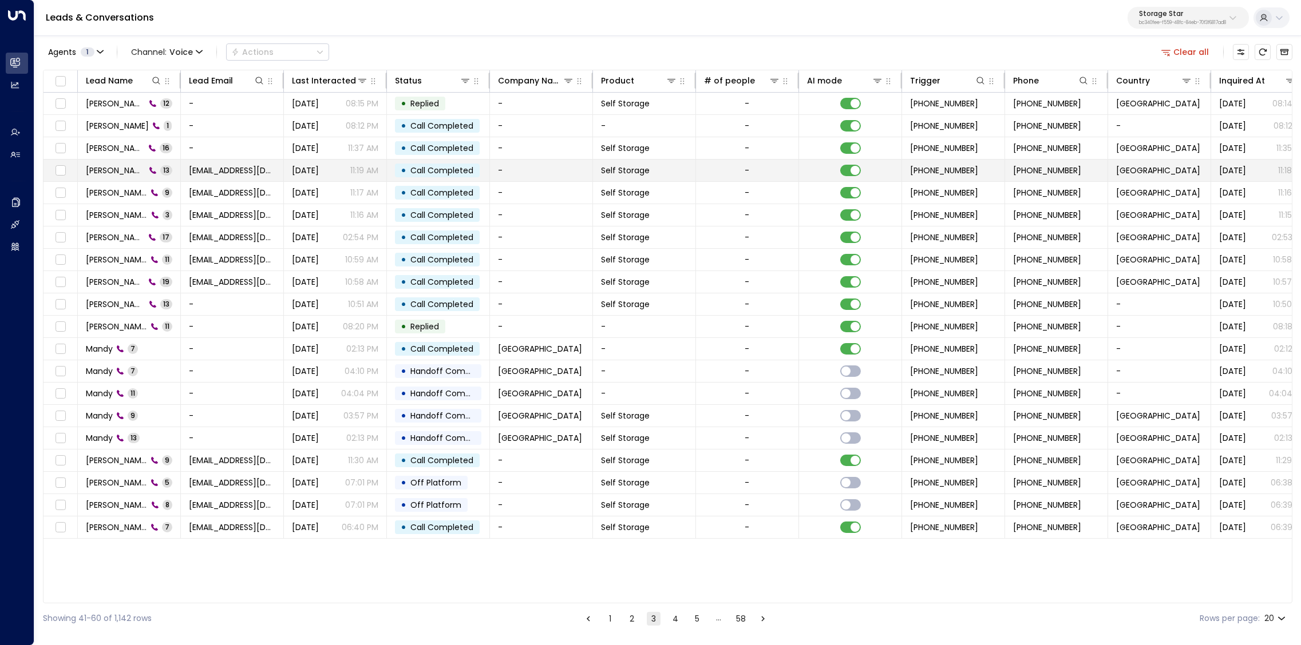
click at [125, 172] on span "Nicole Davis" at bounding box center [116, 170] width 60 height 11
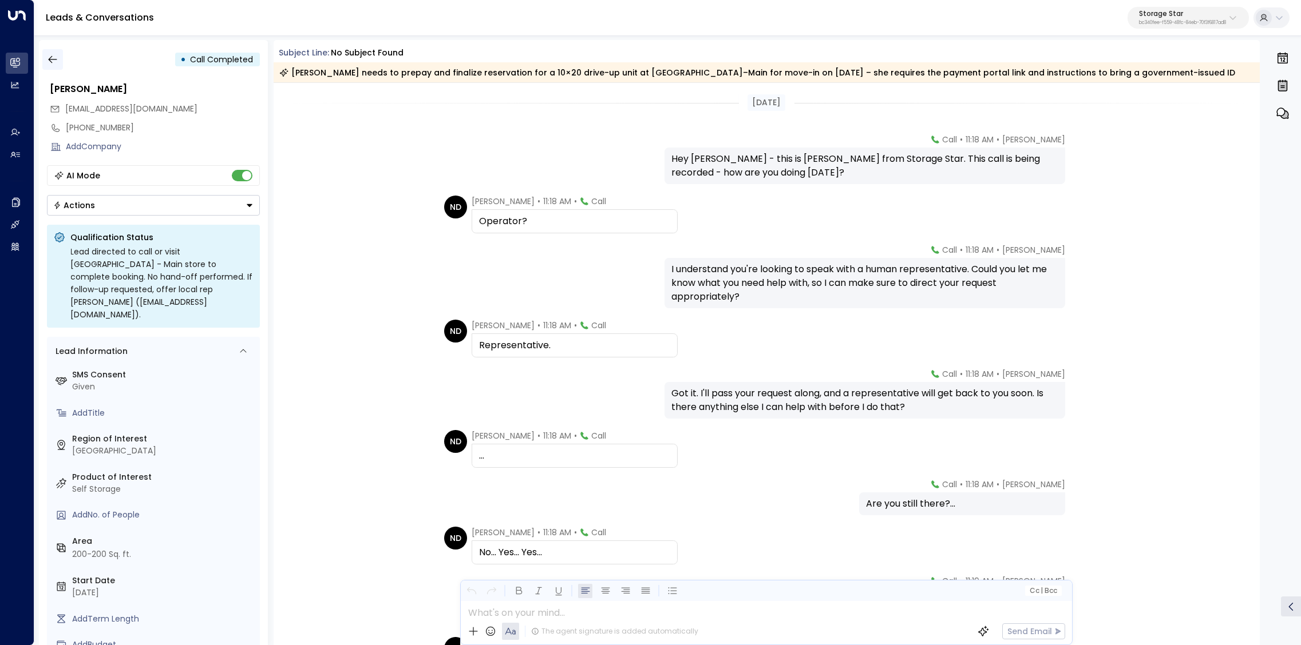
click at [54, 62] on icon "button" at bounding box center [52, 59] width 11 height 11
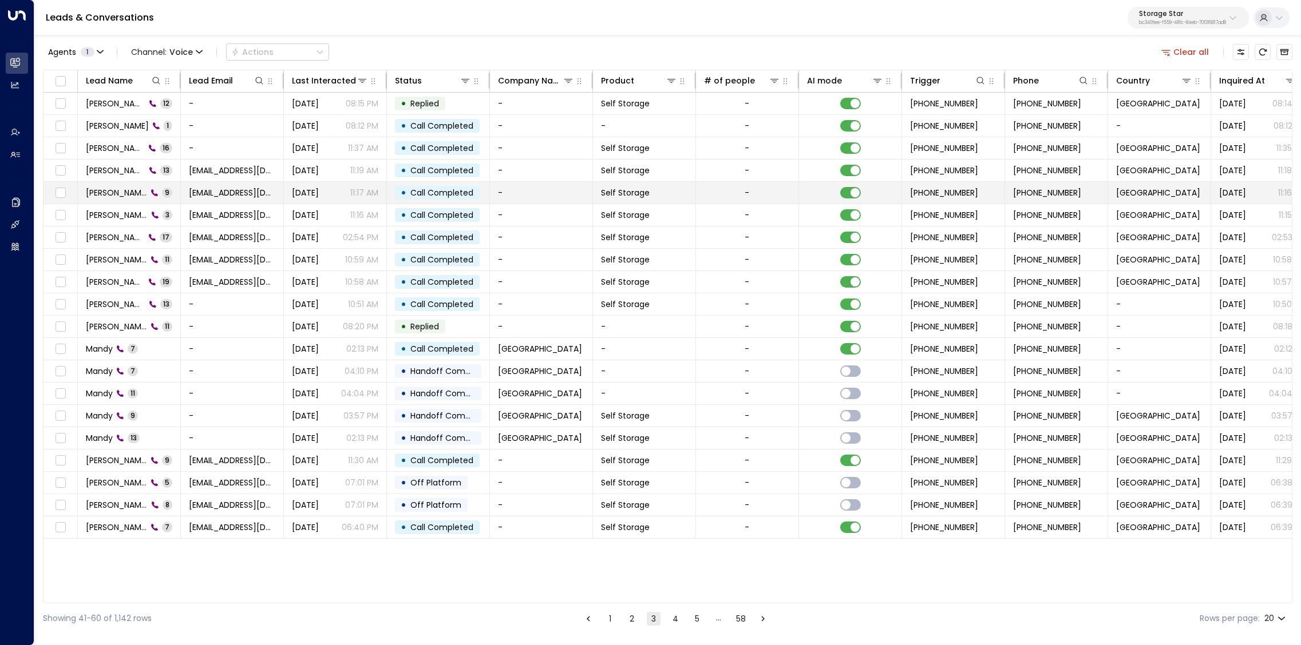
click at [127, 194] on span "Nicole Davis" at bounding box center [116, 192] width 61 height 11
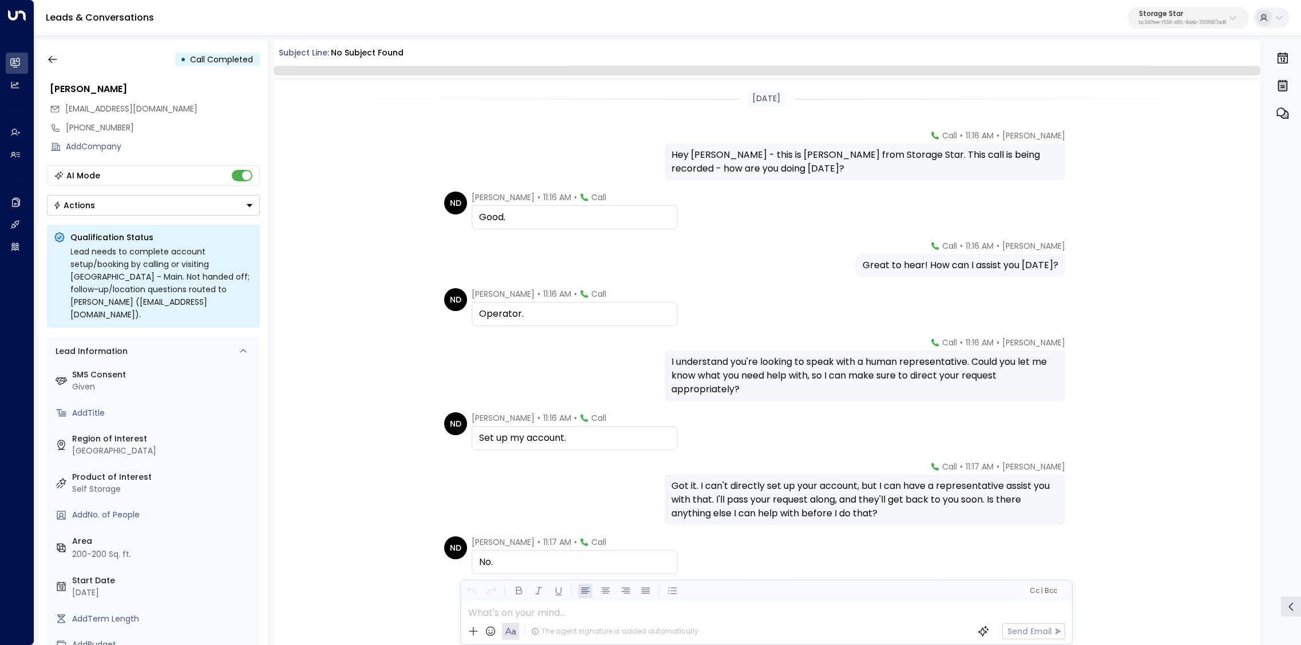
scroll to position [90, 0]
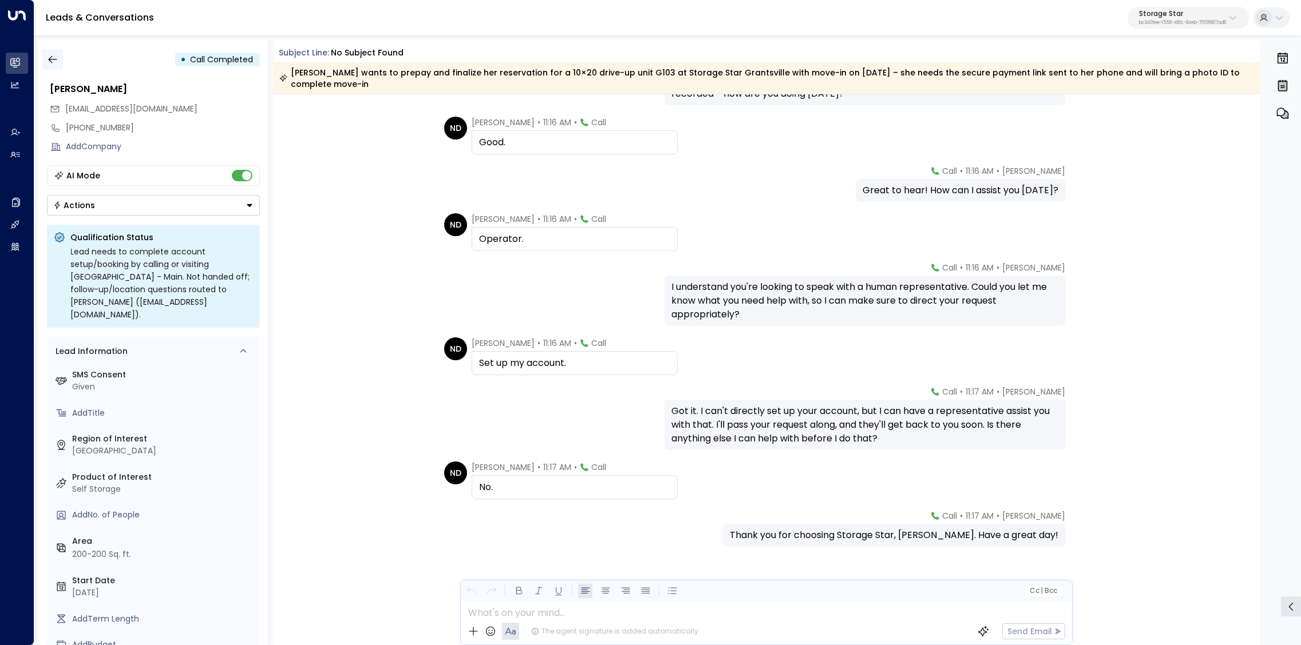
click at [60, 64] on button "button" at bounding box center [52, 59] width 21 height 21
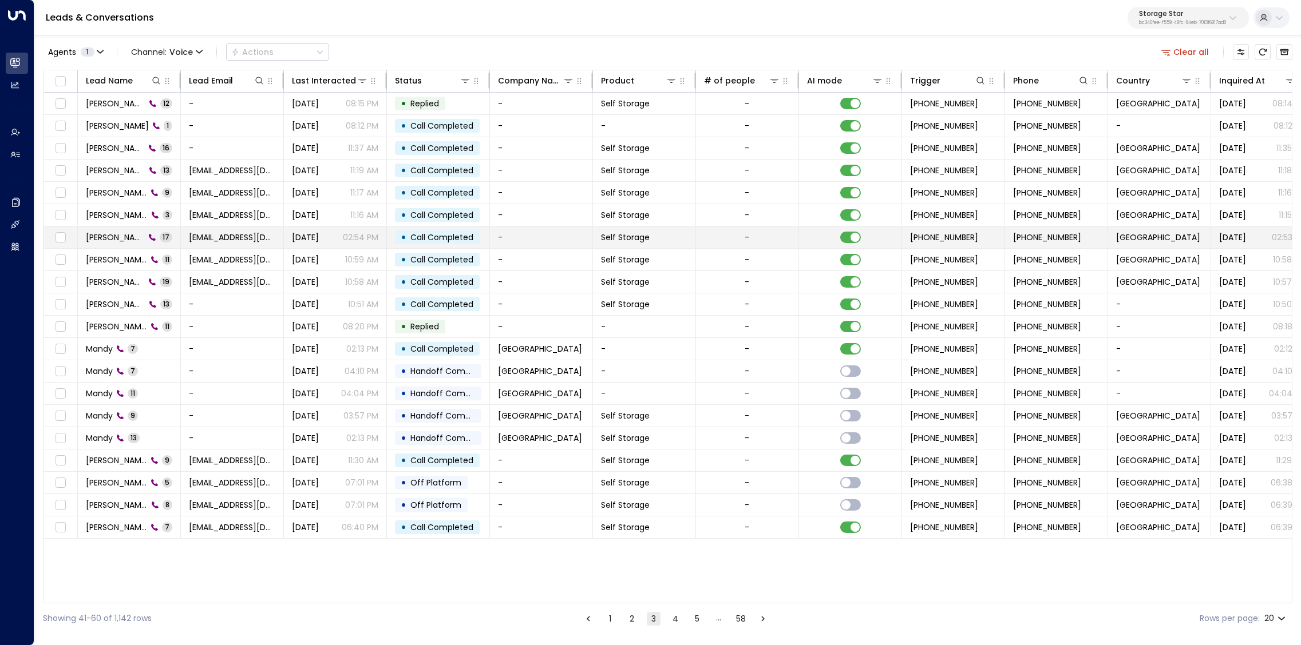
click at [112, 240] on span "Nicole Davis" at bounding box center [115, 237] width 59 height 11
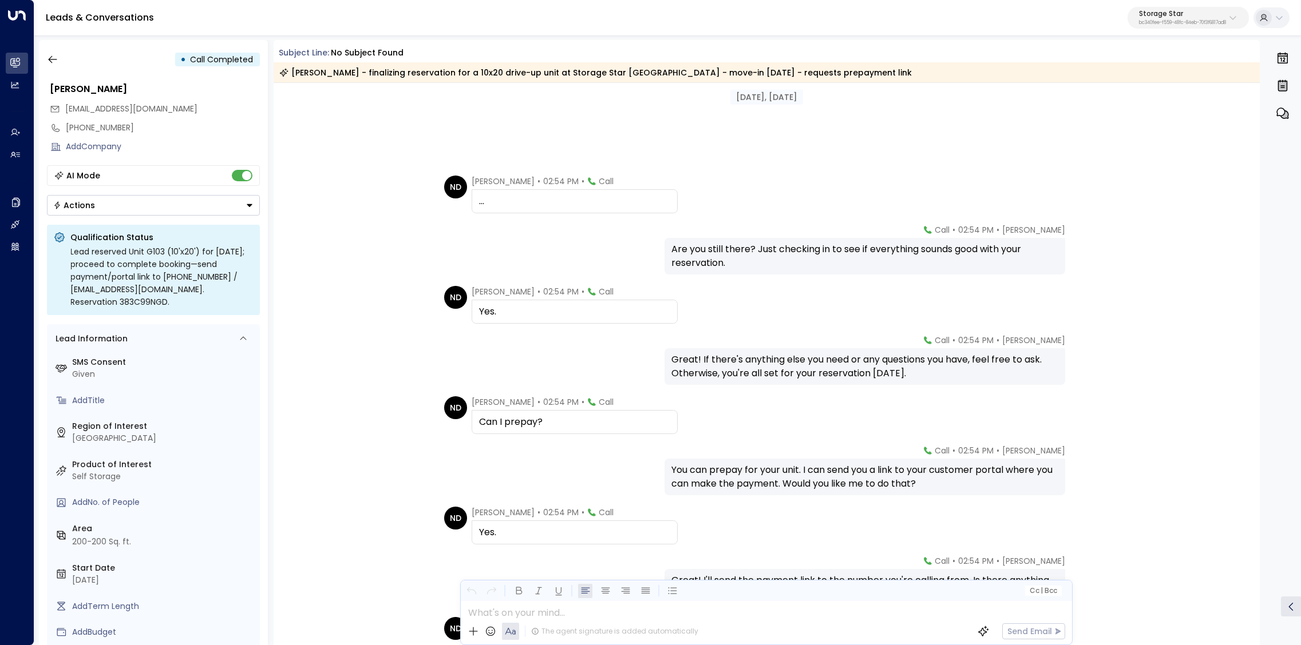
scroll to position [536, 0]
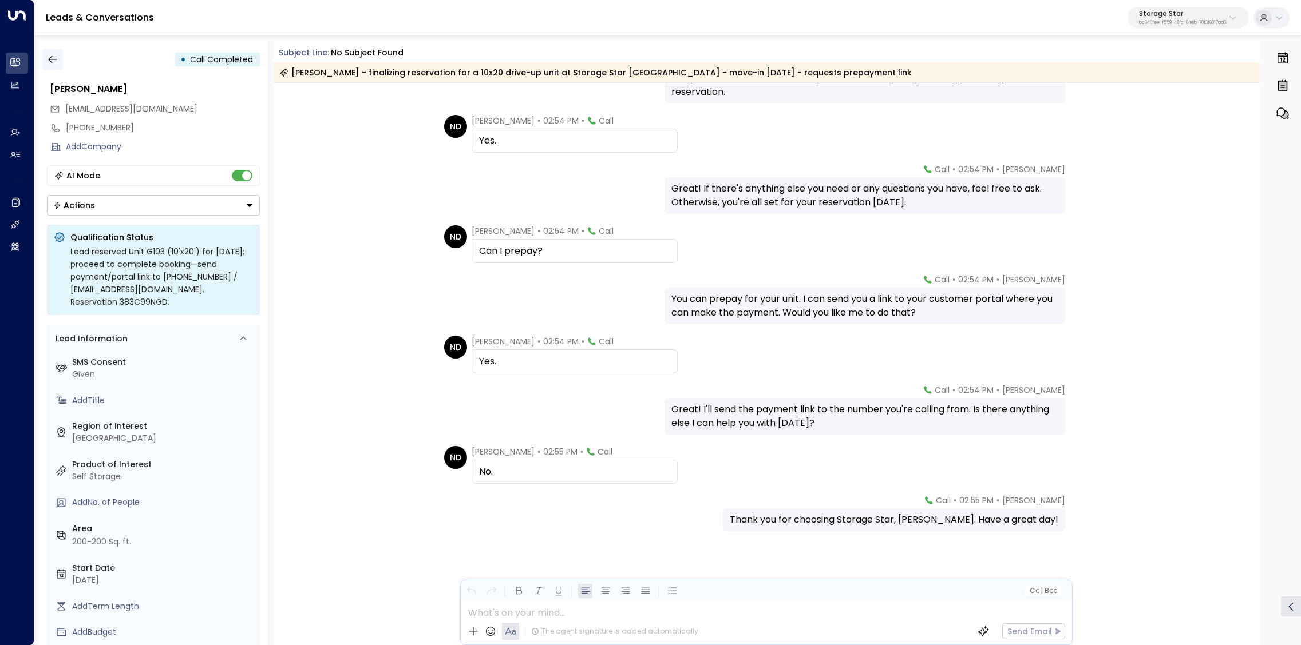
click at [49, 61] on icon "button" at bounding box center [52, 59] width 11 height 11
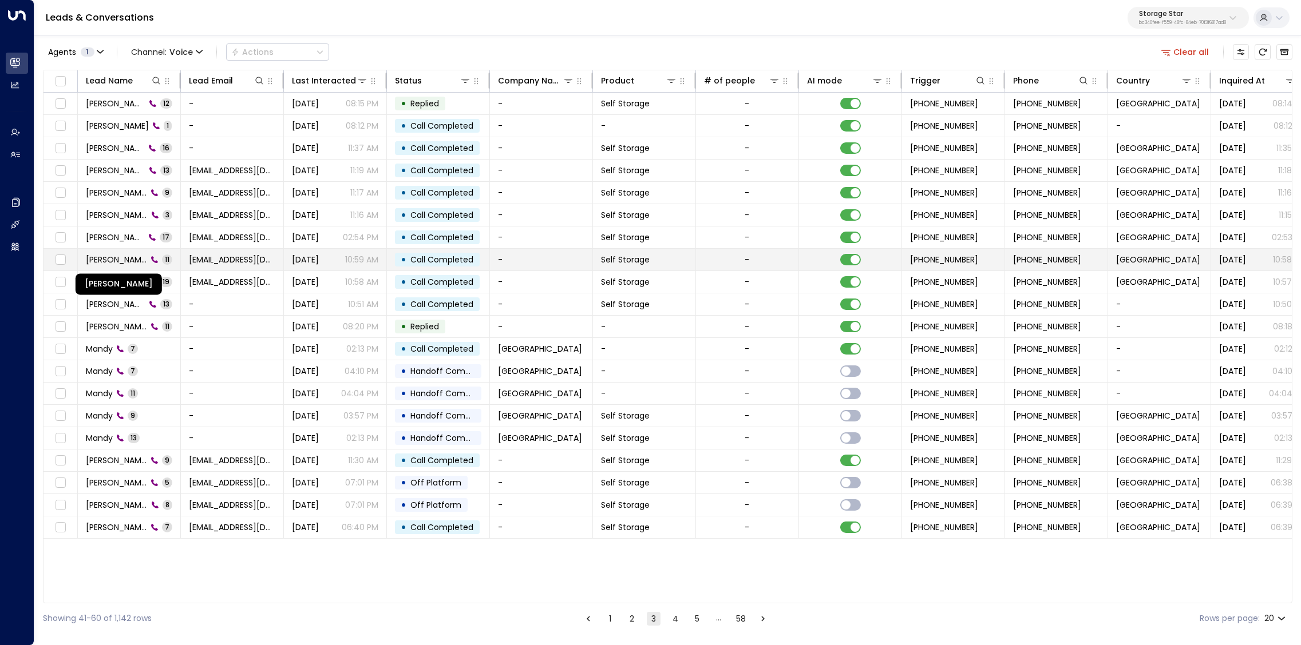
click at [116, 260] on span "Amando Trujillo" at bounding box center [116, 259] width 61 height 11
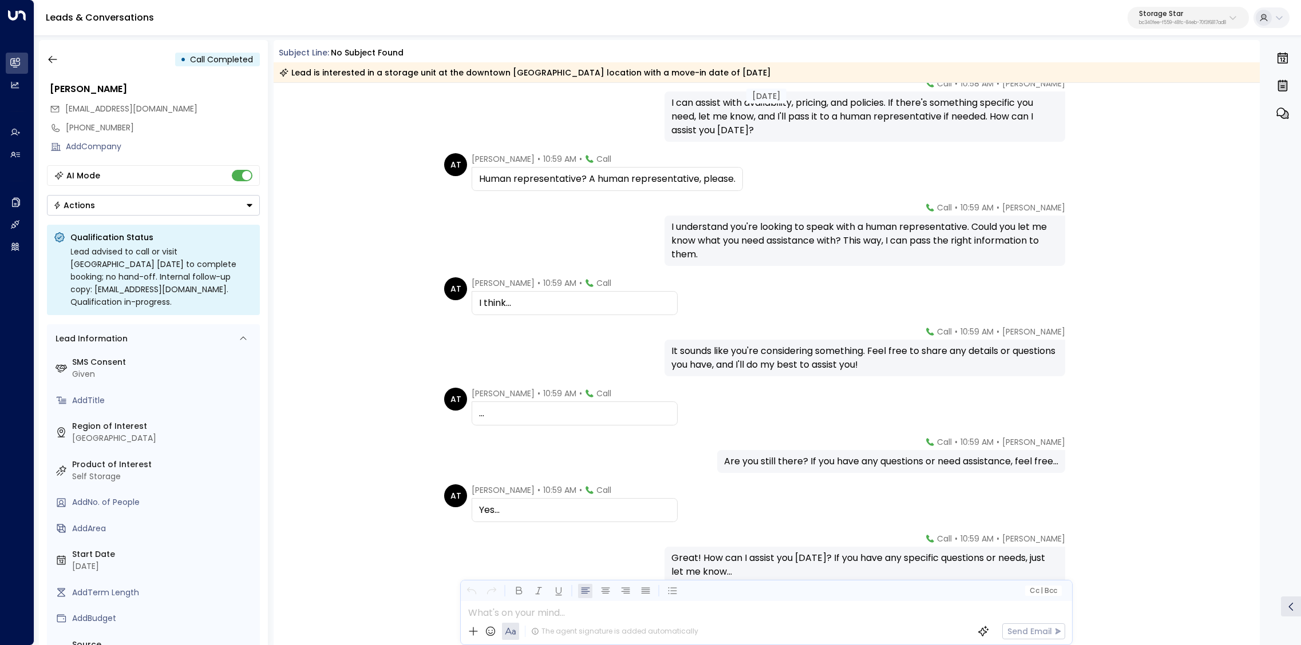
scroll to position [232, 0]
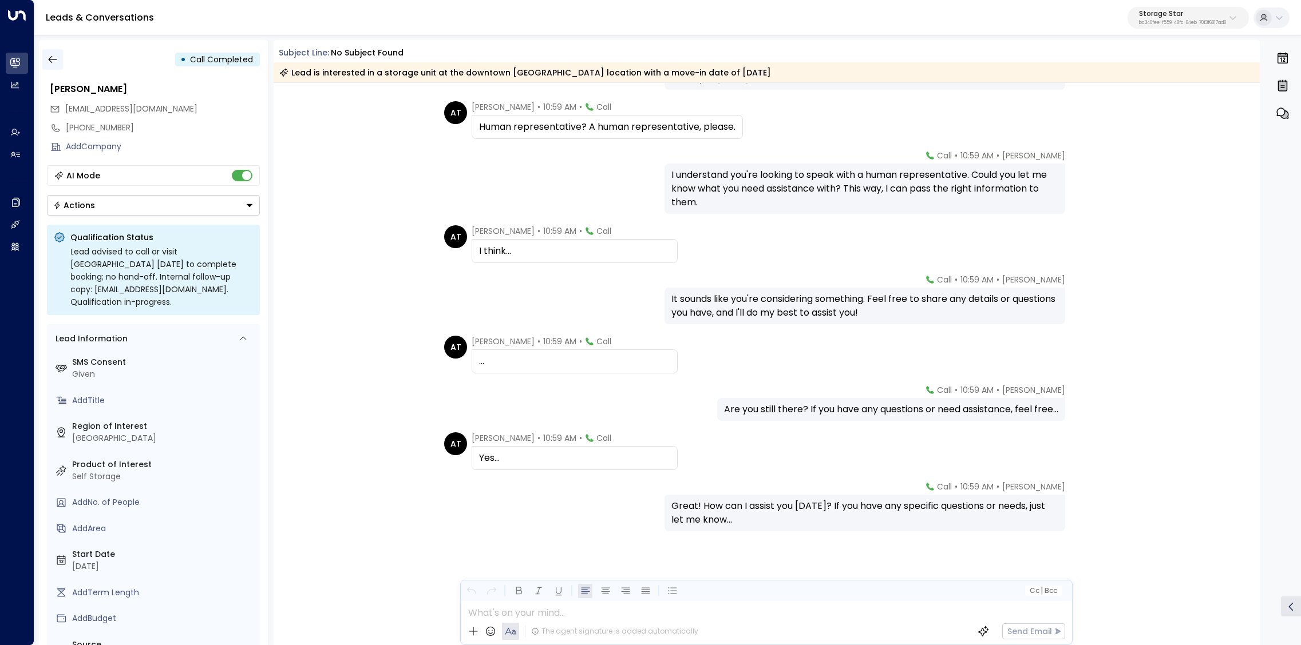
click at [57, 61] on icon "button" at bounding box center [52, 59] width 11 height 11
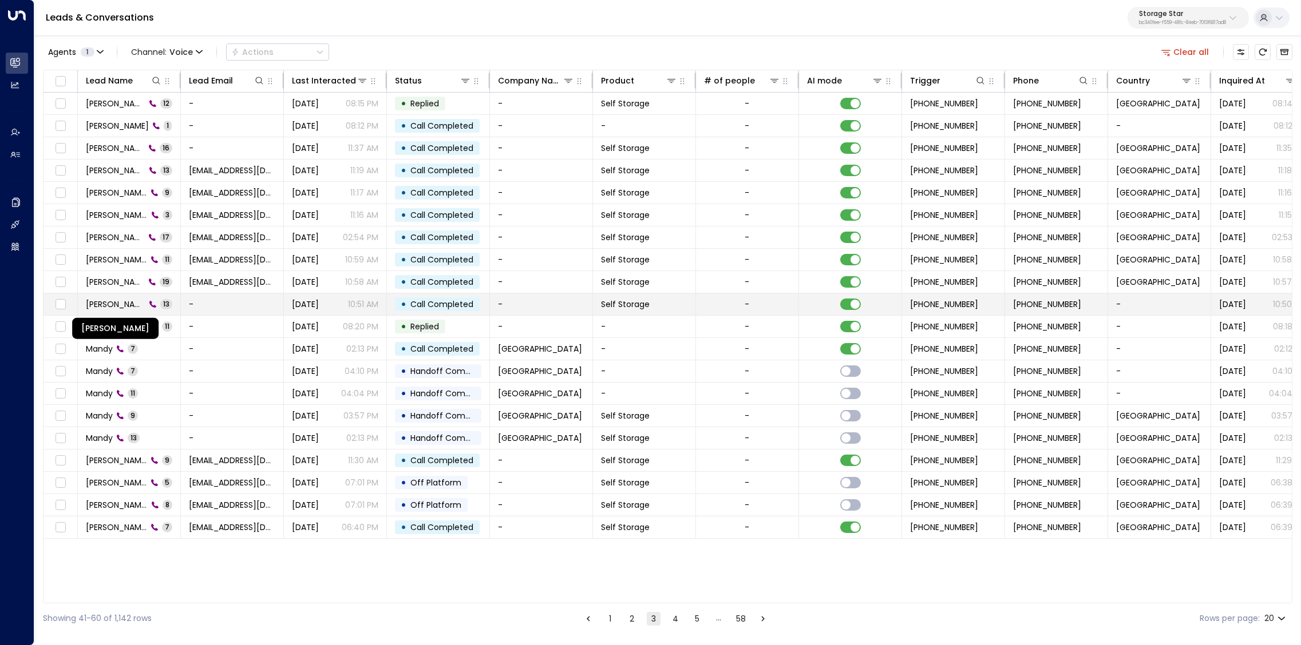
click at [115, 300] on span "Sergio Rodríguez" at bounding box center [116, 304] width 60 height 11
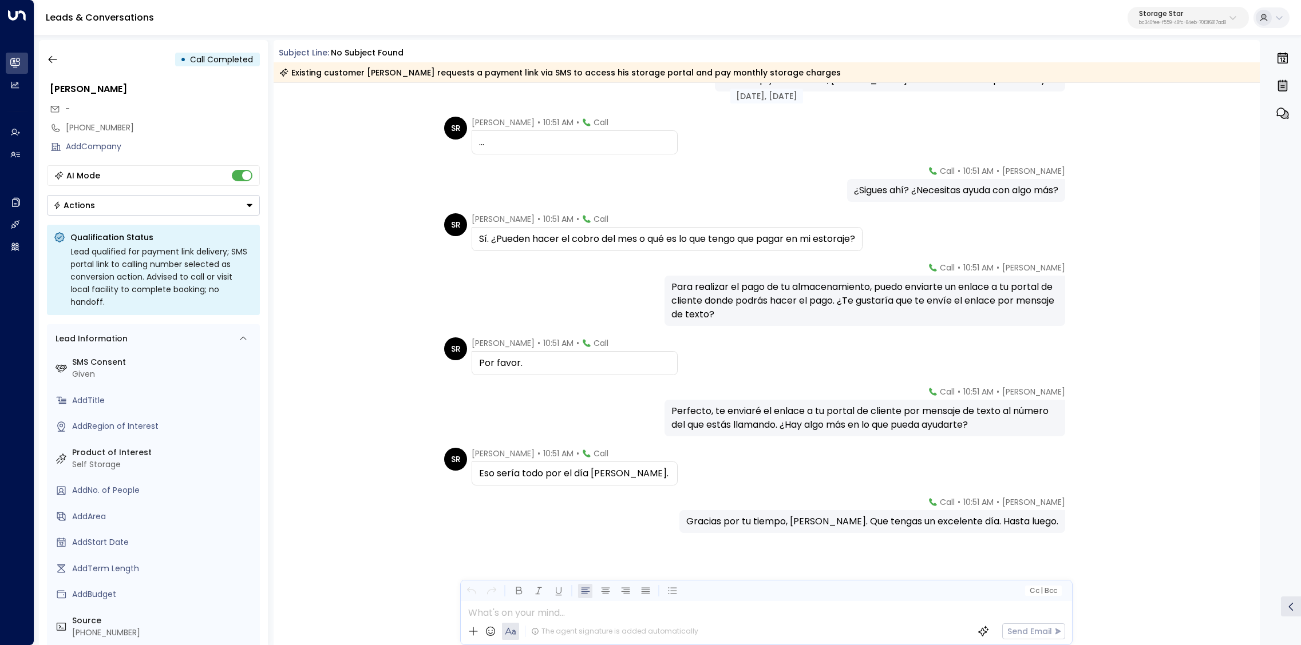
scroll to position [288, 0]
click at [57, 57] on icon "button" at bounding box center [52, 59] width 11 height 11
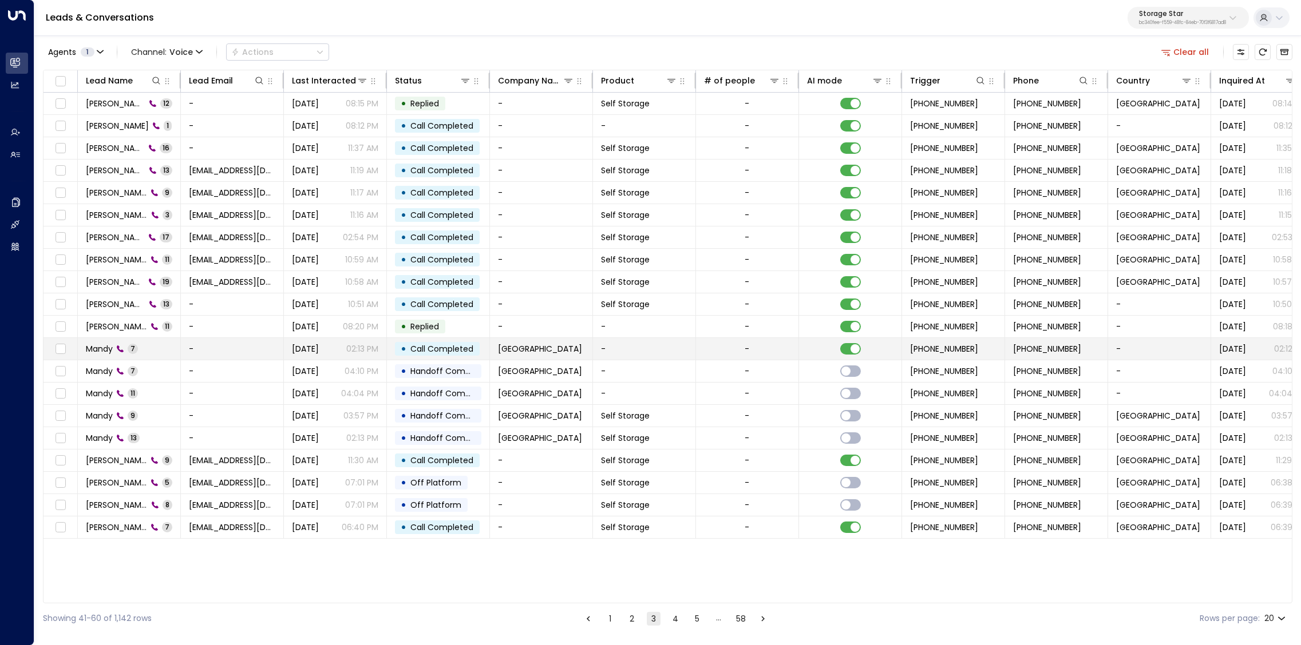
click at [102, 348] on span "Mandy" at bounding box center [99, 348] width 27 height 11
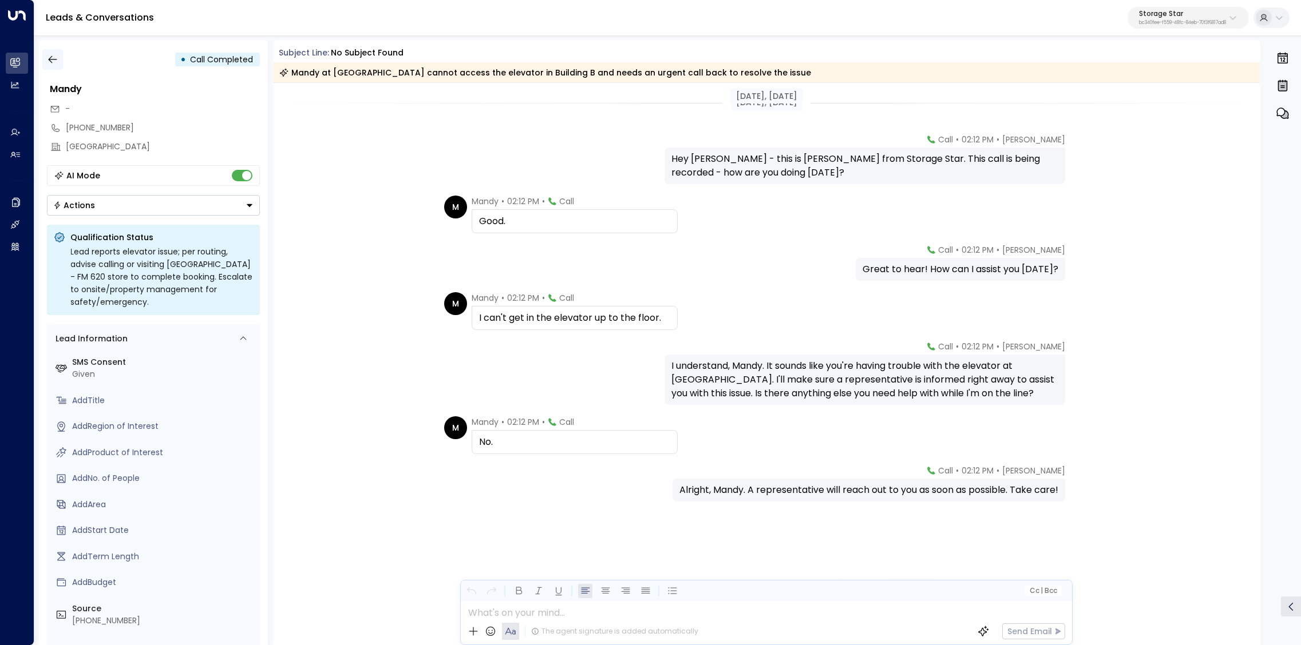
click at [52, 59] on icon "button" at bounding box center [52, 59] width 9 height 7
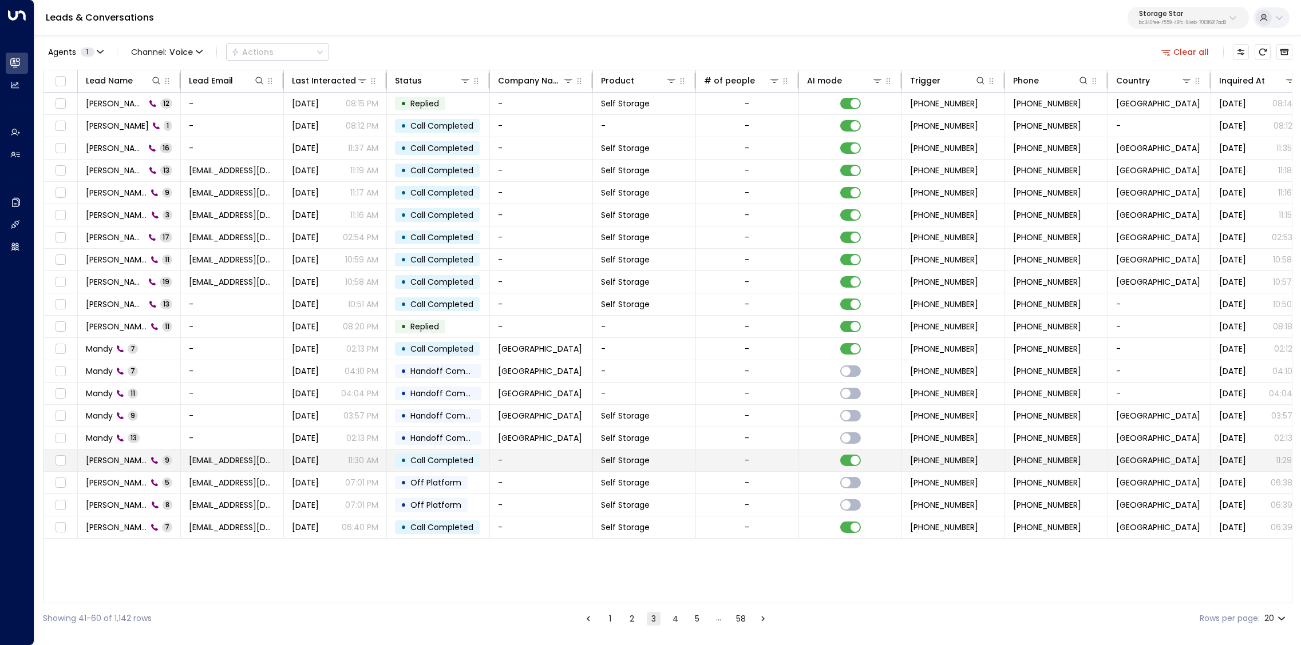
click at [124, 459] on span "Raul Andrade" at bounding box center [116, 460] width 61 height 11
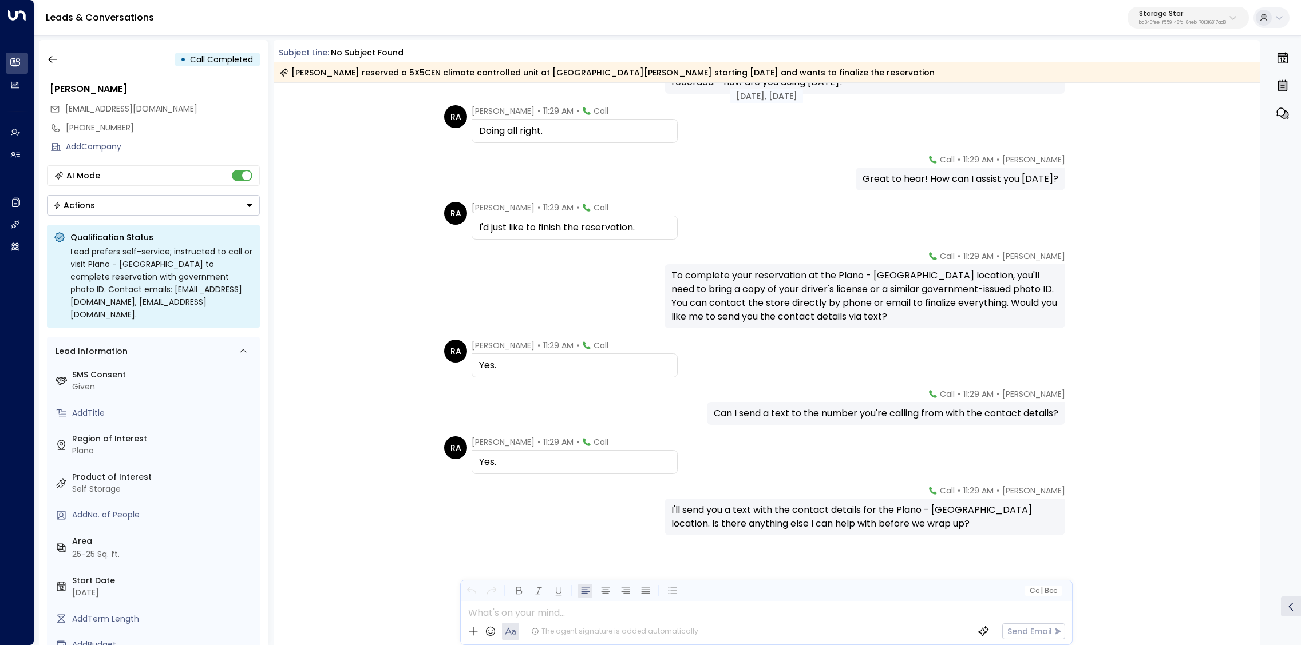
scroll to position [79, 0]
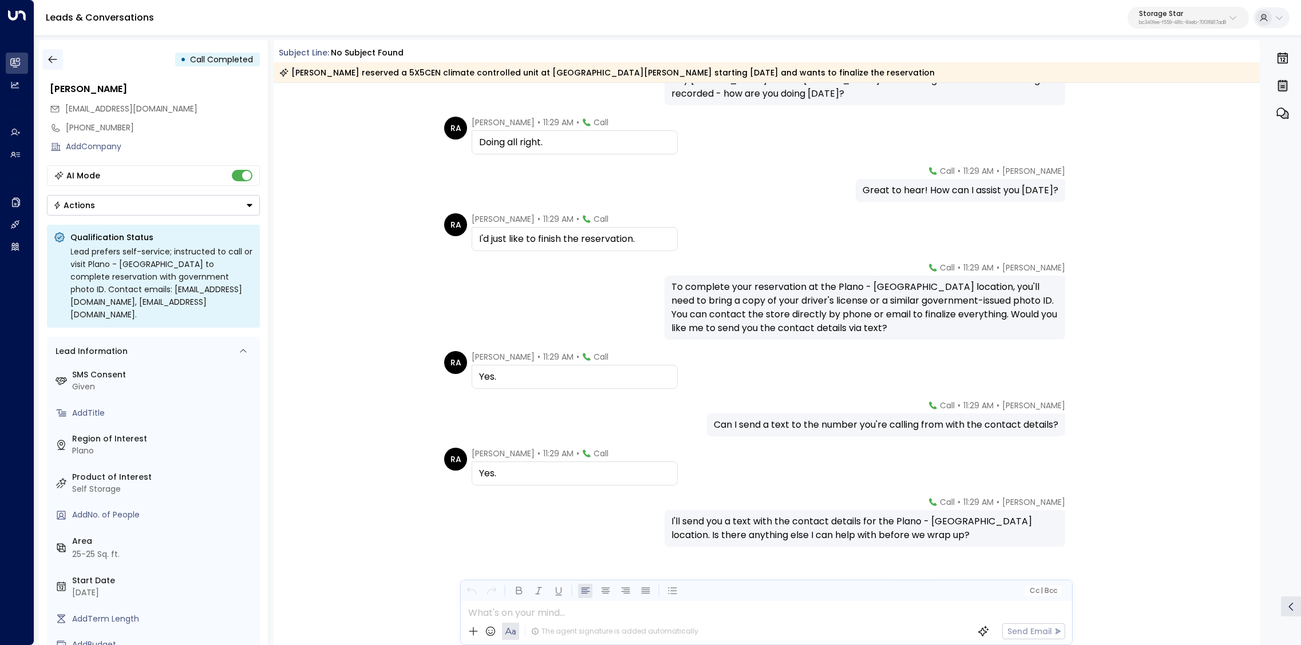
click at [50, 62] on icon "button" at bounding box center [52, 59] width 9 height 7
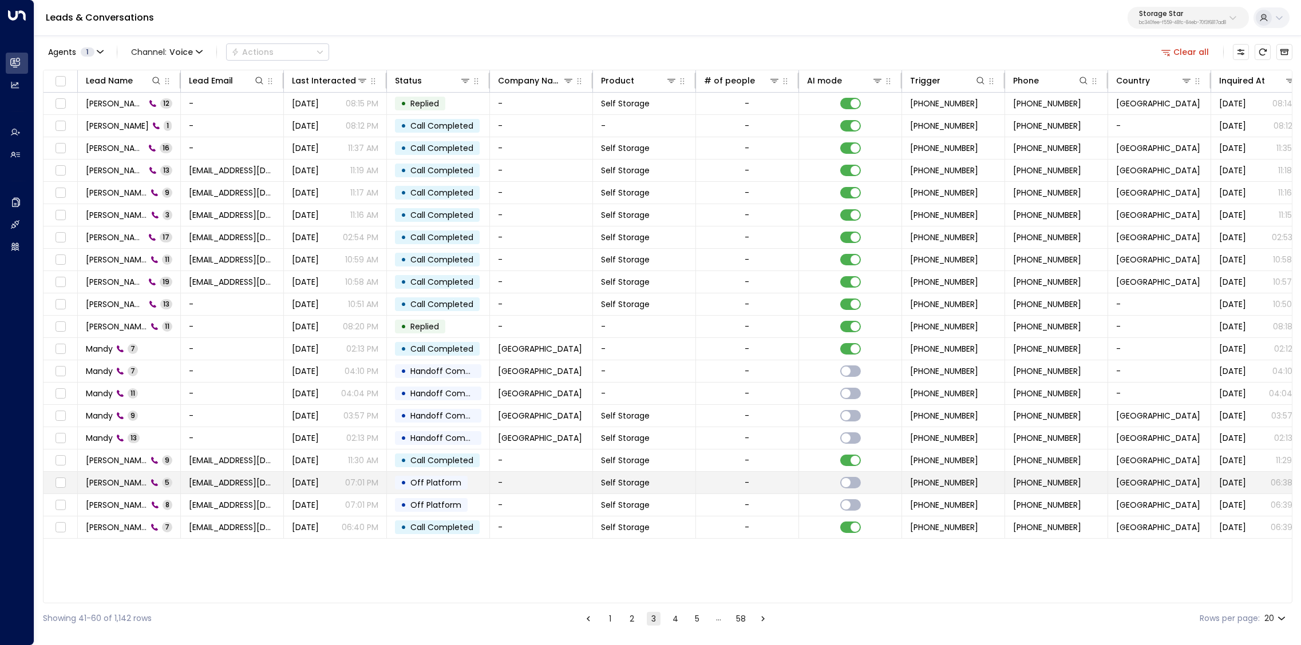
click at [108, 482] on span "Cassidy Warr" at bounding box center [116, 482] width 61 height 11
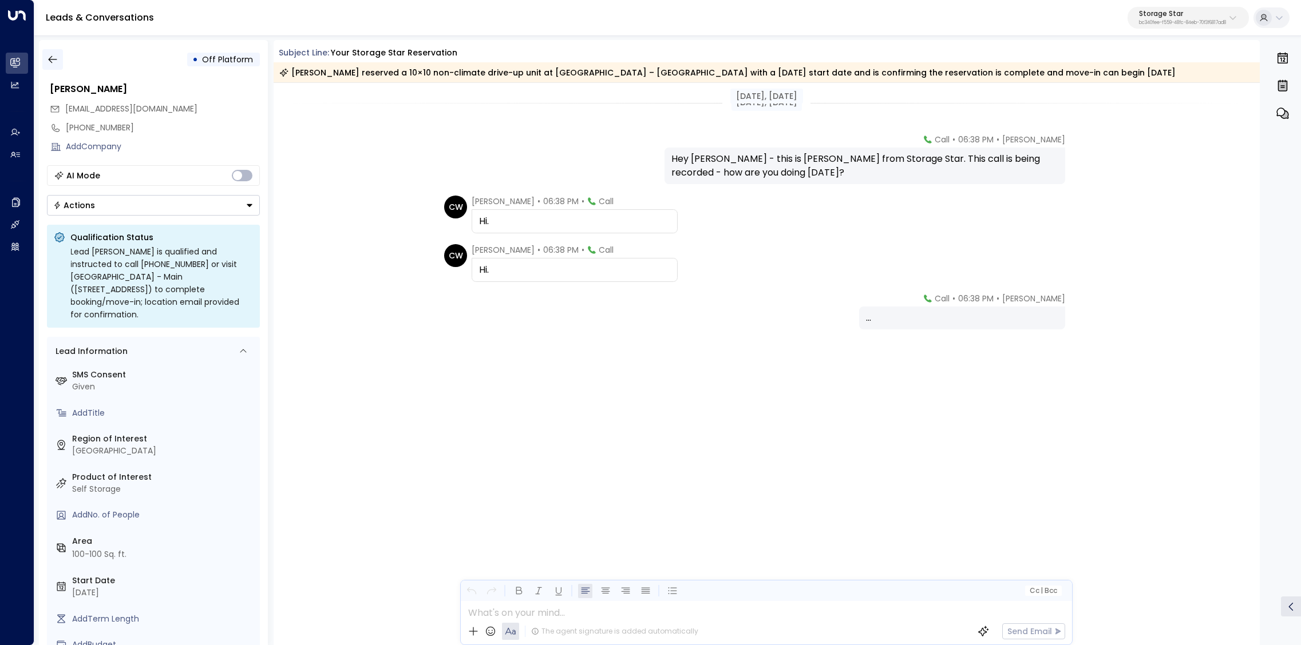
click at [55, 64] on icon "button" at bounding box center [52, 59] width 11 height 11
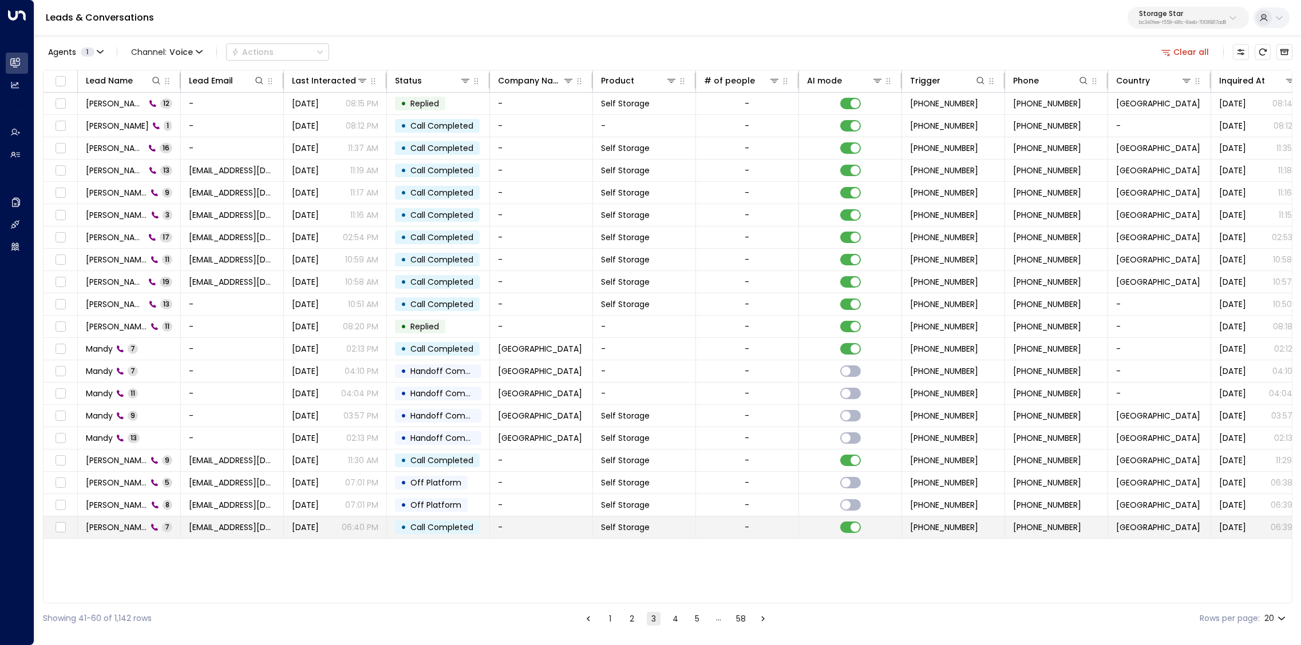
click at [117, 528] on span "Taylor Dobbs" at bounding box center [116, 527] width 61 height 11
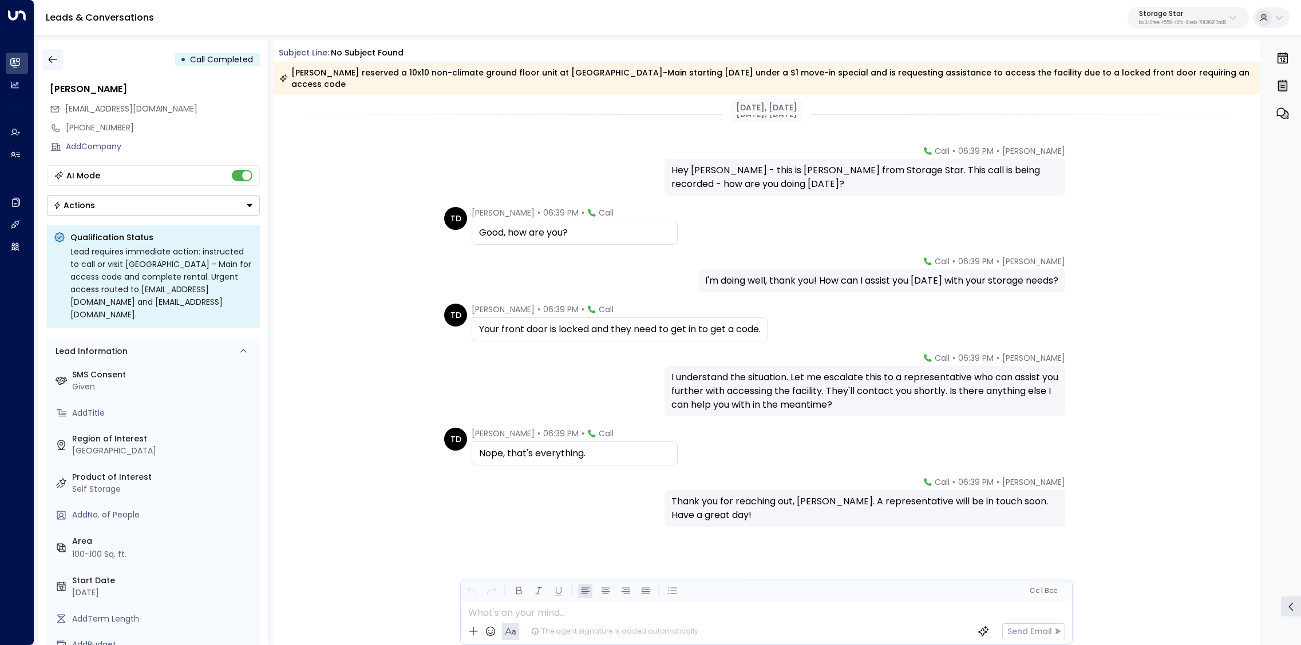
click at [57, 63] on icon "button" at bounding box center [52, 59] width 11 height 11
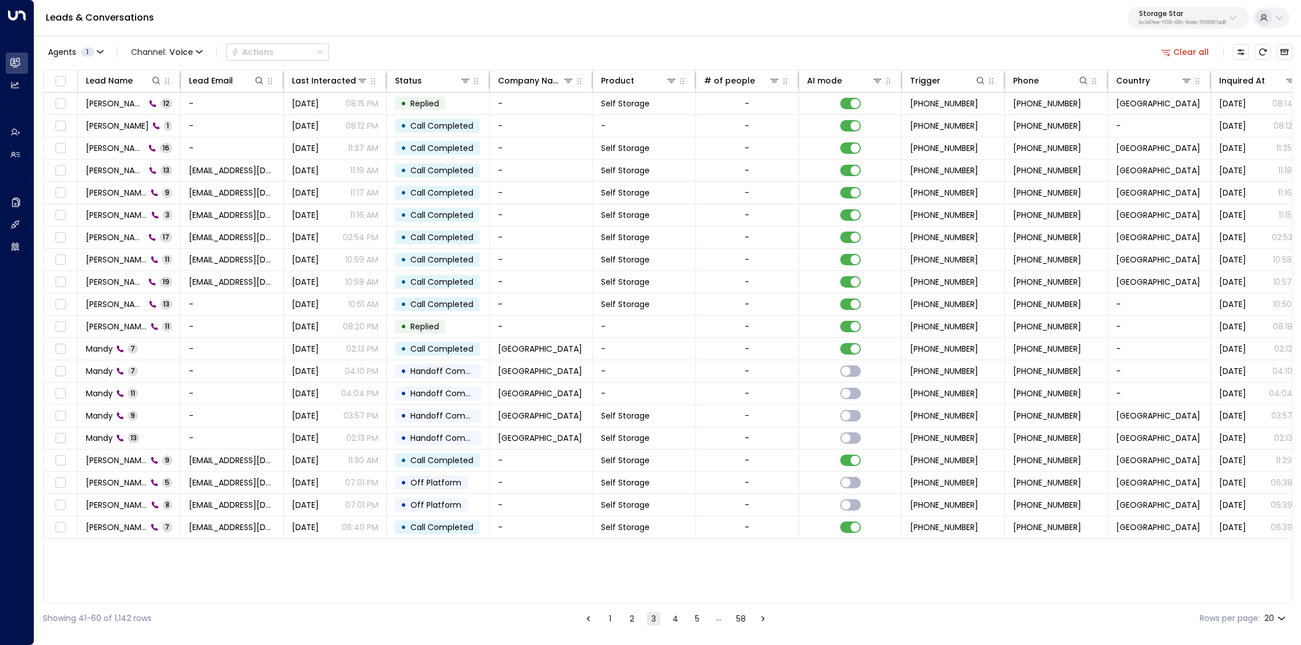
click at [674, 560] on button "4" at bounding box center [675, 619] width 14 height 14
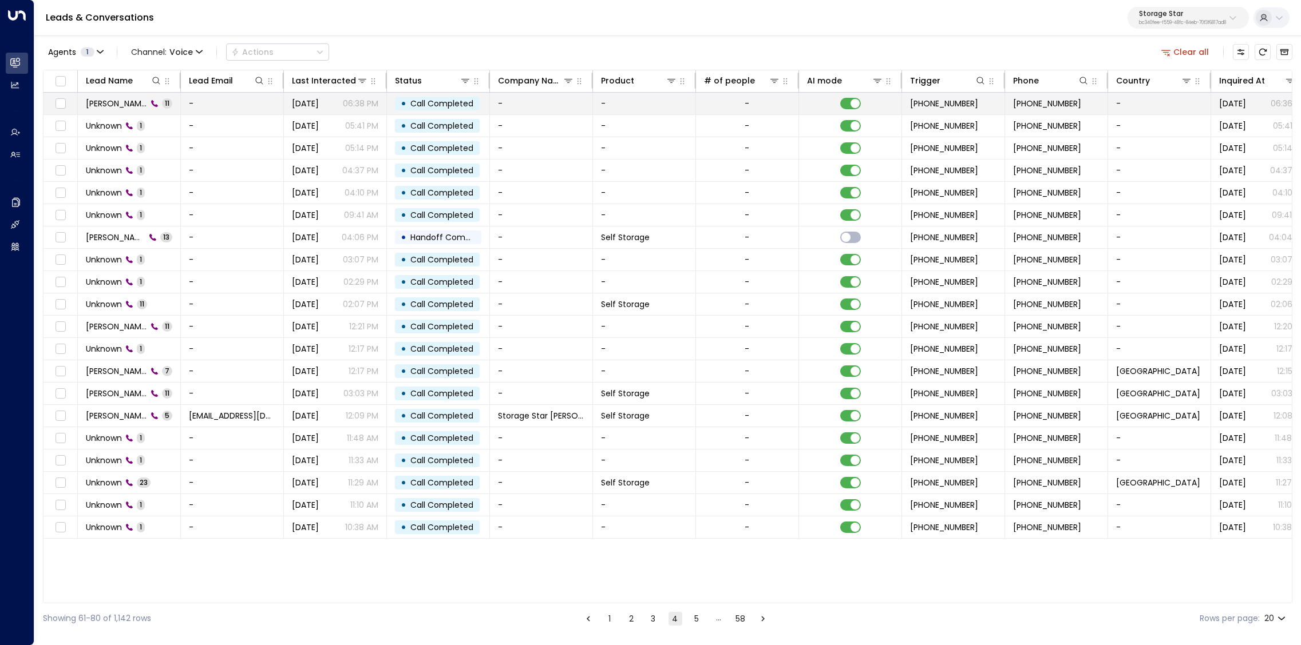
click at [107, 106] on span "Maximal Valadez" at bounding box center [116, 103] width 61 height 11
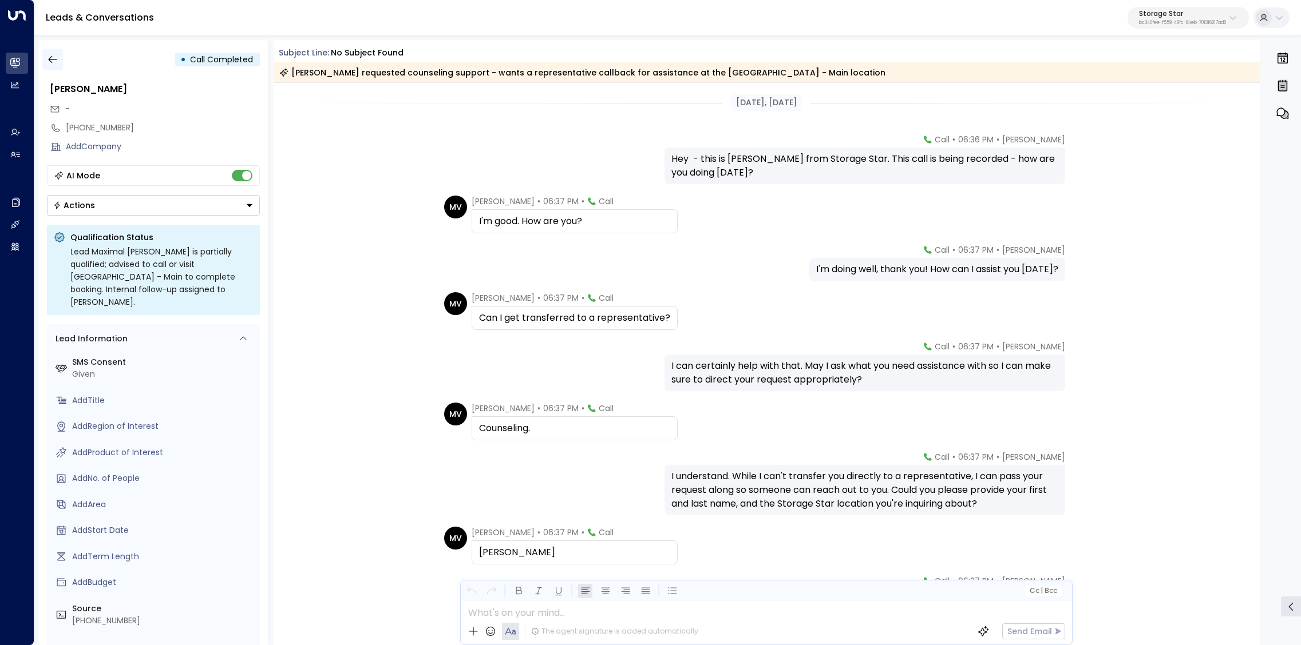
click at [49, 58] on icon "button" at bounding box center [52, 59] width 11 height 11
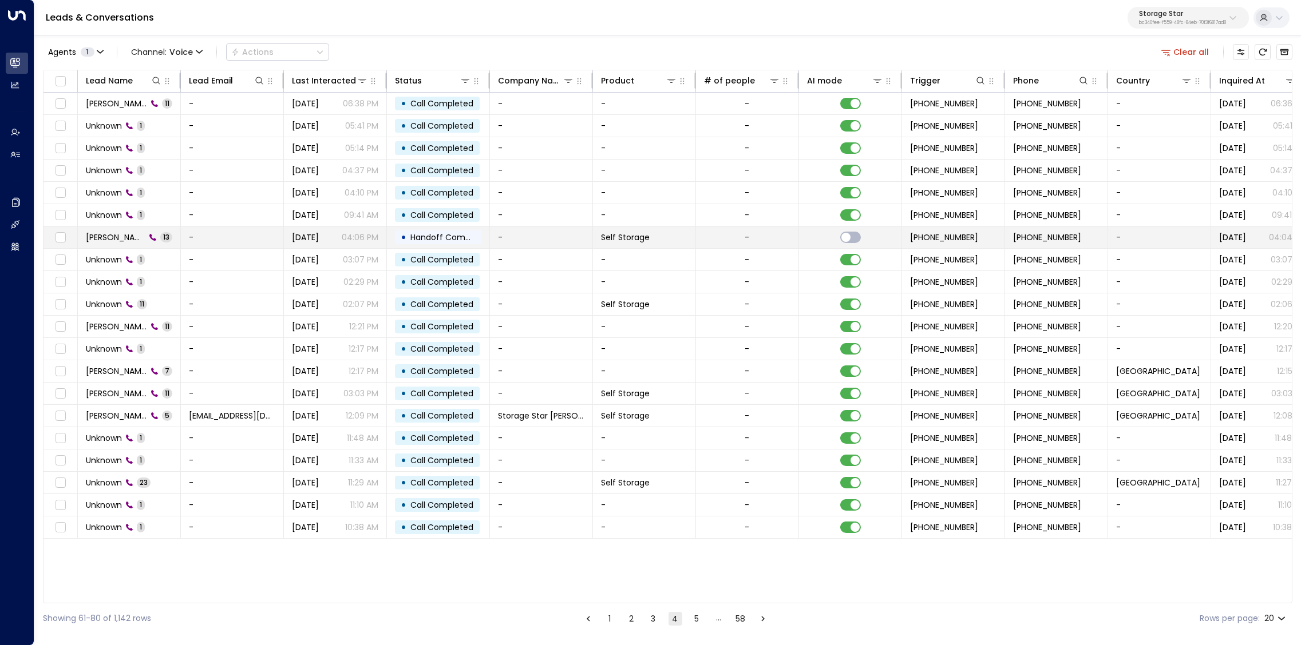
click at [130, 236] on span "Tyler Williams" at bounding box center [116, 237] width 60 height 11
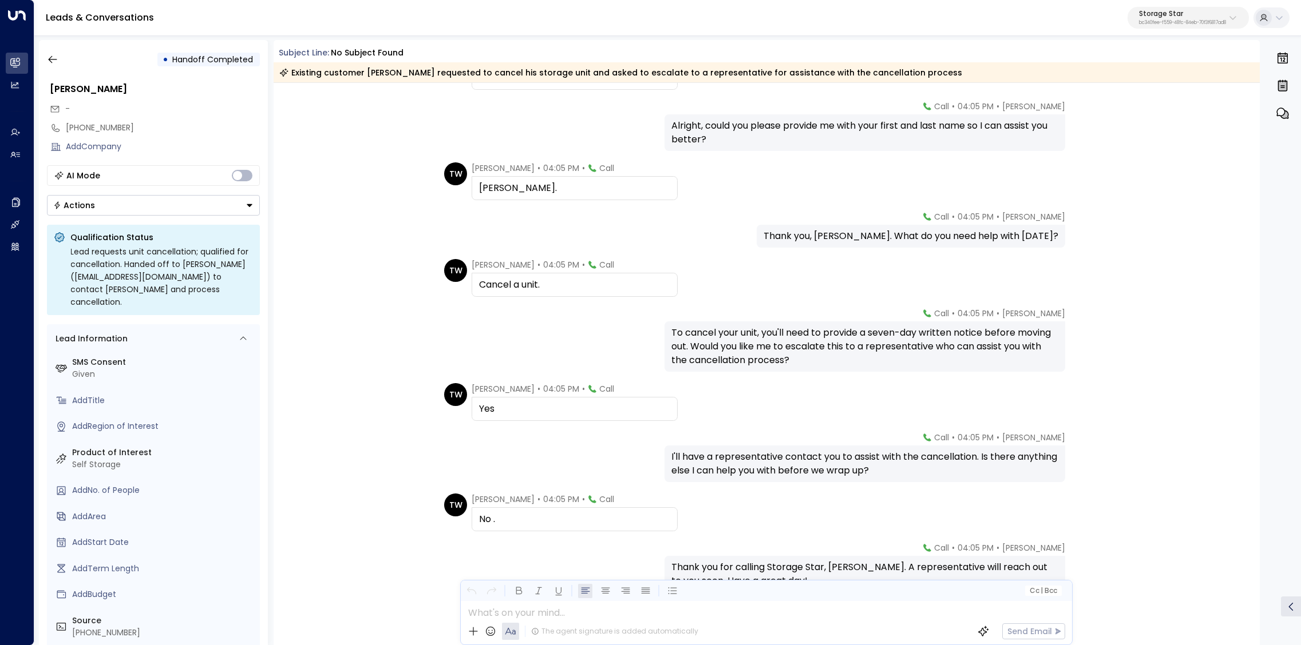
scroll to position [315, 0]
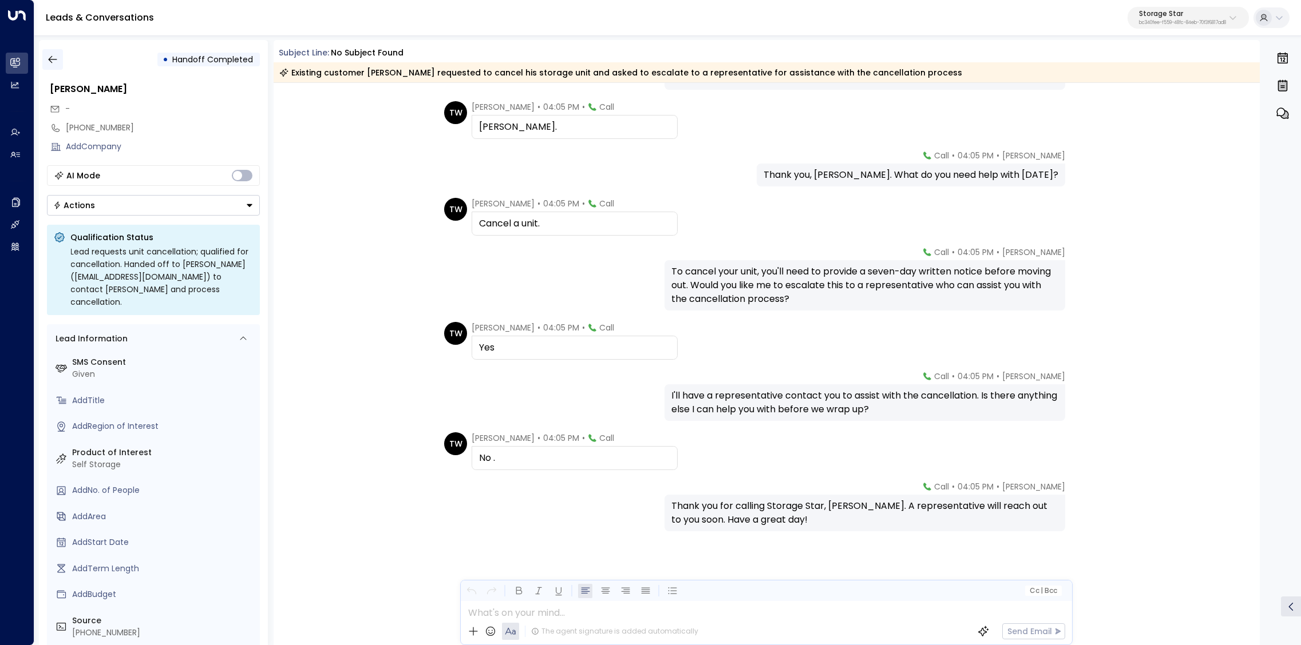
click at [56, 61] on icon "button" at bounding box center [52, 59] width 11 height 11
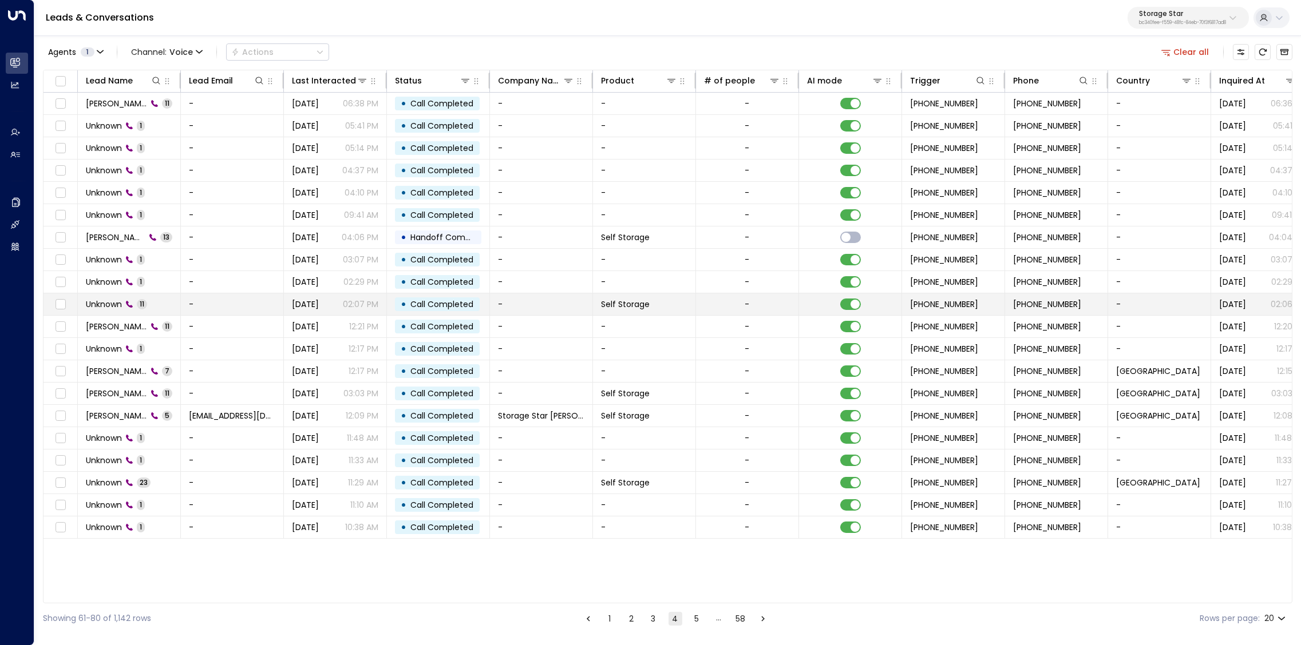
click at [114, 301] on span "Unknown" at bounding box center [104, 304] width 36 height 11
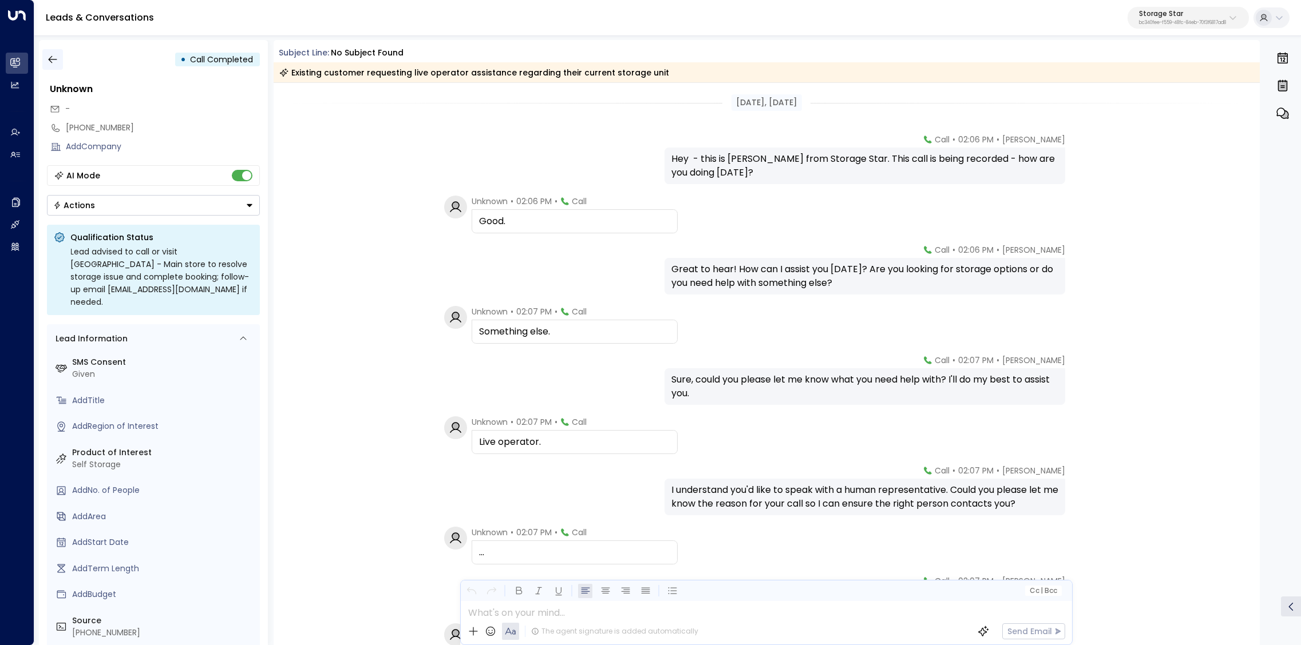
click at [57, 65] on icon "button" at bounding box center [52, 59] width 11 height 11
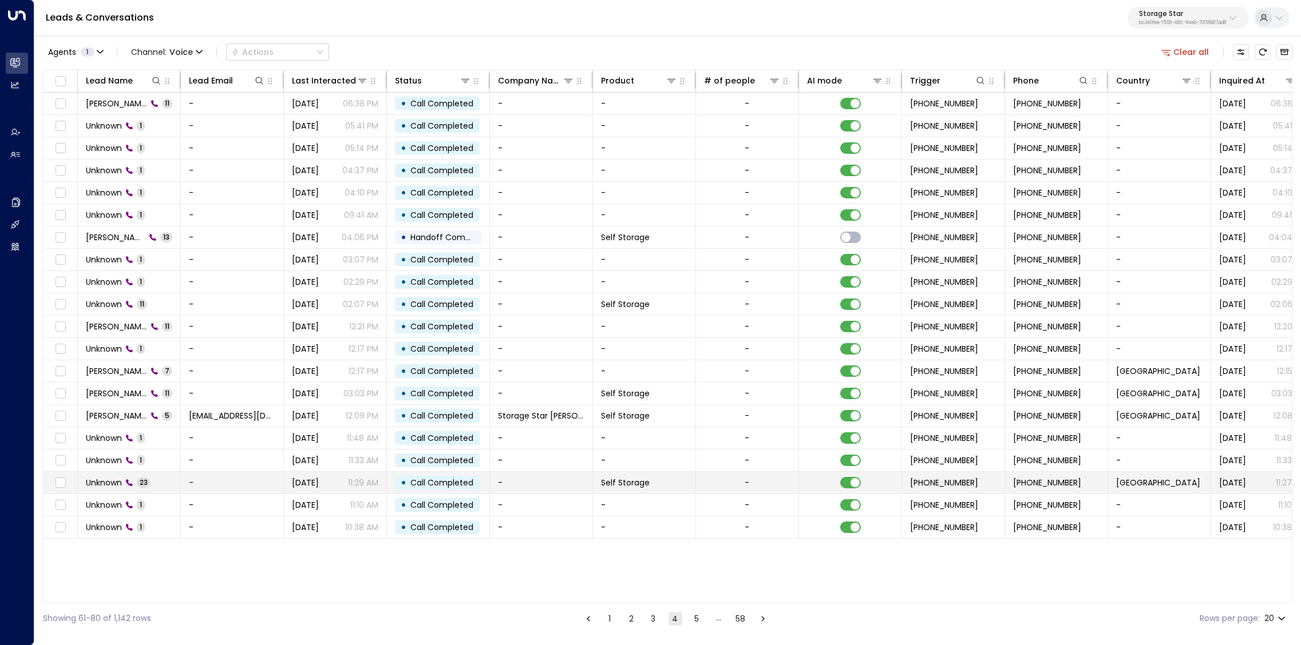
click at [110, 479] on span "Unknown" at bounding box center [104, 482] width 36 height 11
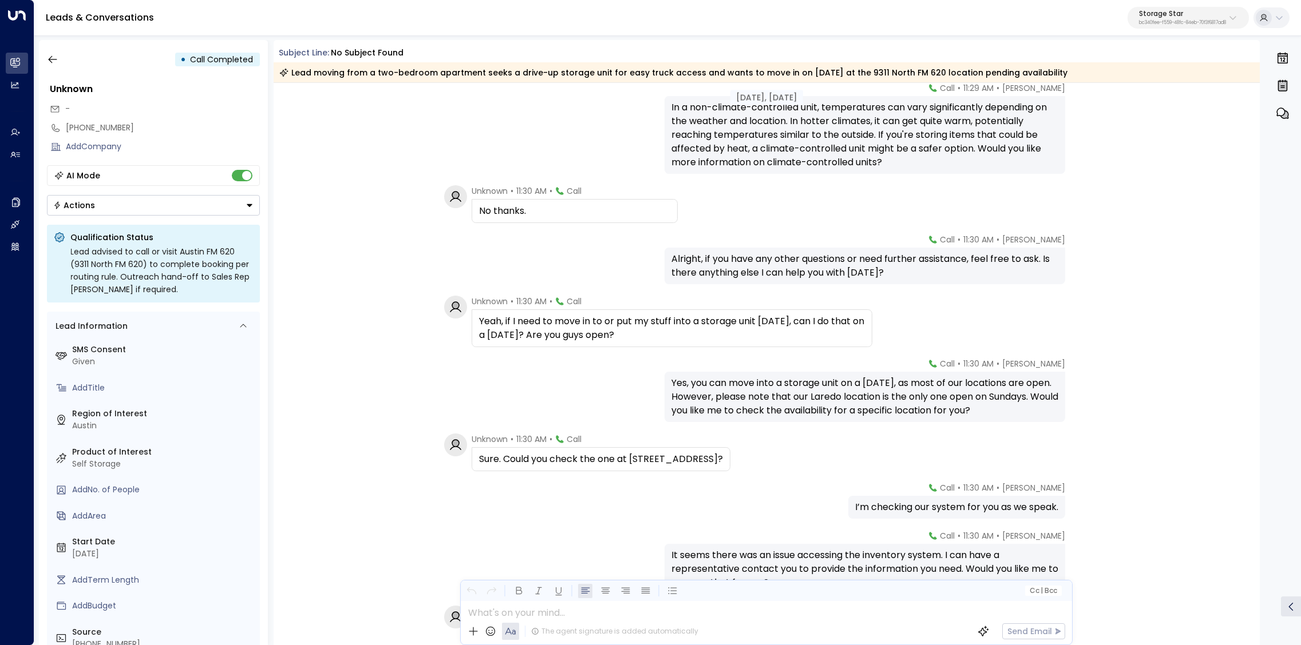
scroll to position [676, 0]
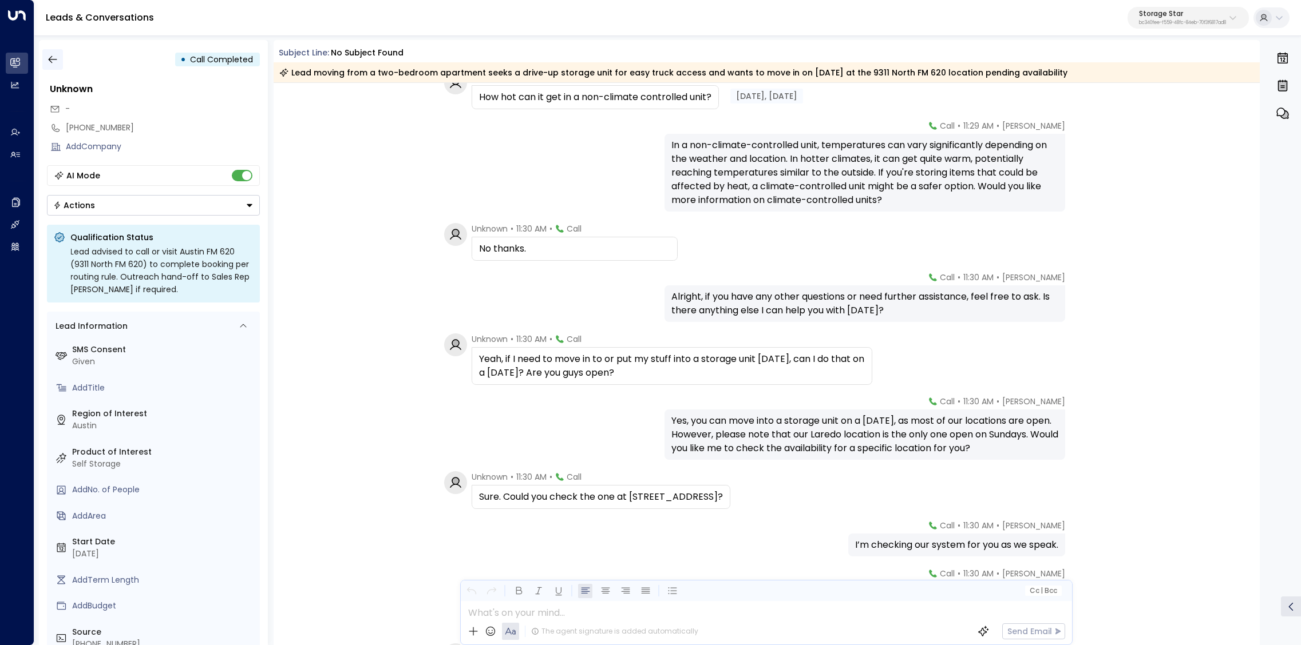
click at [57, 62] on icon "button" at bounding box center [52, 59] width 11 height 11
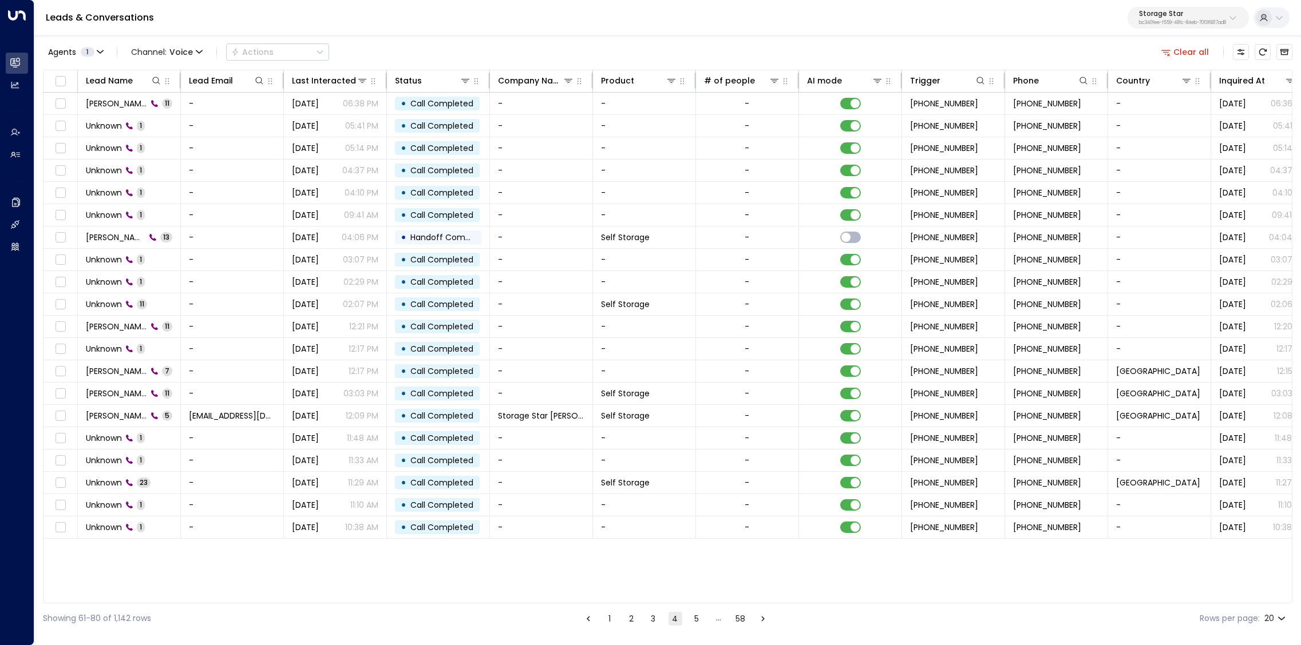
click at [697, 560] on button "5" at bounding box center [697, 619] width 14 height 14
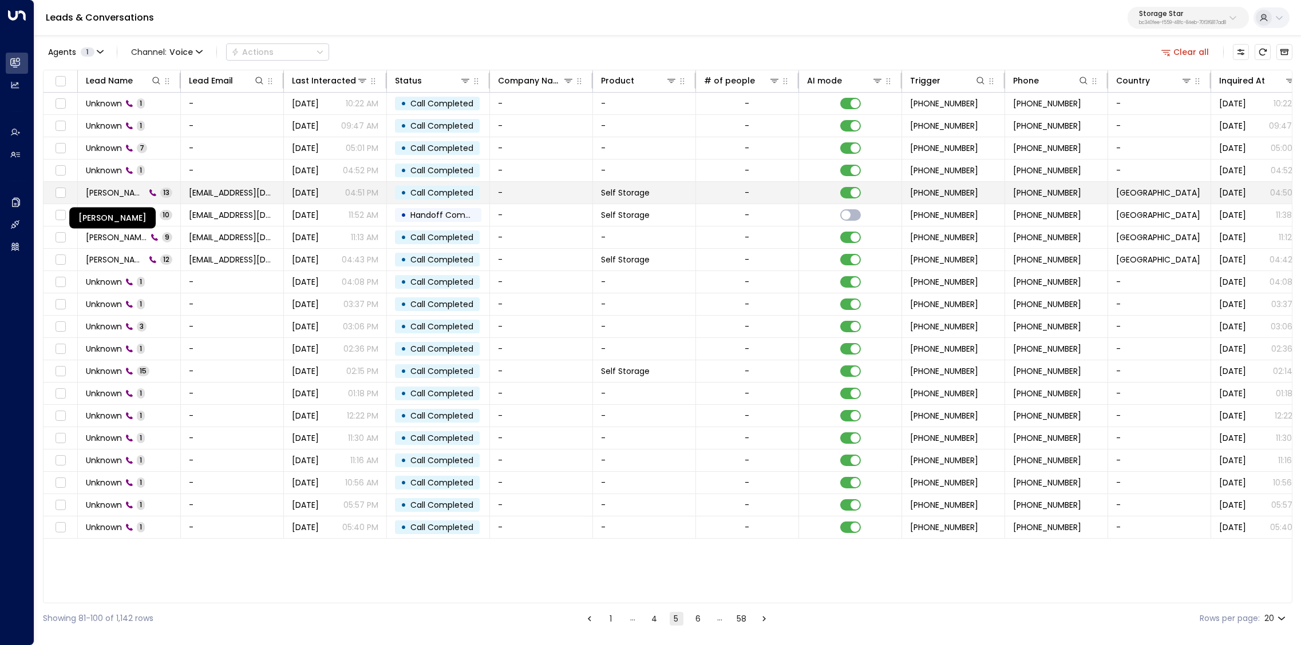
click at [111, 193] on span "Jamal Richardson" at bounding box center [116, 192] width 60 height 11
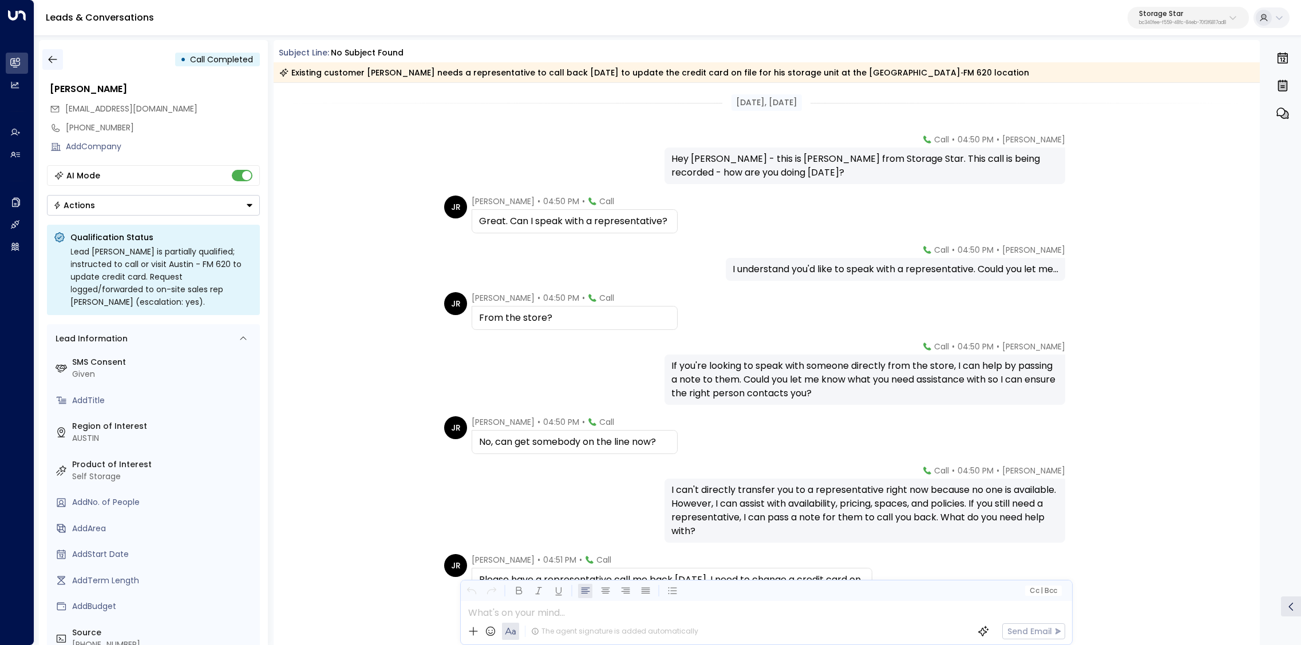
click at [53, 59] on icon "button" at bounding box center [52, 59] width 11 height 11
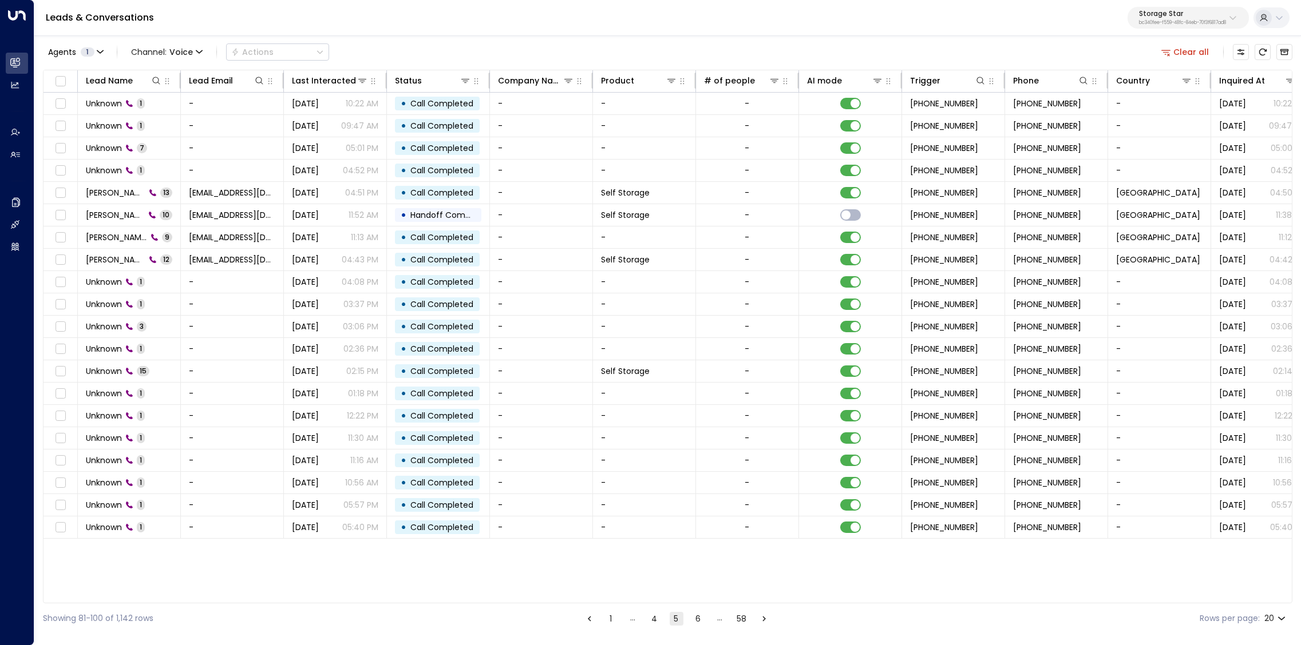
click at [694, 560] on button "6" at bounding box center [698, 619] width 14 height 14
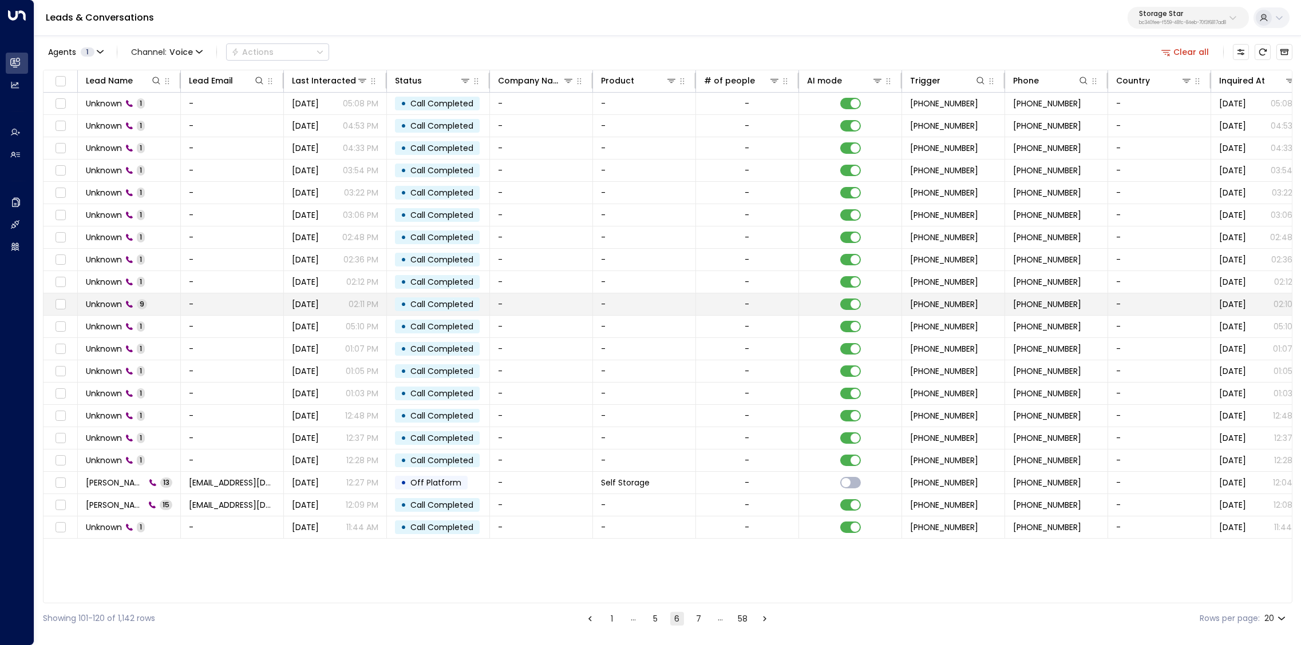
click at [104, 300] on span "Unknown" at bounding box center [104, 304] width 36 height 11
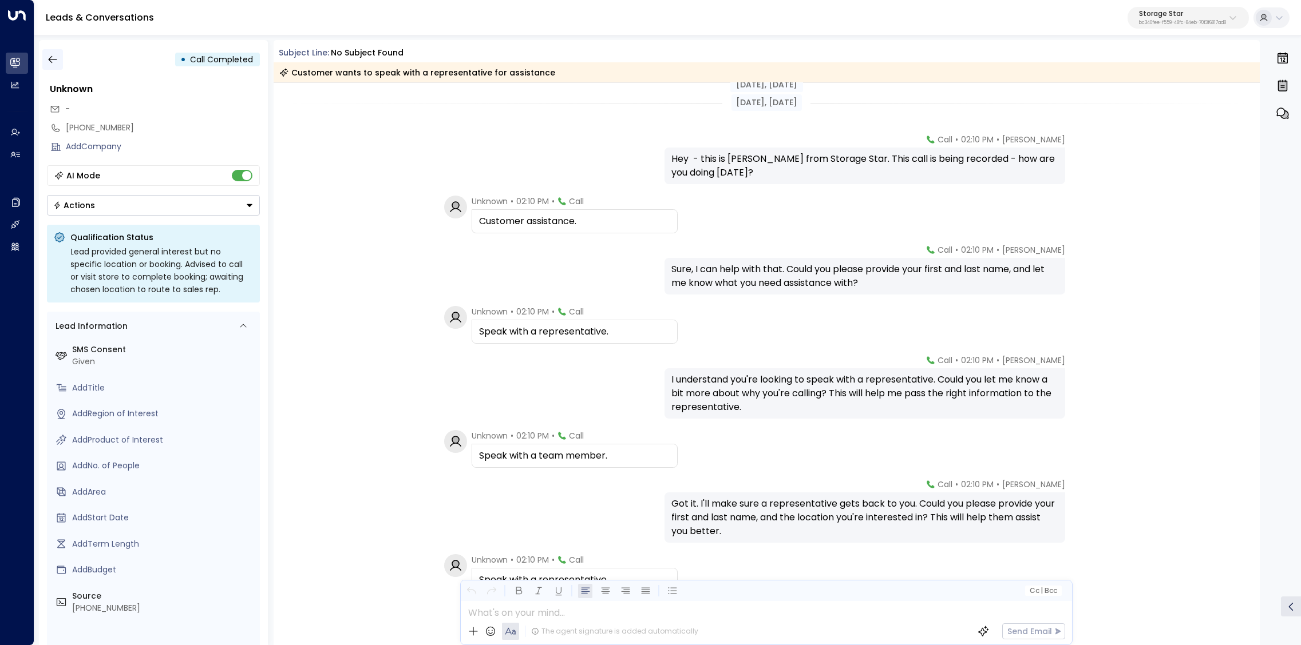
click at [54, 61] on icon "button" at bounding box center [52, 59] width 11 height 11
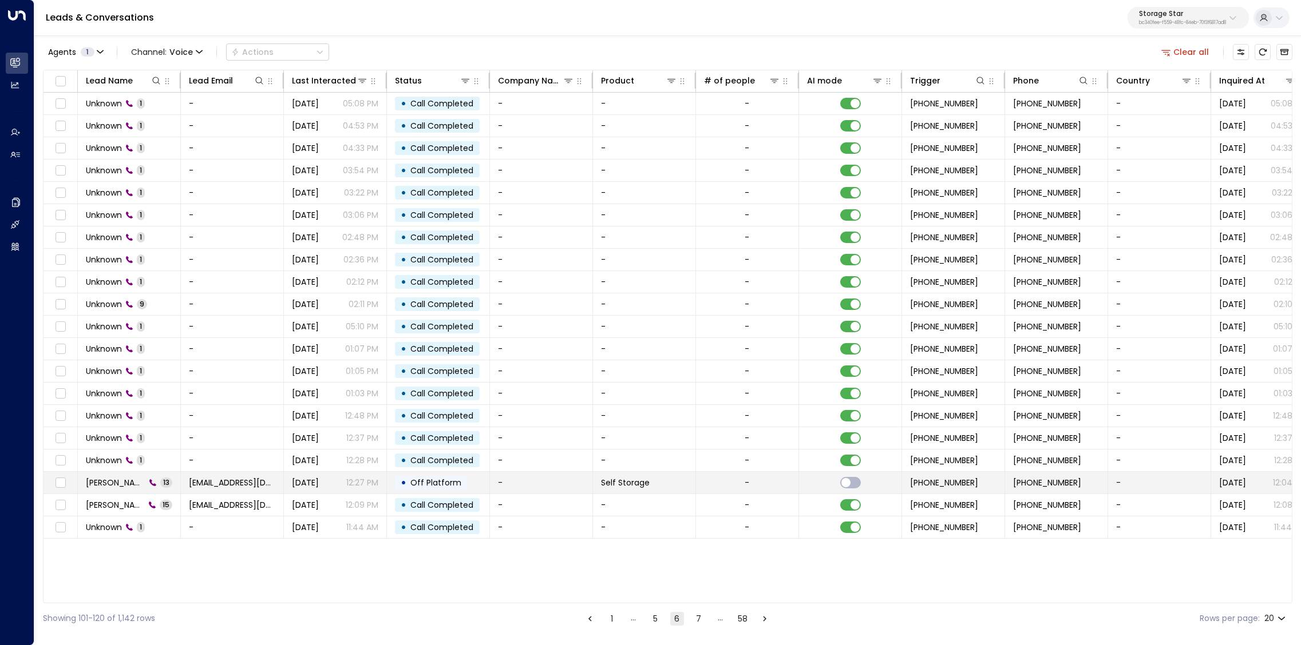
click at [137, 477] on span "Zachariah Hall" at bounding box center [116, 482] width 60 height 11
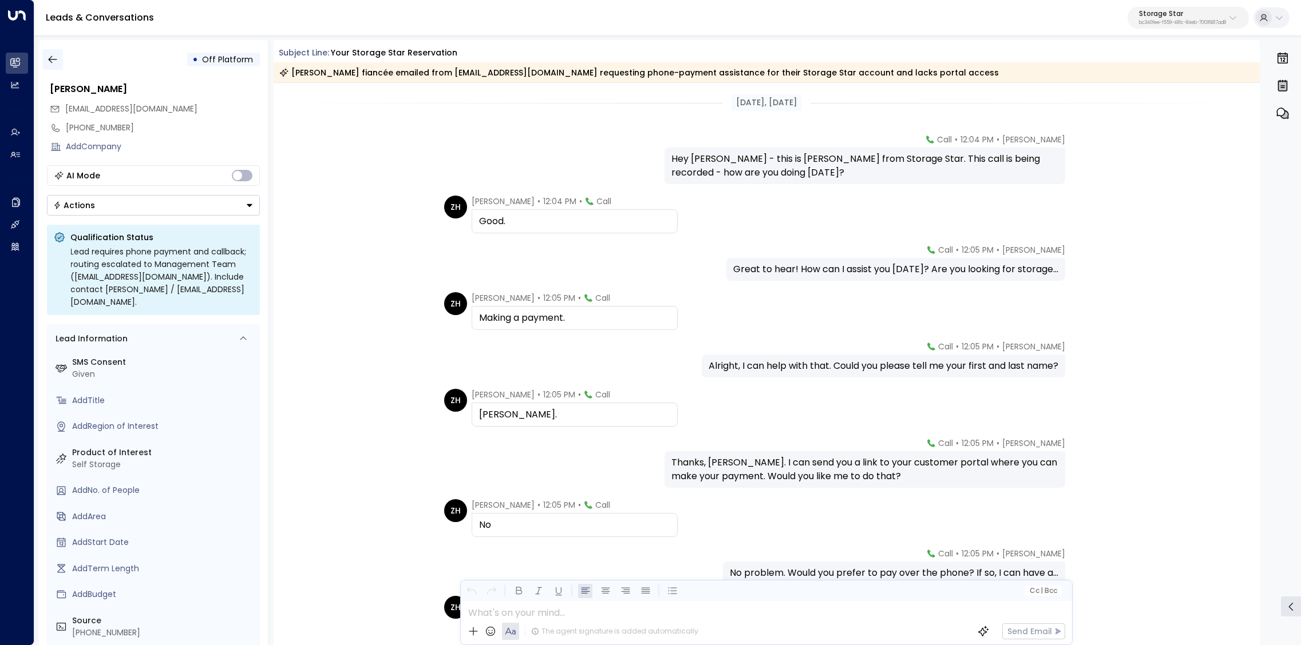
click at [56, 59] on icon "button" at bounding box center [52, 59] width 9 height 7
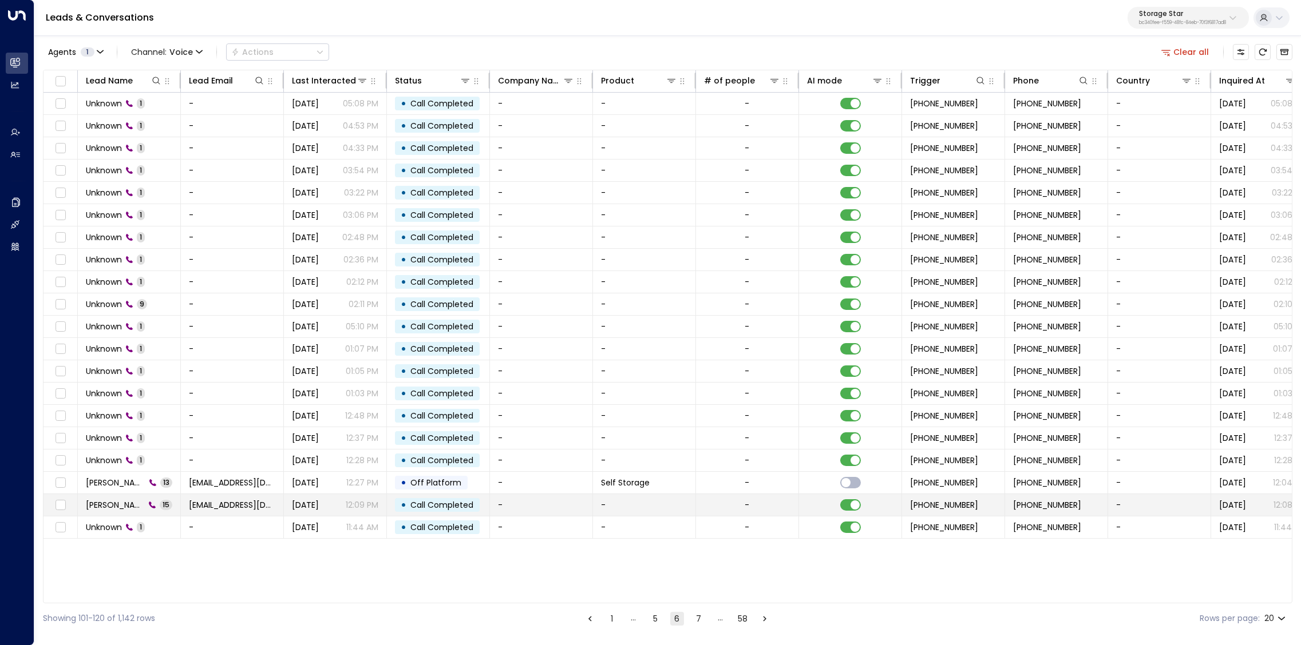
click at [134, 500] on span "Zachariah Hall" at bounding box center [115, 505] width 59 height 11
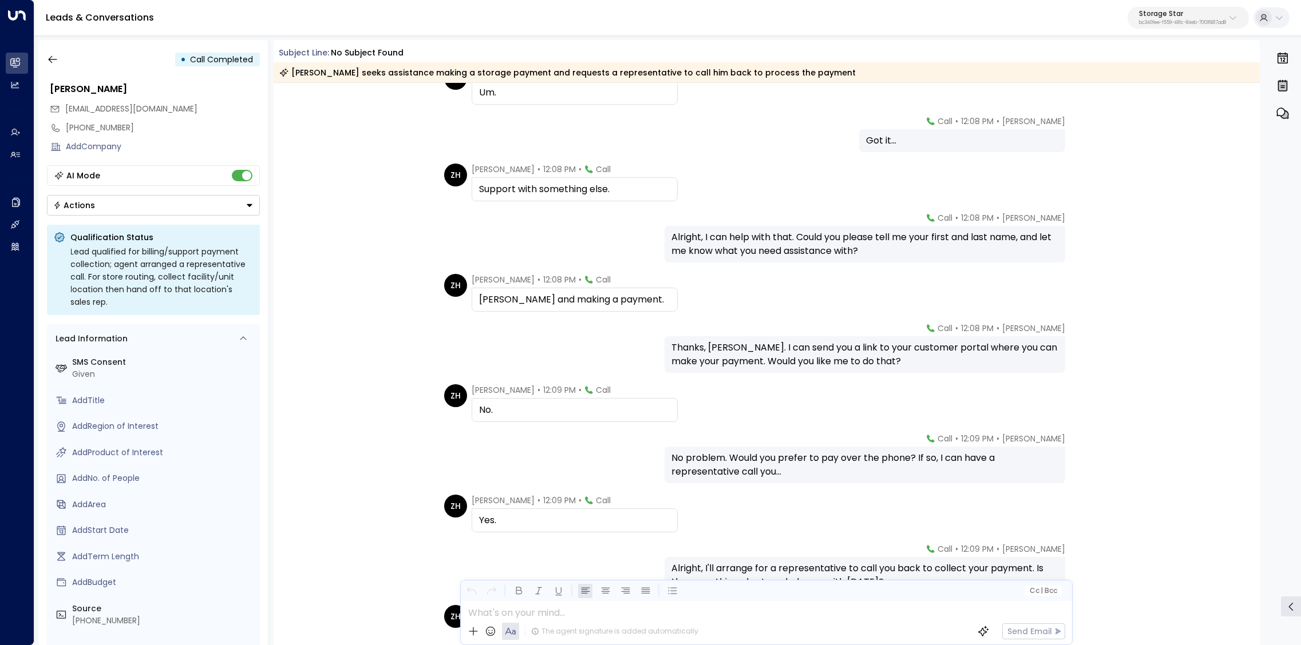
scroll to position [282, 0]
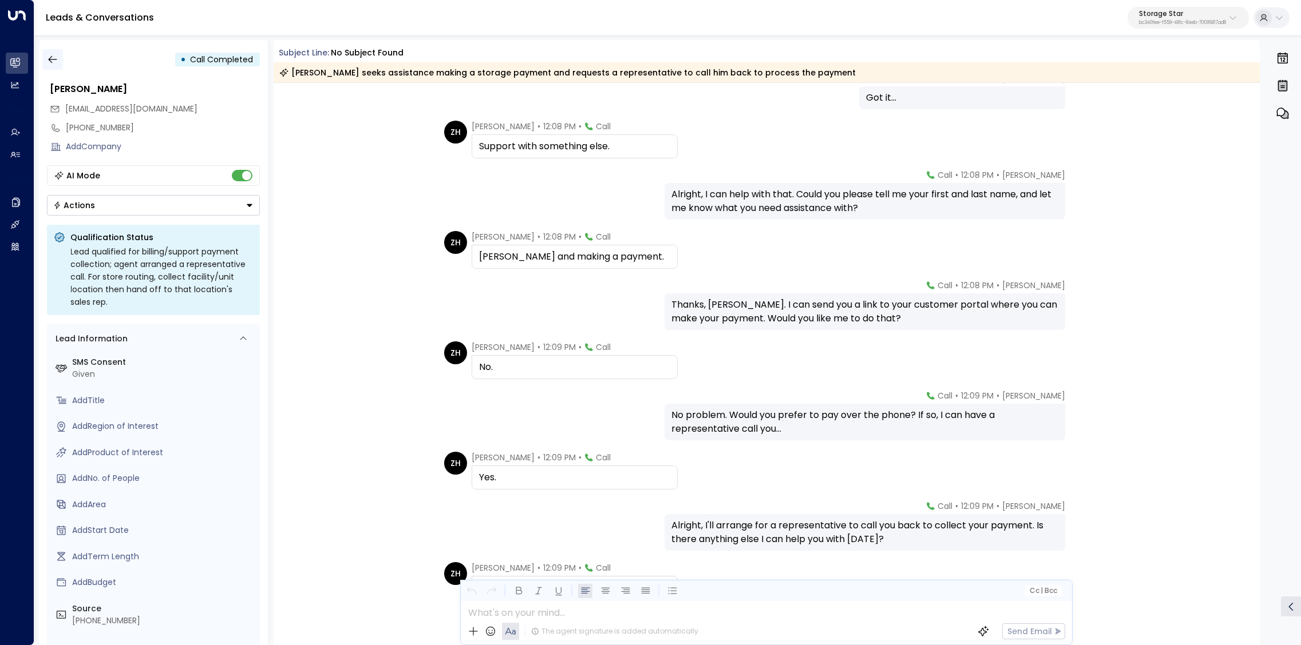
click at [53, 58] on icon "button" at bounding box center [52, 59] width 11 height 11
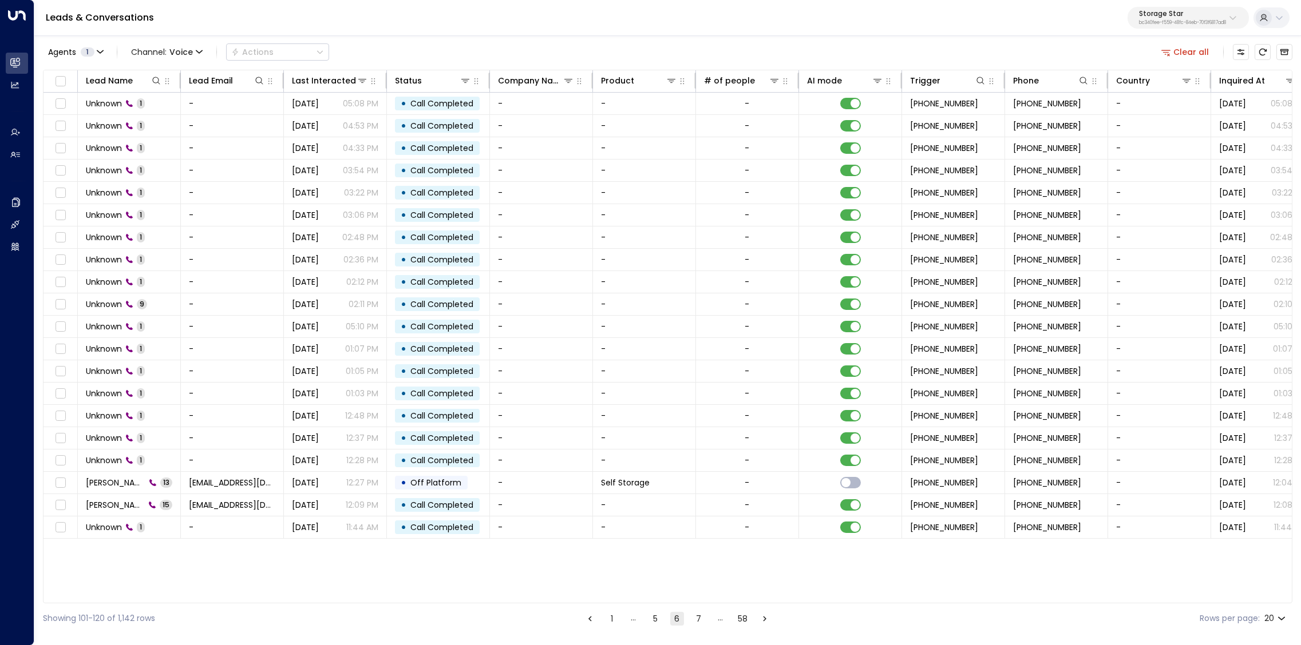
click at [698, 560] on button "7" at bounding box center [699, 619] width 14 height 14
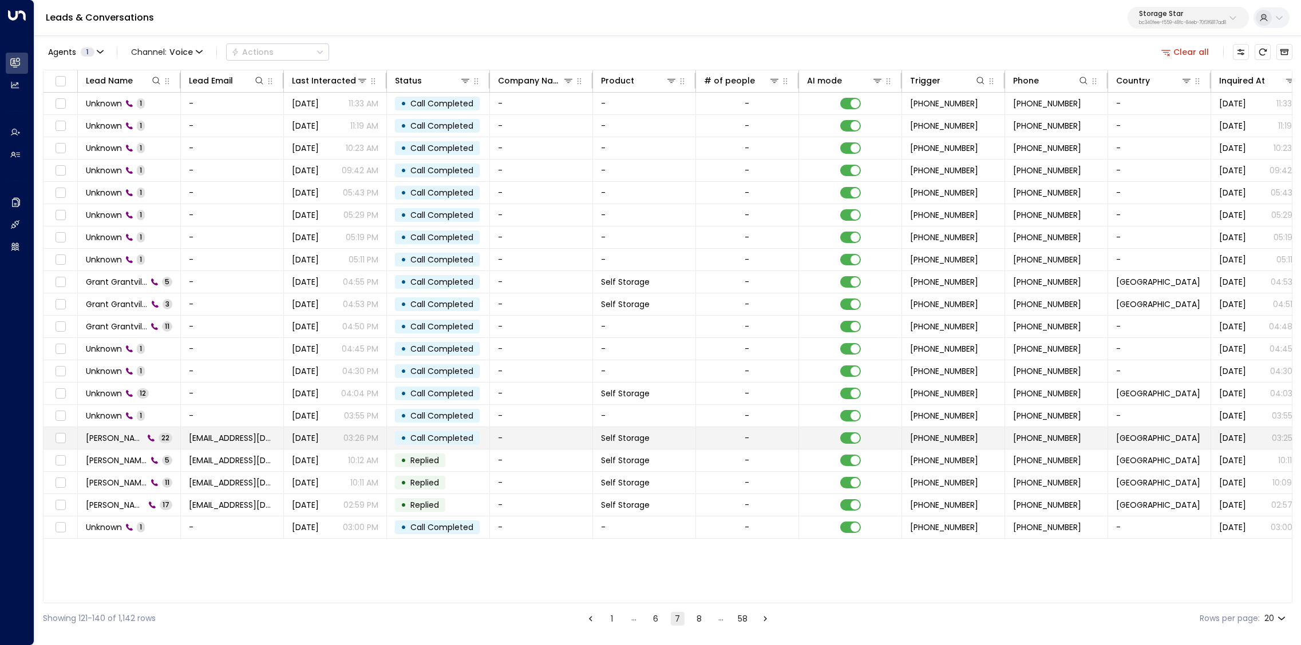
click at [125, 439] on span "Kevin Blusher" at bounding box center [115, 438] width 58 height 11
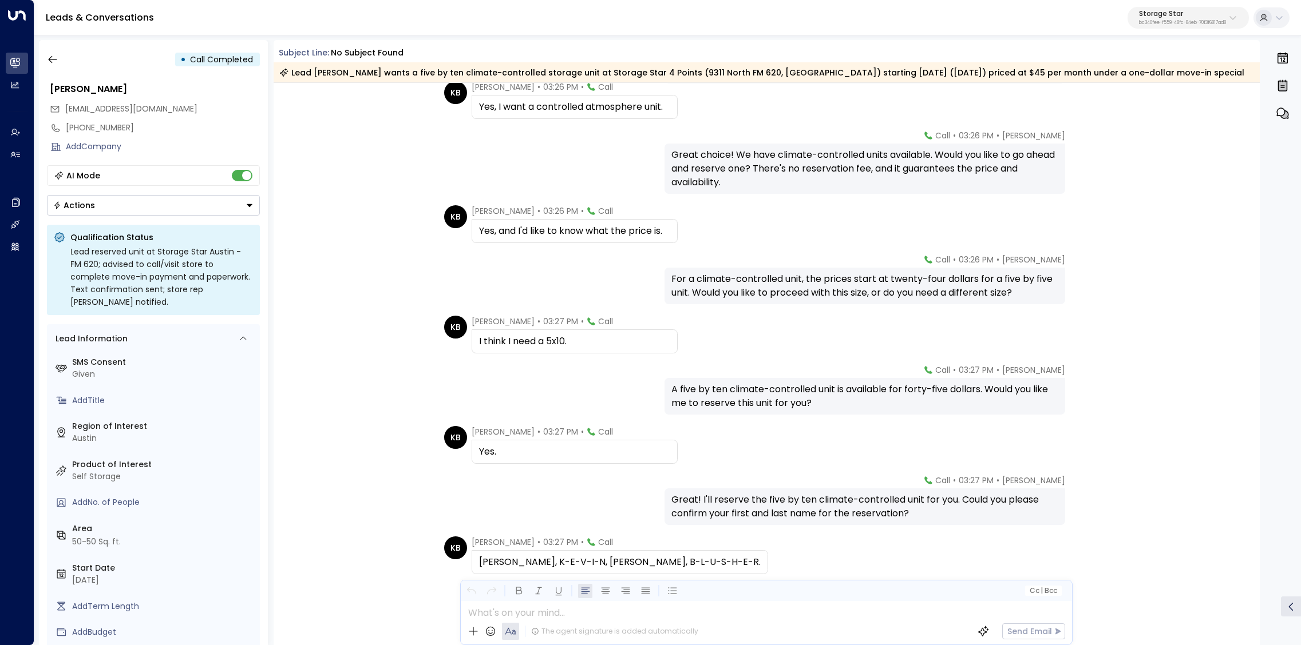
scroll to position [492, 0]
click at [54, 59] on icon "button" at bounding box center [52, 59] width 11 height 11
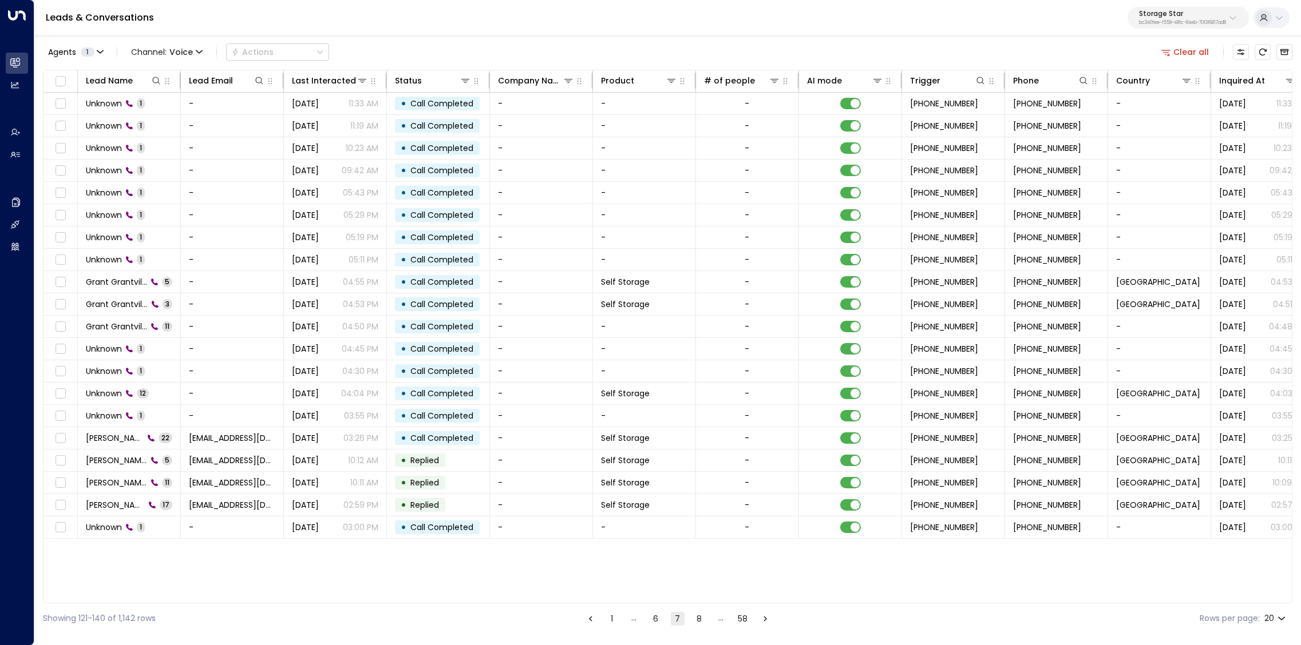
click at [702, 560] on button "8" at bounding box center [699, 619] width 14 height 14
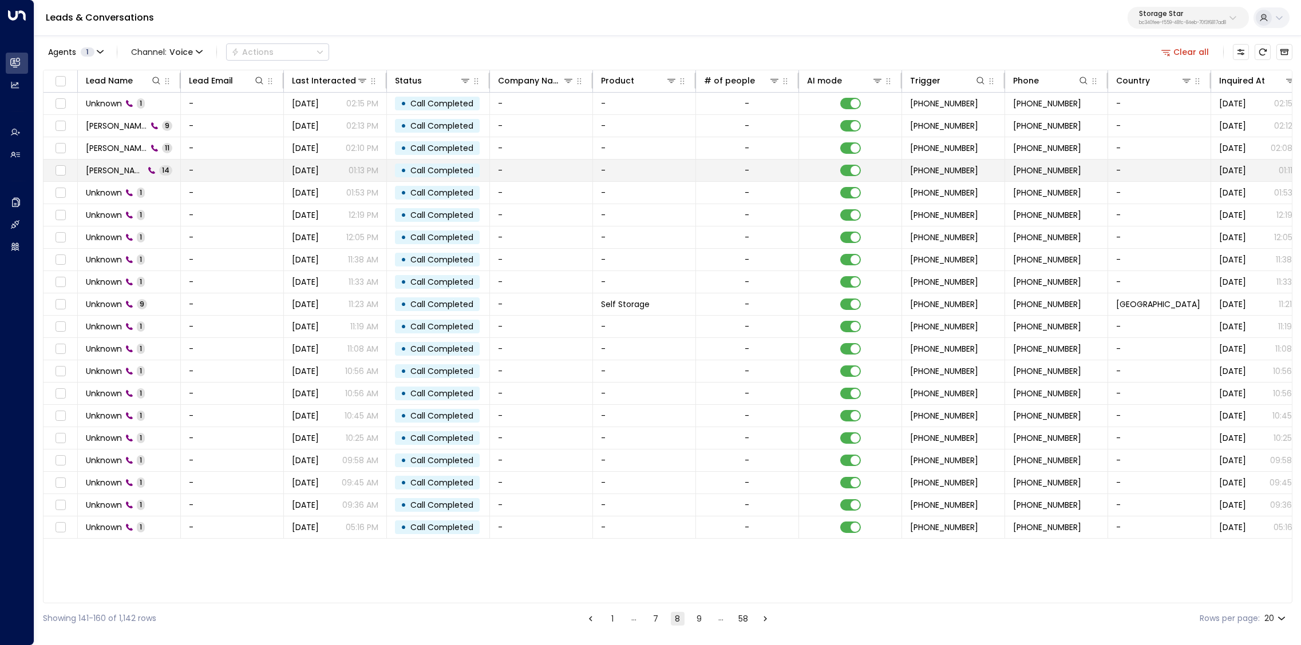
click at [125, 165] on span "Zachariah Hall" at bounding box center [115, 170] width 58 height 11
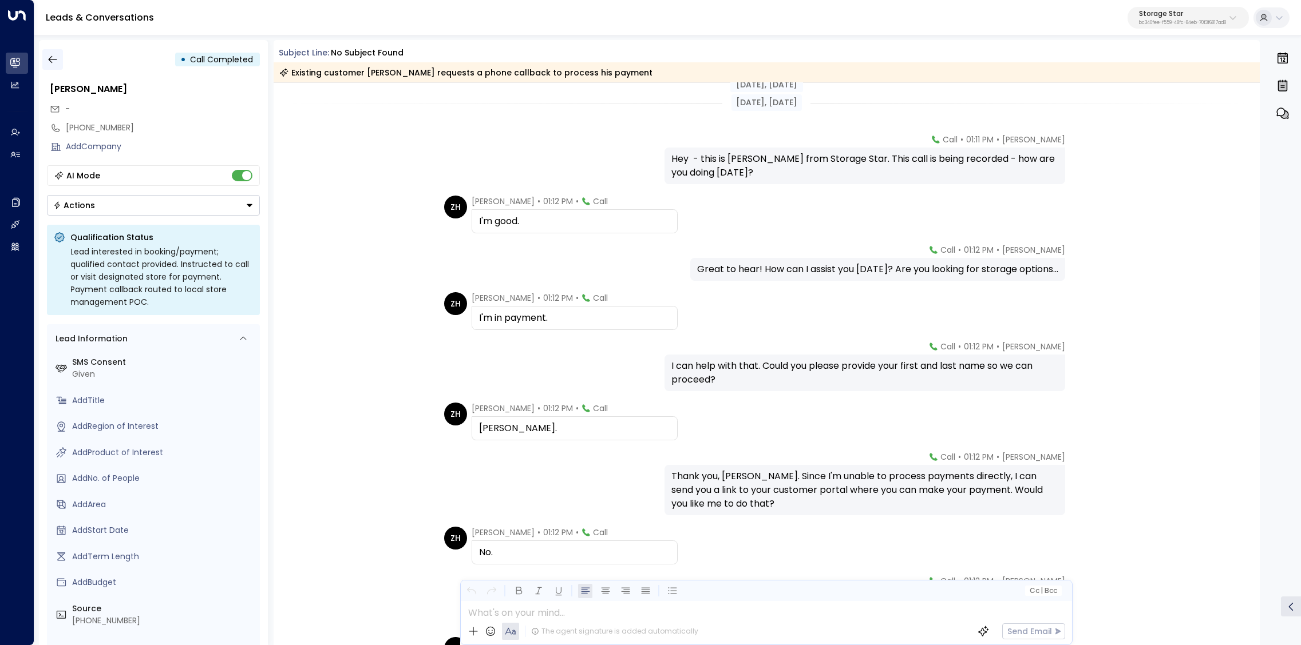
click at [43, 61] on button "button" at bounding box center [52, 59] width 21 height 21
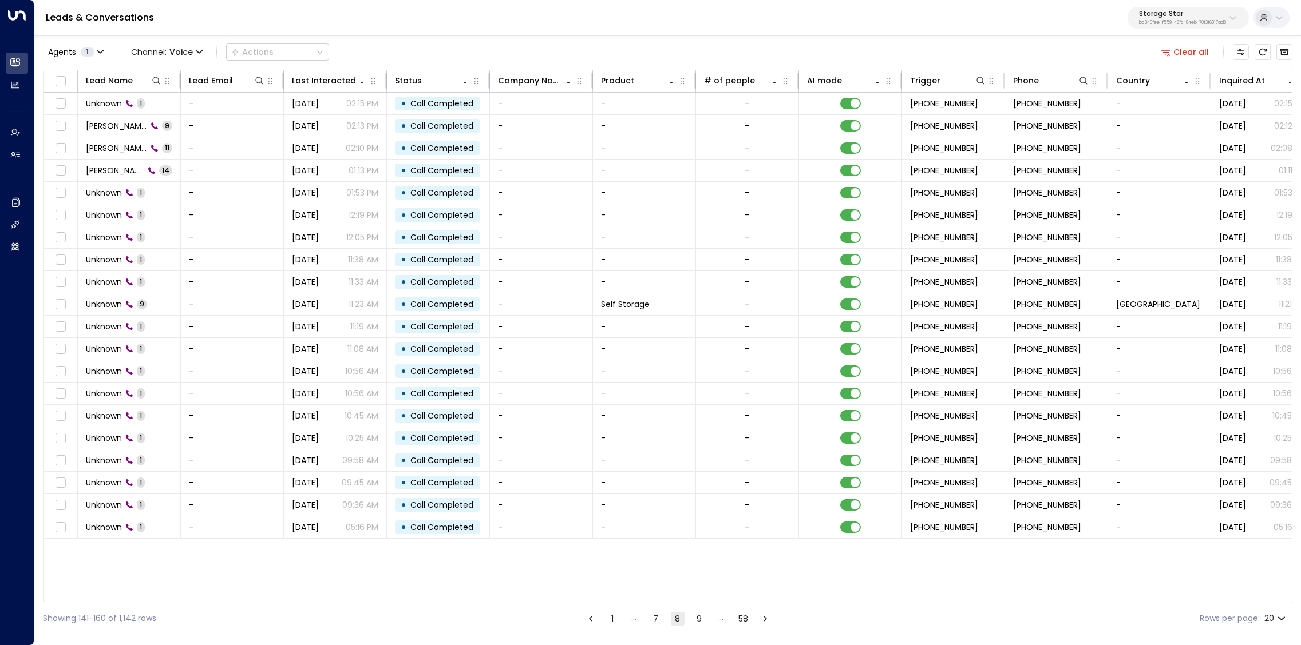
click at [694, 560] on button "9" at bounding box center [699, 619] width 14 height 14
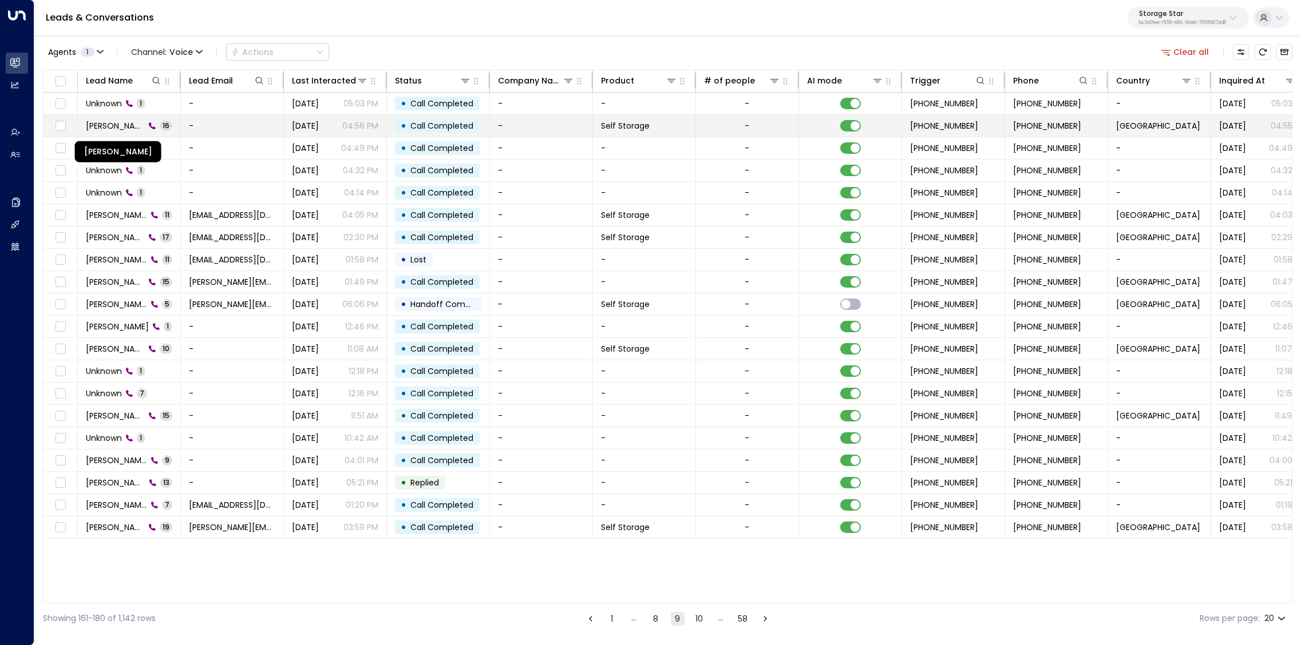
click at [125, 125] on span "Cynthia Serban" at bounding box center [115, 125] width 59 height 11
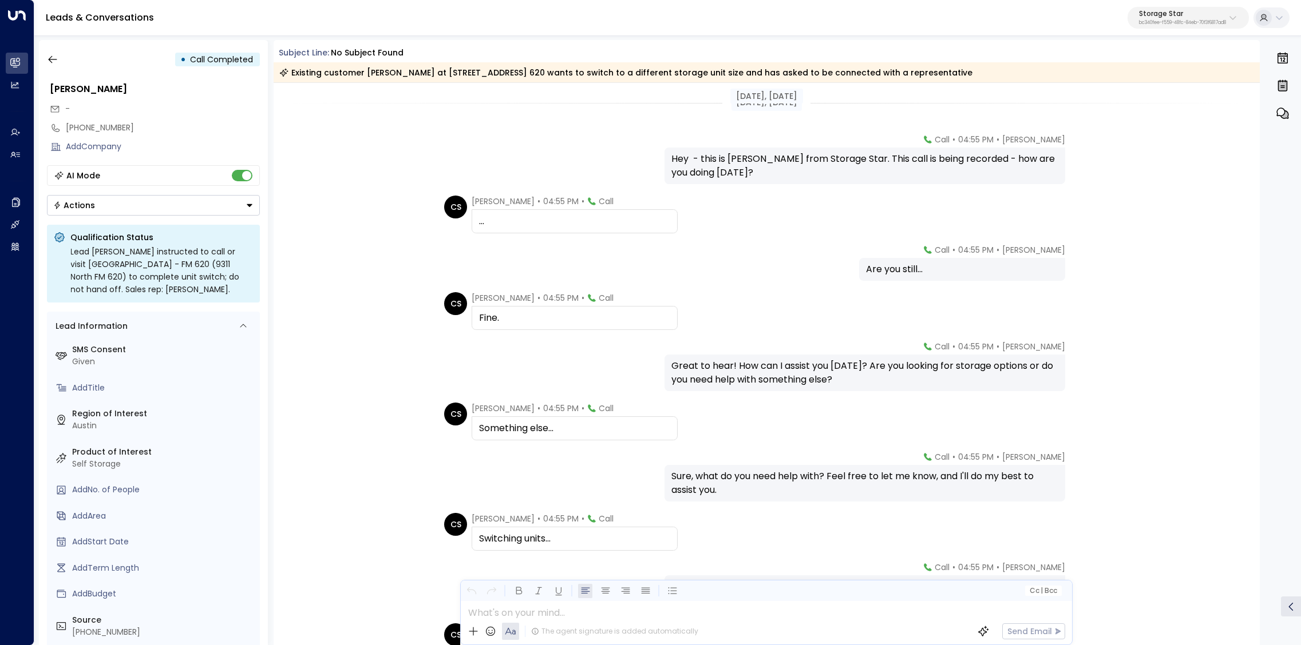
scroll to position [137, 0]
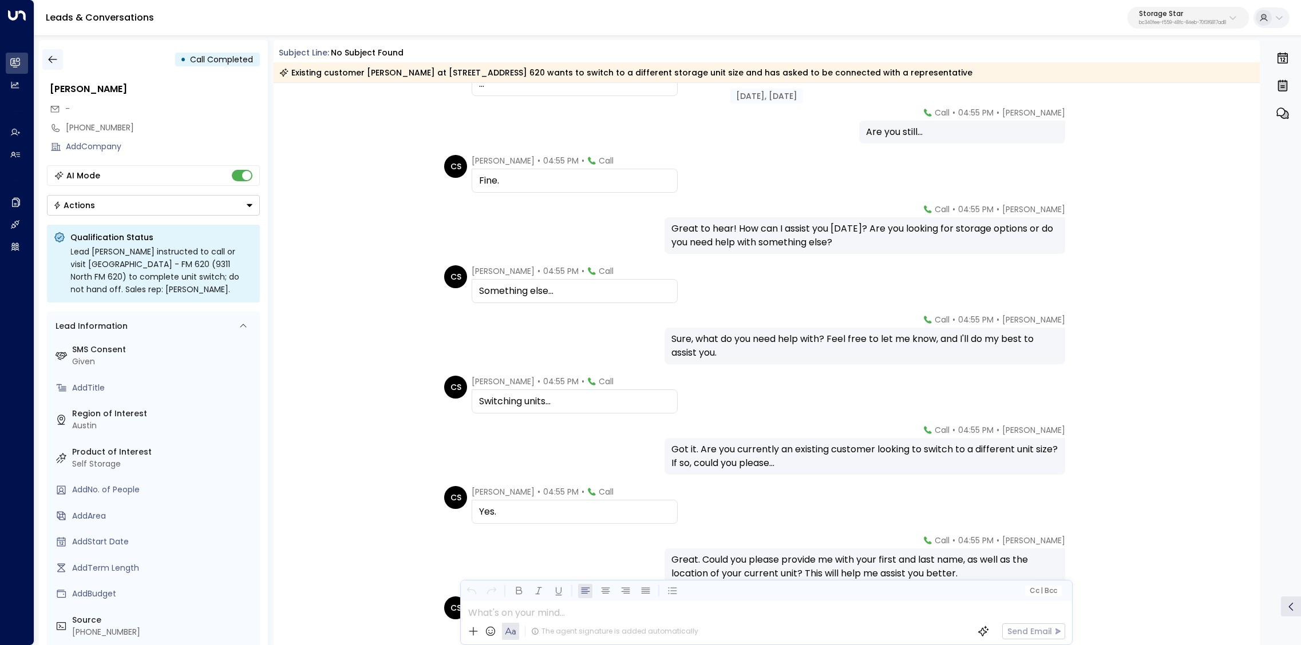
click at [48, 64] on icon "button" at bounding box center [52, 59] width 11 height 11
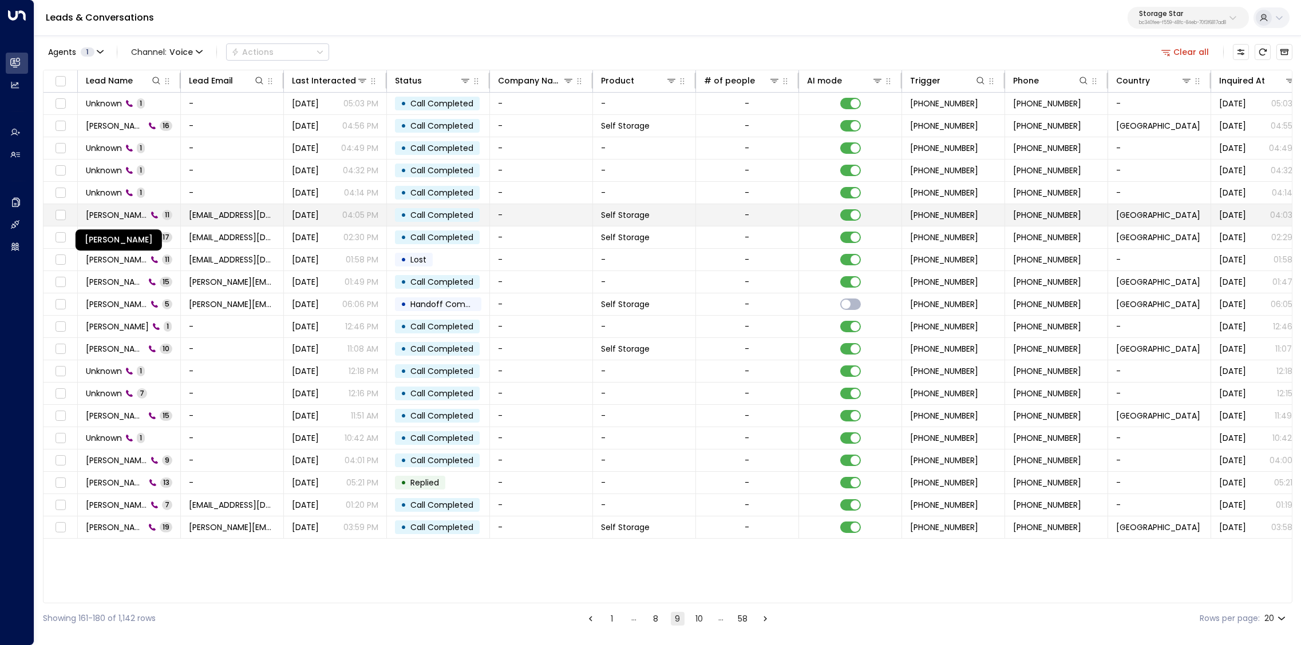
click at [122, 216] on span "Anisha Ahlawat" at bounding box center [116, 214] width 61 height 11
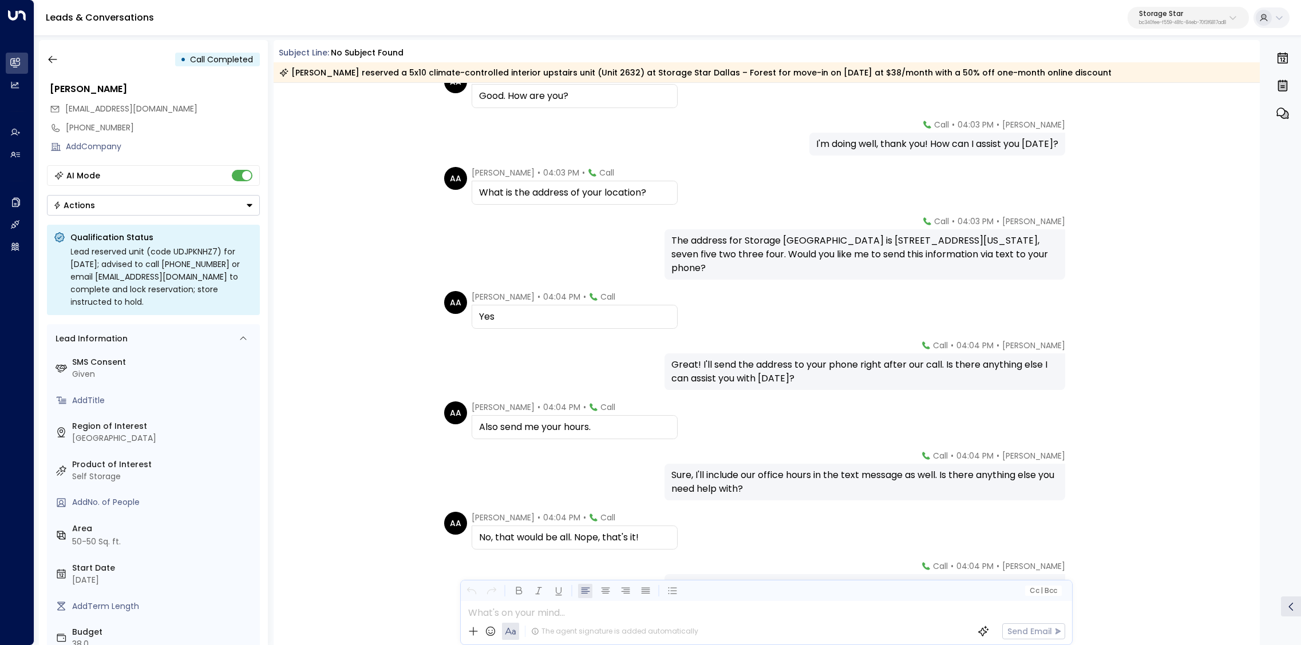
scroll to position [114, 0]
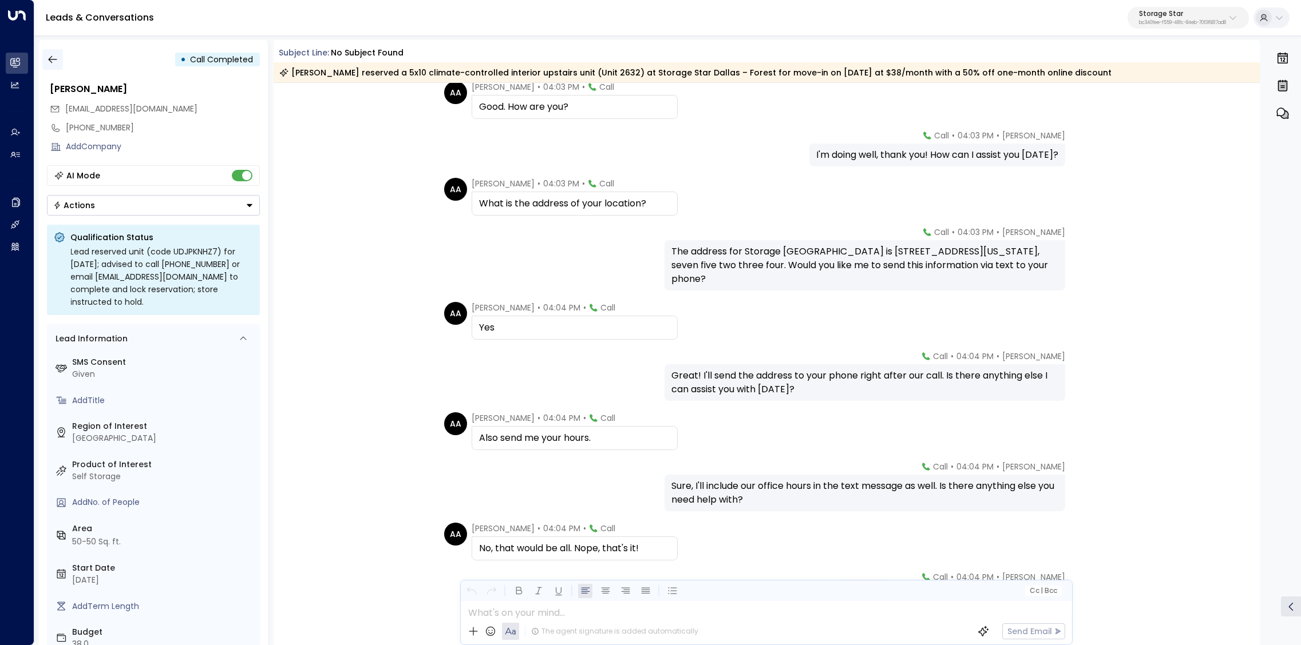
click at [47, 61] on icon "button" at bounding box center [52, 59] width 11 height 11
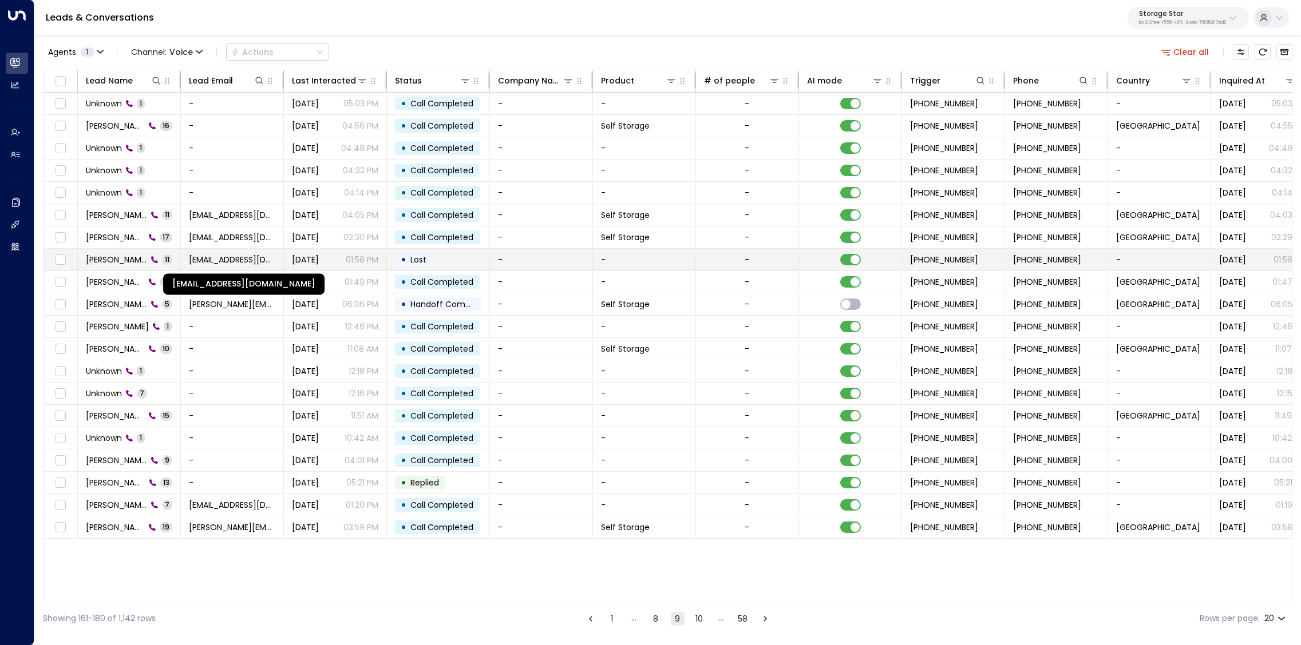
scroll to position [0, 1]
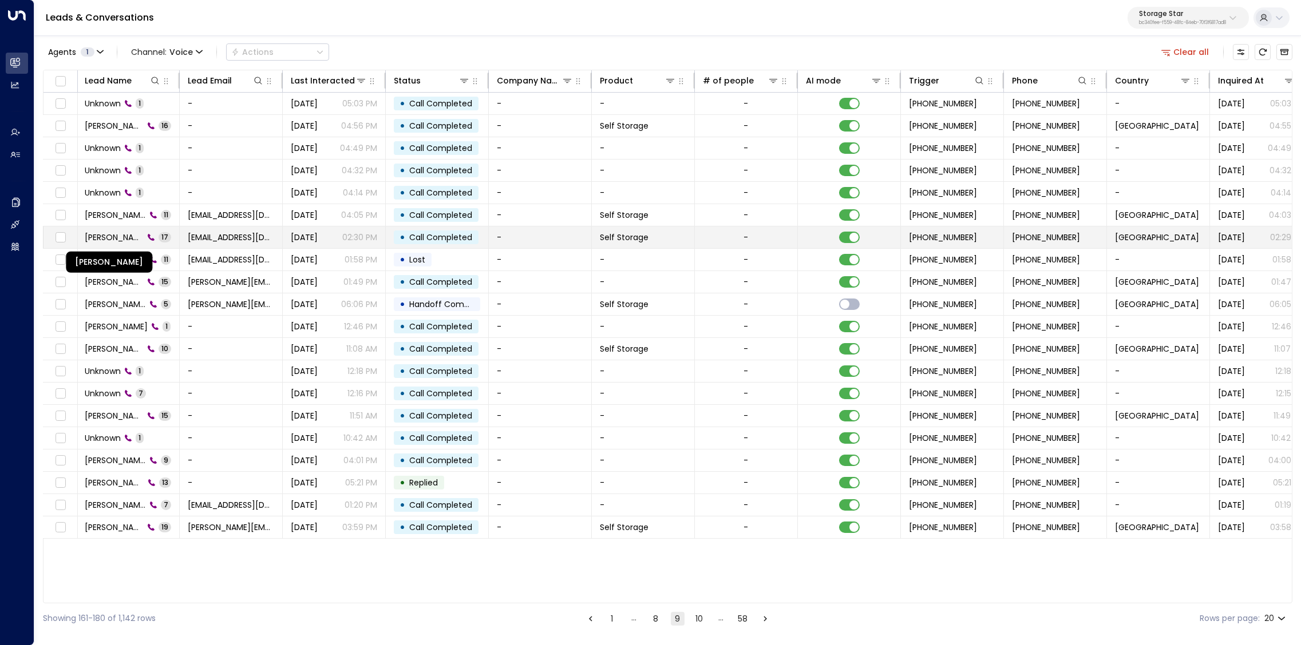
click at [106, 232] on span "Stephanie Williams" at bounding box center [114, 237] width 59 height 11
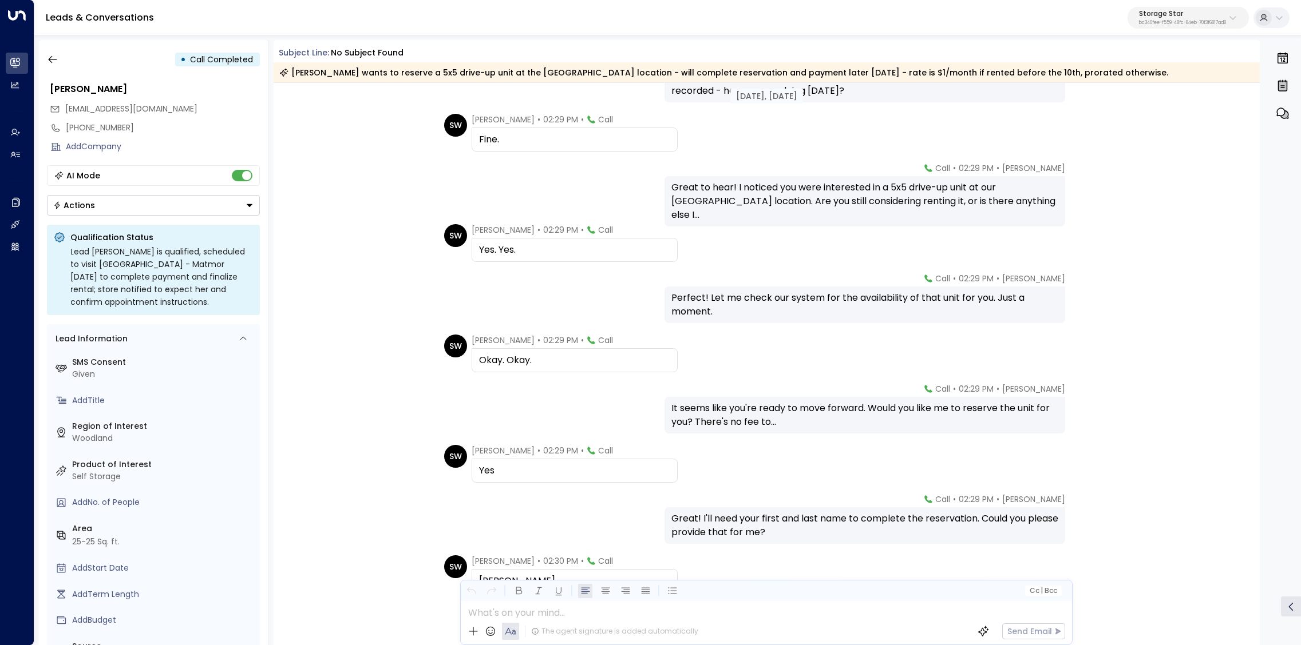
scroll to position [37, 0]
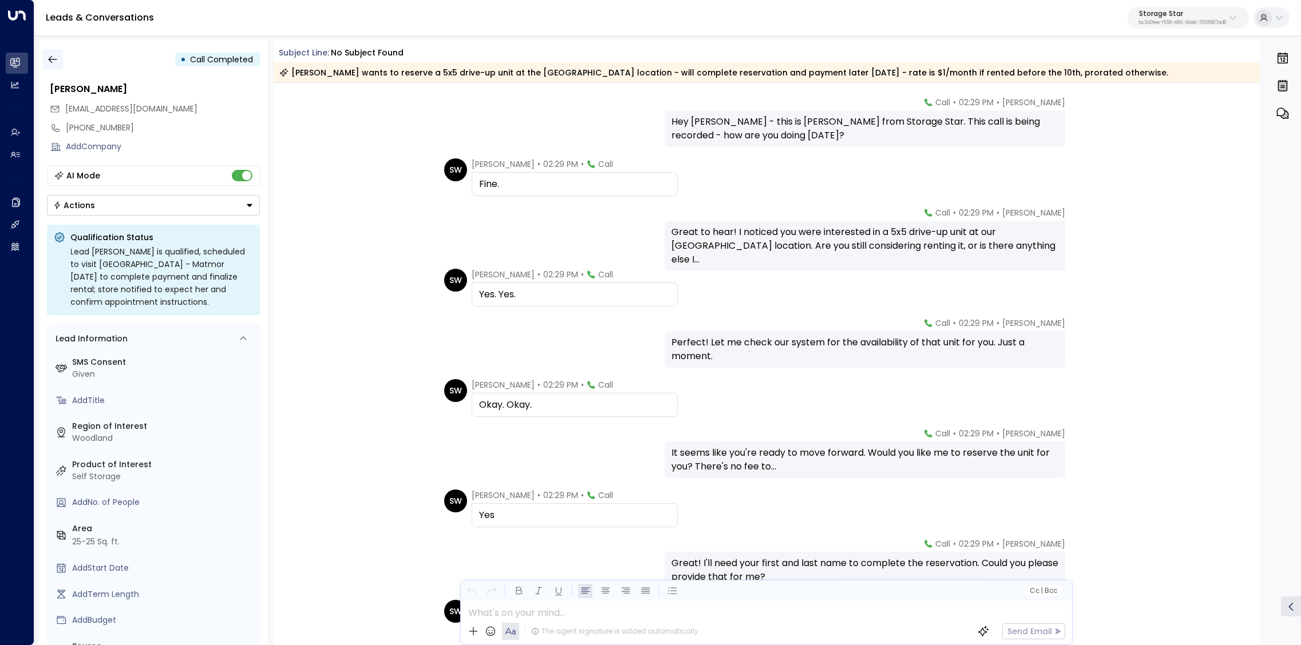
click at [52, 60] on icon "button" at bounding box center [52, 59] width 11 height 11
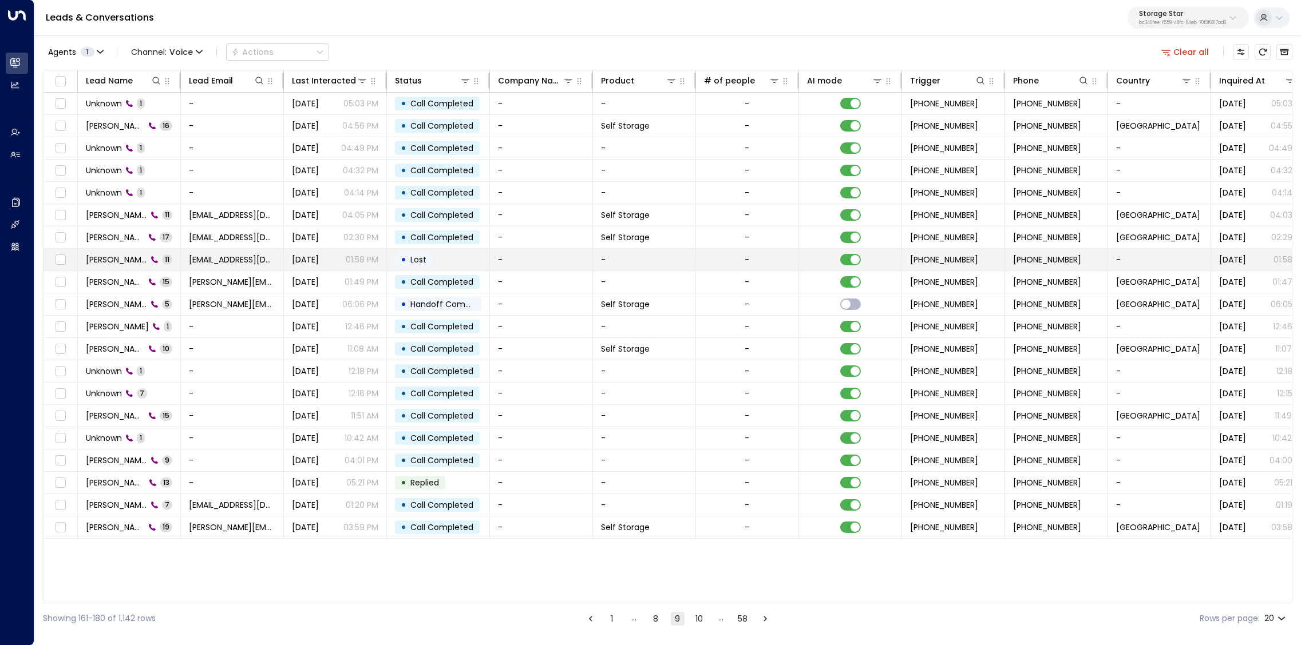
click at [133, 258] on span "Cindy Worley" at bounding box center [116, 259] width 61 height 11
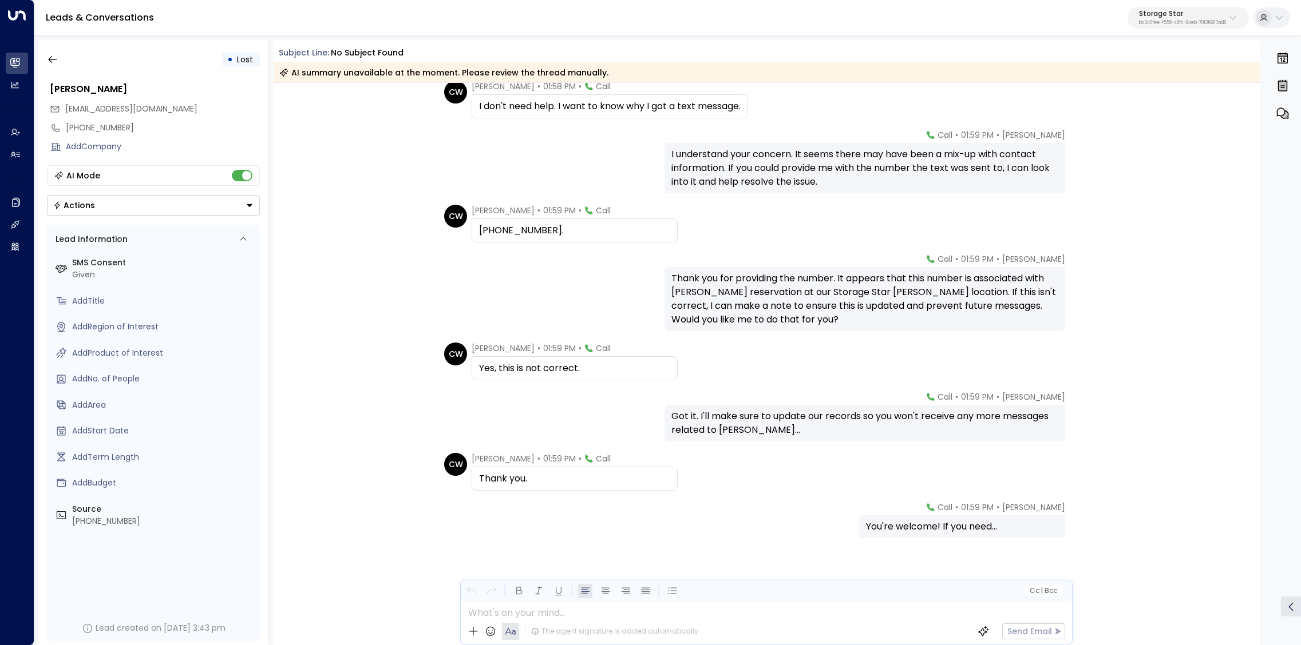
scroll to position [232, 0]
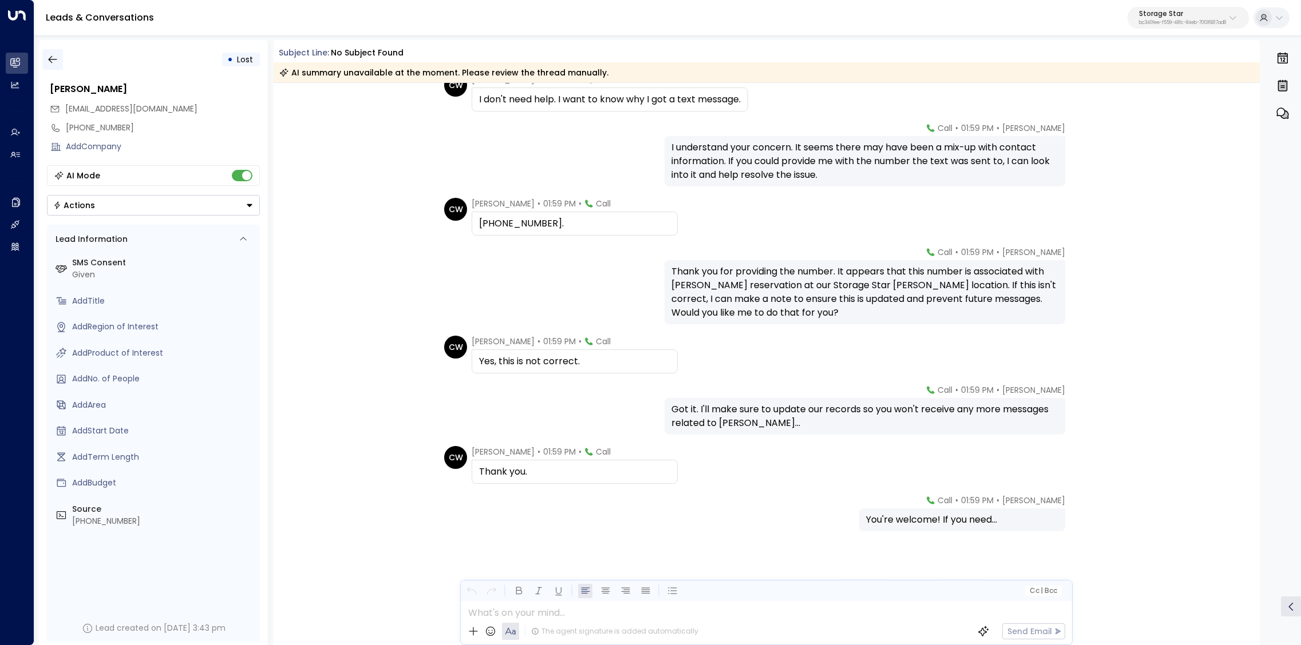
click at [49, 60] on icon "button" at bounding box center [52, 59] width 9 height 7
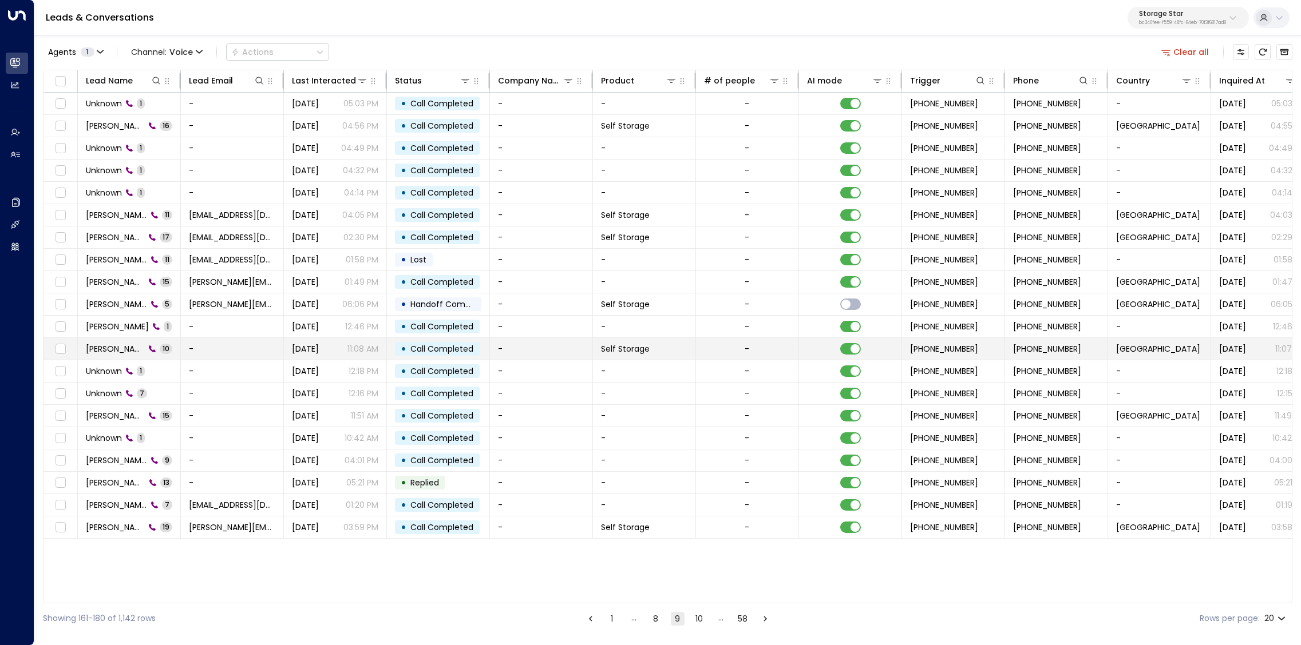
click at [131, 349] on span "Megan Perkins" at bounding box center [115, 348] width 59 height 11
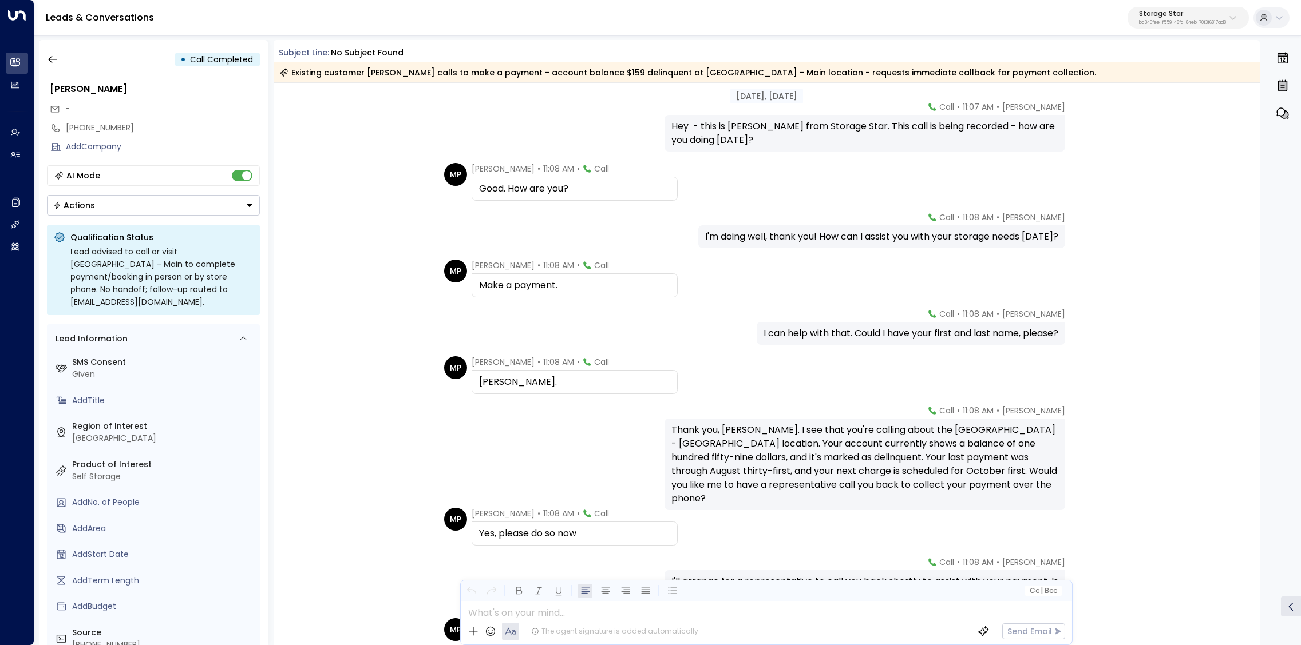
scroll to position [27, 0]
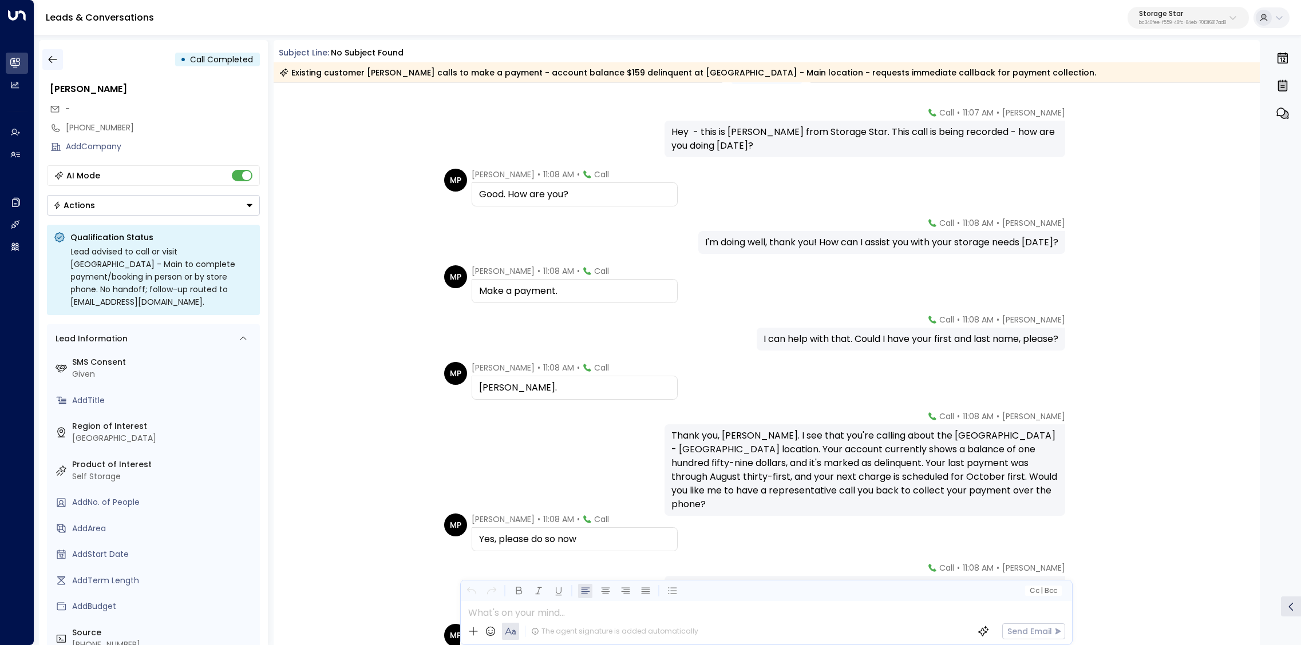
click at [51, 63] on icon "button" at bounding box center [52, 59] width 11 height 11
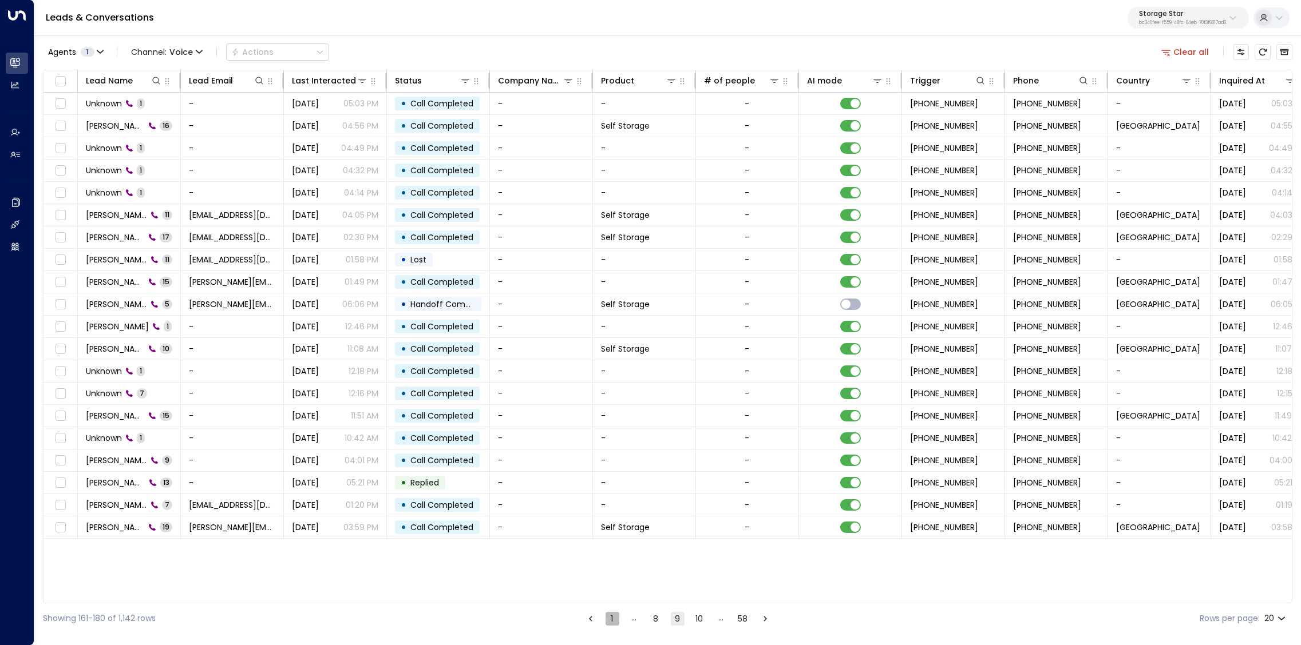
click at [609, 560] on button "1" at bounding box center [612, 619] width 14 height 14
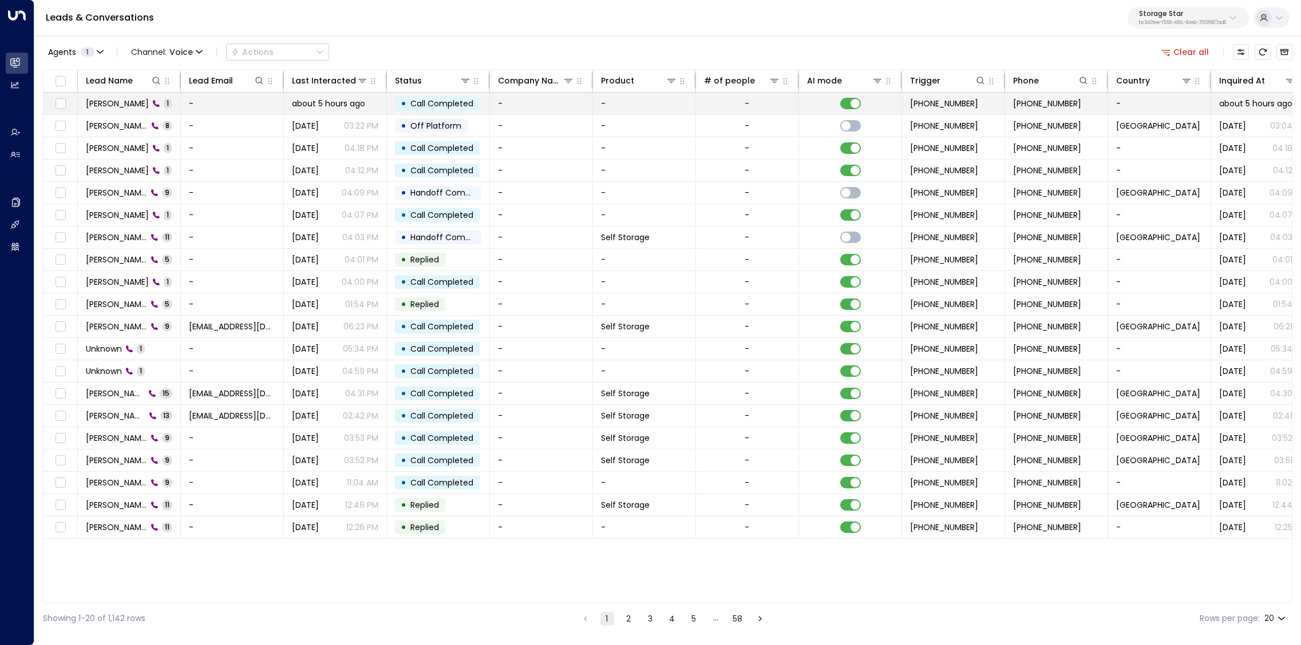
click at [143, 102] on span "Michael Harvey" at bounding box center [117, 103] width 63 height 11
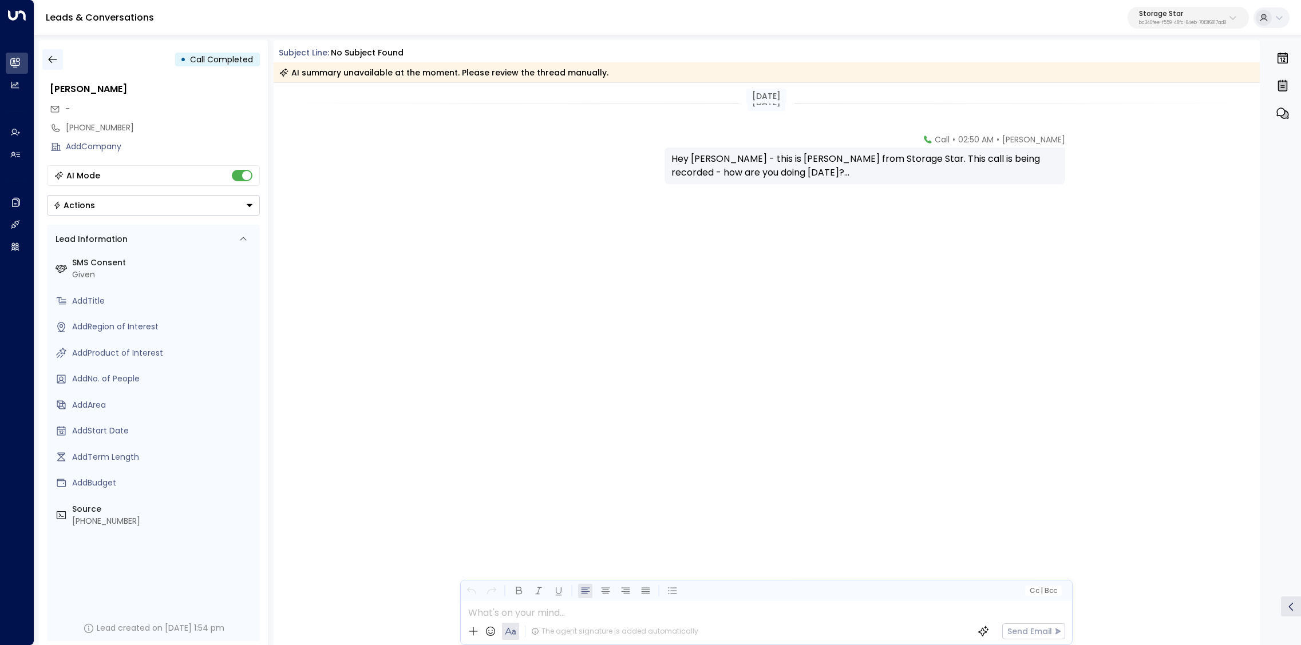
click at [47, 59] on icon "button" at bounding box center [52, 59] width 11 height 11
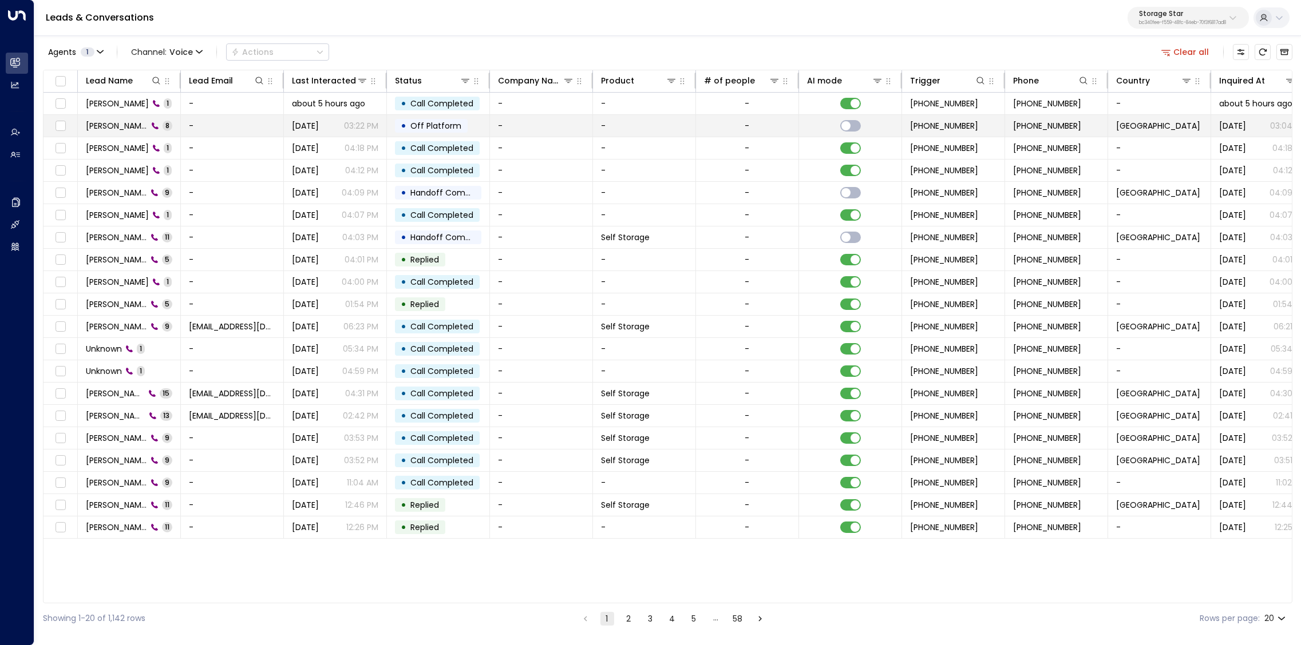
click at [113, 129] on span "Michael Harvey" at bounding box center [117, 125] width 62 height 11
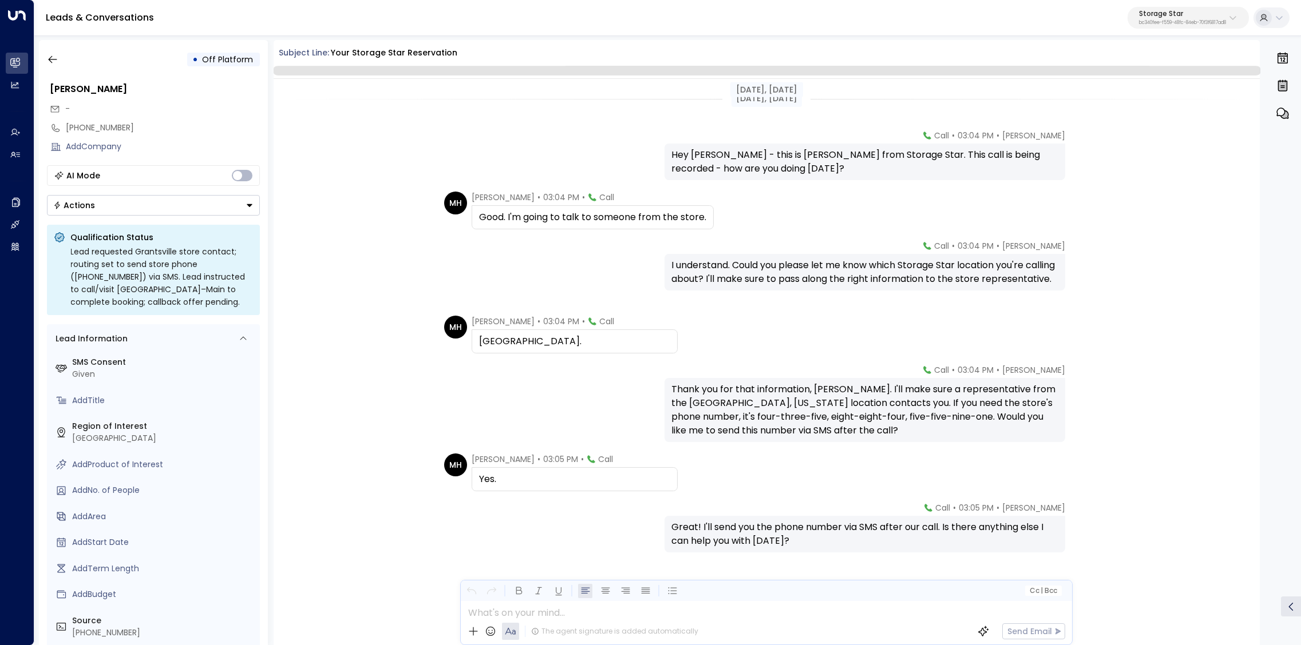
scroll to position [22, 0]
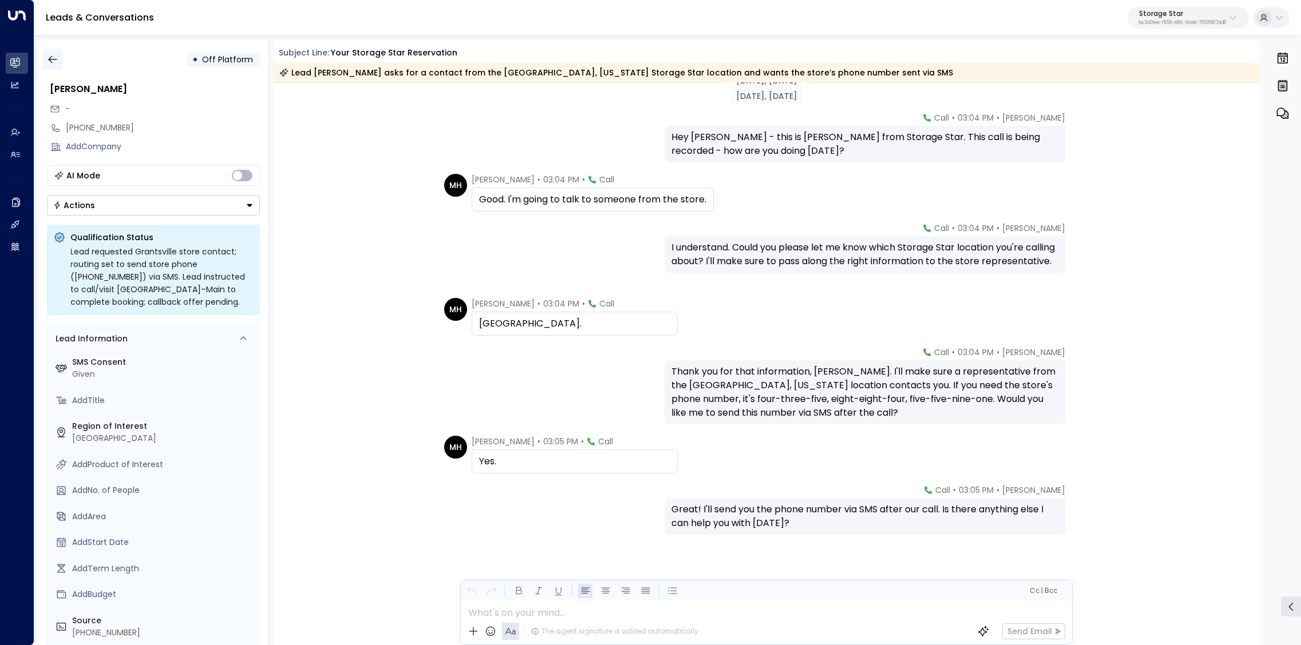
click at [57, 55] on icon "button" at bounding box center [52, 59] width 11 height 11
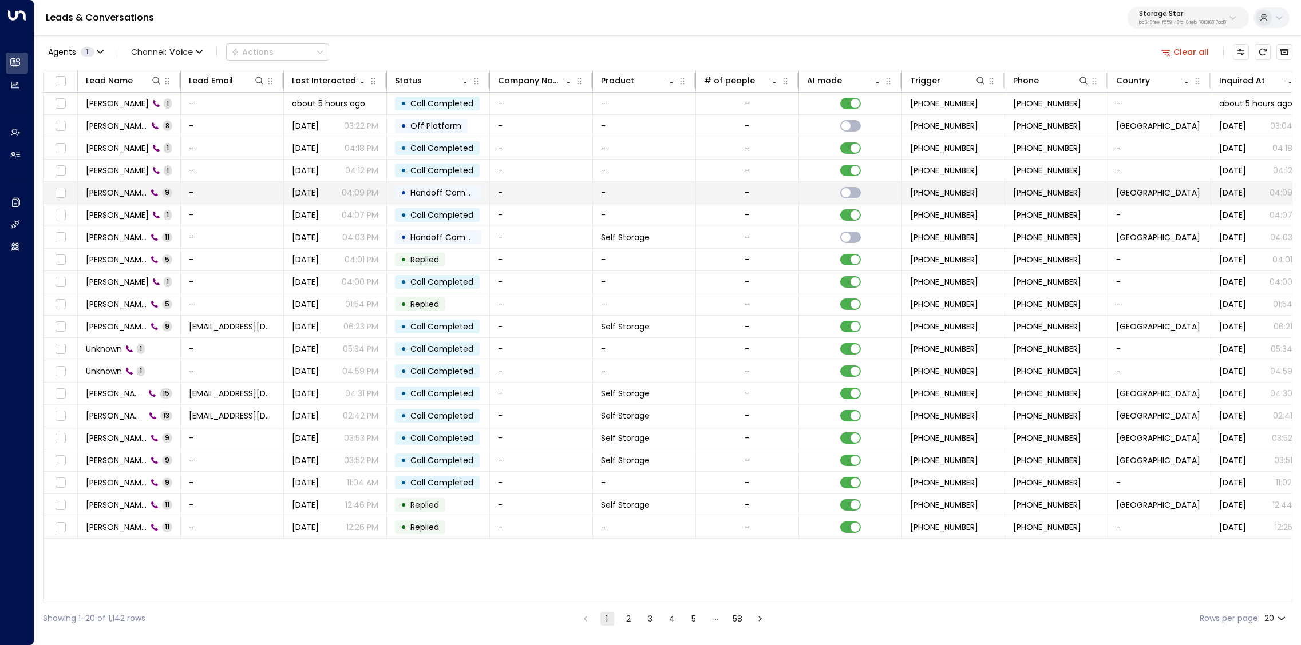
click at [118, 193] on span "Michael Harvey" at bounding box center [116, 192] width 61 height 11
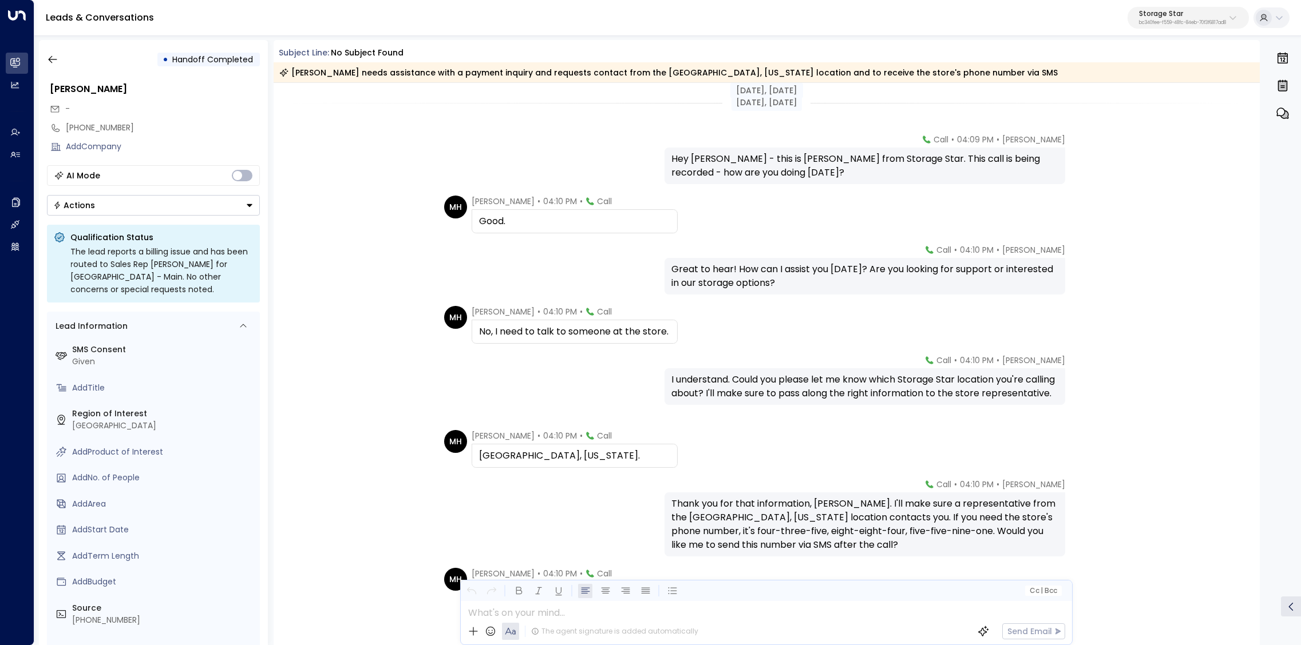
scroll to position [136, 0]
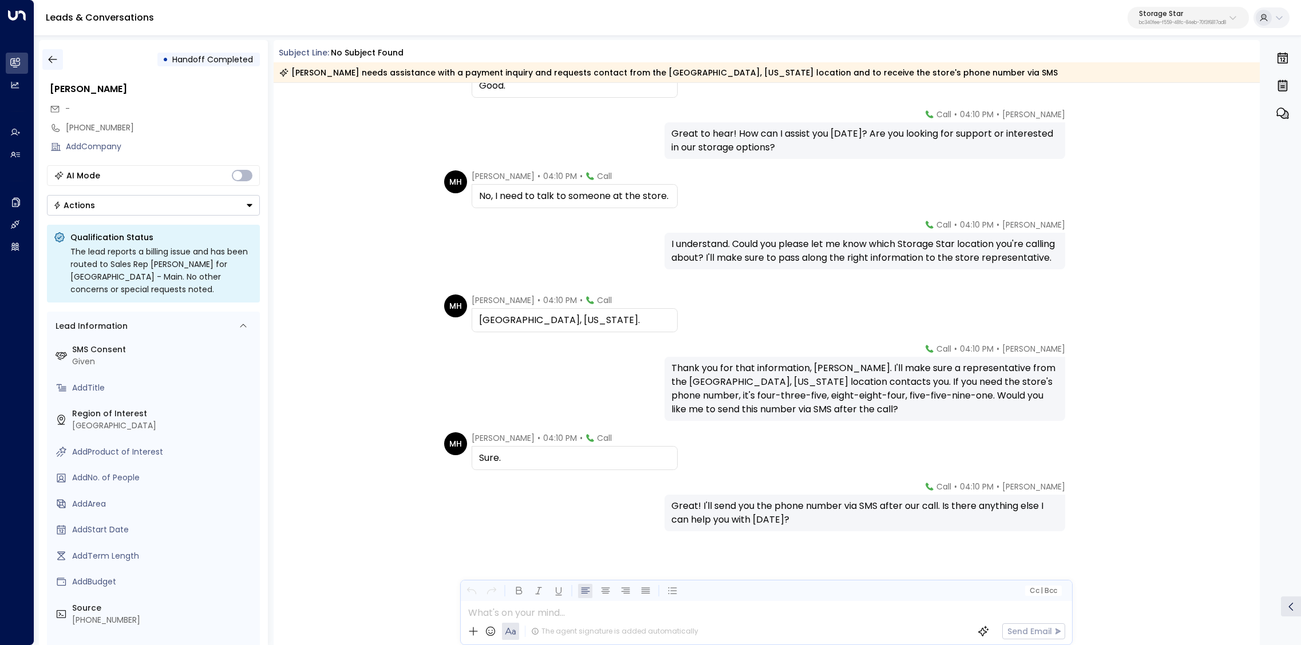
click at [55, 61] on icon "button" at bounding box center [52, 59] width 11 height 11
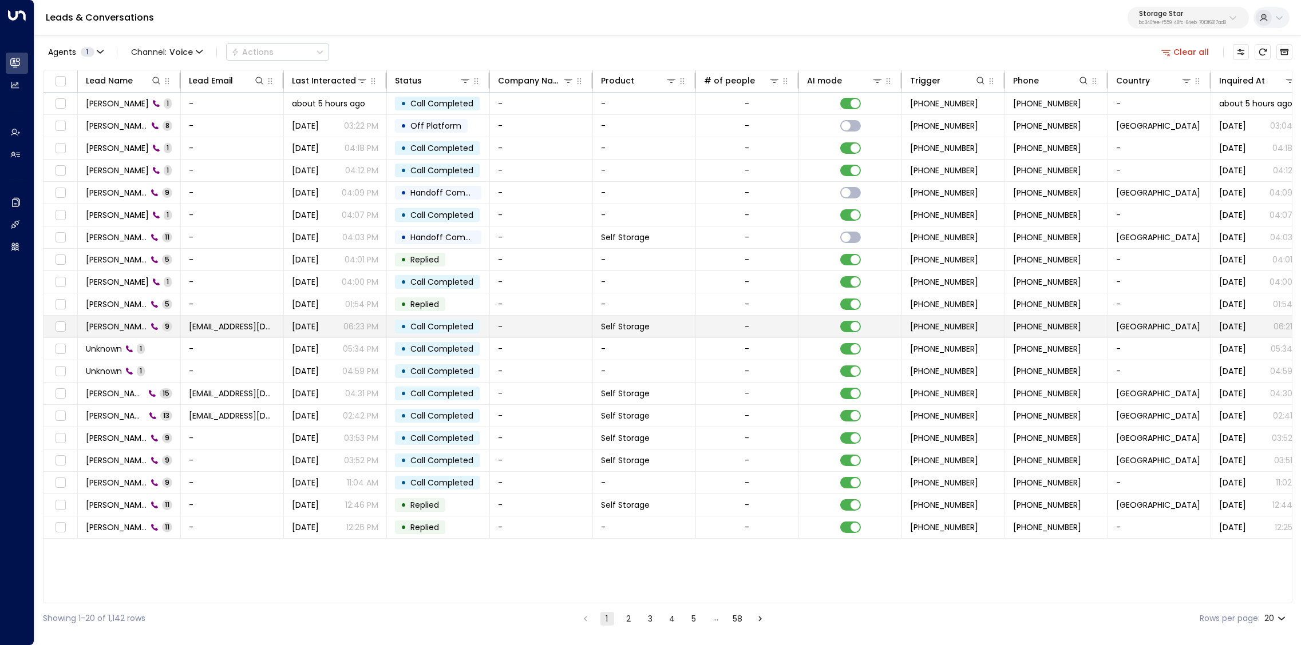
scroll to position [0, 3]
click at [112, 328] on span "Karen Stulting" at bounding box center [113, 326] width 61 height 11
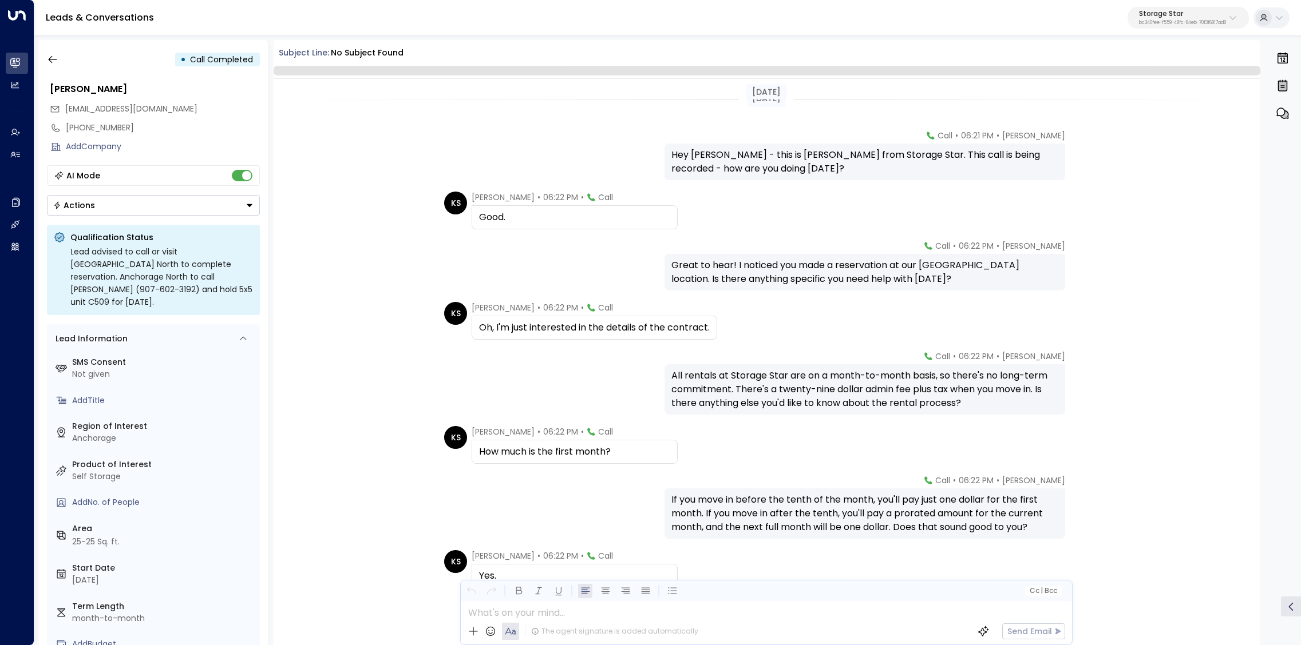
scroll to position [104, 0]
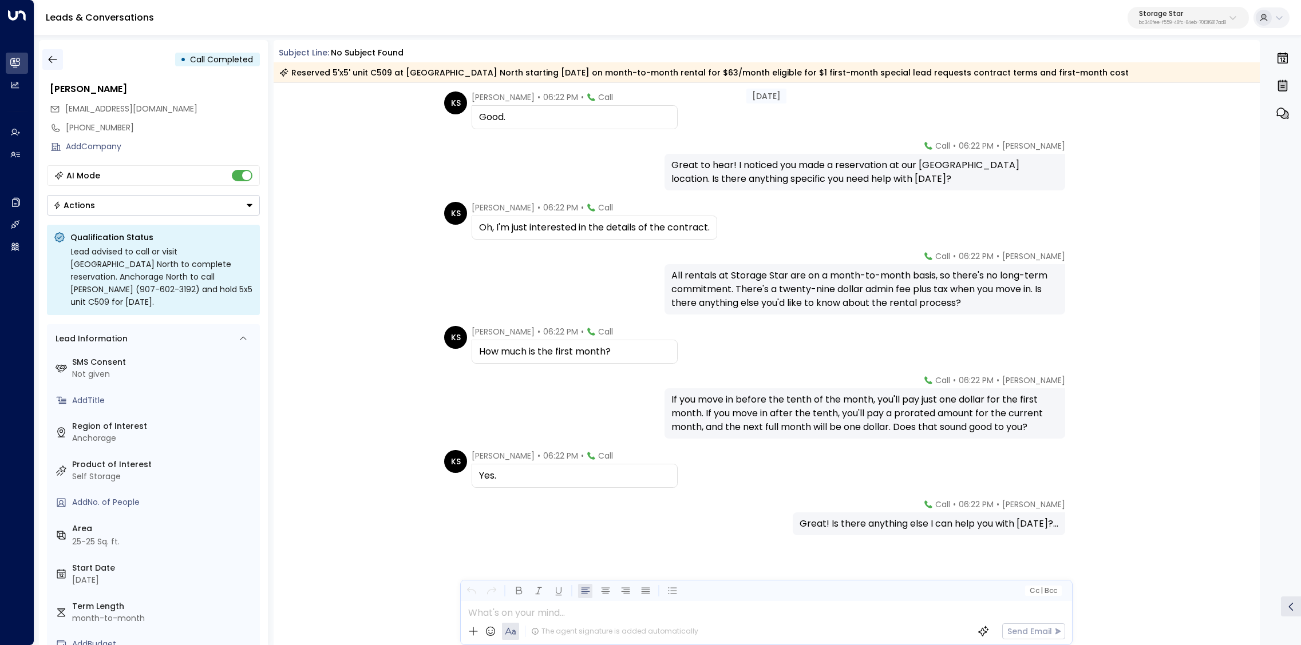
click at [55, 61] on icon "button" at bounding box center [52, 59] width 11 height 11
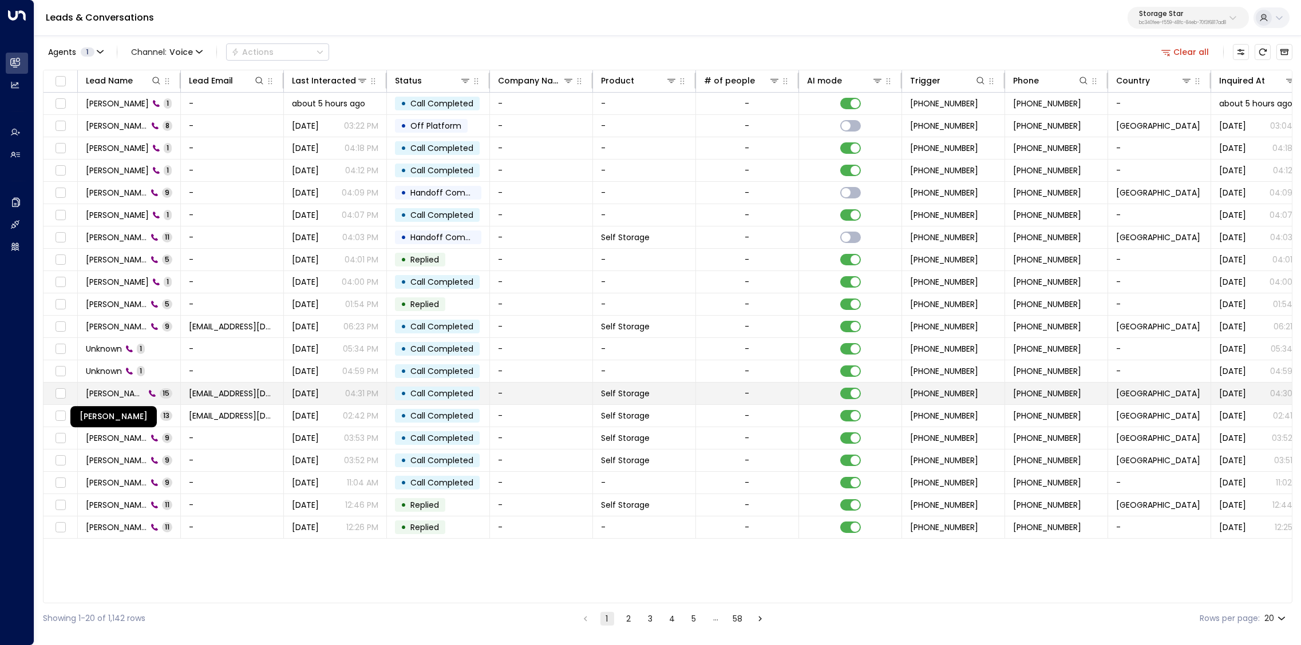
click at [117, 394] on span "Joaquin Gonzalez" at bounding box center [115, 393] width 59 height 11
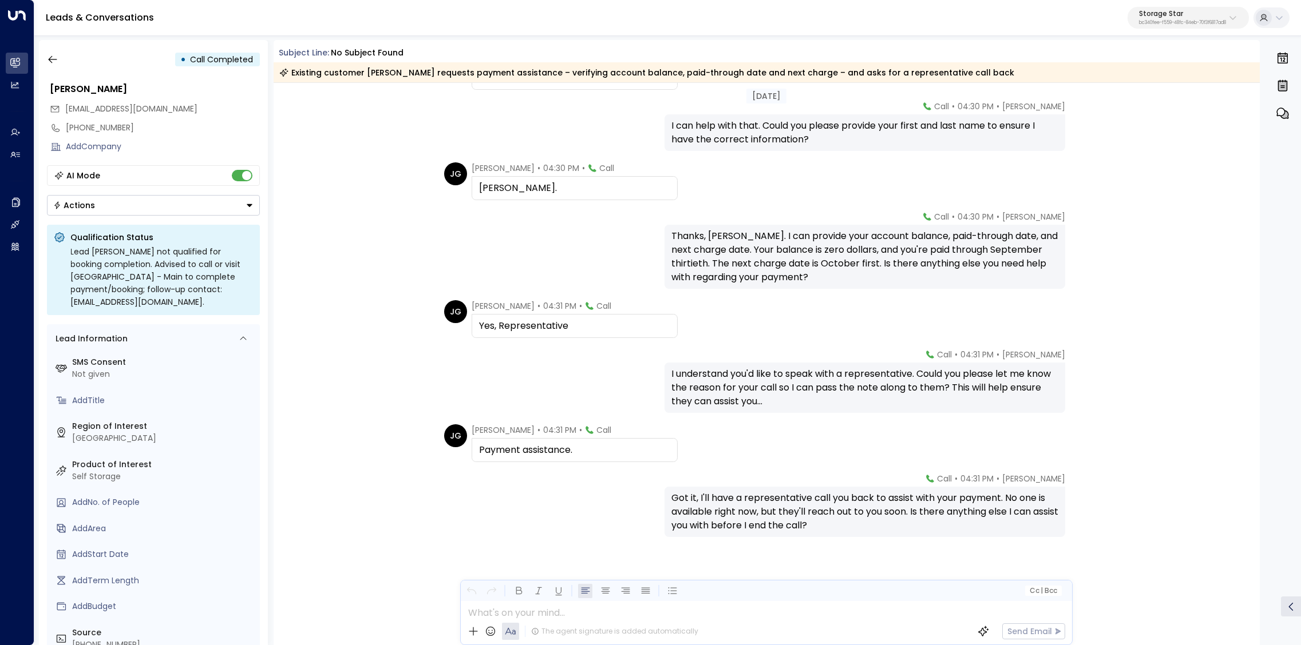
scroll to position [453, 0]
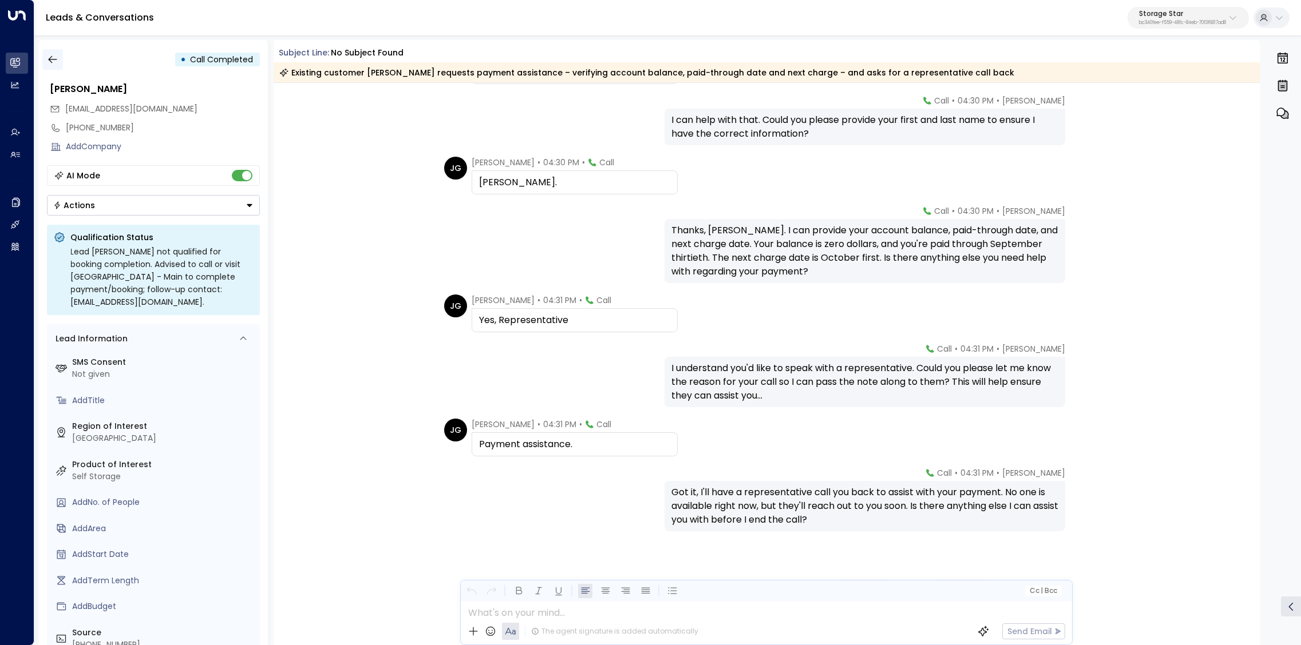
click at [54, 59] on icon "button" at bounding box center [52, 59] width 9 height 7
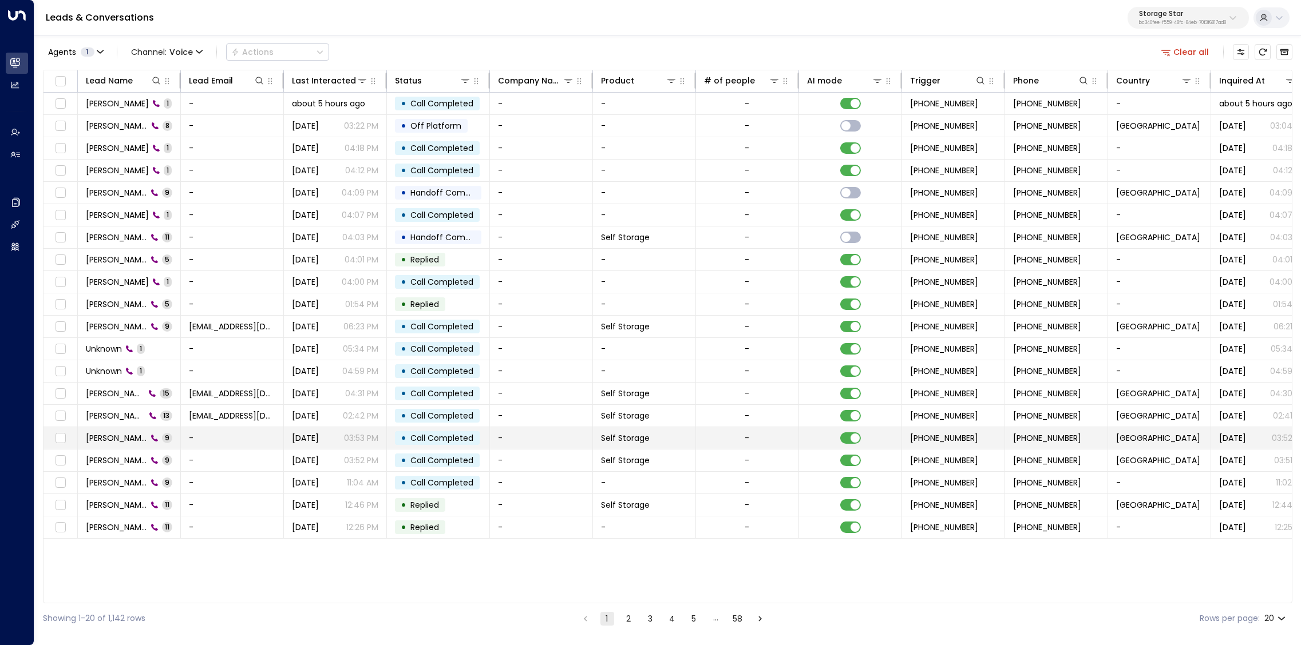
click at [118, 437] on span "Brian Costello" at bounding box center [116, 438] width 61 height 11
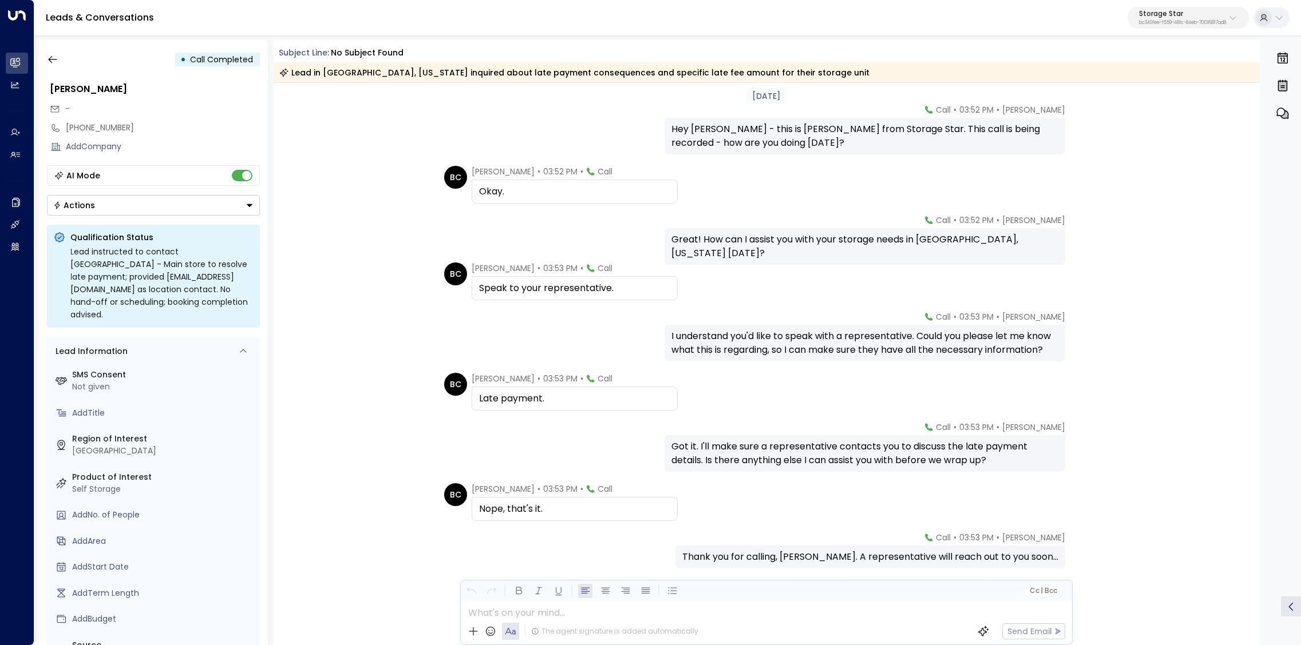
scroll to position [37, 0]
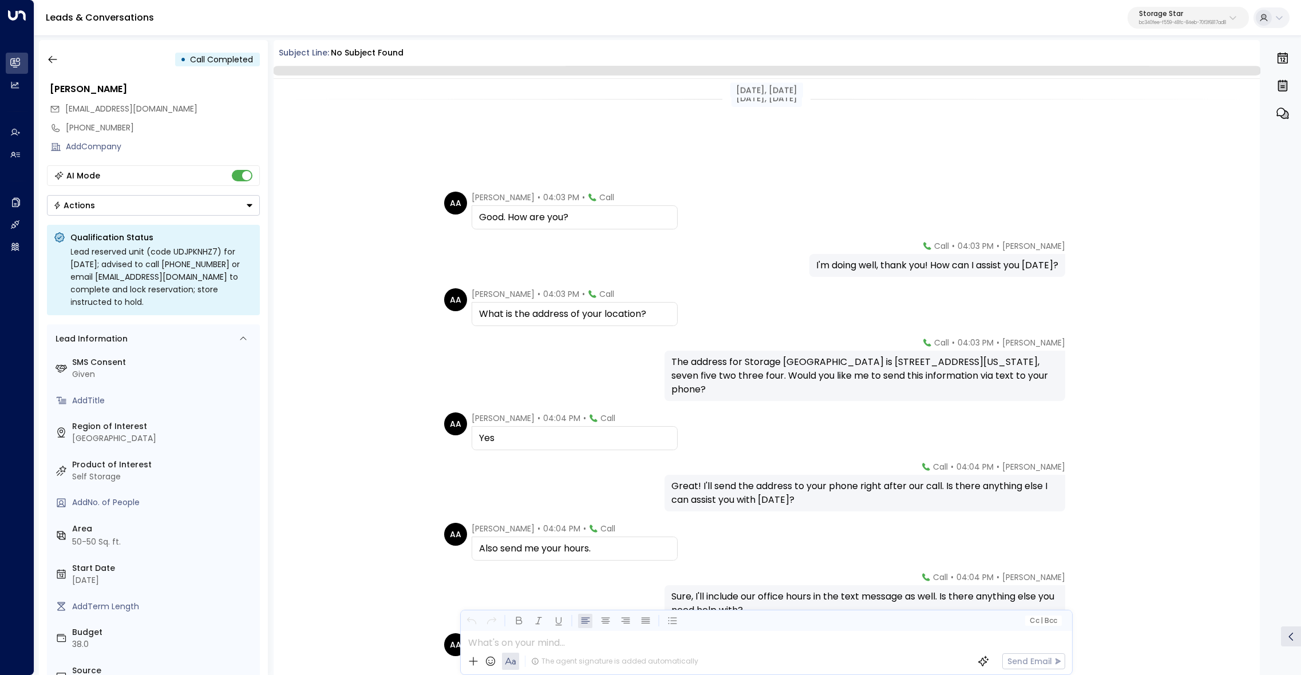
scroll to position [171, 0]
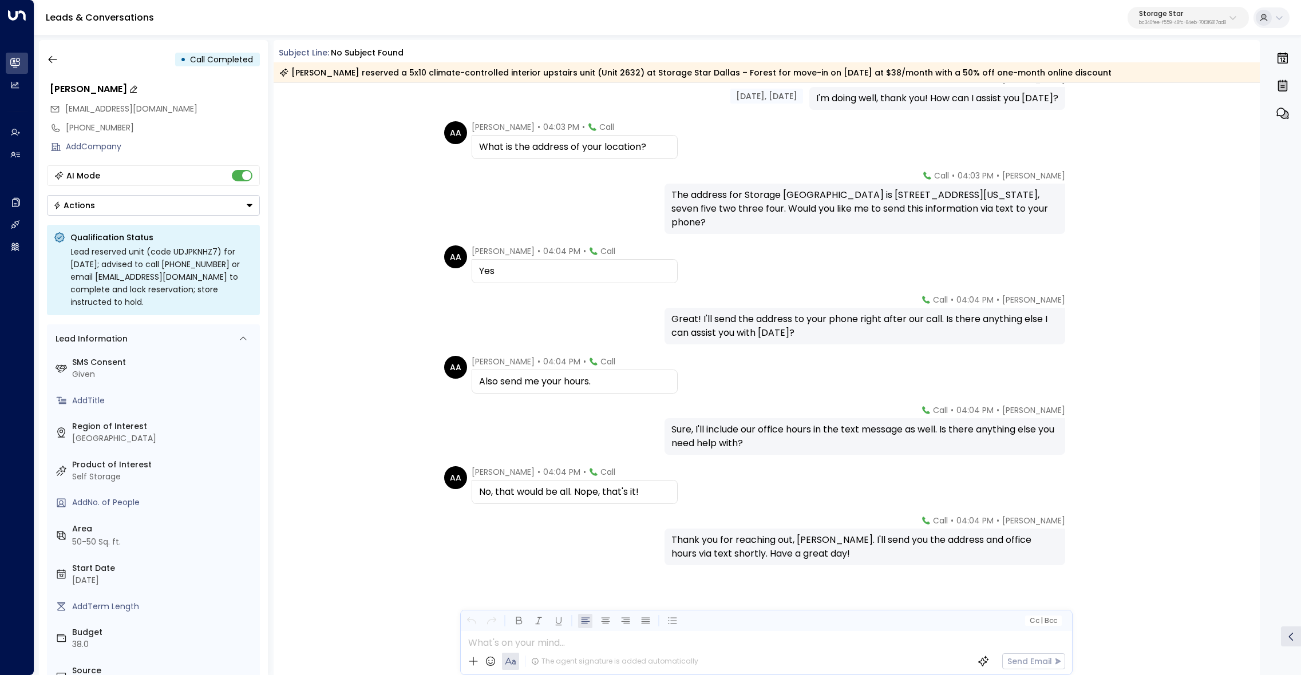
click at [78, 88] on div "[PERSON_NAME]" at bounding box center [154, 89] width 209 height 14
click at [78, 88] on input "**********" at bounding box center [153, 89] width 206 height 14
click at [56, 68] on button "button" at bounding box center [52, 59] width 21 height 21
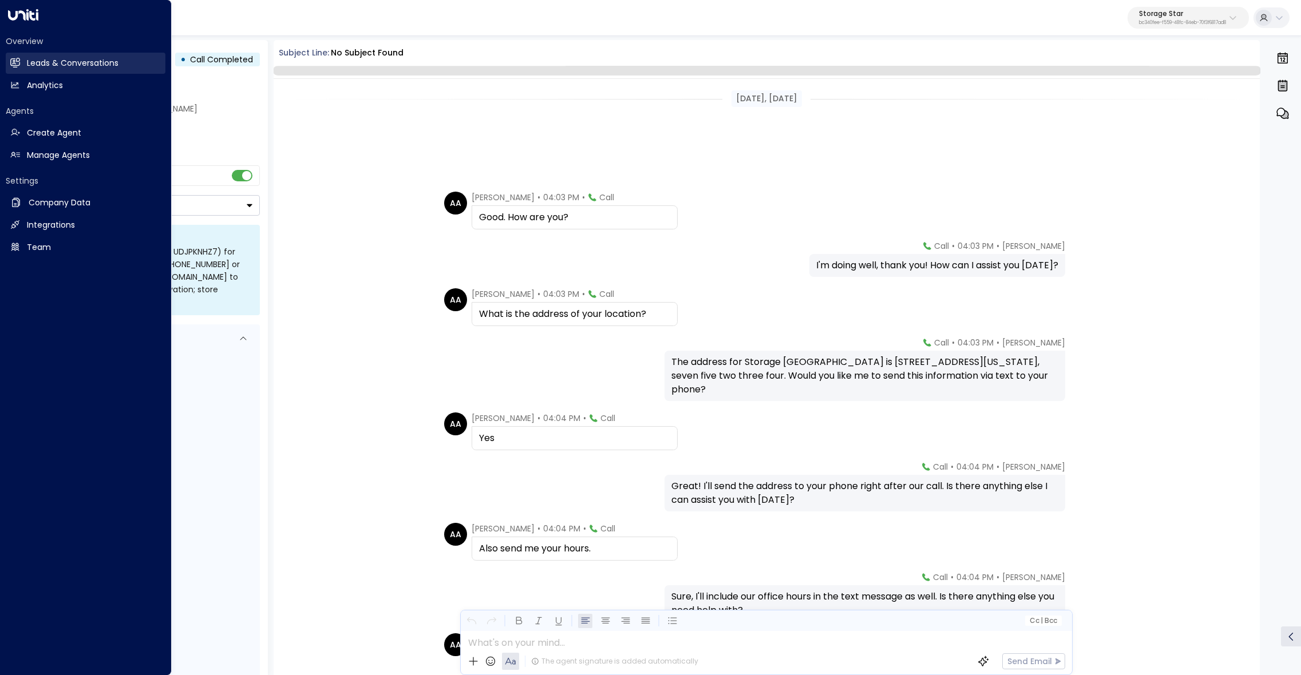
scroll to position [171, 0]
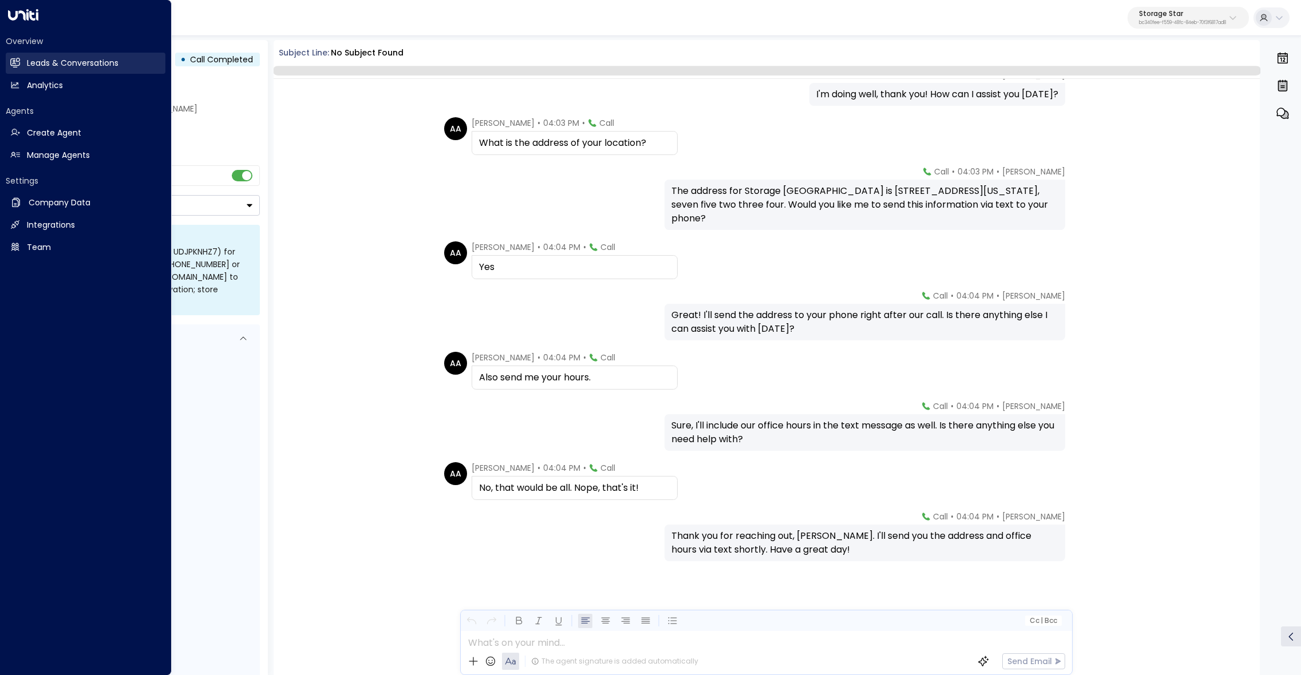
click at [13, 58] on icon at bounding box center [15, 63] width 10 height 10
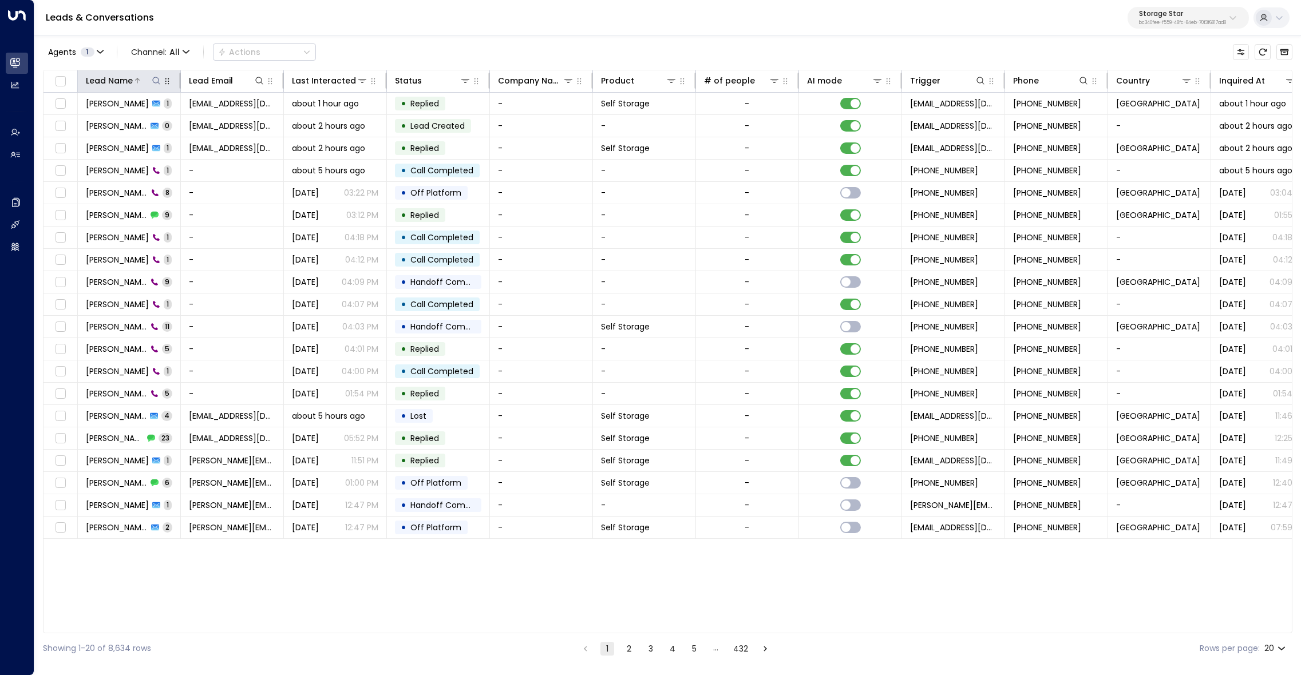
click at [157, 80] on icon at bounding box center [156, 80] width 9 height 9
type input "**********"
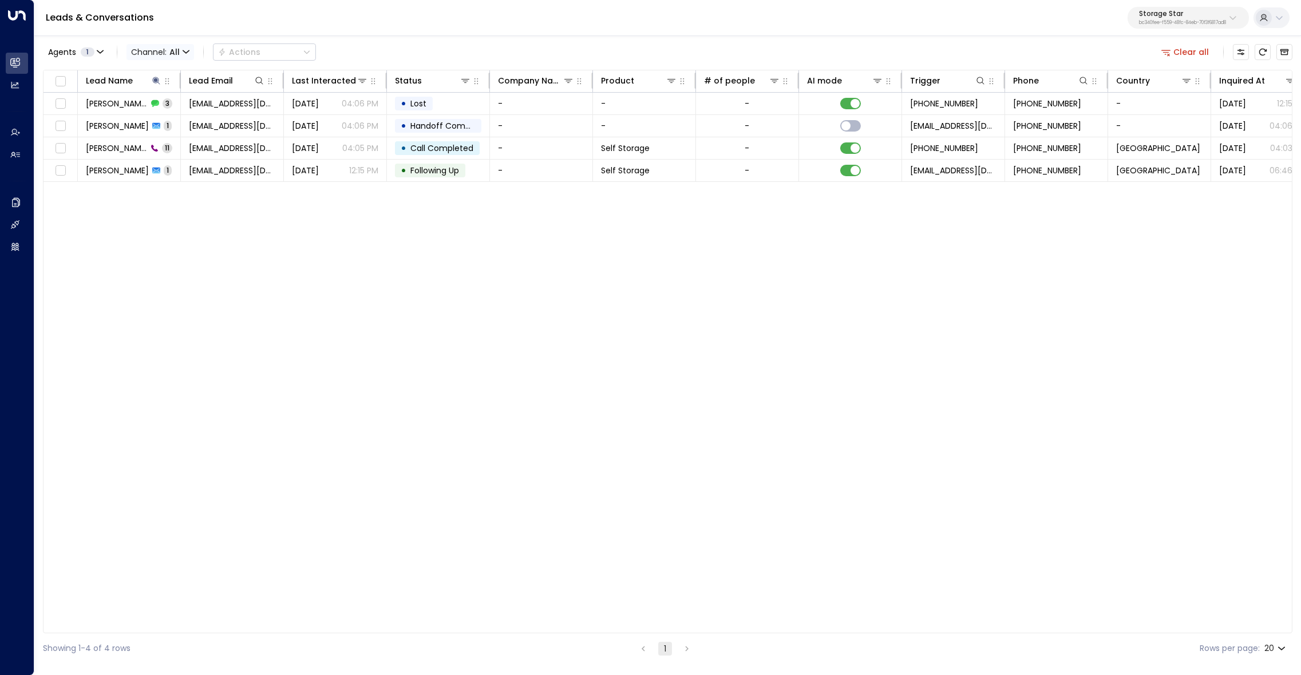
click at [180, 52] on span "Channel: All" at bounding box center [160, 52] width 68 height 16
click at [150, 93] on span "SMS" at bounding box center [147, 97] width 16 height 12
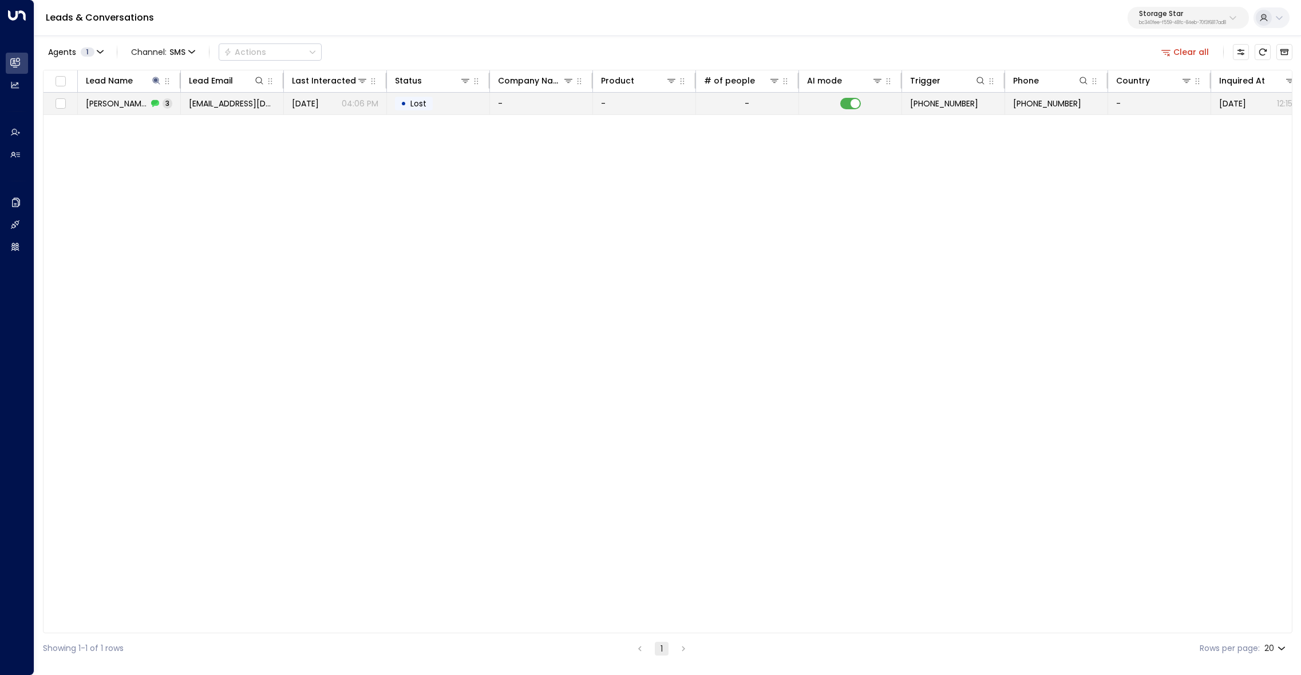
click at [126, 106] on span "Anisha Ahlawat" at bounding box center [117, 103] width 62 height 11
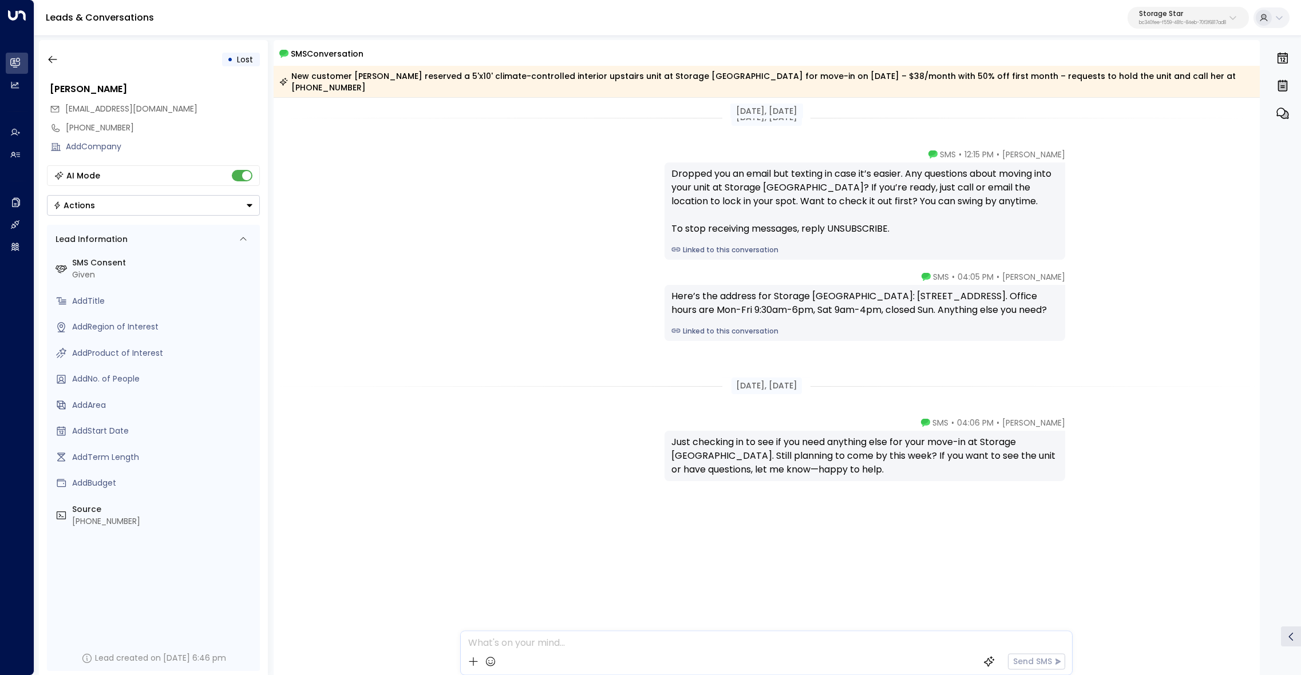
click at [1156, 12] on p "Storage Star" at bounding box center [1182, 13] width 87 height 7
type input "****"
click at [1128, 100] on span "ID: 99909294-0a93-4cd6-8543-3758e87f4f7f" at bounding box center [1154, 97] width 160 height 10
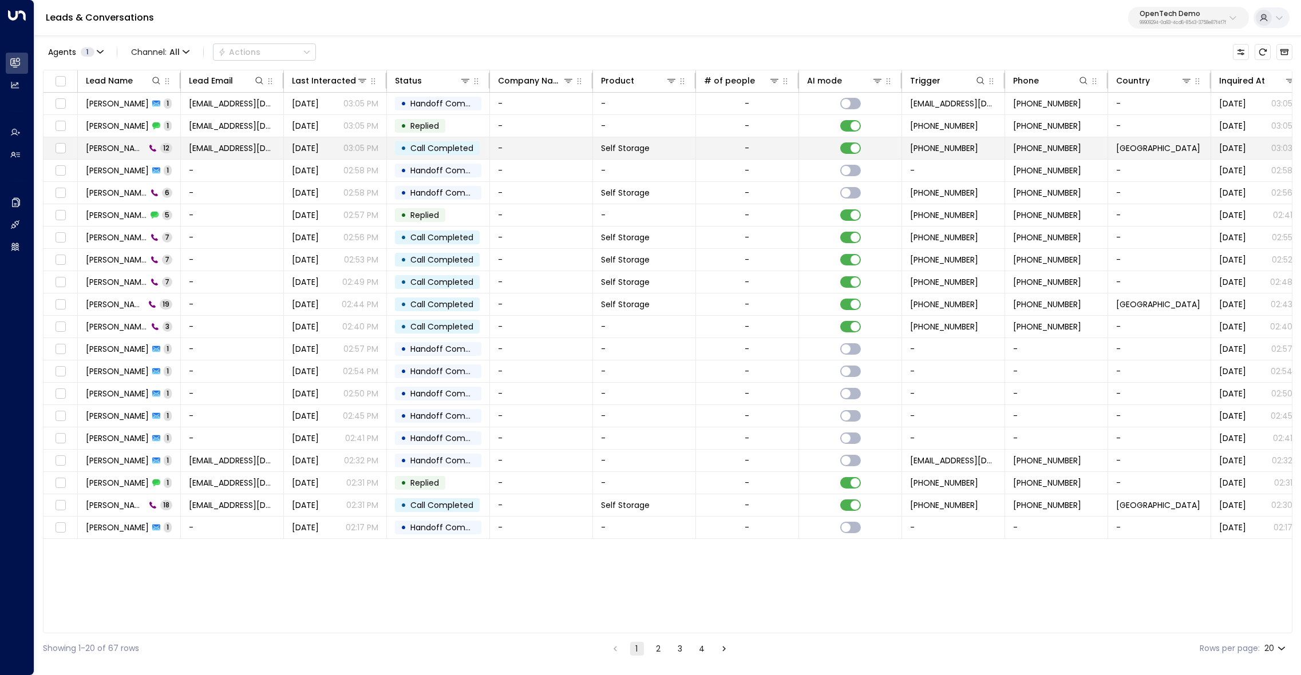
click at [113, 147] on span "James Smith" at bounding box center [116, 147] width 60 height 11
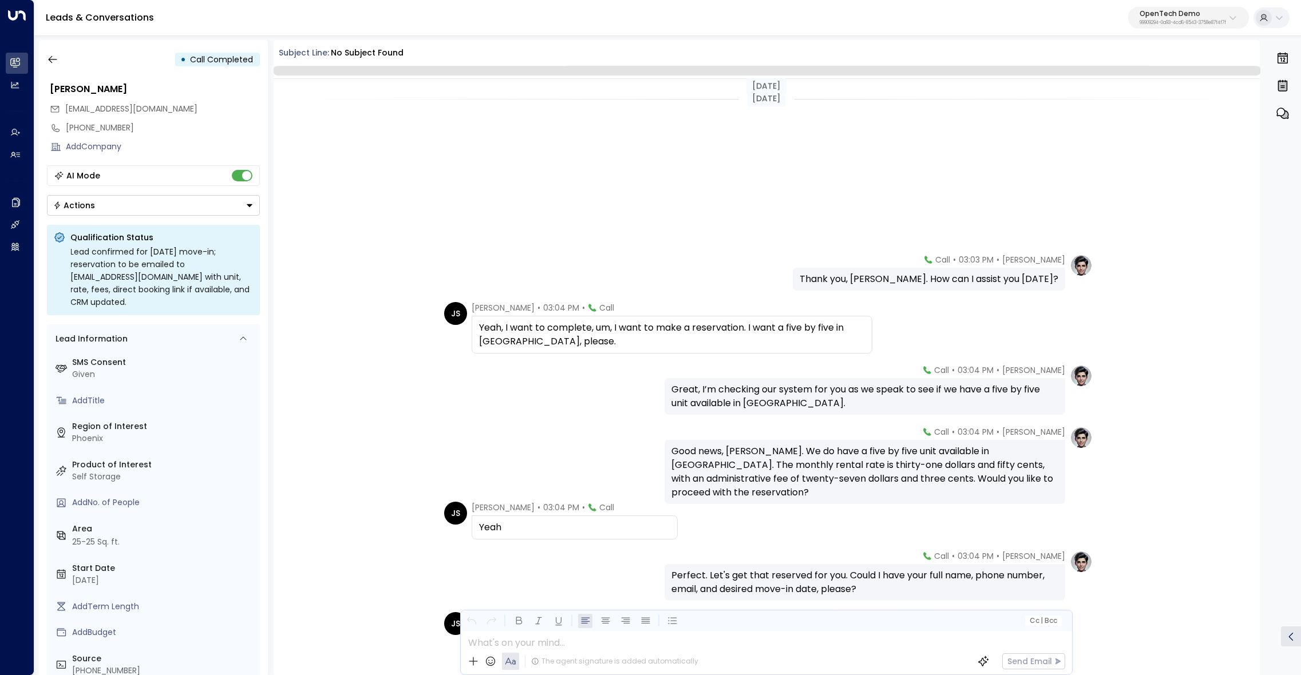
scroll to position [275, 0]
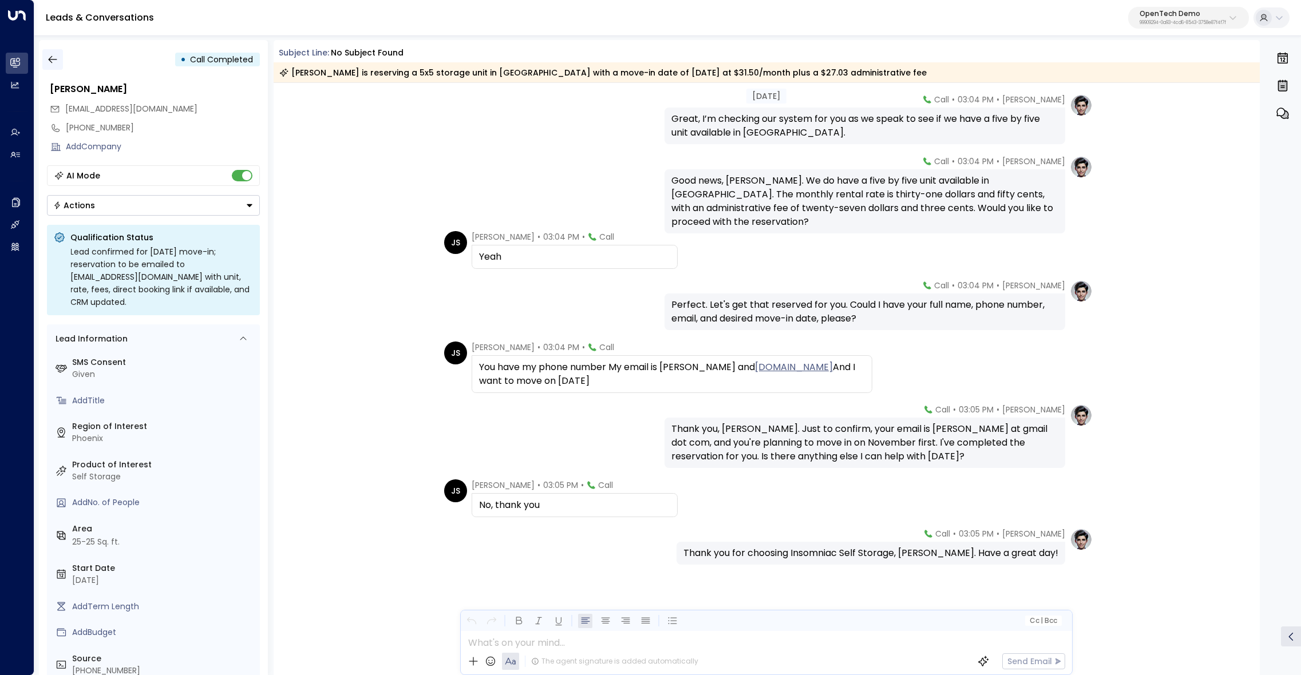
click at [43, 59] on button "button" at bounding box center [52, 59] width 21 height 21
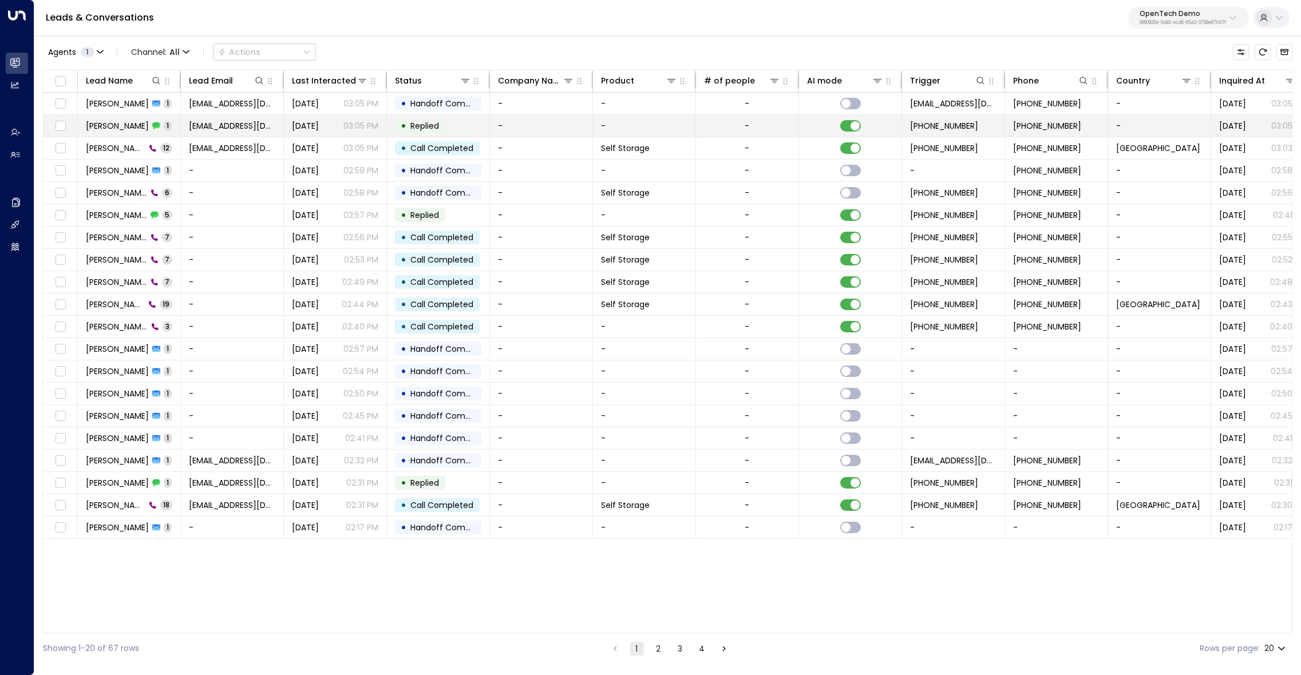
click at [118, 124] on span "James Smith" at bounding box center [117, 125] width 63 height 11
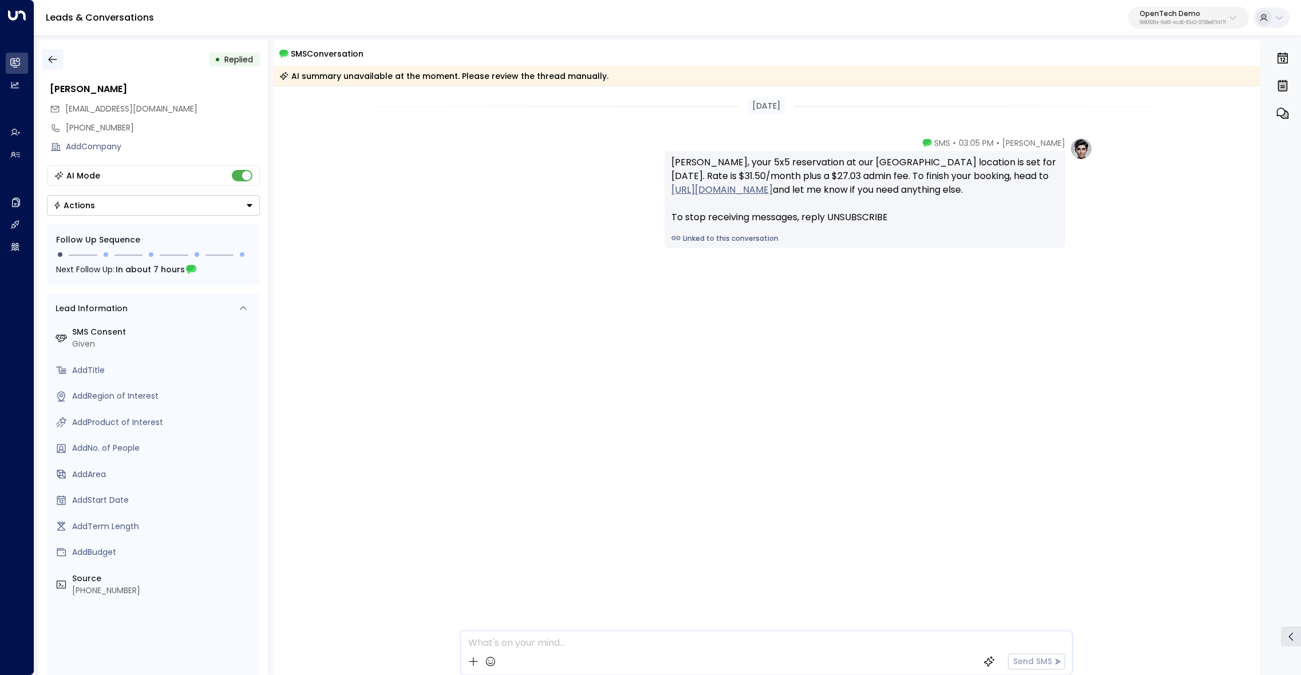
click at [56, 63] on icon "button" at bounding box center [52, 59] width 11 height 11
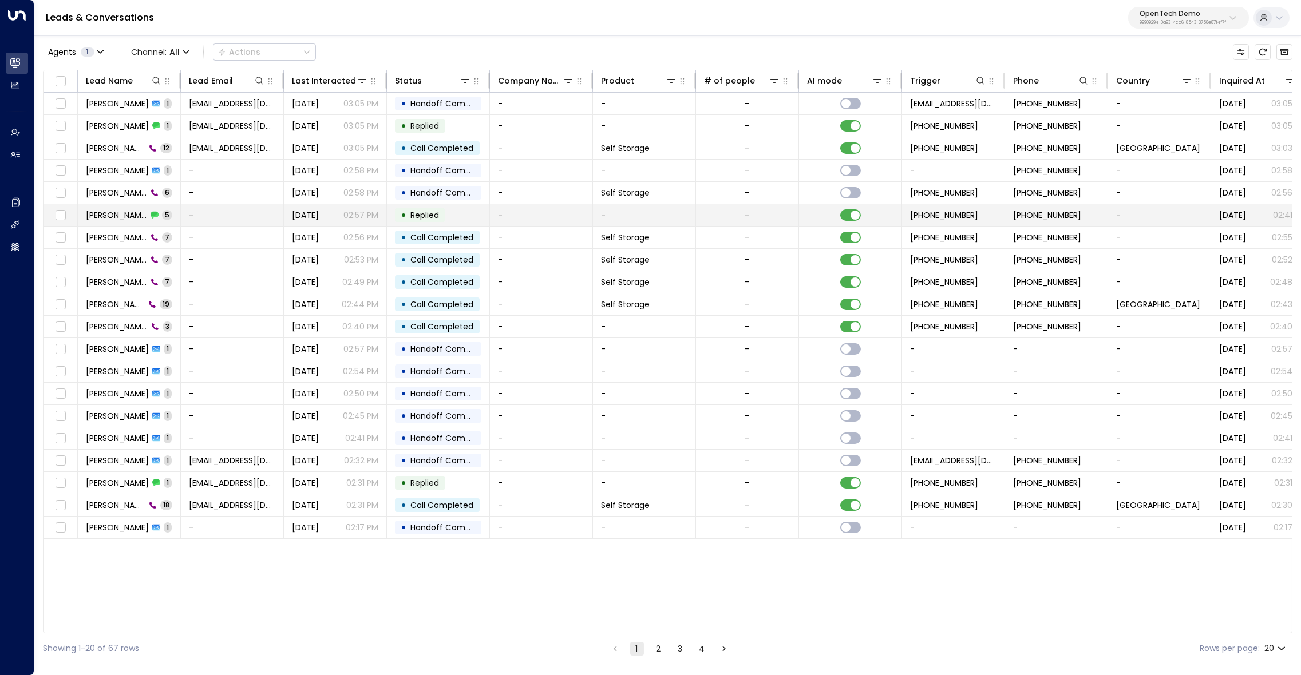
click at [104, 209] on span "Bob Brown" at bounding box center [116, 214] width 61 height 11
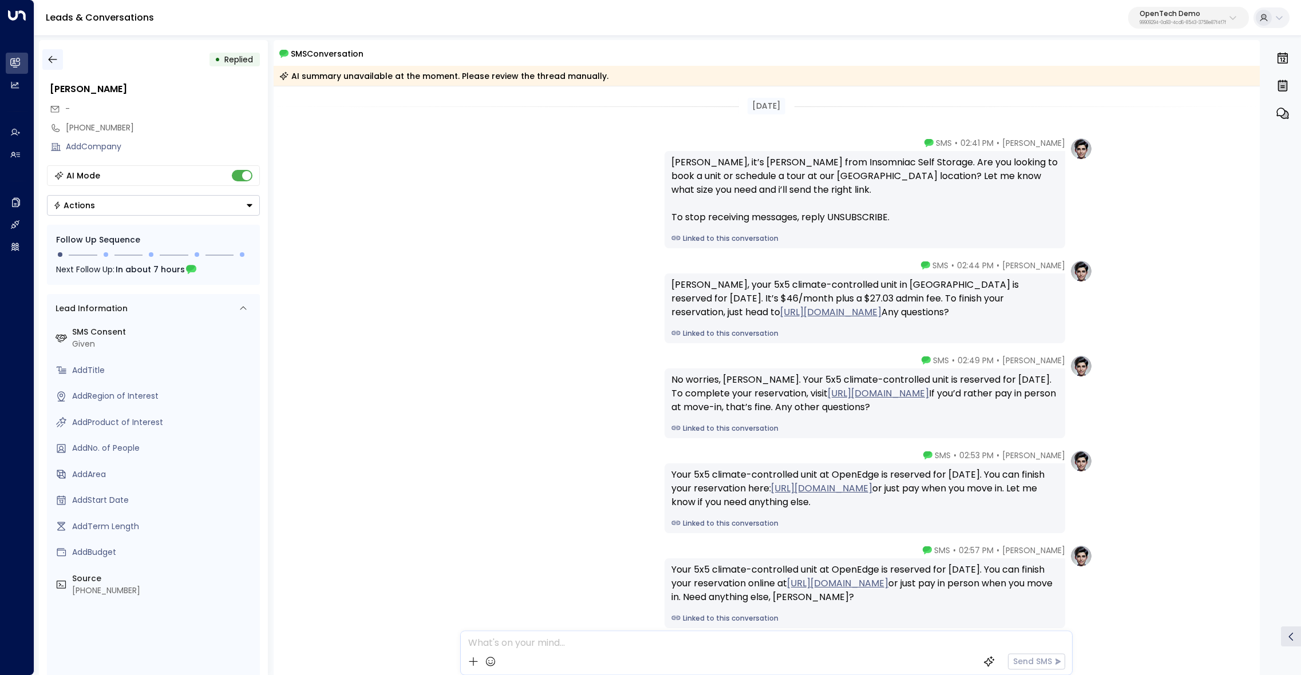
click at [55, 64] on icon "button" at bounding box center [52, 59] width 11 height 11
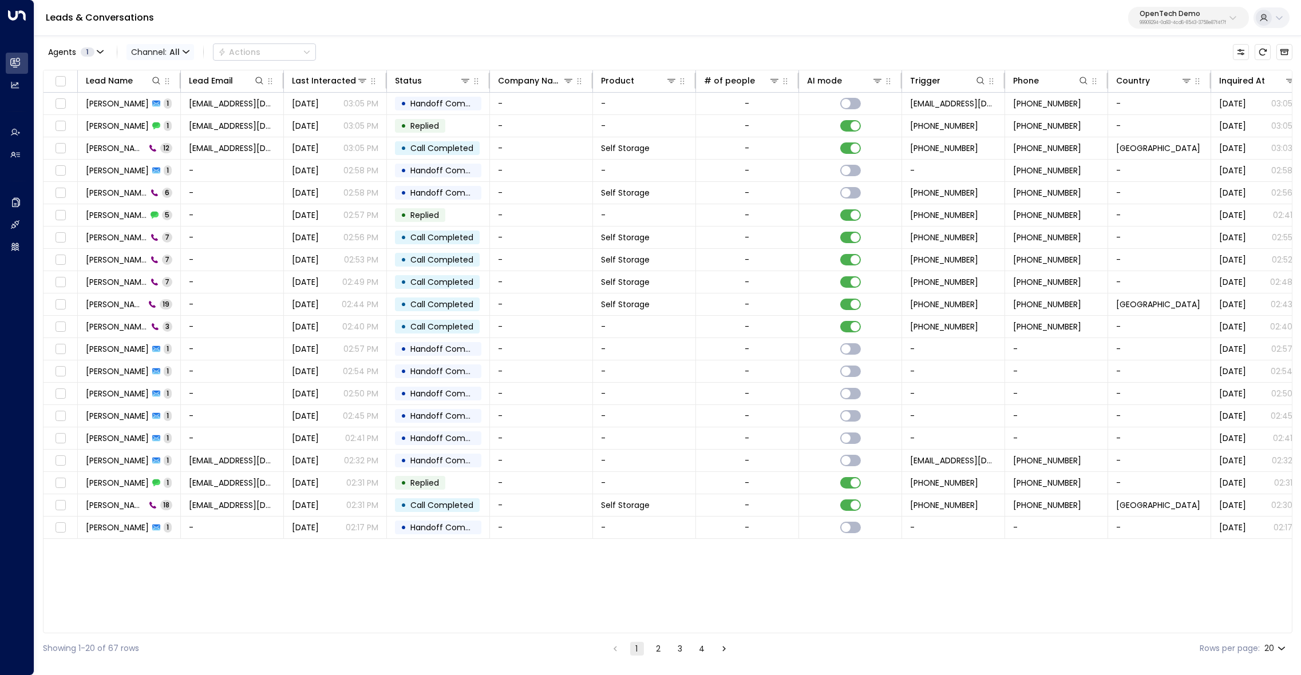
click at [167, 51] on span "Channel: All" at bounding box center [160, 52] width 68 height 16
click at [166, 121] on p "Voice" at bounding box center [156, 117] width 41 height 7
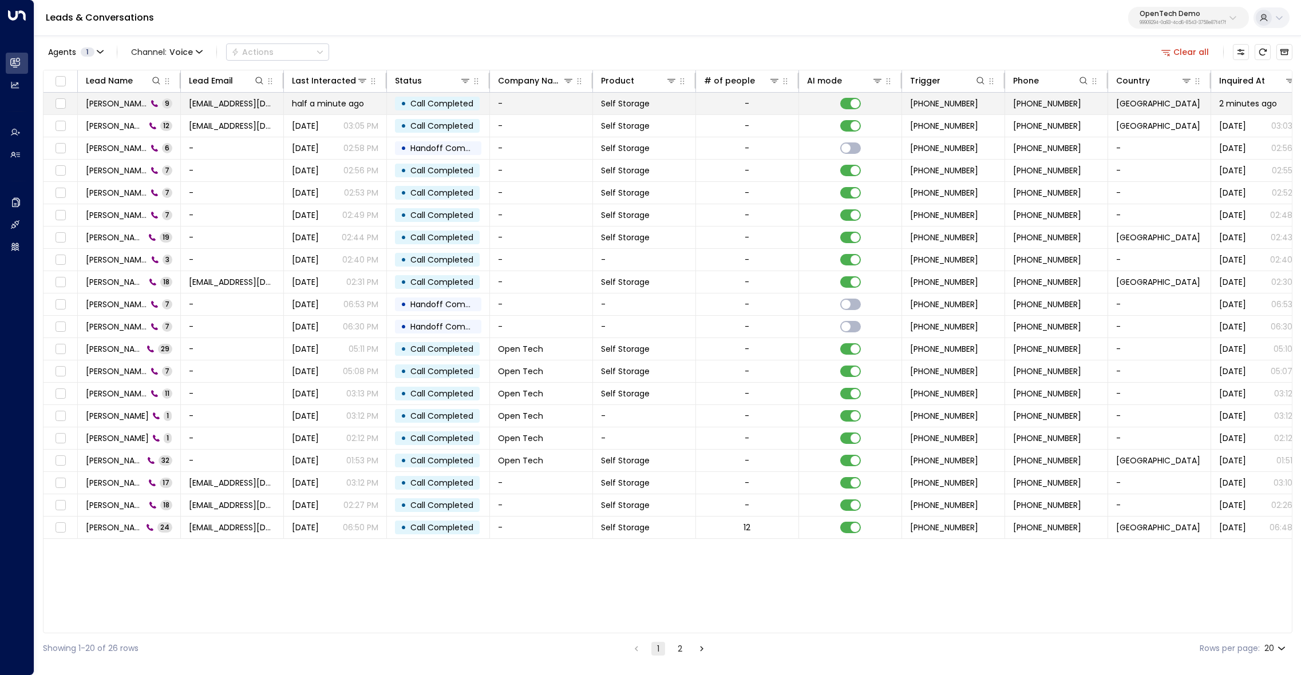
click at [100, 105] on span "[PERSON_NAME]" at bounding box center [116, 103] width 61 height 11
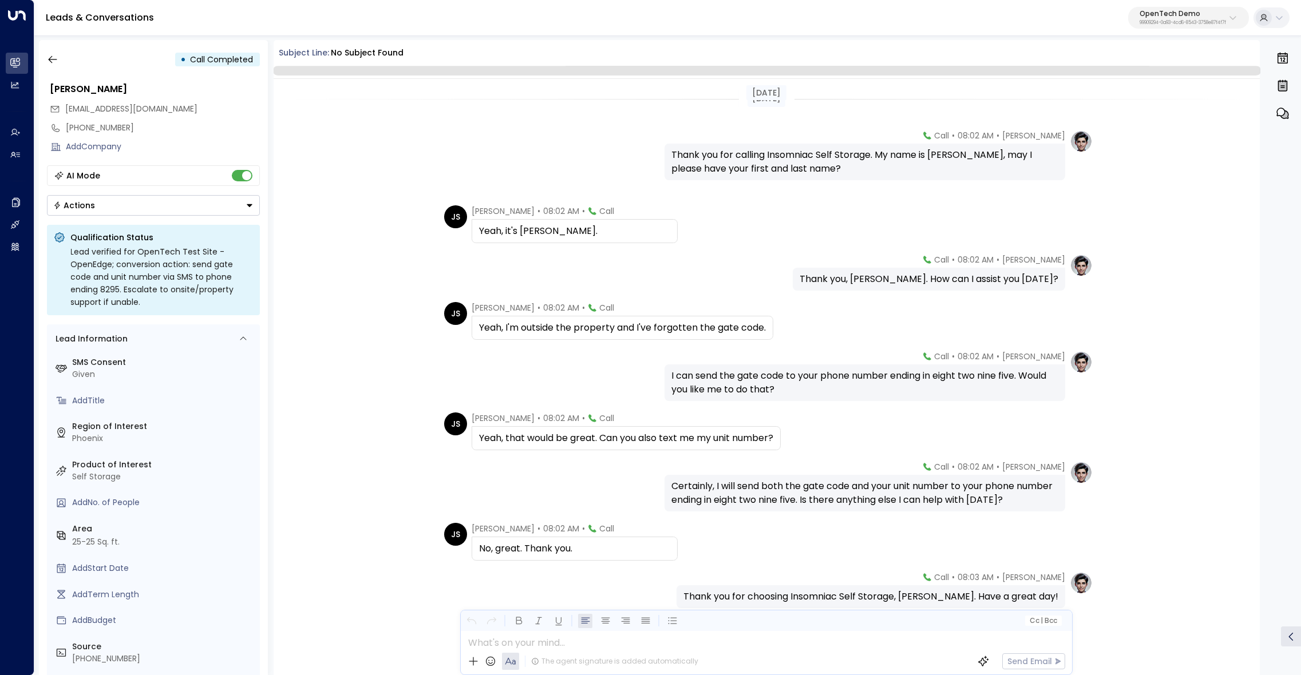
scroll to position [47, 0]
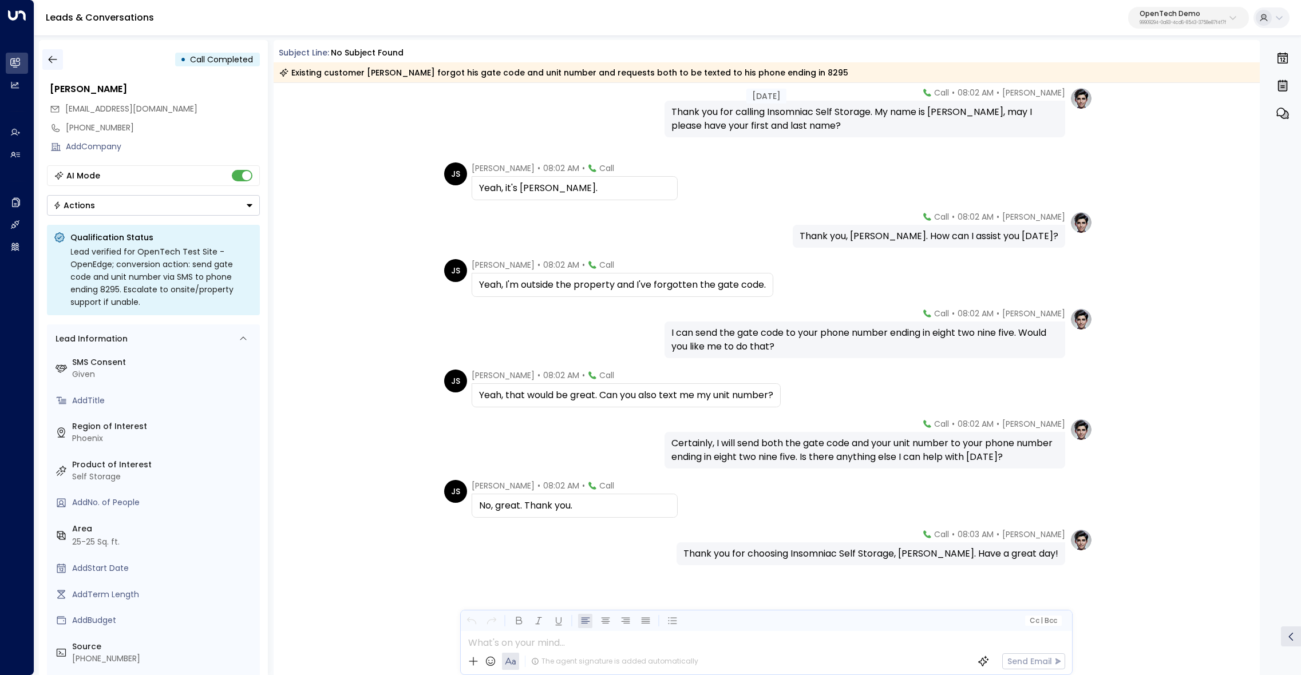
click at [57, 63] on icon "button" at bounding box center [52, 59] width 11 height 11
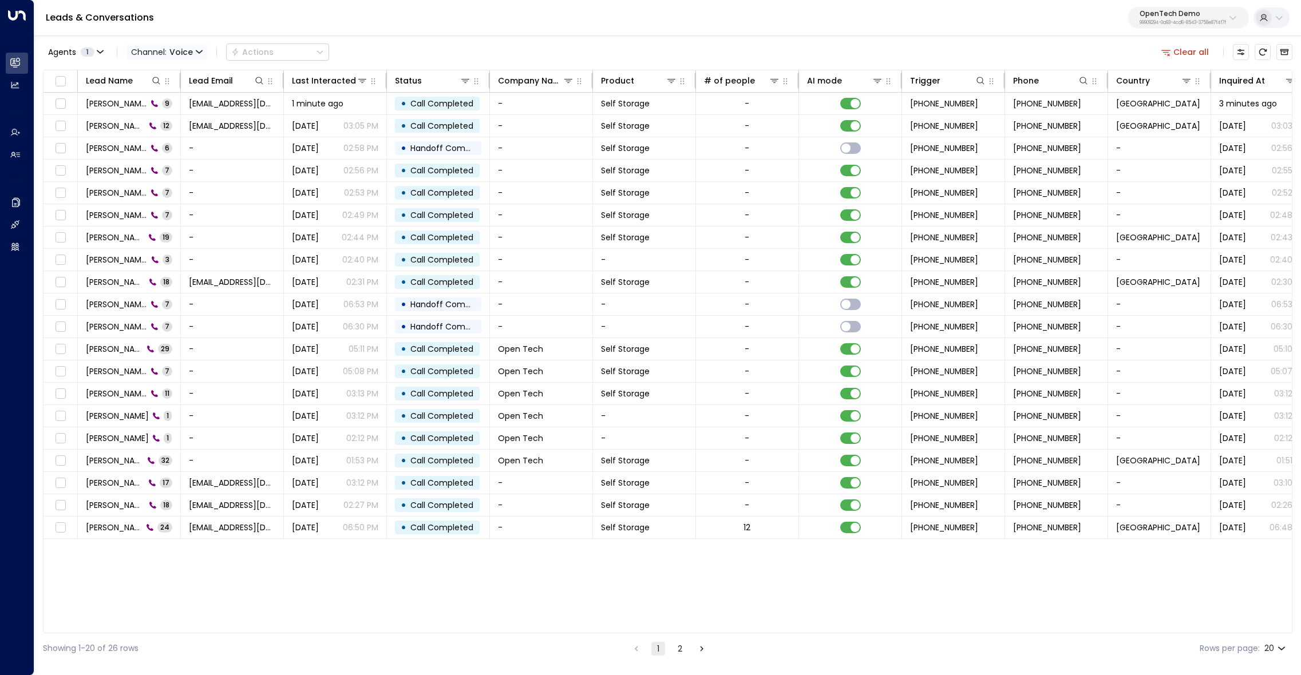
click at [164, 52] on span "Channel: Voice" at bounding box center [166, 52] width 81 height 16
click at [165, 92] on p "SMS" at bounding box center [166, 97] width 55 height 12
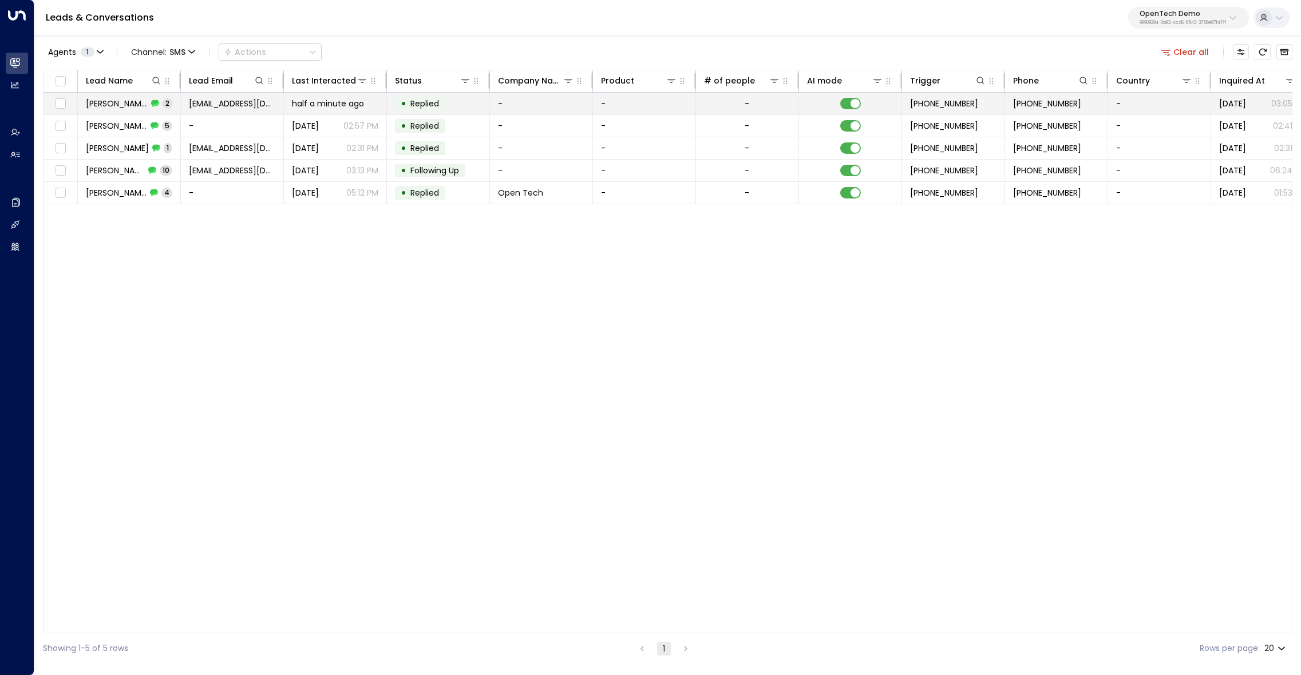
click at [119, 102] on span "[PERSON_NAME]" at bounding box center [117, 103] width 62 height 11
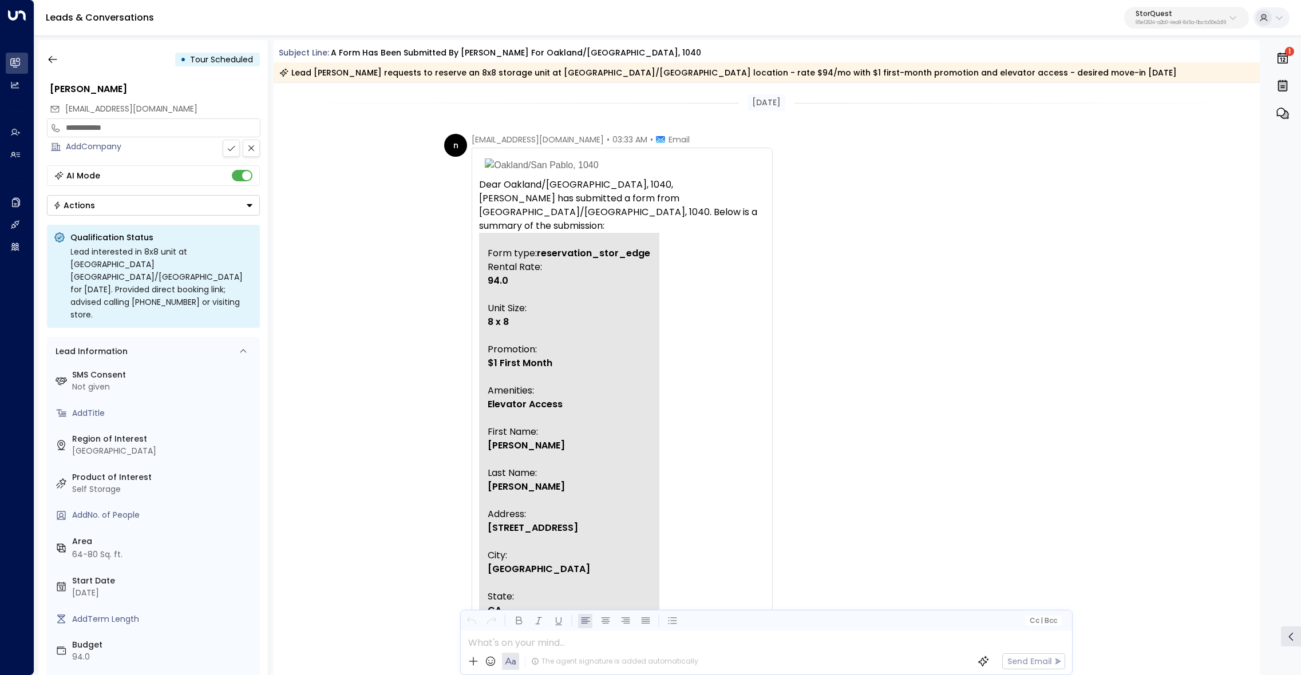
scroll to position [925, 0]
